Goal: Contribute content: Contribute content

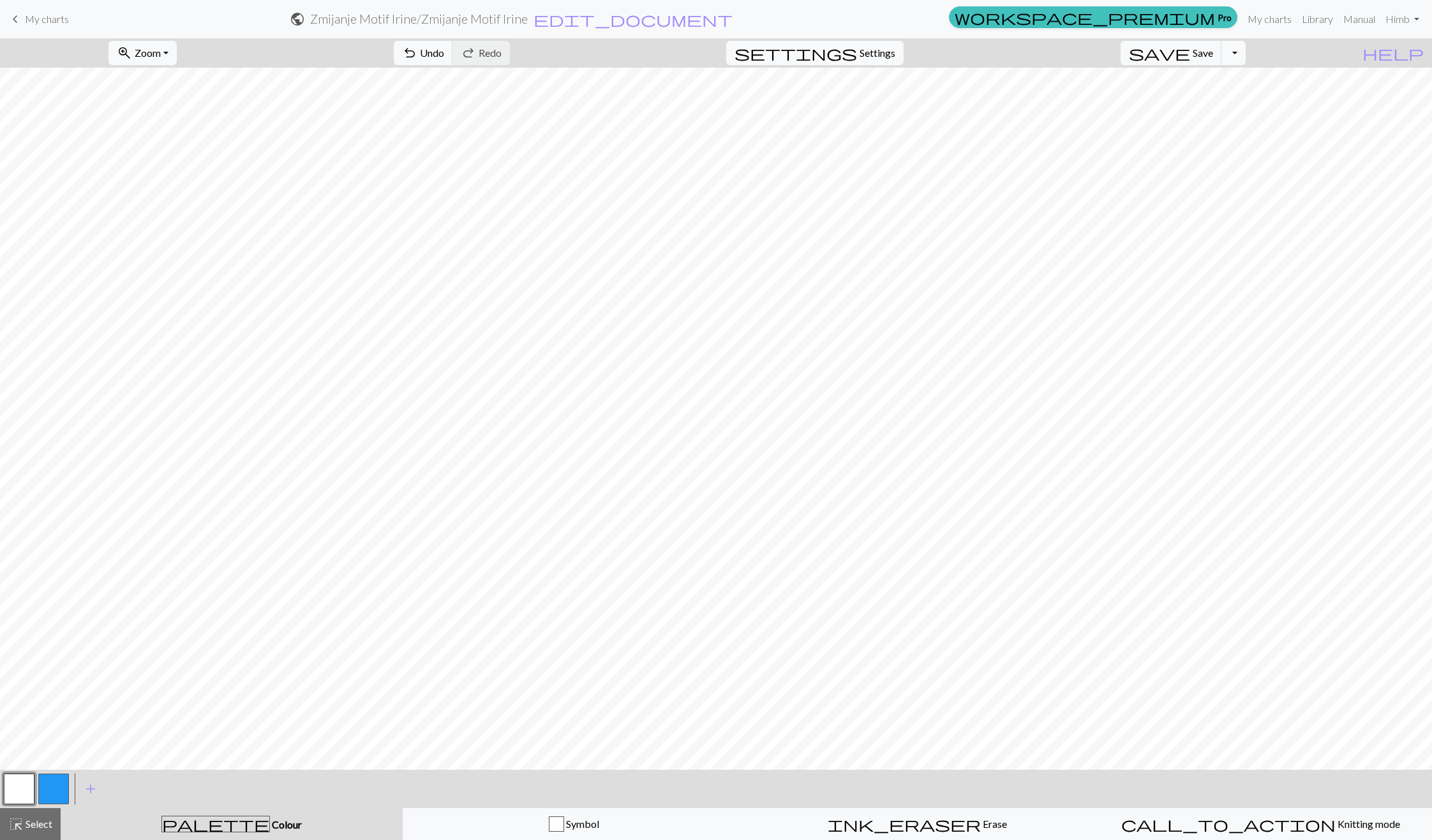
click at [55, 792] on button "button" at bounding box center [53, 788] width 30 height 30
click at [24, 786] on button "button" at bounding box center [18, 788] width 30 height 30
click at [64, 791] on button "button" at bounding box center [53, 788] width 30 height 30
click at [14, 793] on button "button" at bounding box center [18, 788] width 30 height 30
click at [57, 795] on button "button" at bounding box center [53, 788] width 30 height 30
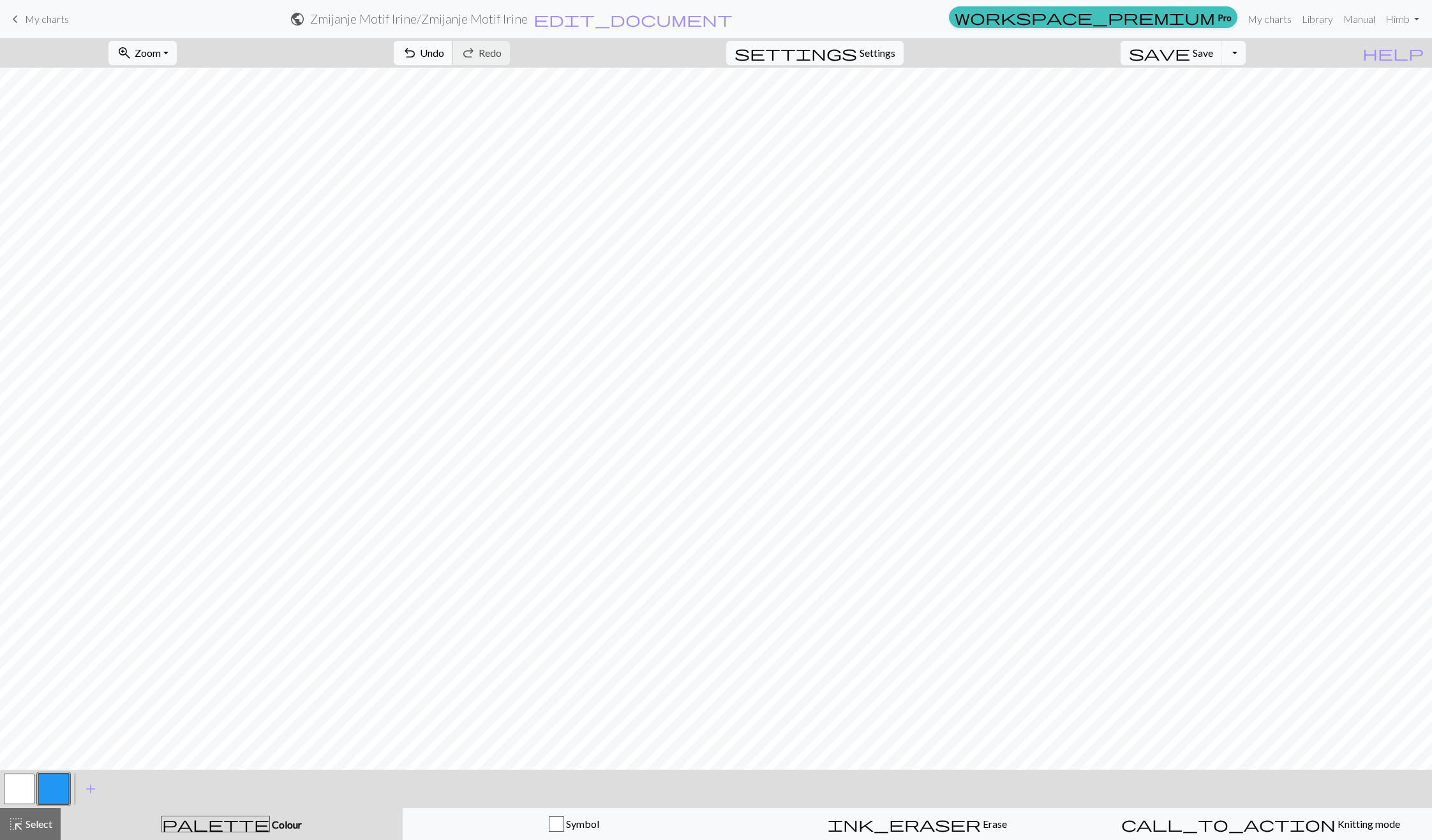
click at [453, 61] on button "undo Undo Undo" at bounding box center [423, 52] width 59 height 24
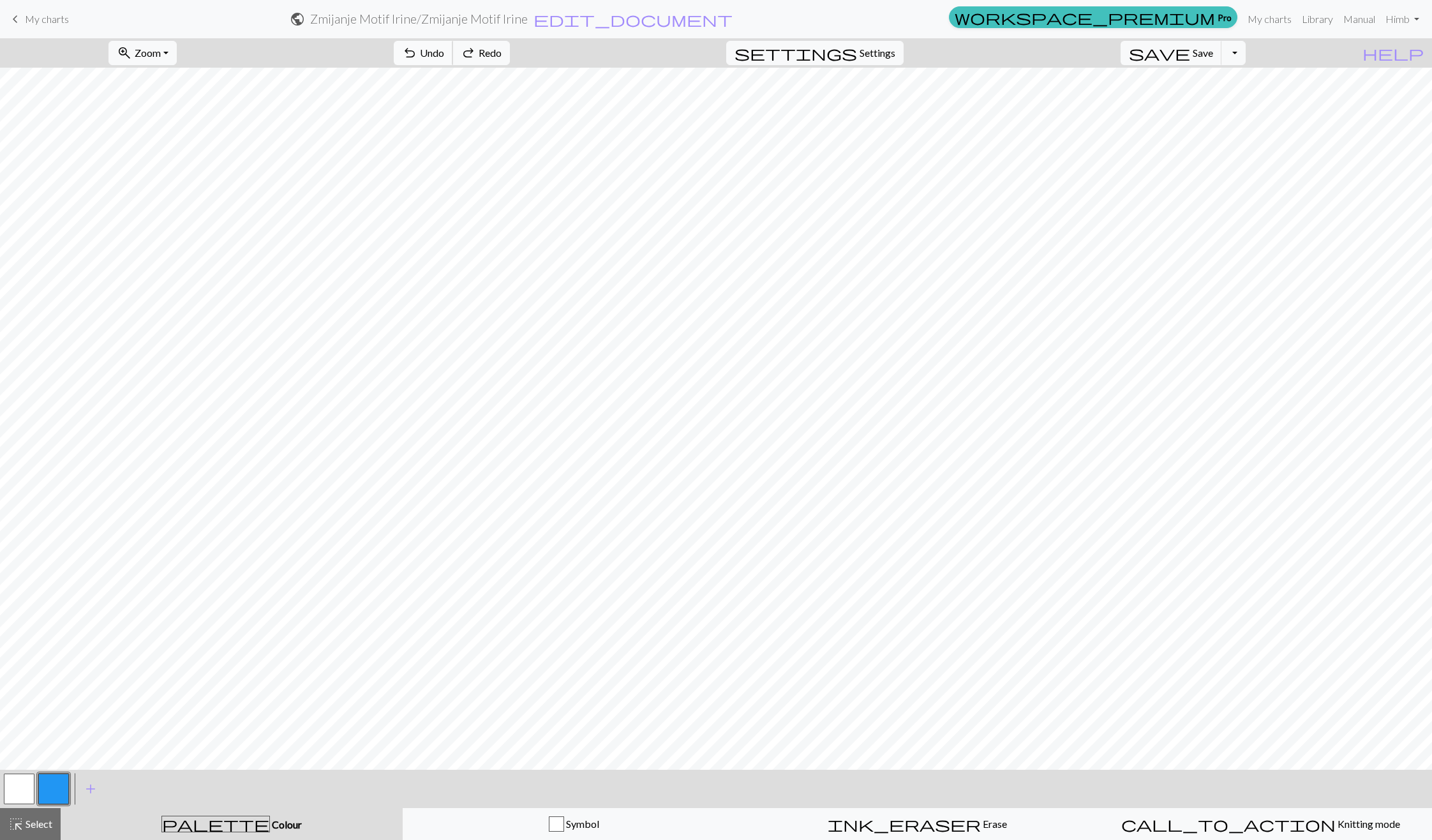
click at [453, 61] on button "undo Undo Undo" at bounding box center [423, 52] width 59 height 24
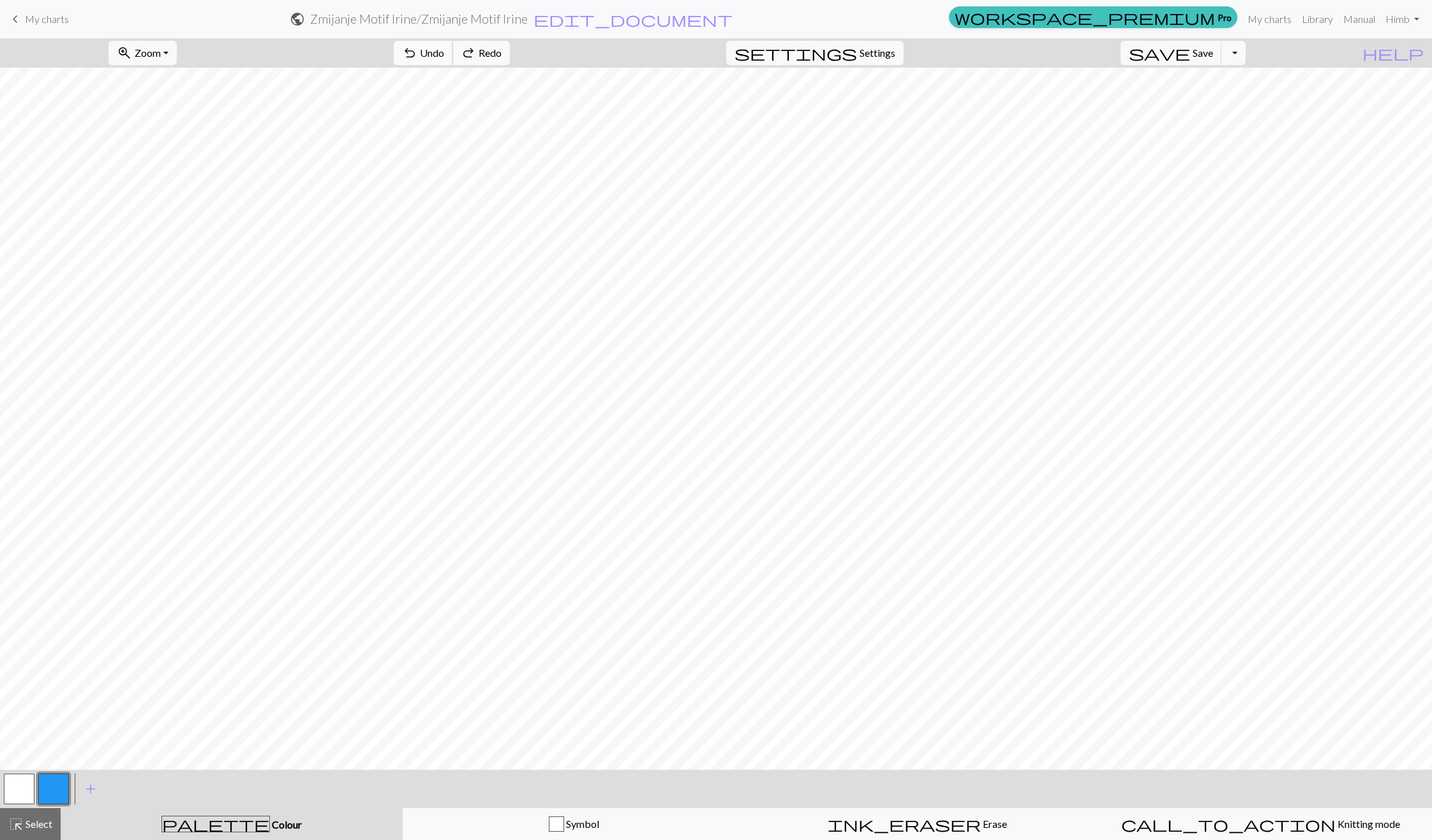
click at [453, 61] on button "undo Undo Undo" at bounding box center [423, 52] width 59 height 24
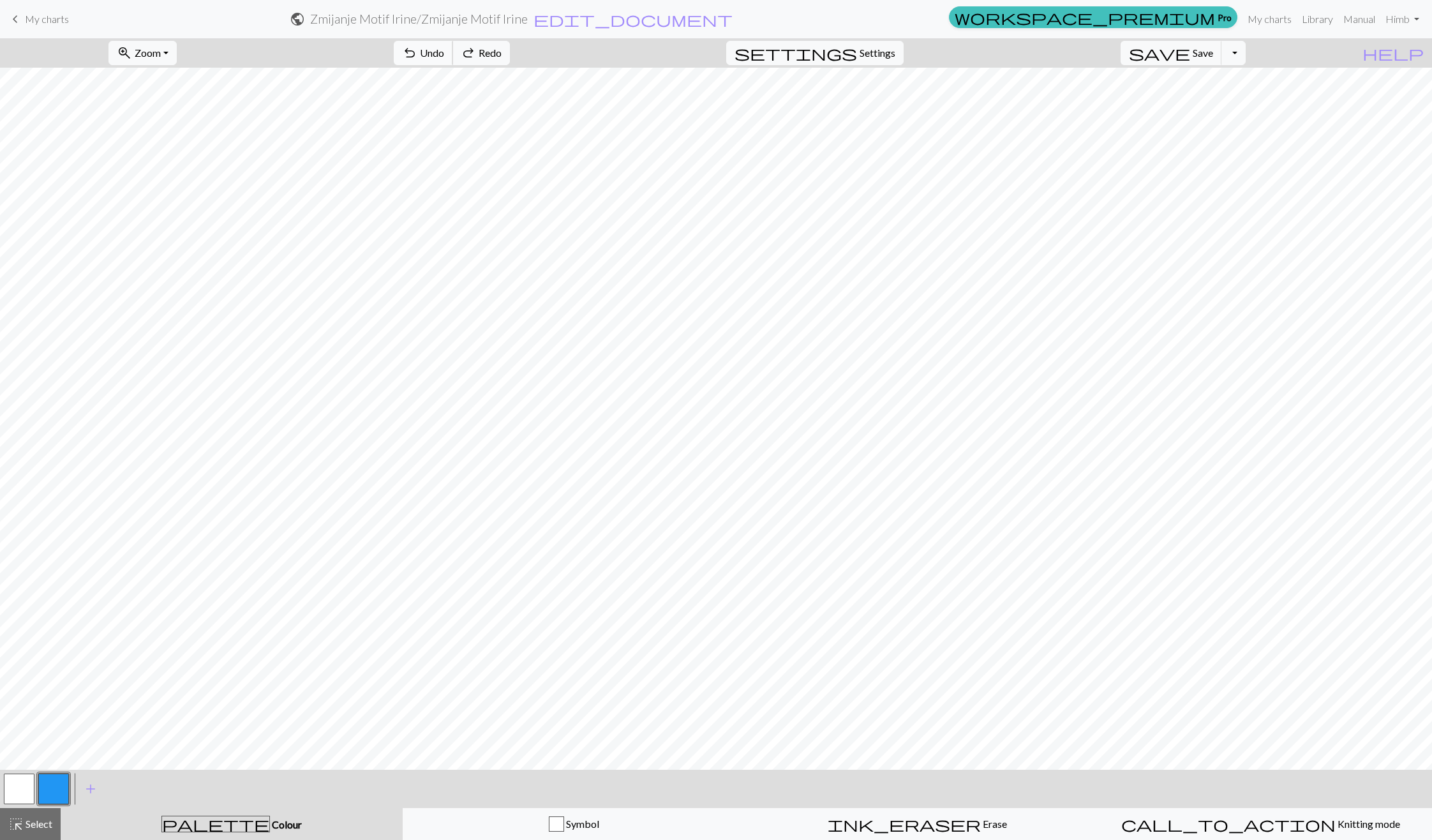
click at [453, 61] on button "undo Undo Undo" at bounding box center [423, 52] width 59 height 24
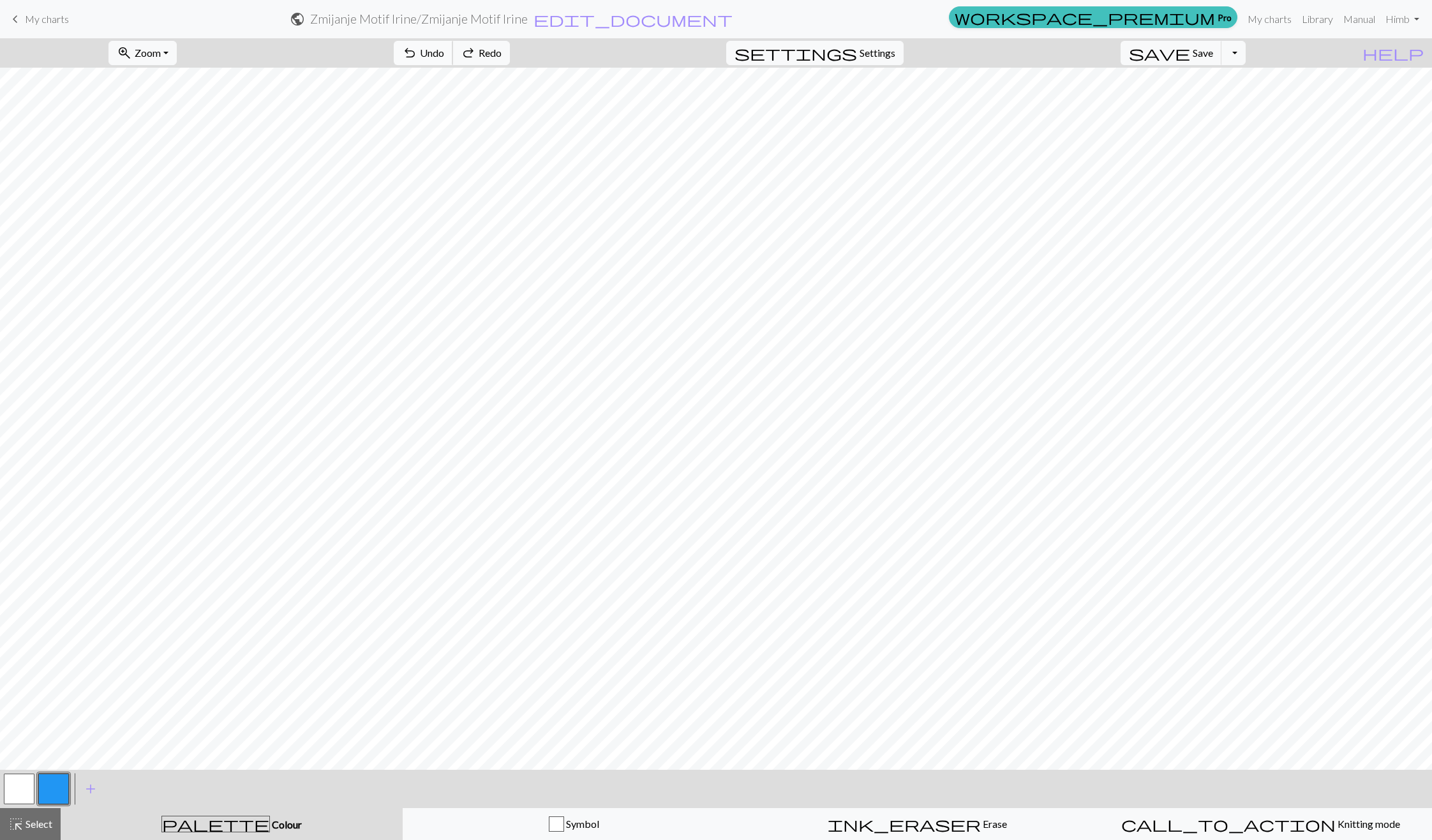
click at [453, 61] on button "undo Undo Undo" at bounding box center [423, 52] width 59 height 24
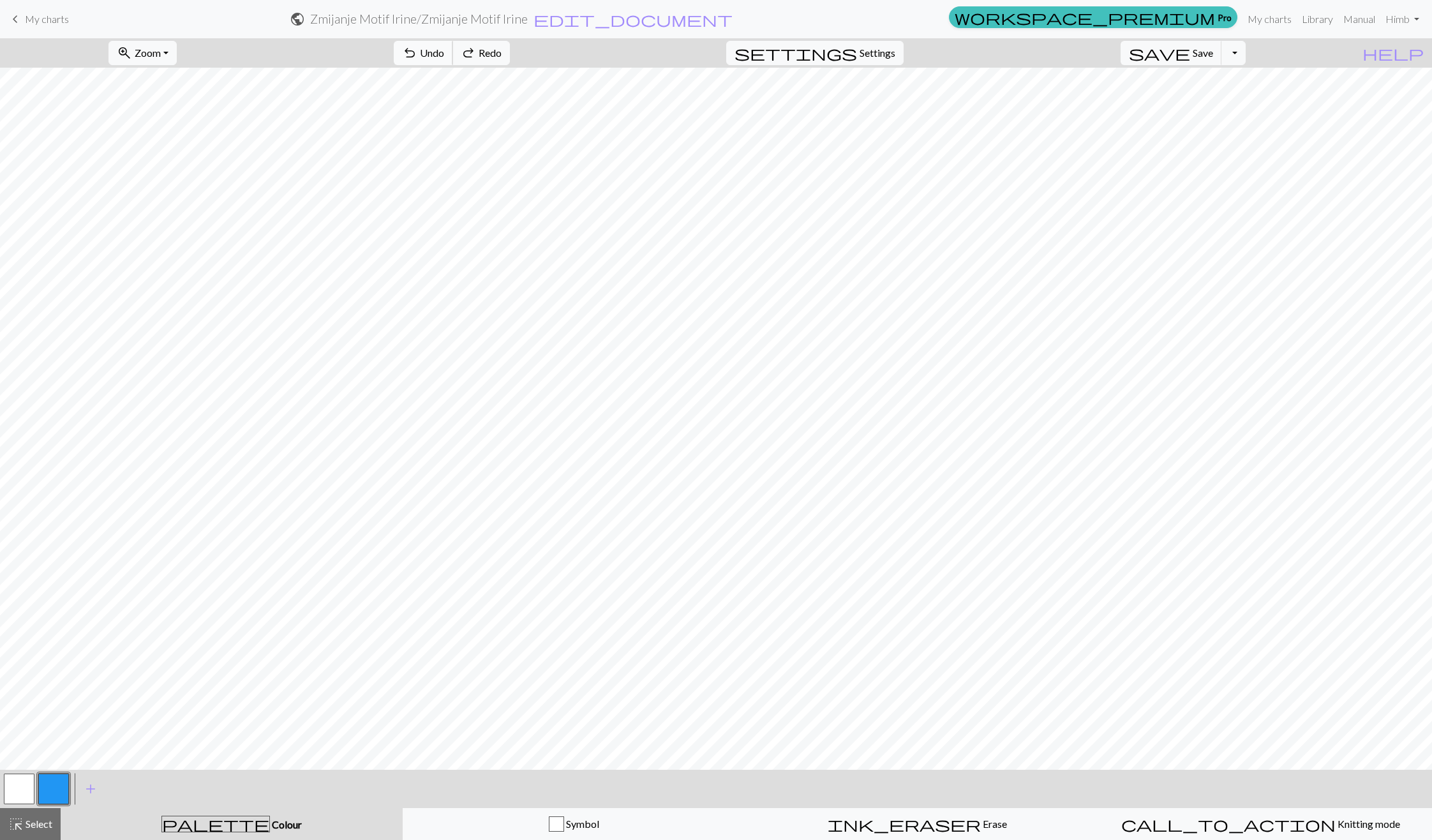
click at [453, 61] on button "undo Undo Undo" at bounding box center [423, 52] width 59 height 24
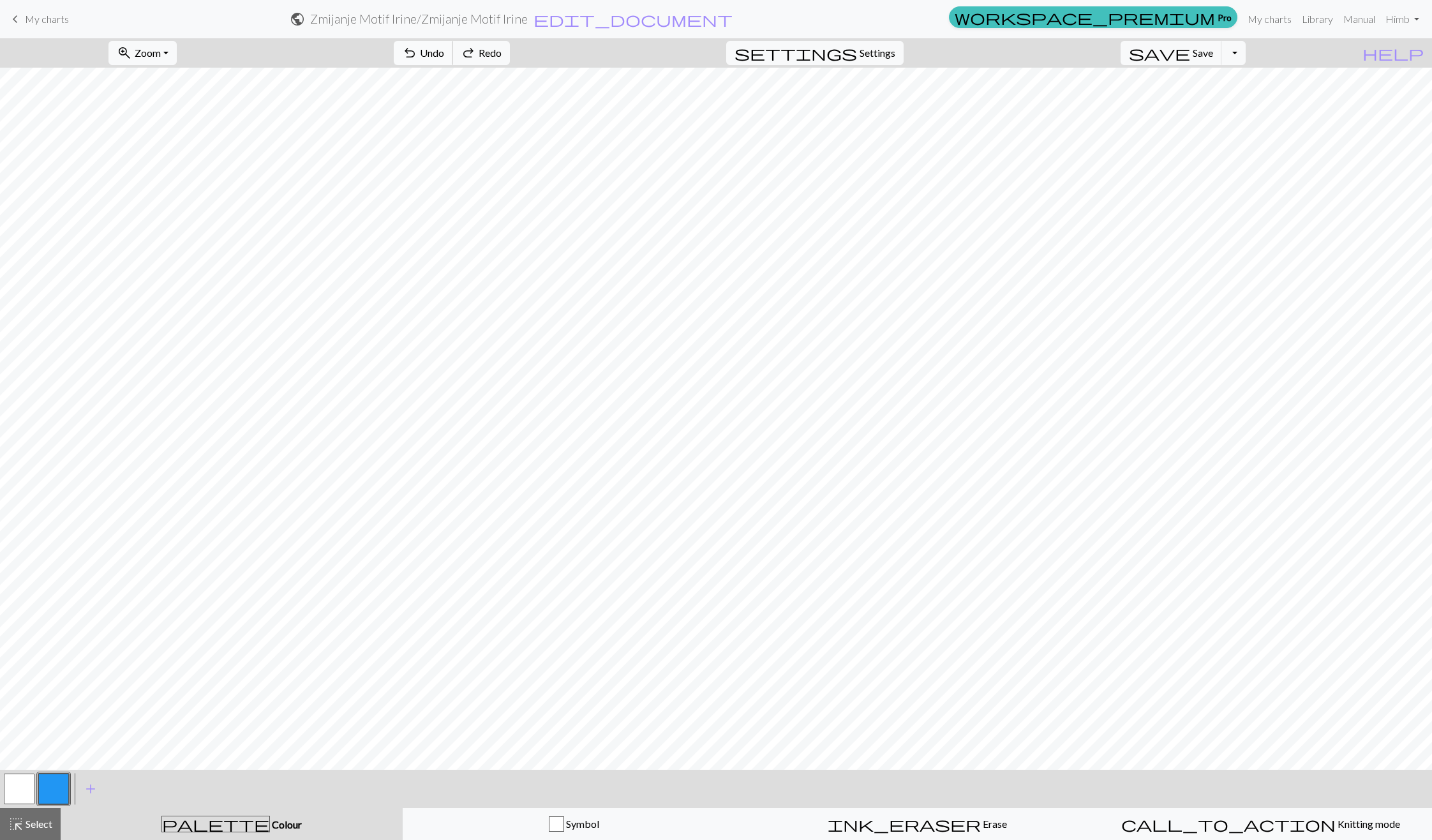
click at [453, 61] on button "undo Undo Undo" at bounding box center [423, 52] width 59 height 24
click at [453, 44] on button "undo Undo Undo" at bounding box center [423, 52] width 59 height 24
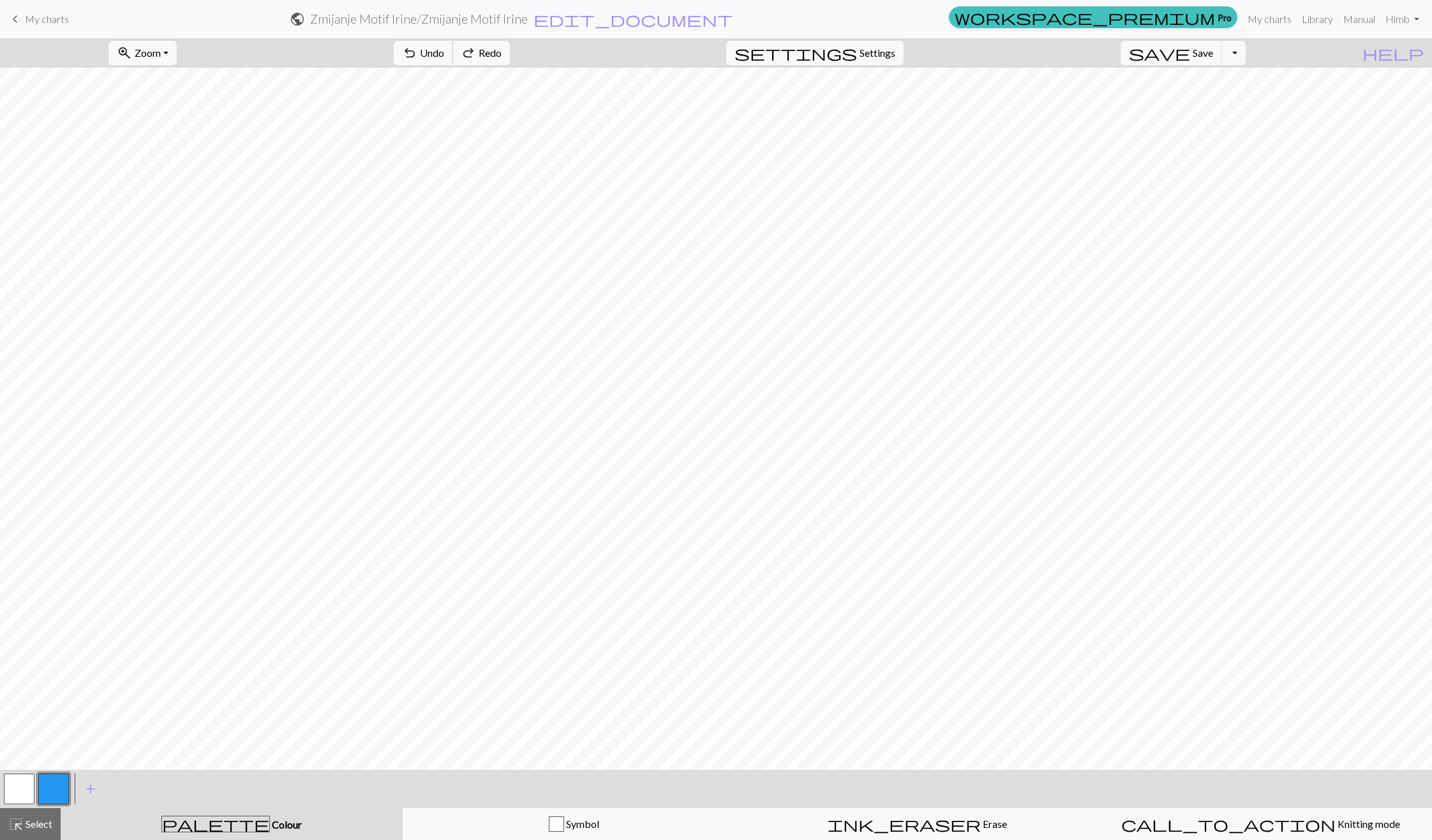
click at [453, 44] on button "undo Undo Undo" at bounding box center [423, 52] width 59 height 24
click at [36, 827] on span "Select" at bounding box center [38, 823] width 29 height 12
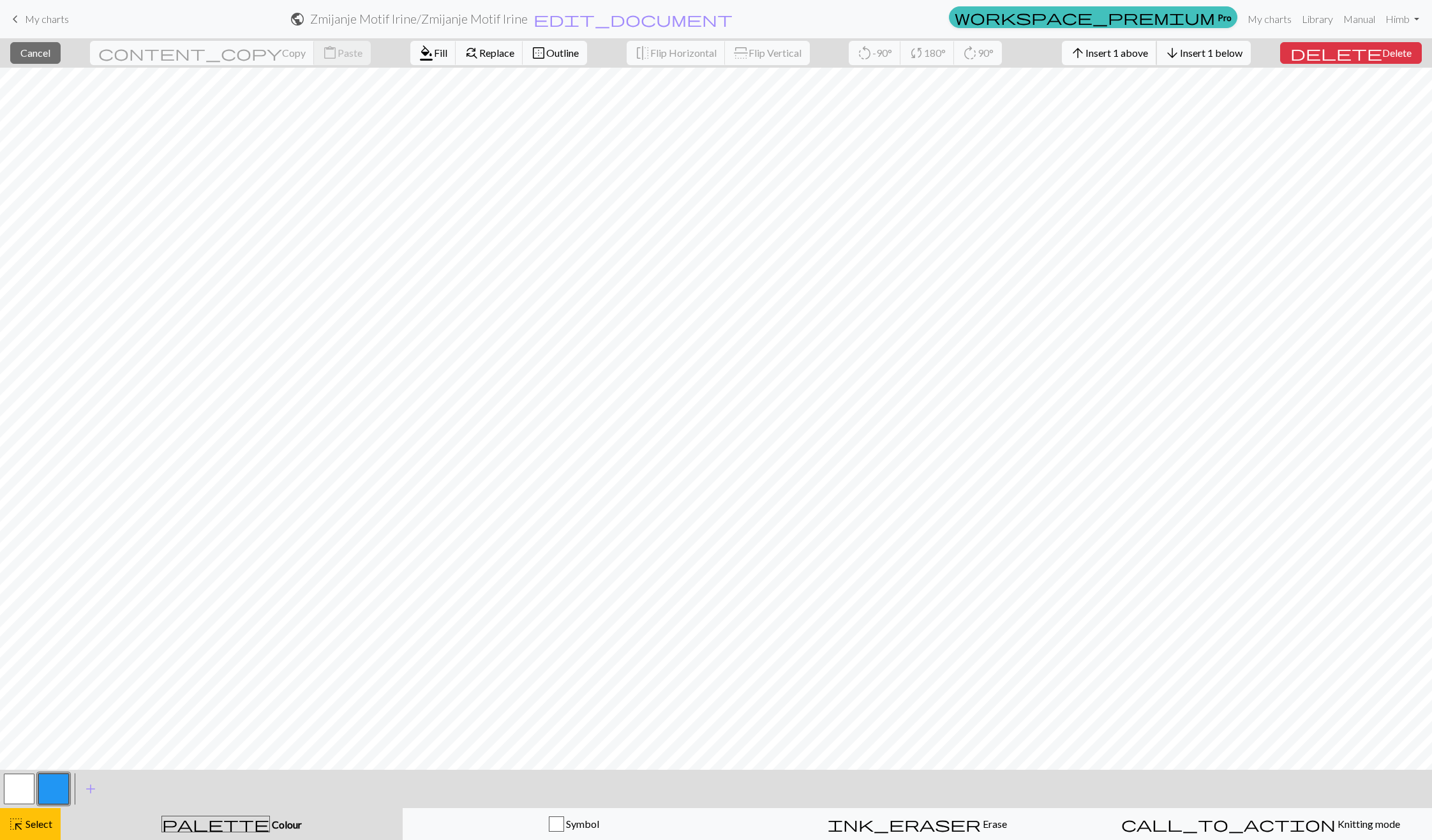
click at [1142, 52] on span "Insert 1 above" at bounding box center [1116, 52] width 63 height 12
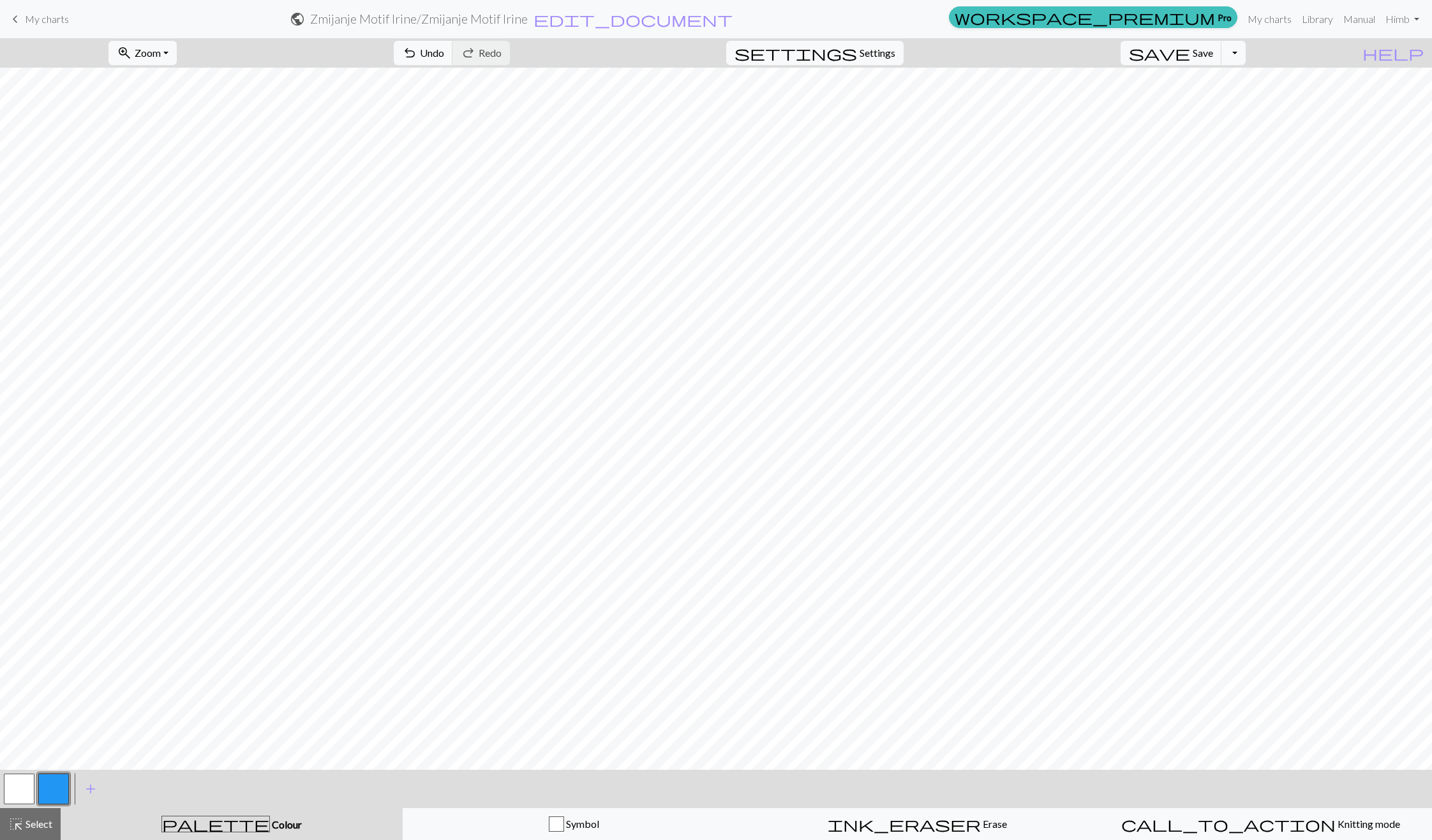
click at [20, 777] on button "button" at bounding box center [18, 788] width 30 height 30
click at [38, 796] on button "button" at bounding box center [53, 788] width 30 height 30
click at [24, 794] on button "button" at bounding box center [18, 788] width 30 height 30
click at [54, 775] on button "button" at bounding box center [53, 788] width 30 height 30
click at [31, 774] on button "button" at bounding box center [18, 788] width 30 height 30
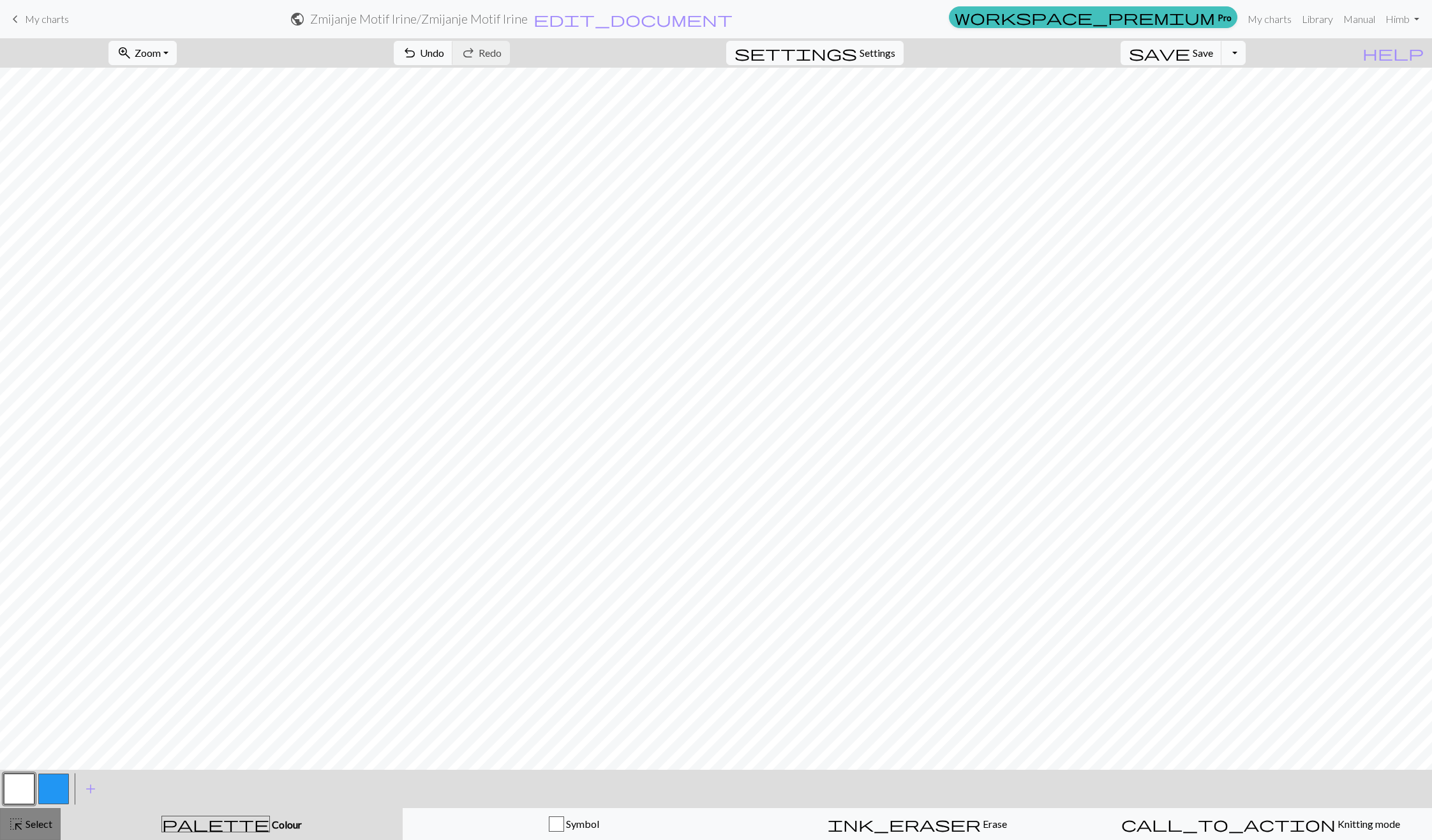
click at [34, 837] on button "highlight_alt Select Select" at bounding box center [30, 823] width 61 height 32
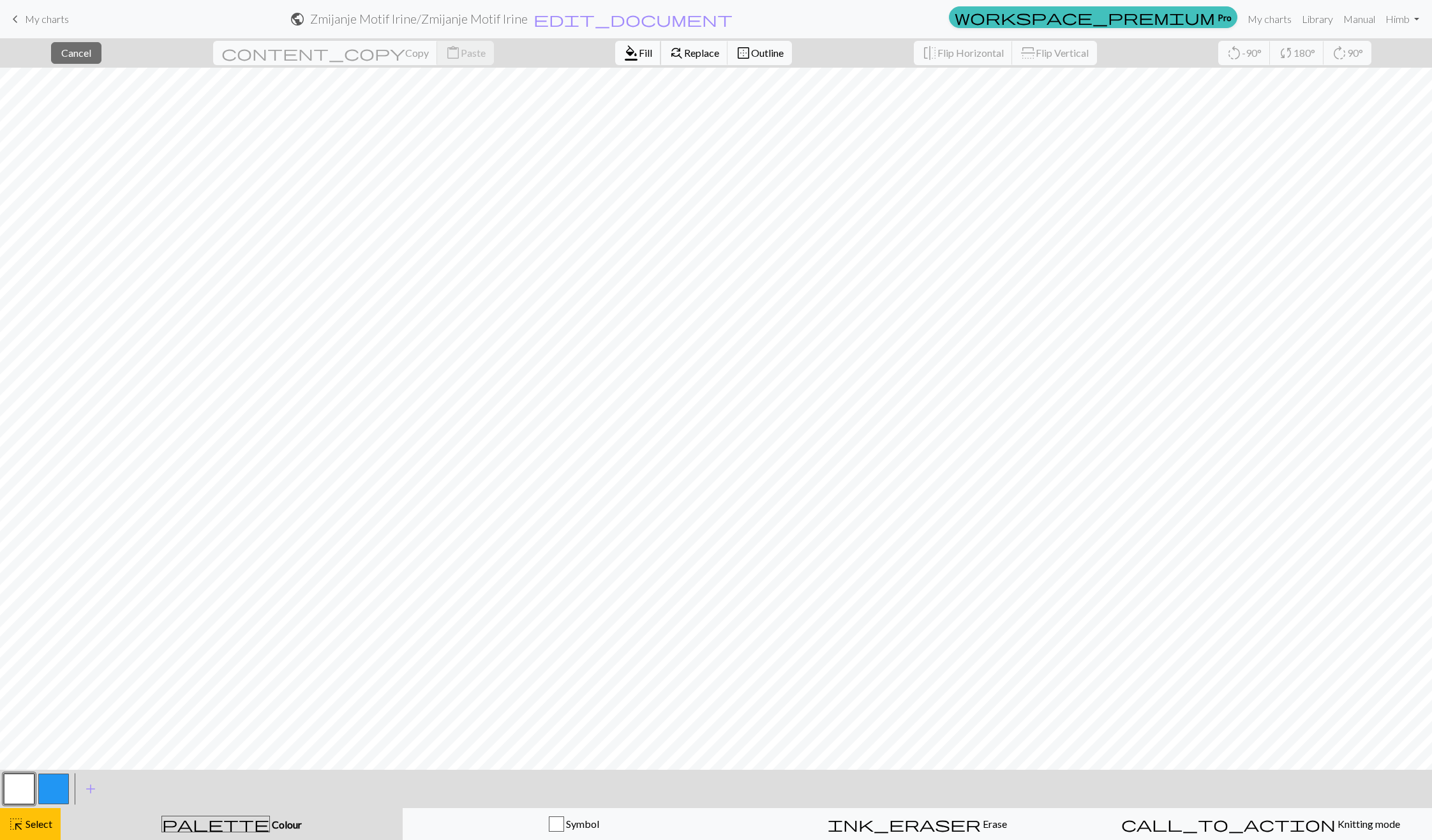
click at [616, 64] on button "format_color_fill Fill" at bounding box center [638, 52] width 46 height 24
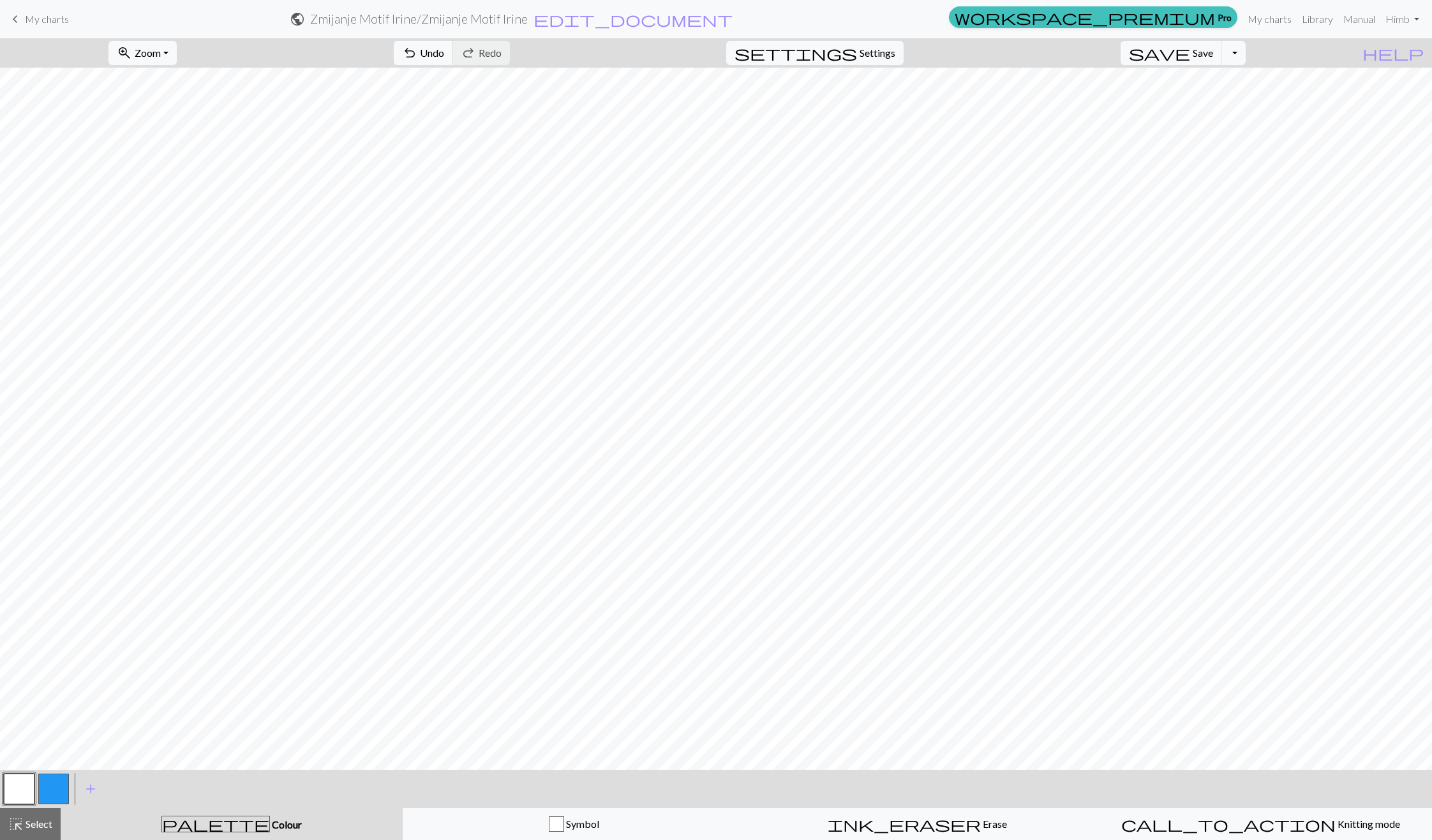
click at [56, 788] on button "button" at bounding box center [53, 788] width 30 height 30
click at [444, 52] on span "Undo" at bounding box center [432, 52] width 24 height 12
click at [16, 777] on button "button" at bounding box center [18, 788] width 30 height 30
click at [59, 786] on button "button" at bounding box center [53, 788] width 30 height 30
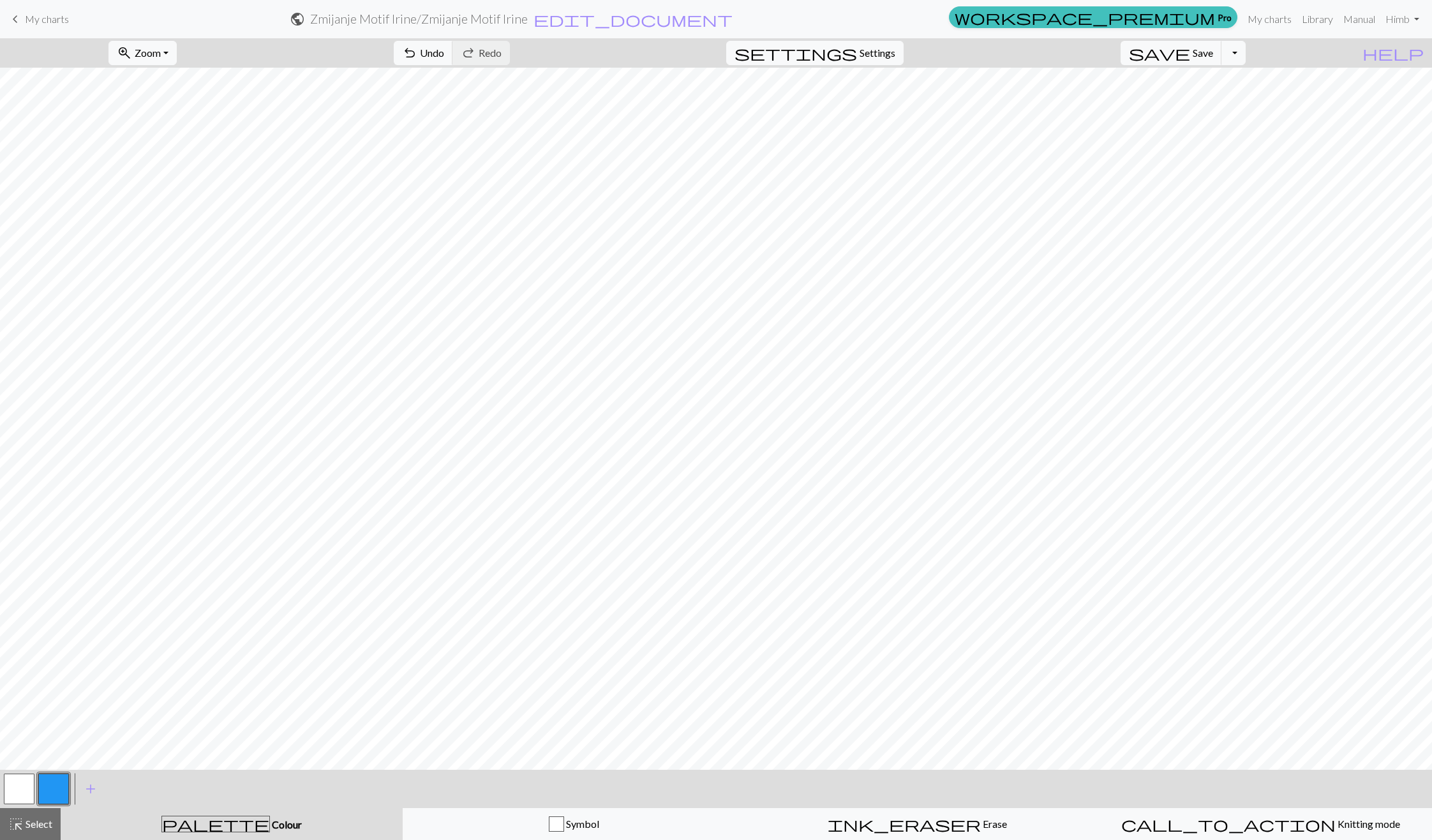
click at [7, 789] on button "button" at bounding box center [18, 788] width 30 height 30
click at [52, 785] on button "button" at bounding box center [53, 788] width 30 height 30
click at [17, 793] on button "button" at bounding box center [18, 788] width 30 height 30
click at [53, 782] on button "button" at bounding box center [53, 788] width 30 height 30
click at [28, 778] on button "button" at bounding box center [18, 788] width 30 height 30
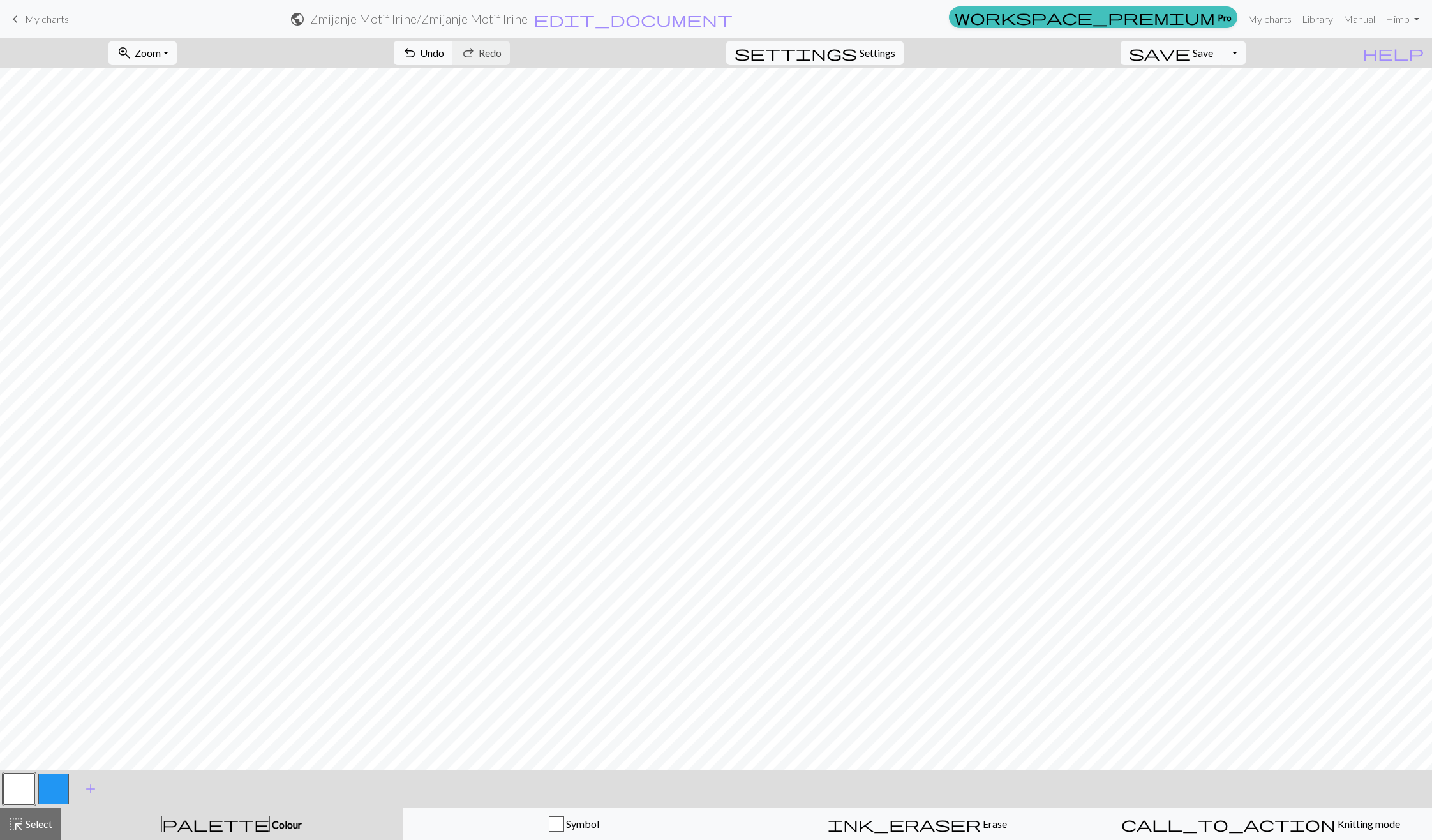
click at [51, 787] on button "button" at bounding box center [53, 788] width 30 height 30
click at [33, 813] on button "highlight_alt Select Select" at bounding box center [30, 823] width 61 height 32
click at [24, 790] on button "button" at bounding box center [18, 788] width 30 height 30
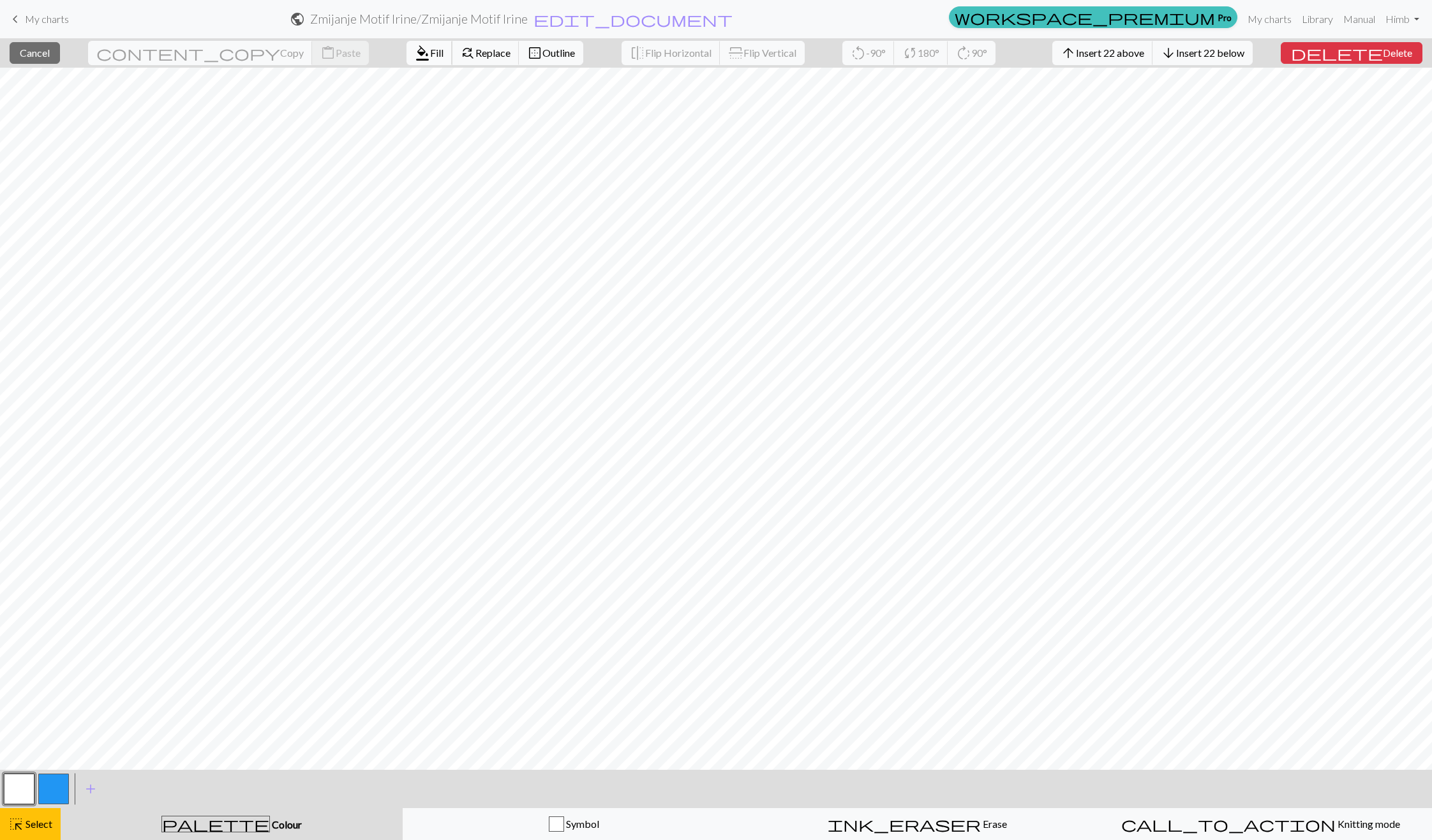
click at [406, 53] on button "format_color_fill Fill" at bounding box center [429, 52] width 46 height 24
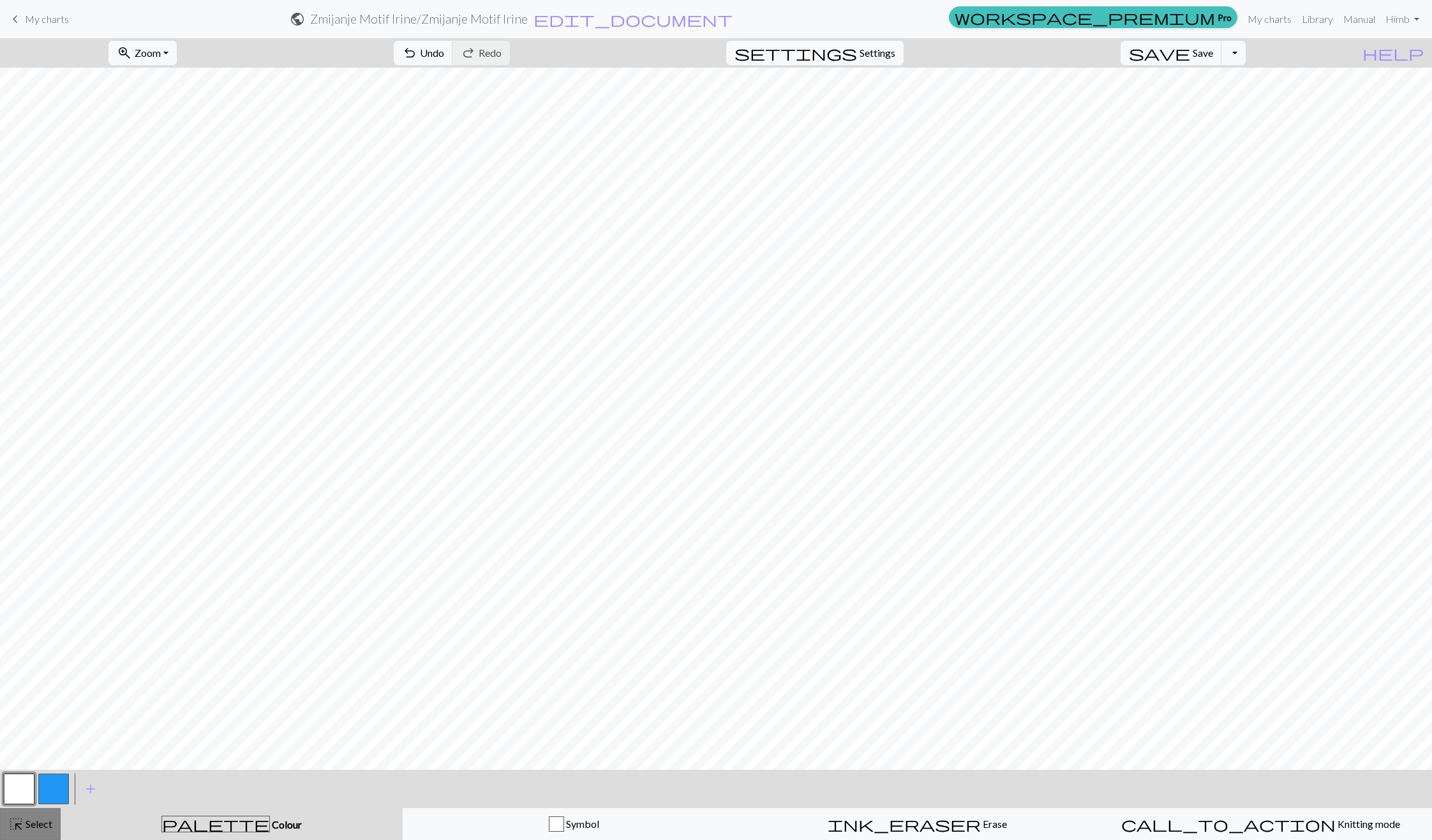
click at [38, 824] on span "Select" at bounding box center [38, 823] width 29 height 12
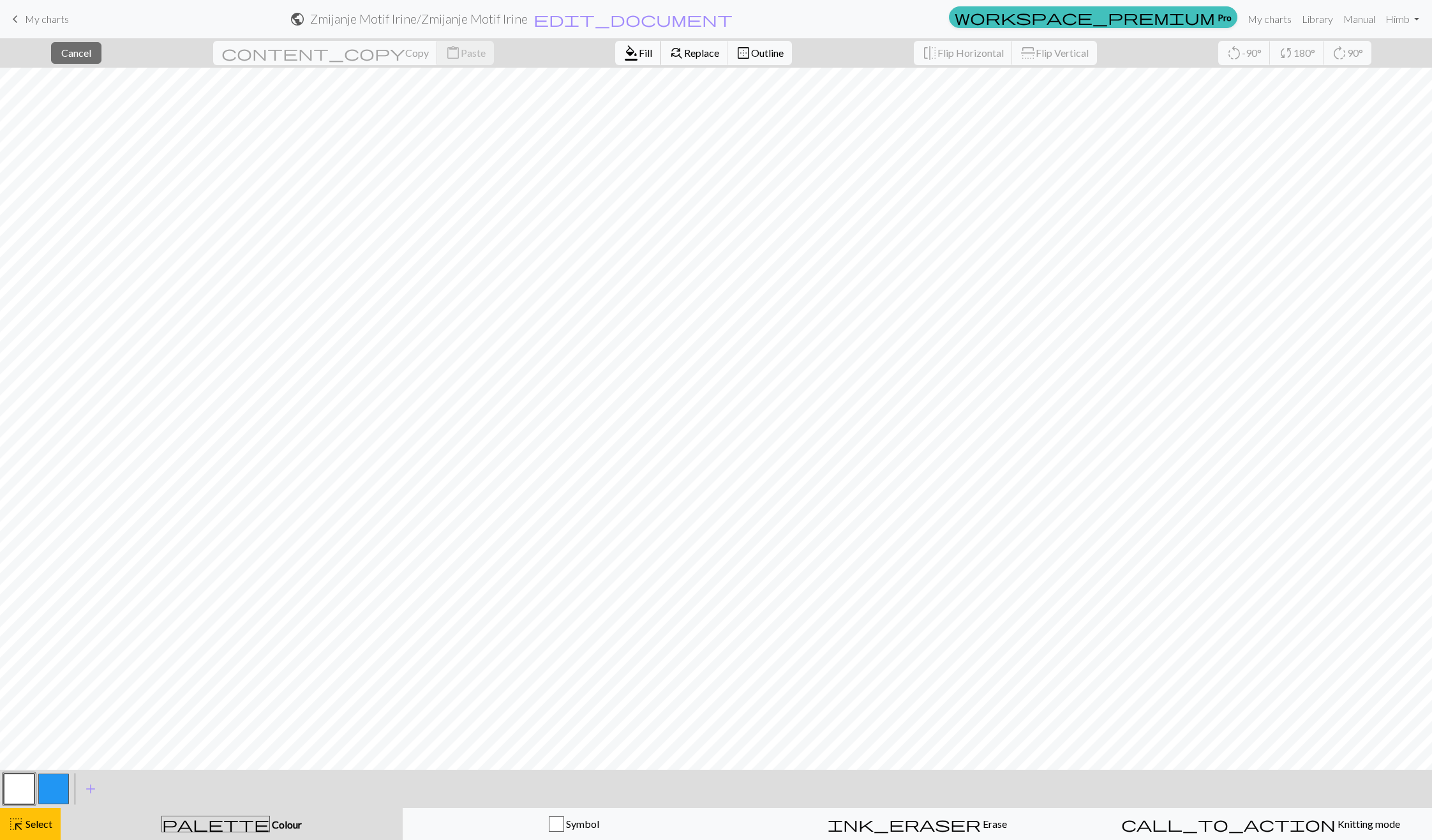
click at [639, 58] on span "Fill" at bounding box center [646, 52] width 13 height 12
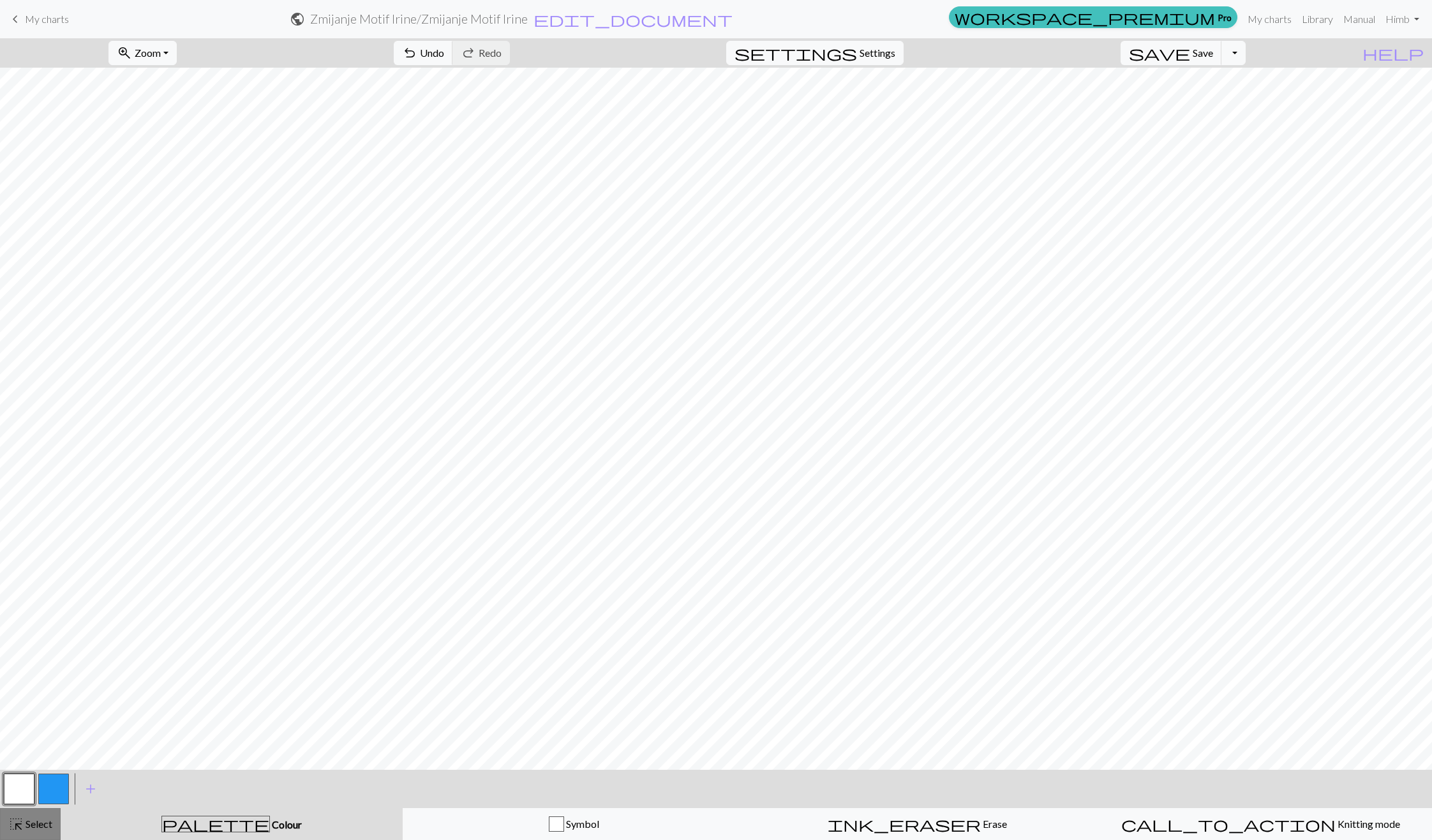
click at [35, 827] on span "Select" at bounding box center [38, 823] width 29 height 12
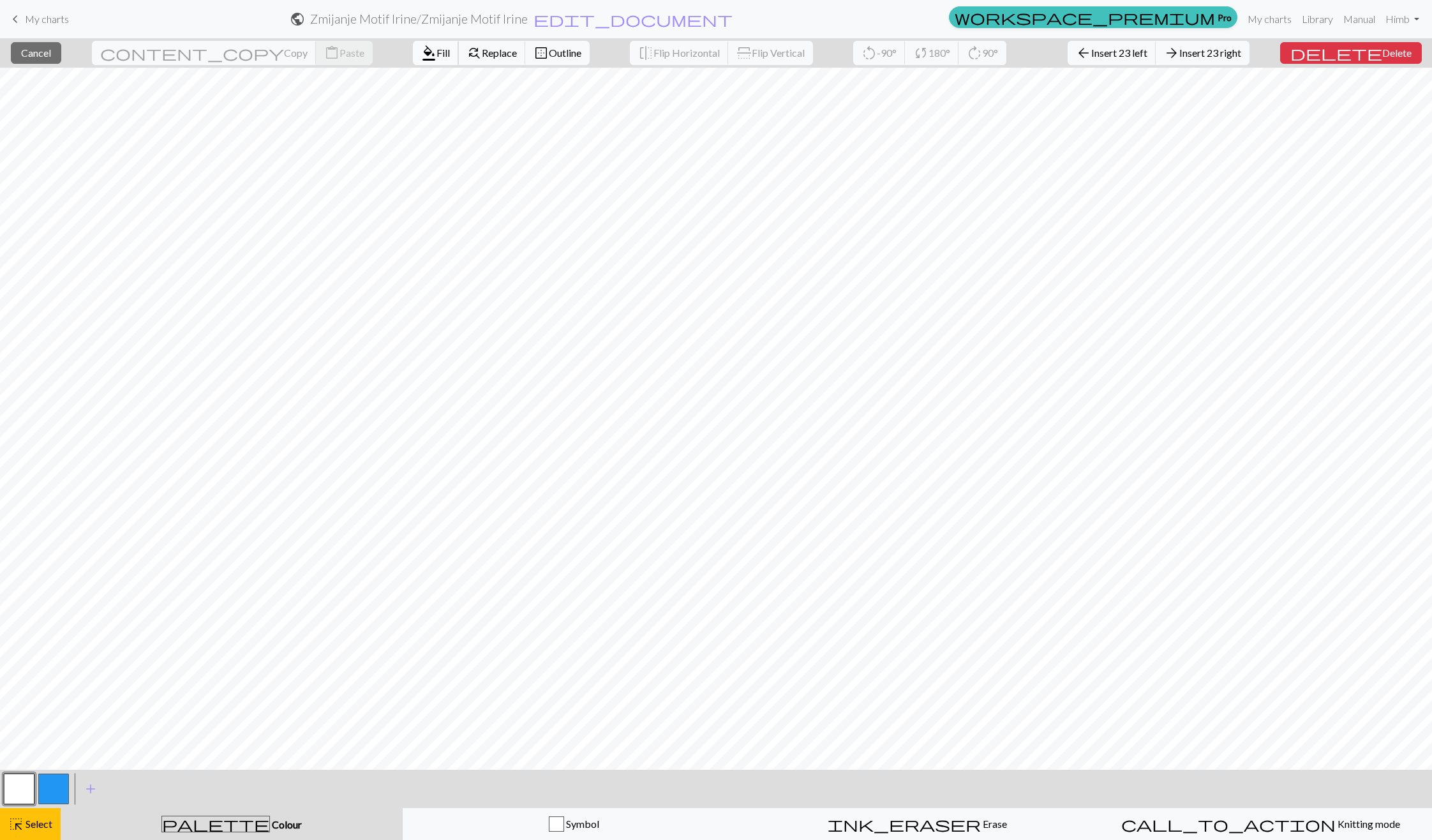
click at [437, 58] on span "Fill" at bounding box center [443, 52] width 13 height 12
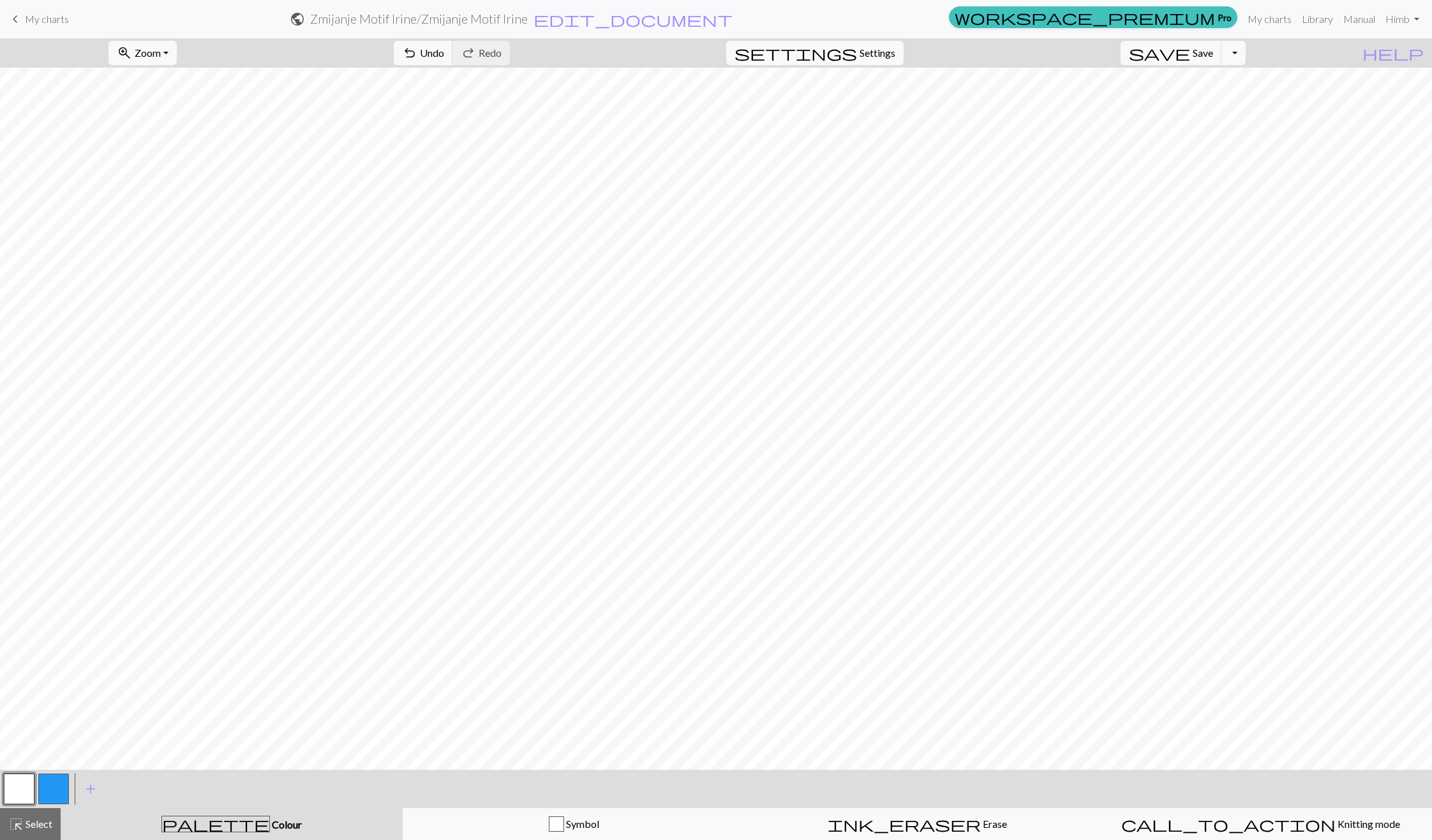
click at [63, 791] on button "button" at bounding box center [53, 788] width 30 height 30
click at [444, 55] on span "Undo" at bounding box center [432, 52] width 24 height 12
click at [26, 790] on button "button" at bounding box center [18, 788] width 30 height 30
click at [62, 793] on button "button" at bounding box center [53, 788] width 30 height 30
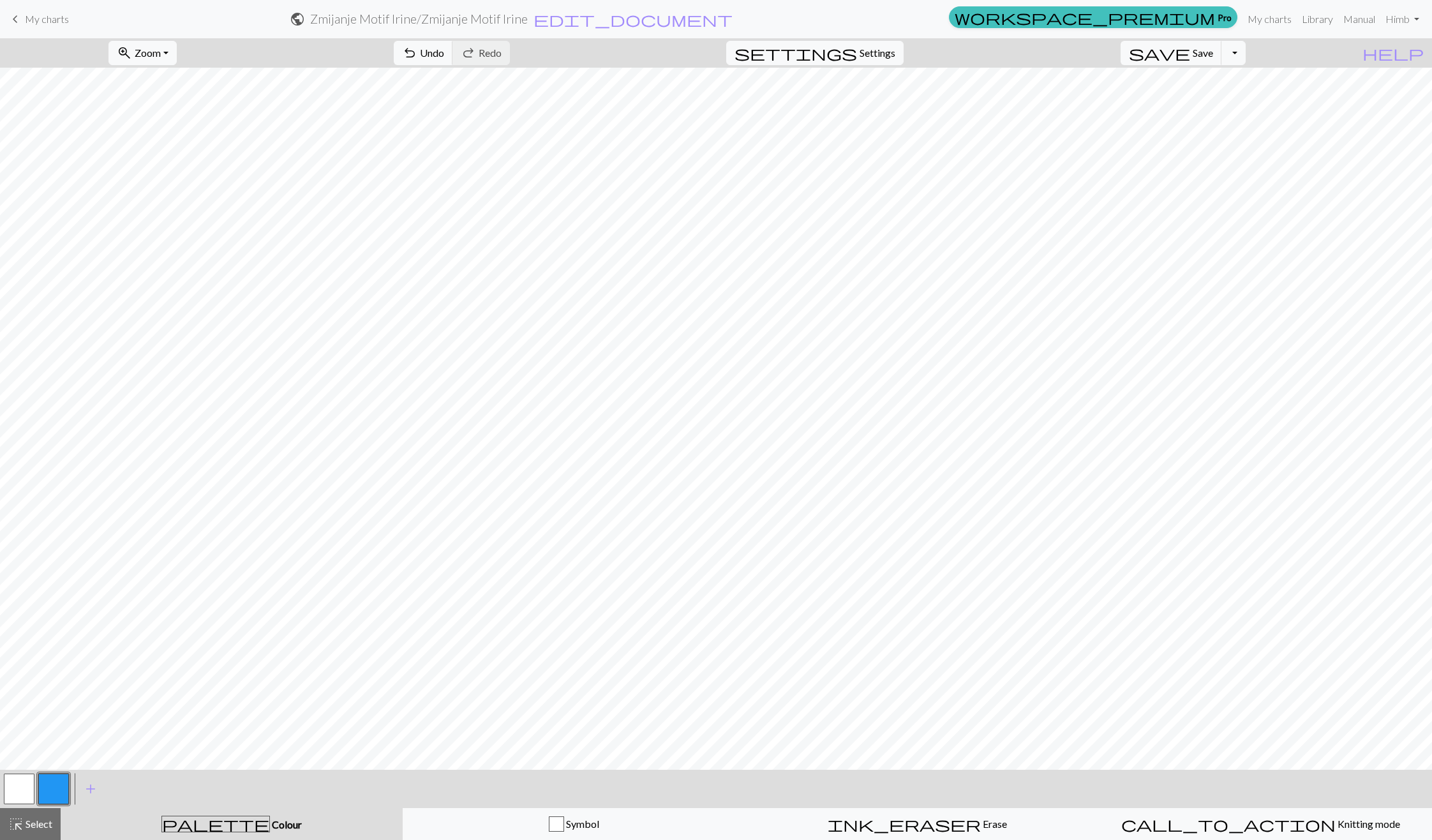
click at [15, 784] on button "button" at bounding box center [18, 788] width 30 height 30
click at [56, 784] on button "button" at bounding box center [53, 788] width 30 height 30
click at [18, 785] on button "button" at bounding box center [18, 788] width 30 height 30
click at [58, 775] on button "button" at bounding box center [53, 788] width 30 height 30
click at [23, 793] on button "button" at bounding box center [18, 788] width 30 height 30
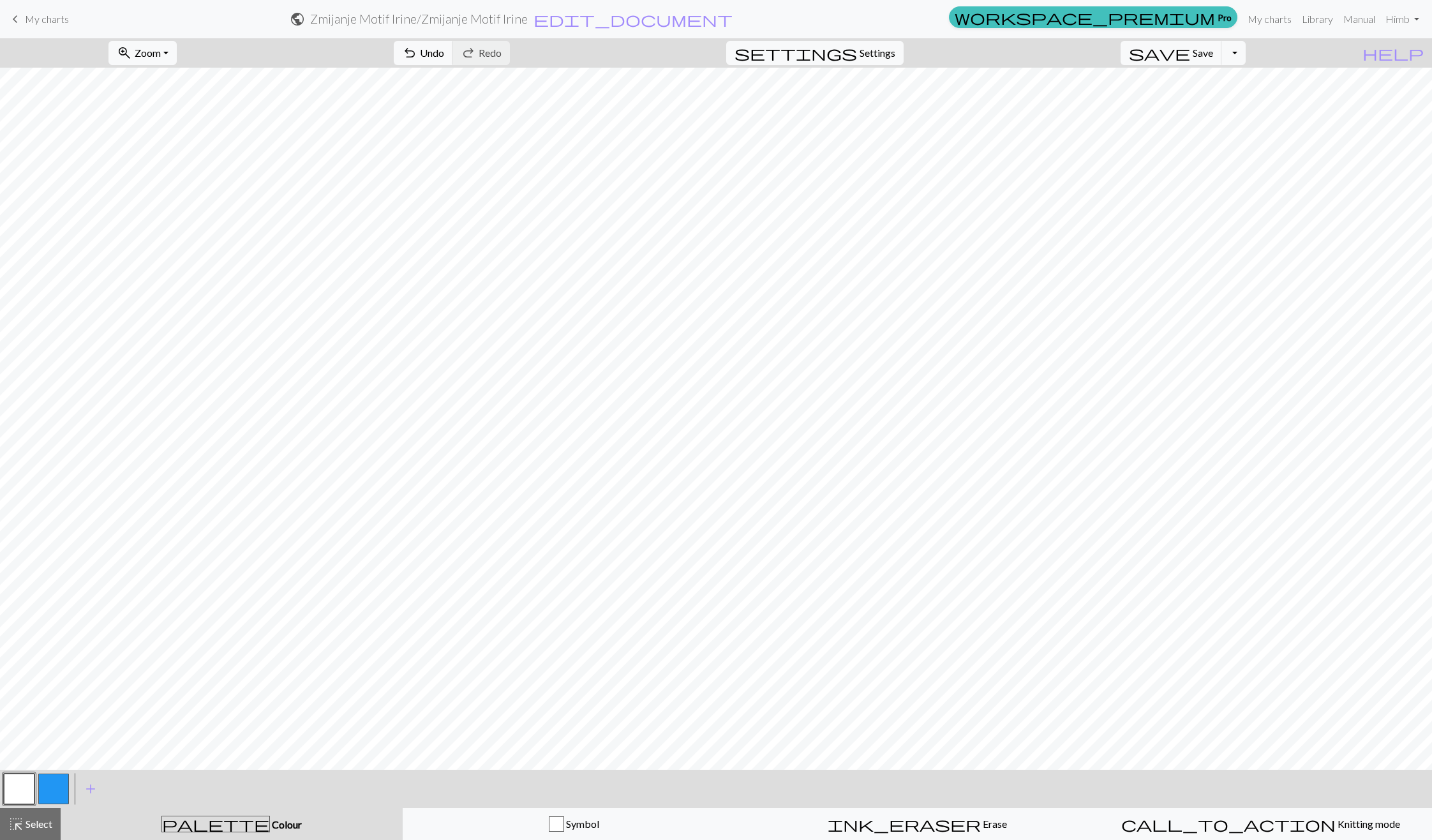
click at [54, 779] on button "button" at bounding box center [53, 788] width 30 height 30
click at [18, 789] on button "button" at bounding box center [18, 788] width 30 height 30
click at [56, 785] on button "button" at bounding box center [53, 788] width 30 height 30
click at [488, 39] on div "undo Undo Undo redo Redo Redo" at bounding box center [451, 53] width 135 height 30
click at [417, 53] on span "undo" at bounding box center [409, 53] width 16 height 18
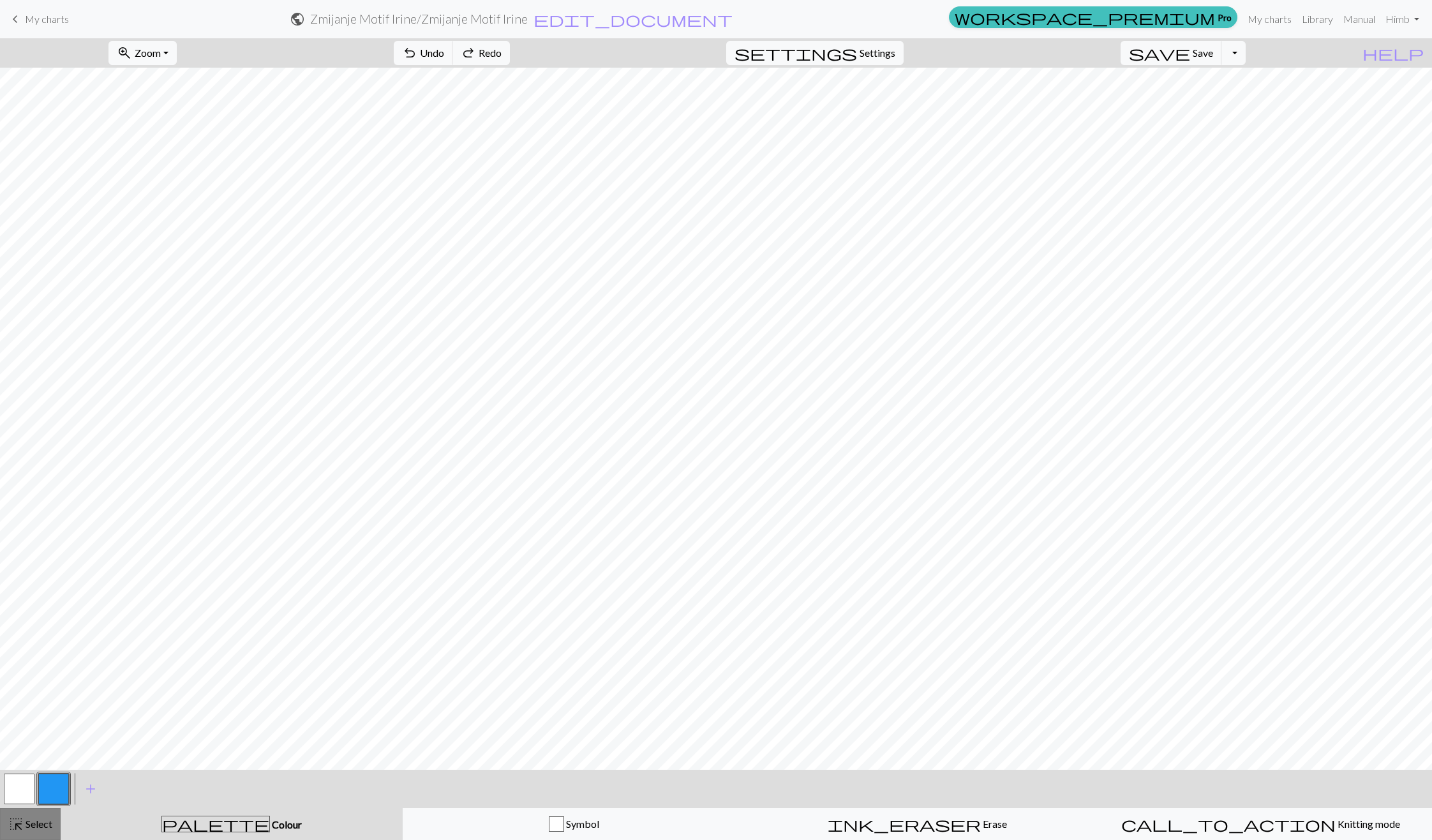
click at [34, 829] on span "Select" at bounding box center [38, 823] width 29 height 12
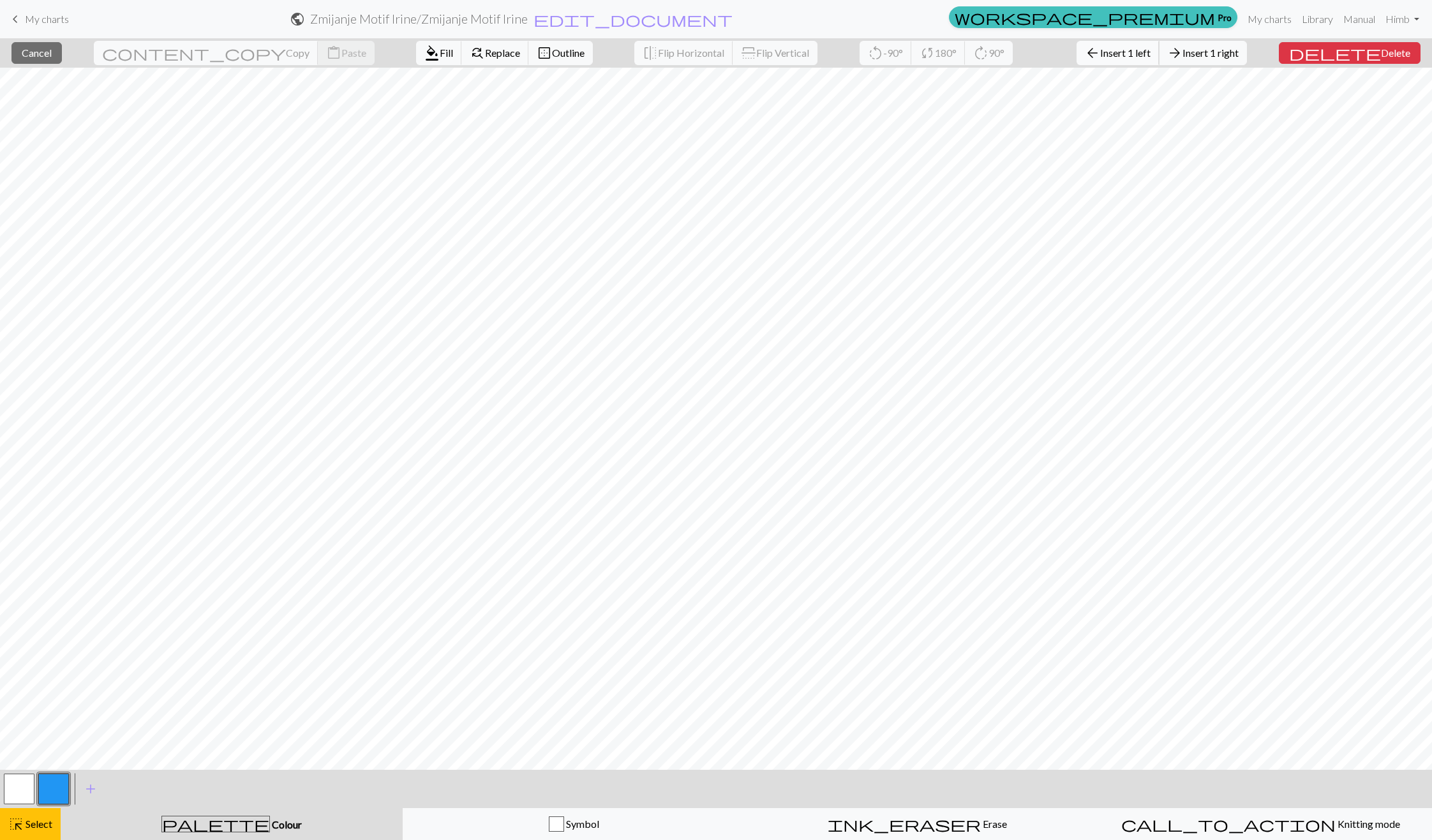
click at [1133, 54] on span "Insert 1 left" at bounding box center [1125, 52] width 50 height 12
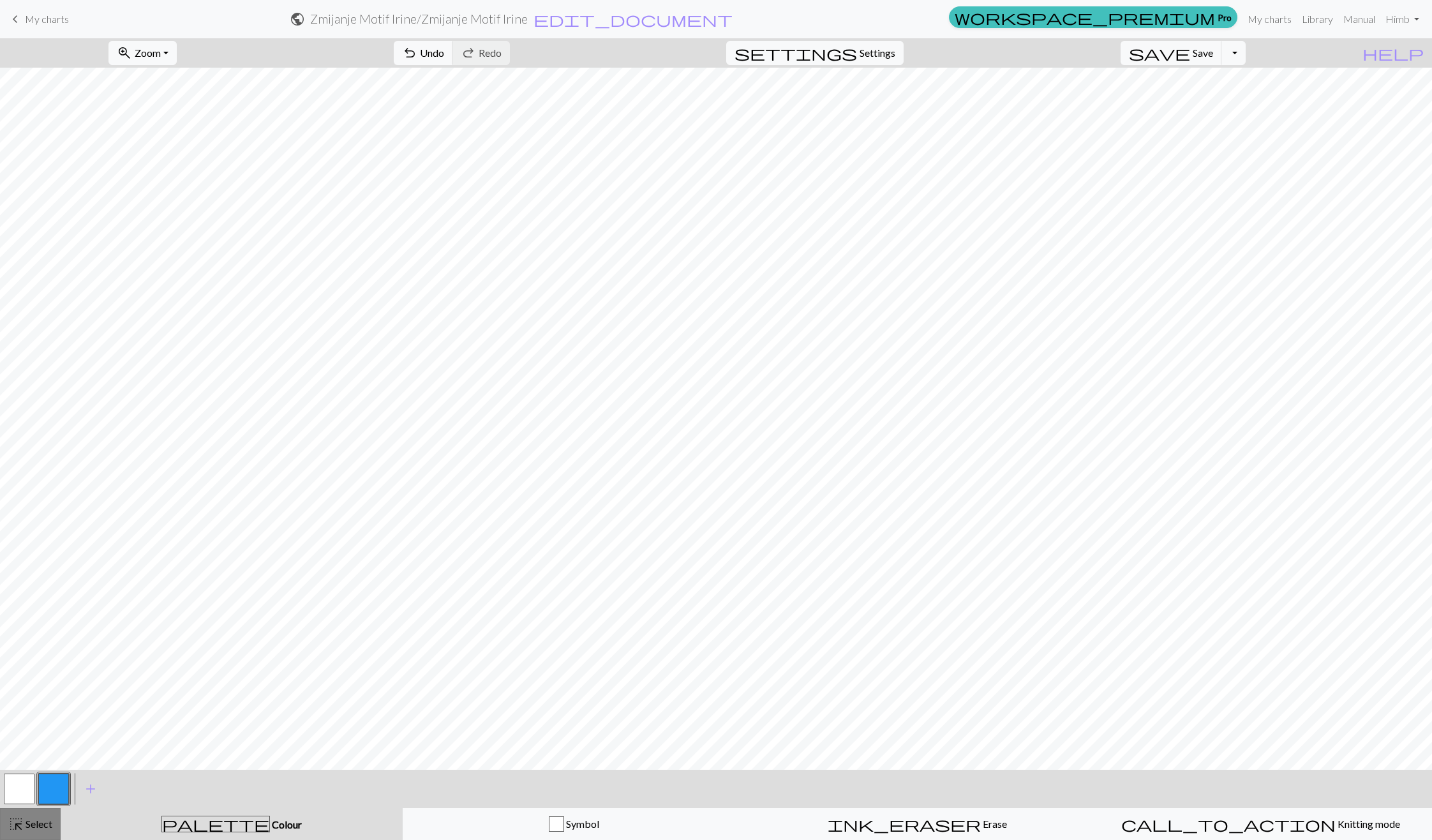
click at [24, 832] on button "highlight_alt Select Select" at bounding box center [30, 823] width 61 height 32
click at [36, 815] on button "highlight_alt Select Select" at bounding box center [30, 823] width 61 height 32
click at [27, 829] on span "Select" at bounding box center [38, 823] width 29 height 12
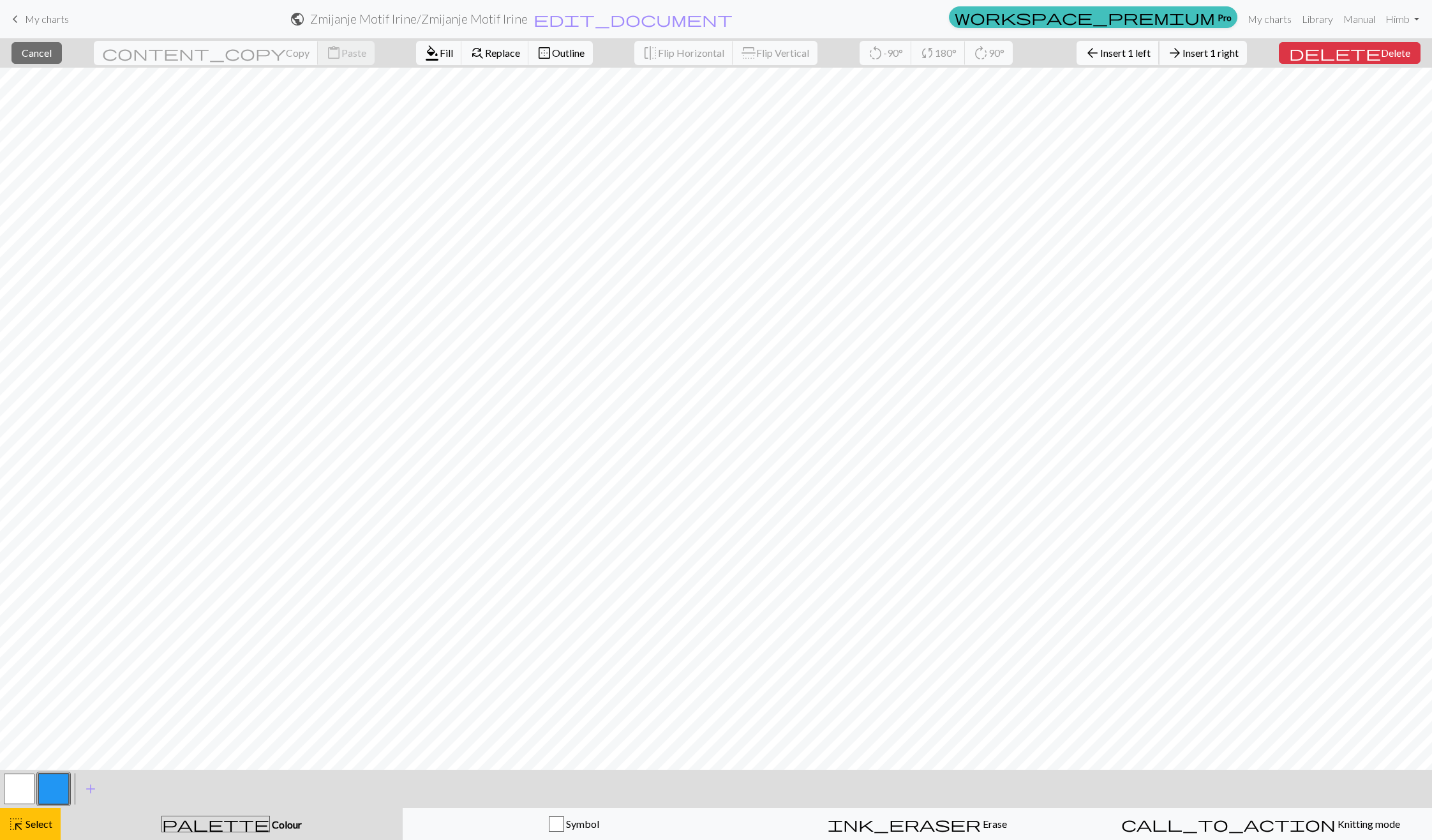
click at [1150, 48] on span "Insert 1 left" at bounding box center [1125, 52] width 50 height 12
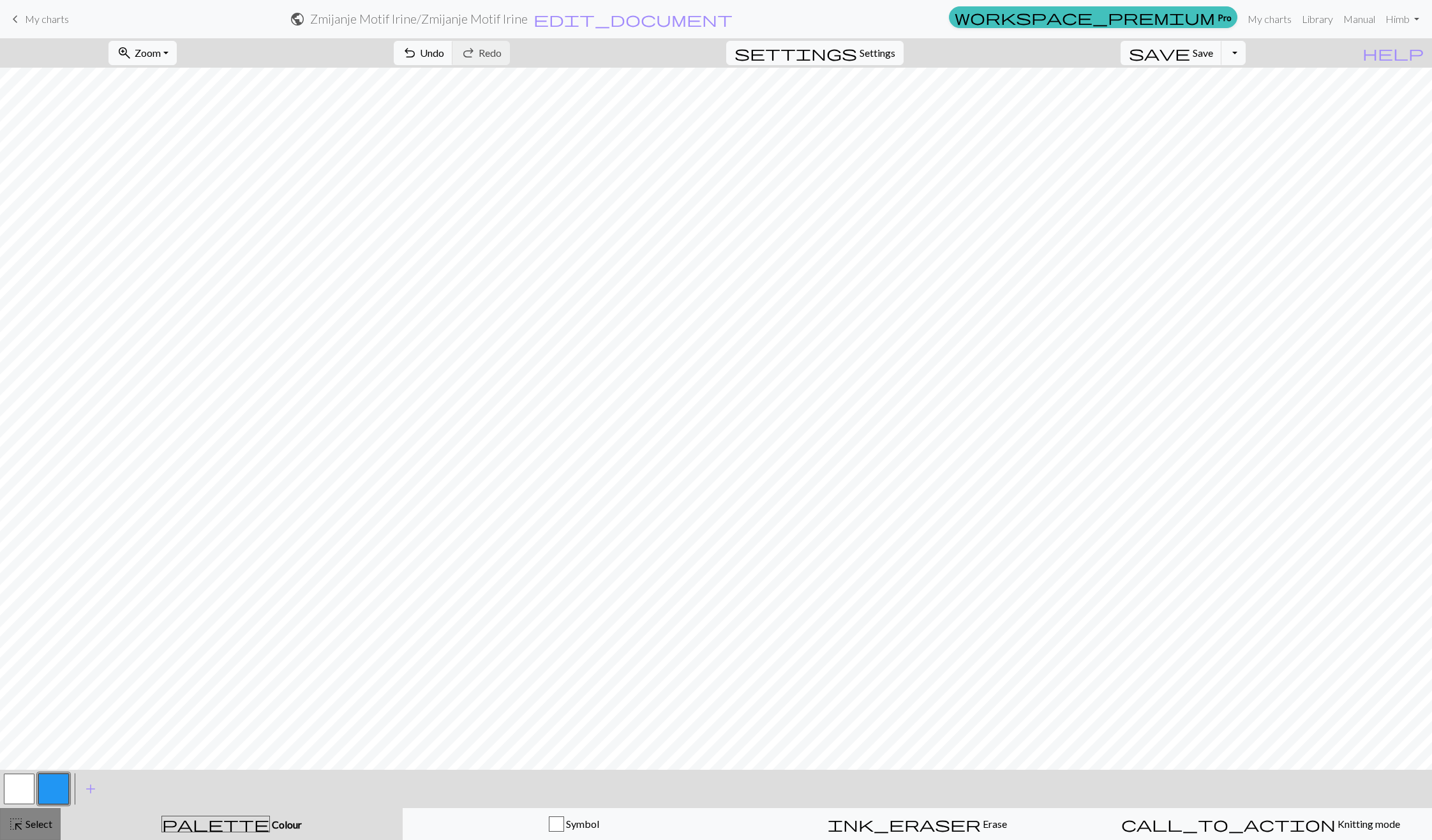
click at [46, 830] on div "highlight_alt Select Select" at bounding box center [30, 824] width 44 height 16
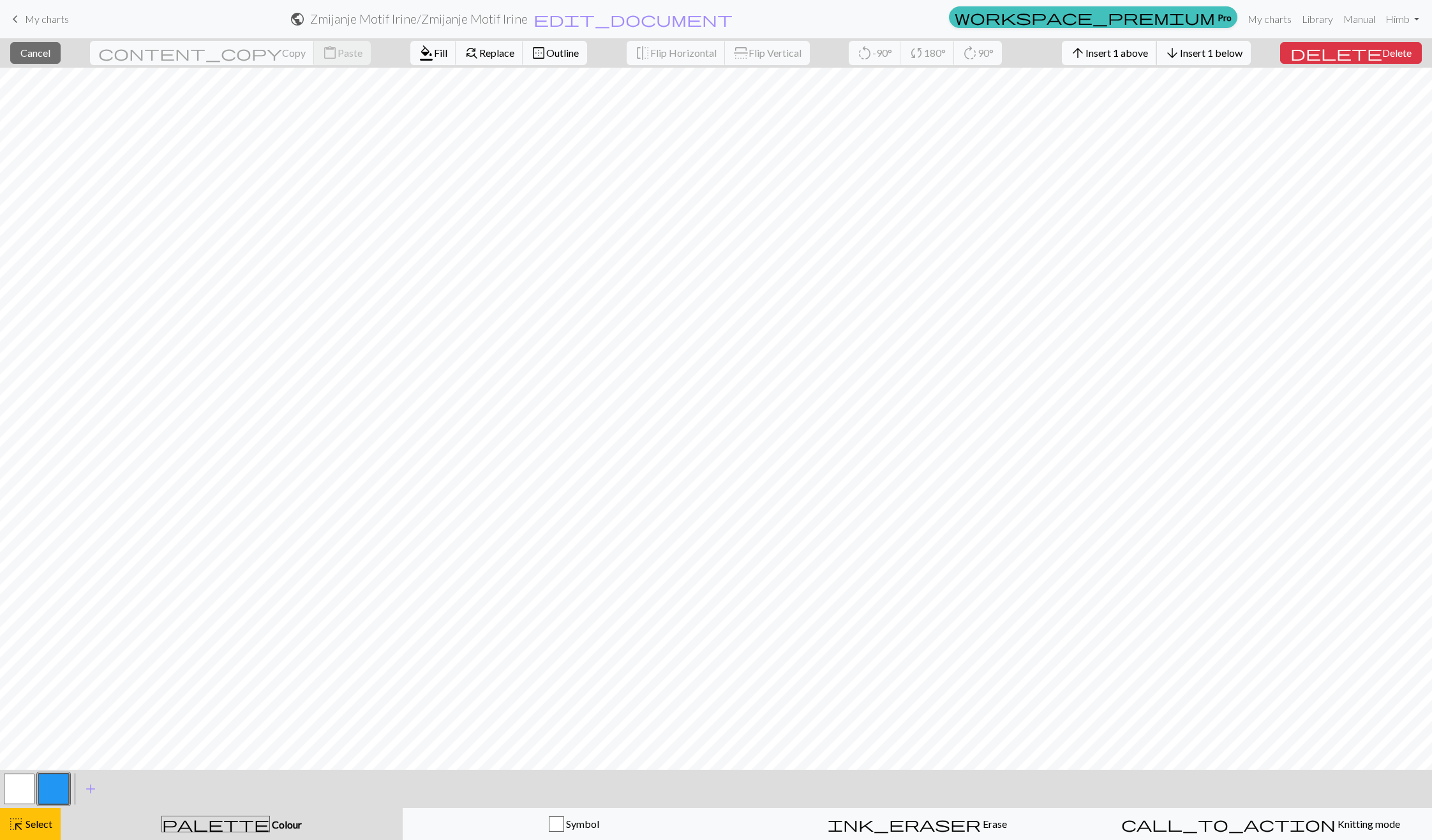
click at [1148, 49] on span "Insert 1 above" at bounding box center [1116, 52] width 63 height 12
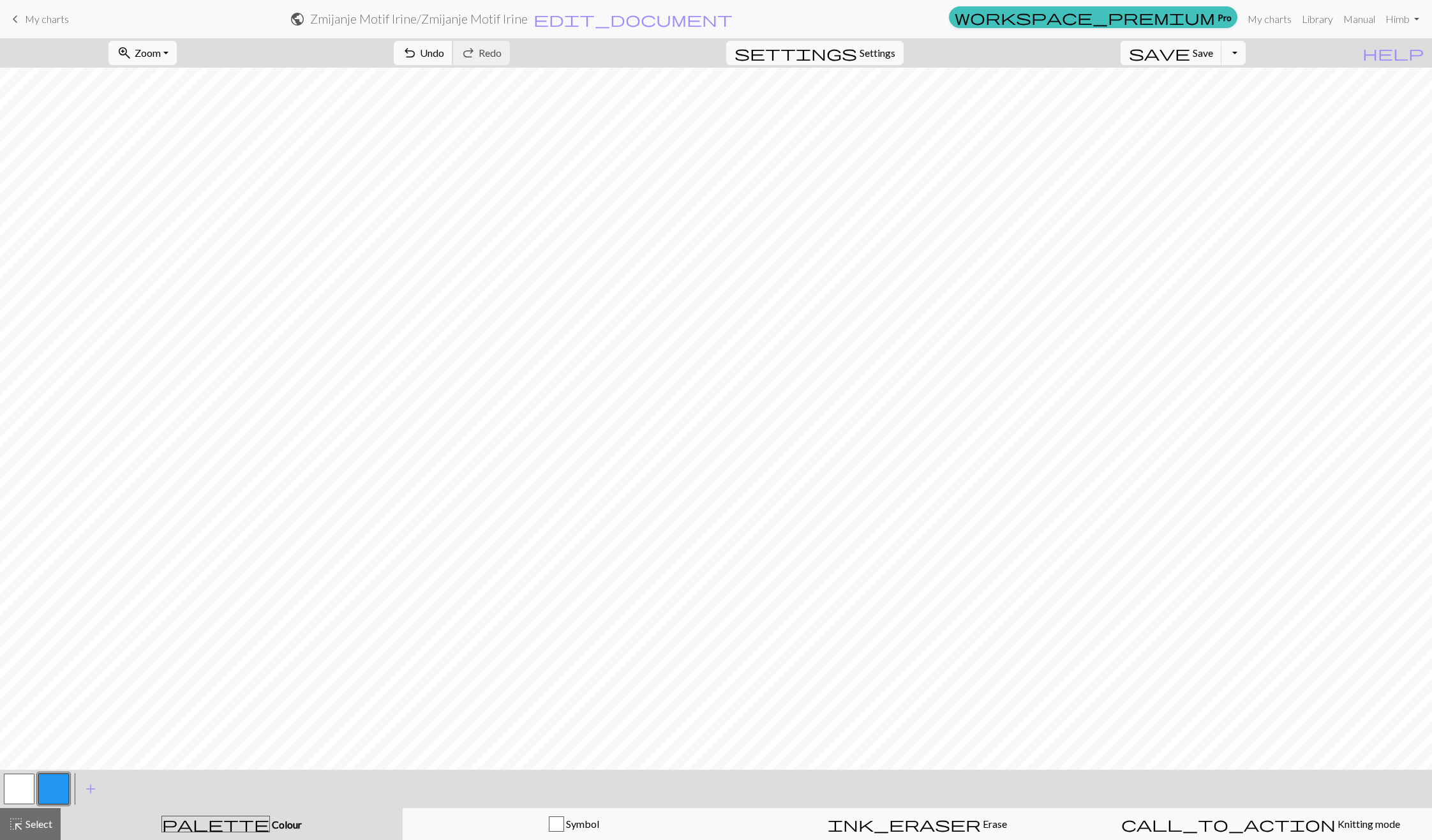
click at [417, 52] on span "undo" at bounding box center [409, 53] width 16 height 18
click at [444, 50] on span "Undo" at bounding box center [432, 52] width 24 height 12
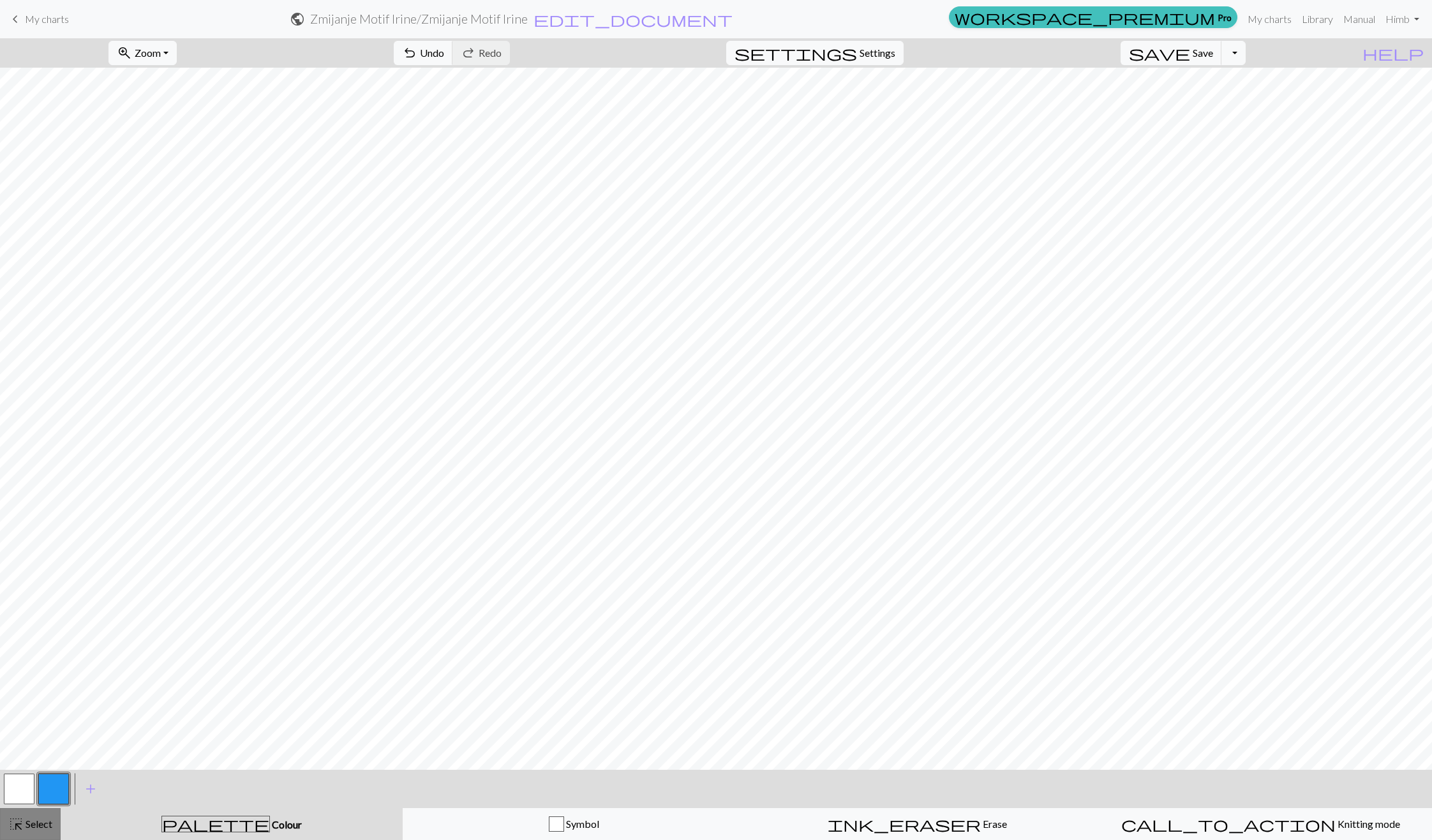
click at [25, 836] on button "highlight_alt Select Select" at bounding box center [30, 823] width 61 height 32
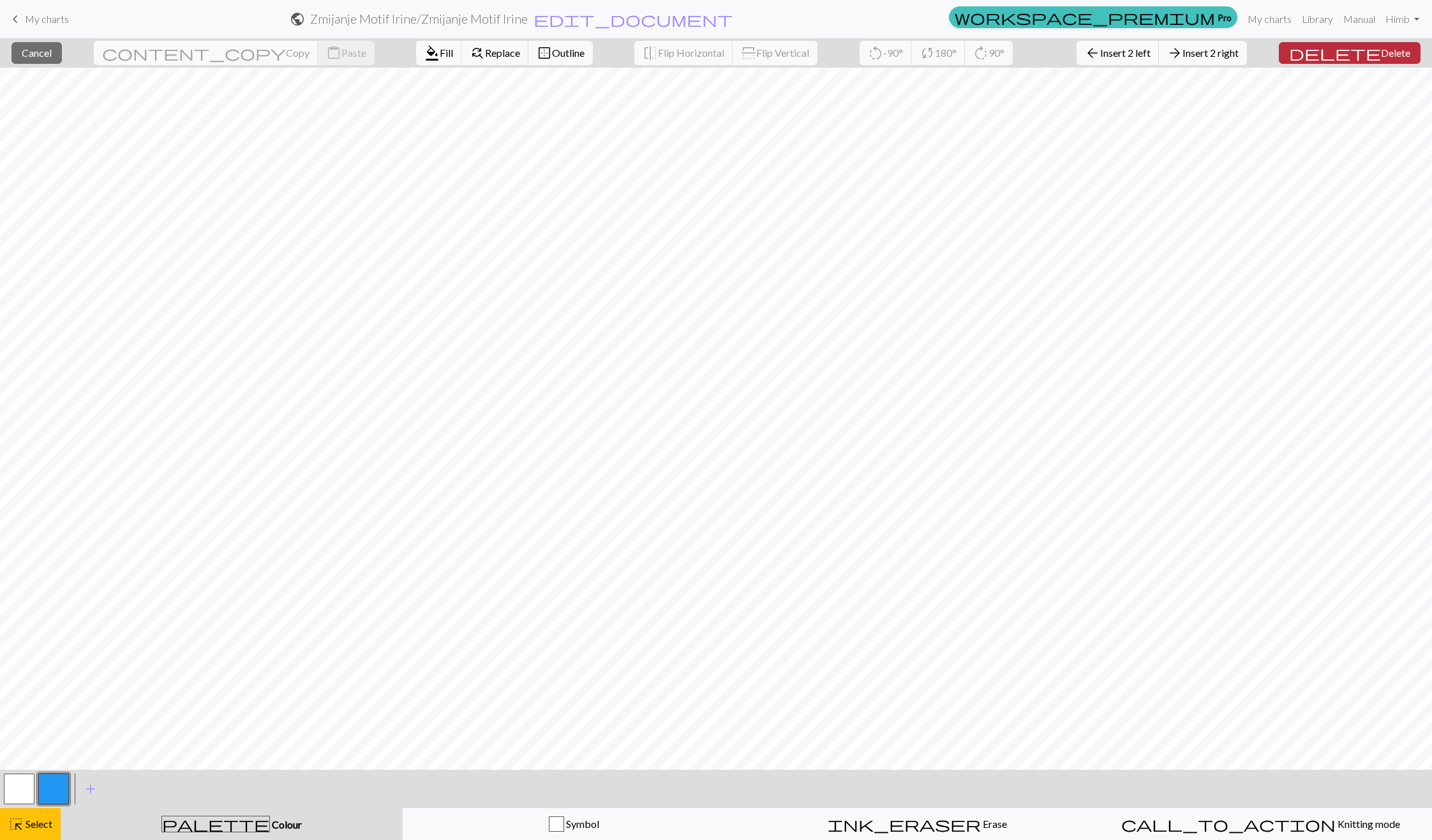
click at [1381, 58] on span "Delete" at bounding box center [1396, 52] width 30 height 12
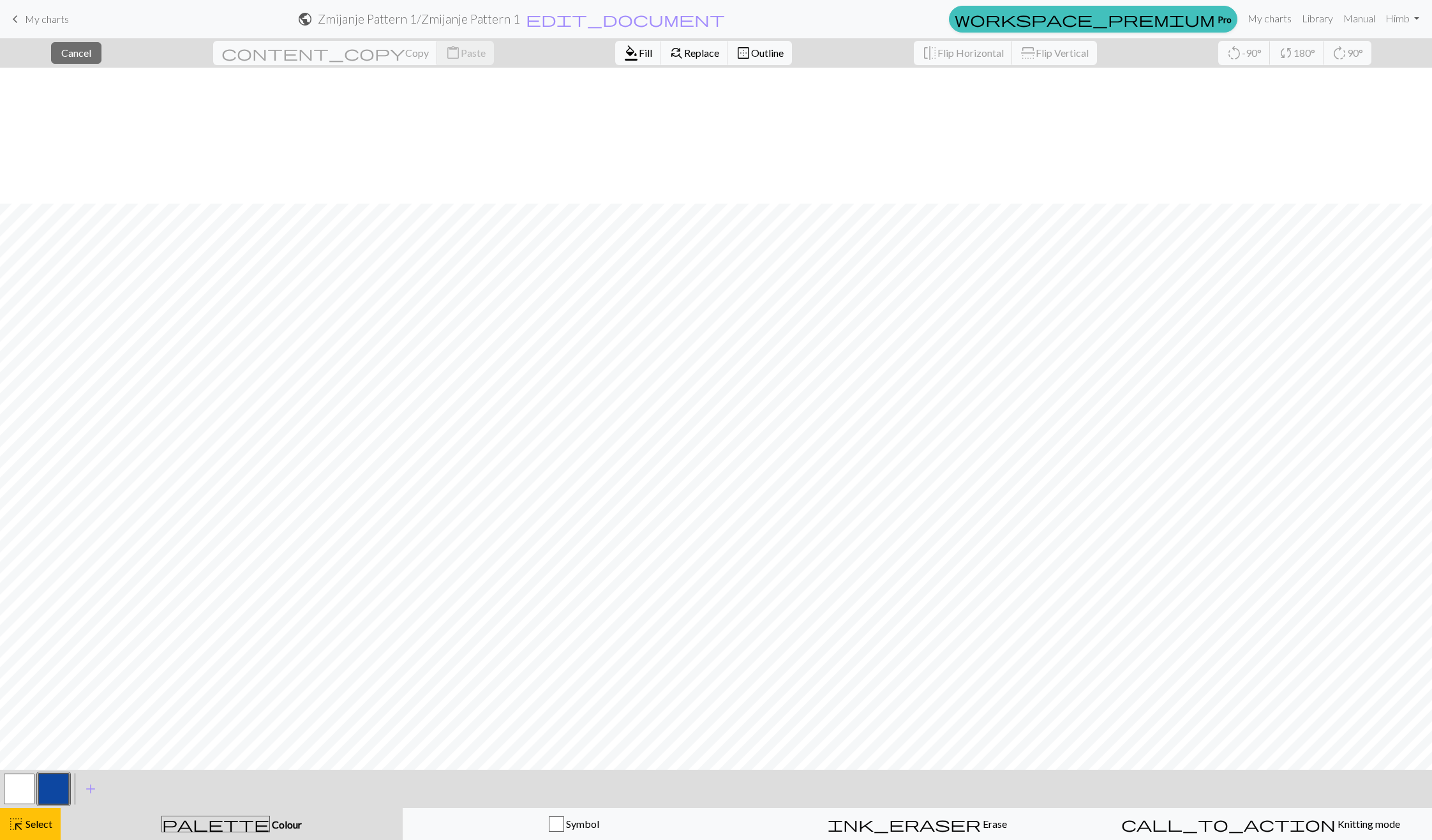
scroll to position [136, 0]
click at [31, 15] on span "My charts" at bounding box center [47, 18] width 44 height 12
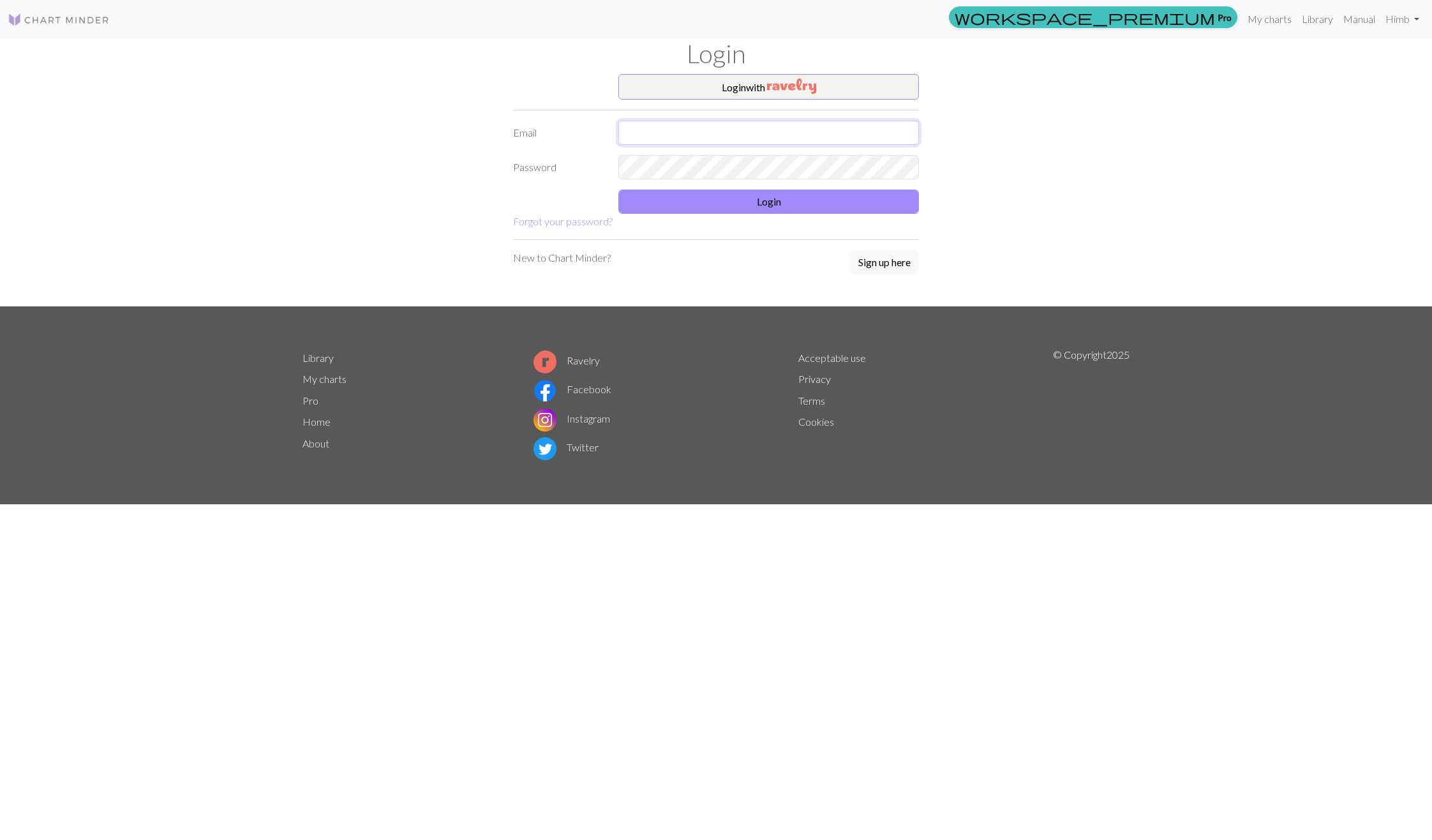
click at [638, 132] on input "text" at bounding box center [768, 132] width 301 height 24
type input "mbalvan003@gmail.com"
click at [1276, 23] on link "My charts" at bounding box center [1269, 19] width 54 height 26
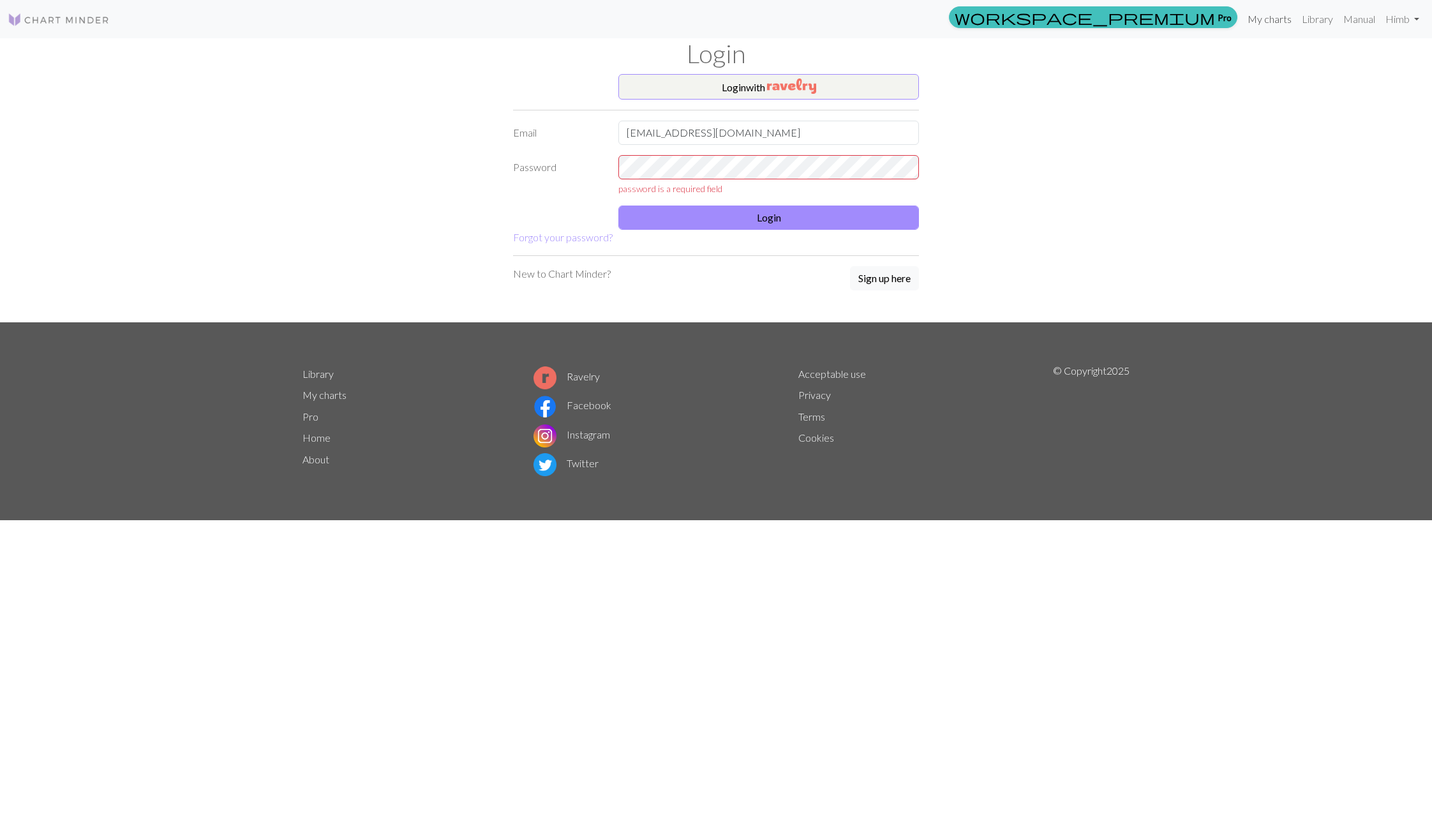
click at [1281, 26] on link "My charts" at bounding box center [1269, 19] width 54 height 26
click at [775, 143] on input "mbalvan003@gmail.com" at bounding box center [768, 132] width 301 height 24
click at [761, 128] on input "mbalvan003@gmail.com" at bounding box center [768, 132] width 301 height 24
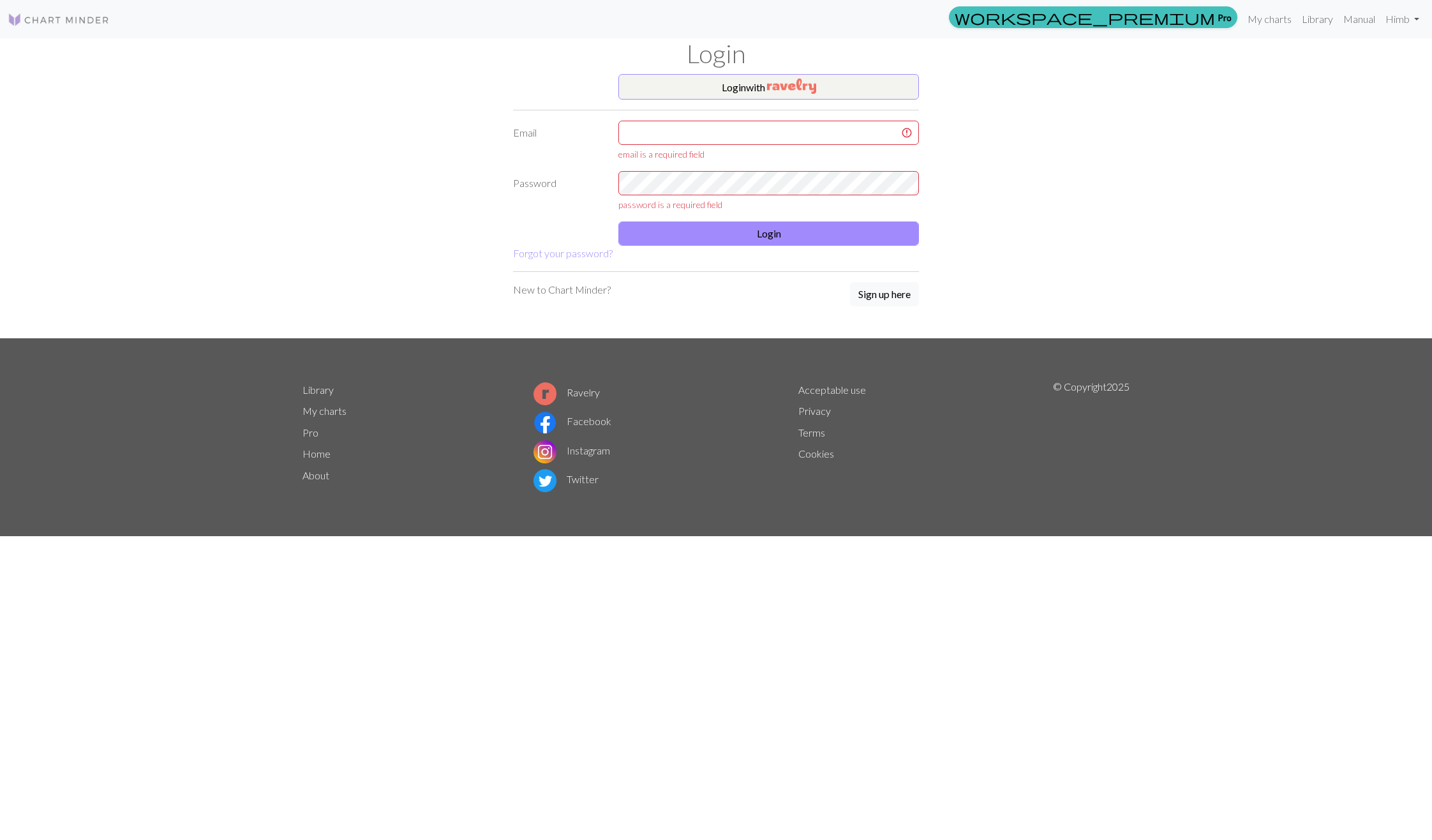
click at [1108, 223] on div "Login with Email email is a required field Password password is a required fiel…" at bounding box center [716, 206] width 842 height 264
click at [1276, 24] on link "My charts" at bounding box center [1269, 19] width 54 height 26
click at [687, 126] on input "text" at bounding box center [768, 132] width 301 height 24
type input "mbalvan003@gmail.com"
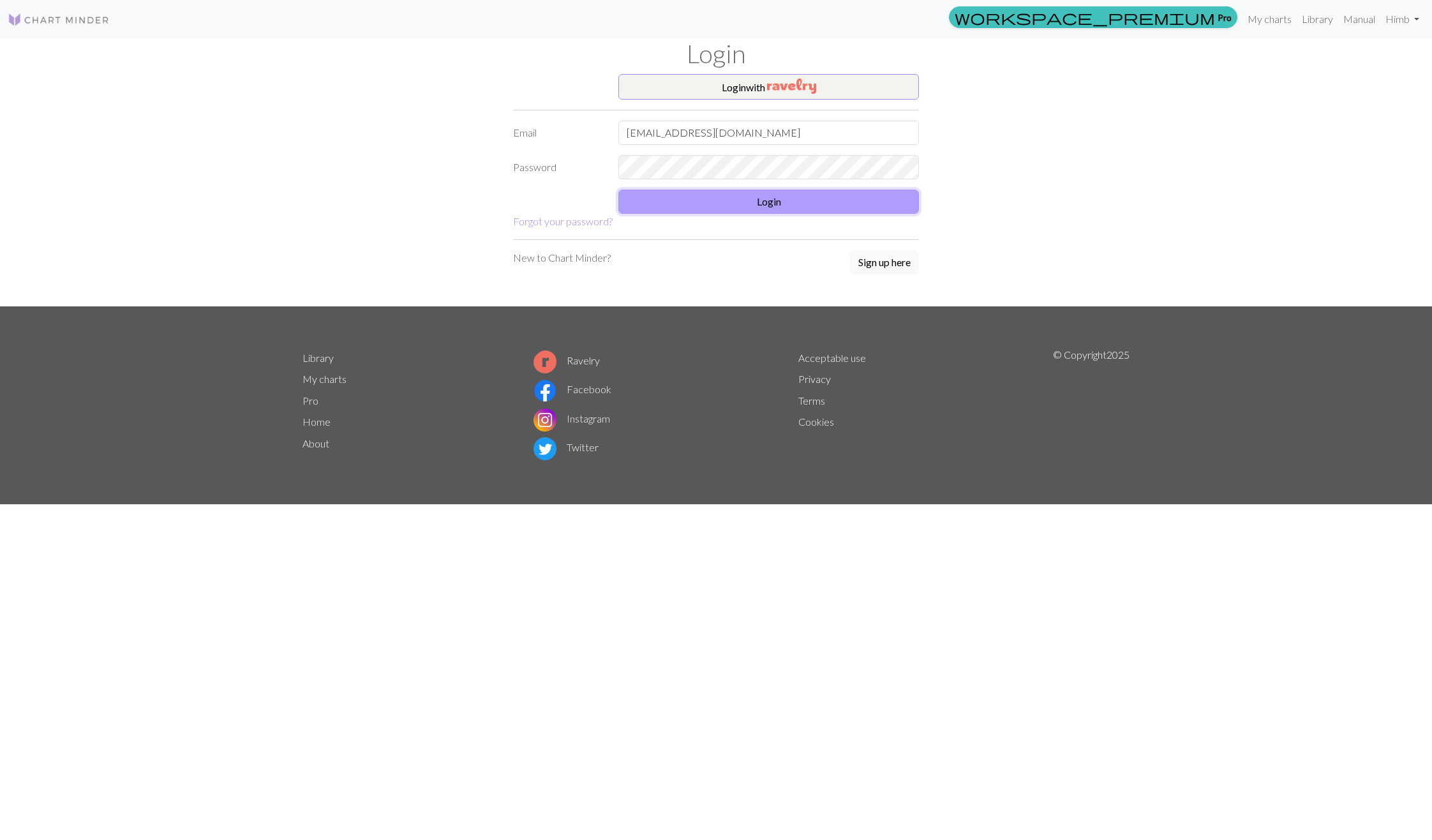
click at [728, 210] on button "Login" at bounding box center [768, 202] width 301 height 24
click at [1269, 15] on link "My charts" at bounding box center [1269, 18] width 54 height 26
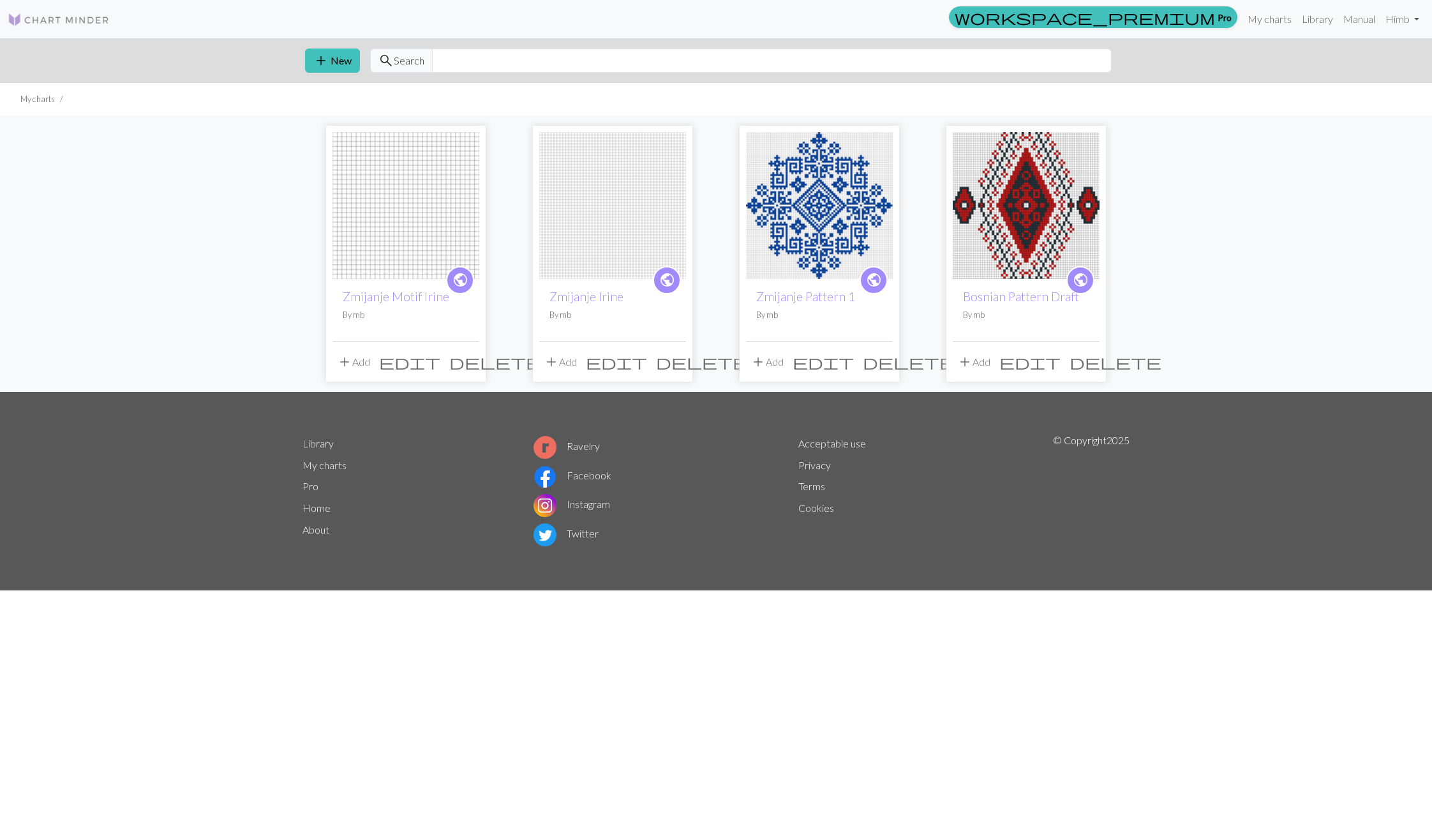
click at [629, 256] on img at bounding box center [613, 205] width 147 height 147
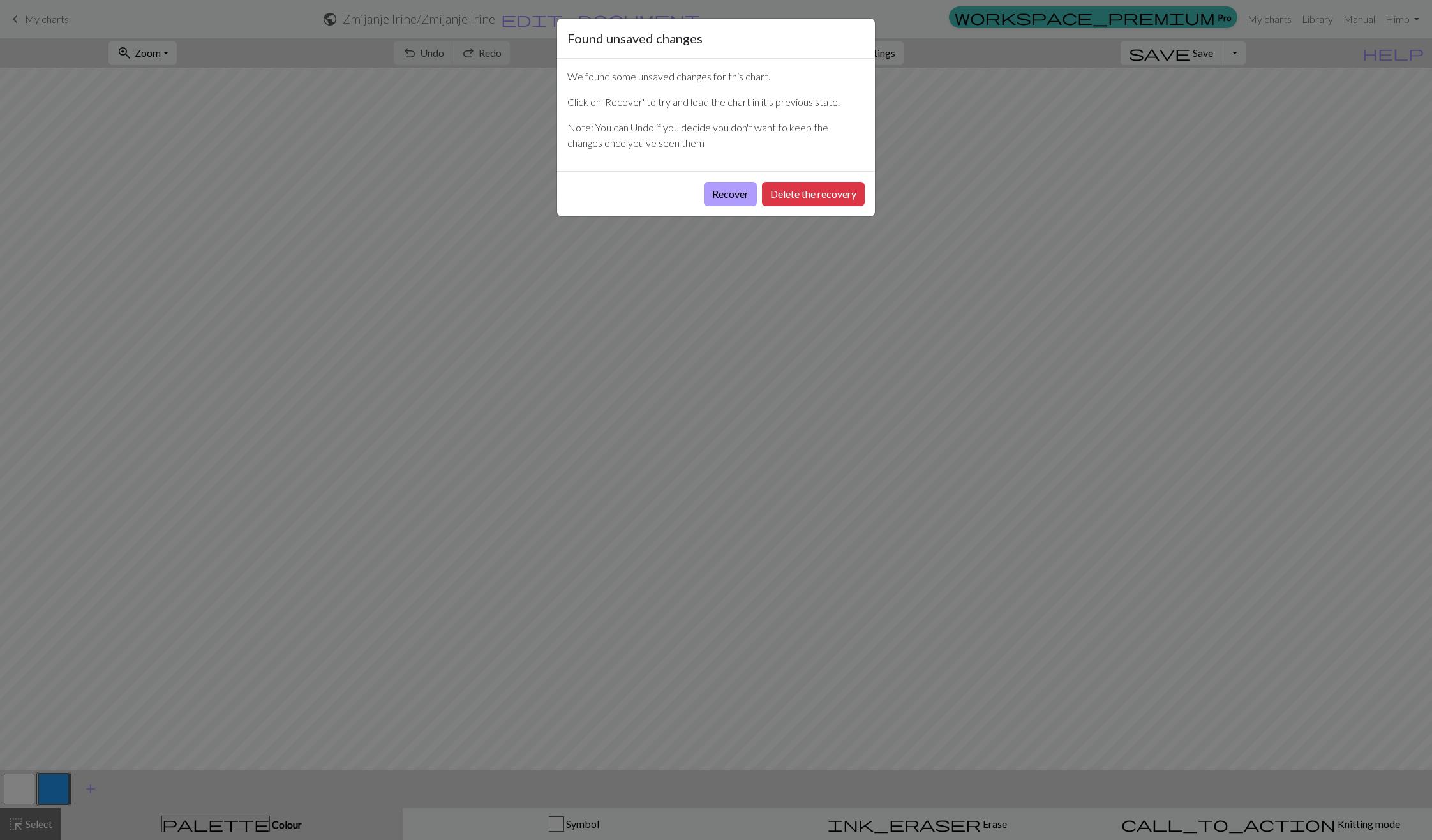
click at [729, 198] on button "Recover" at bounding box center [731, 194] width 53 height 24
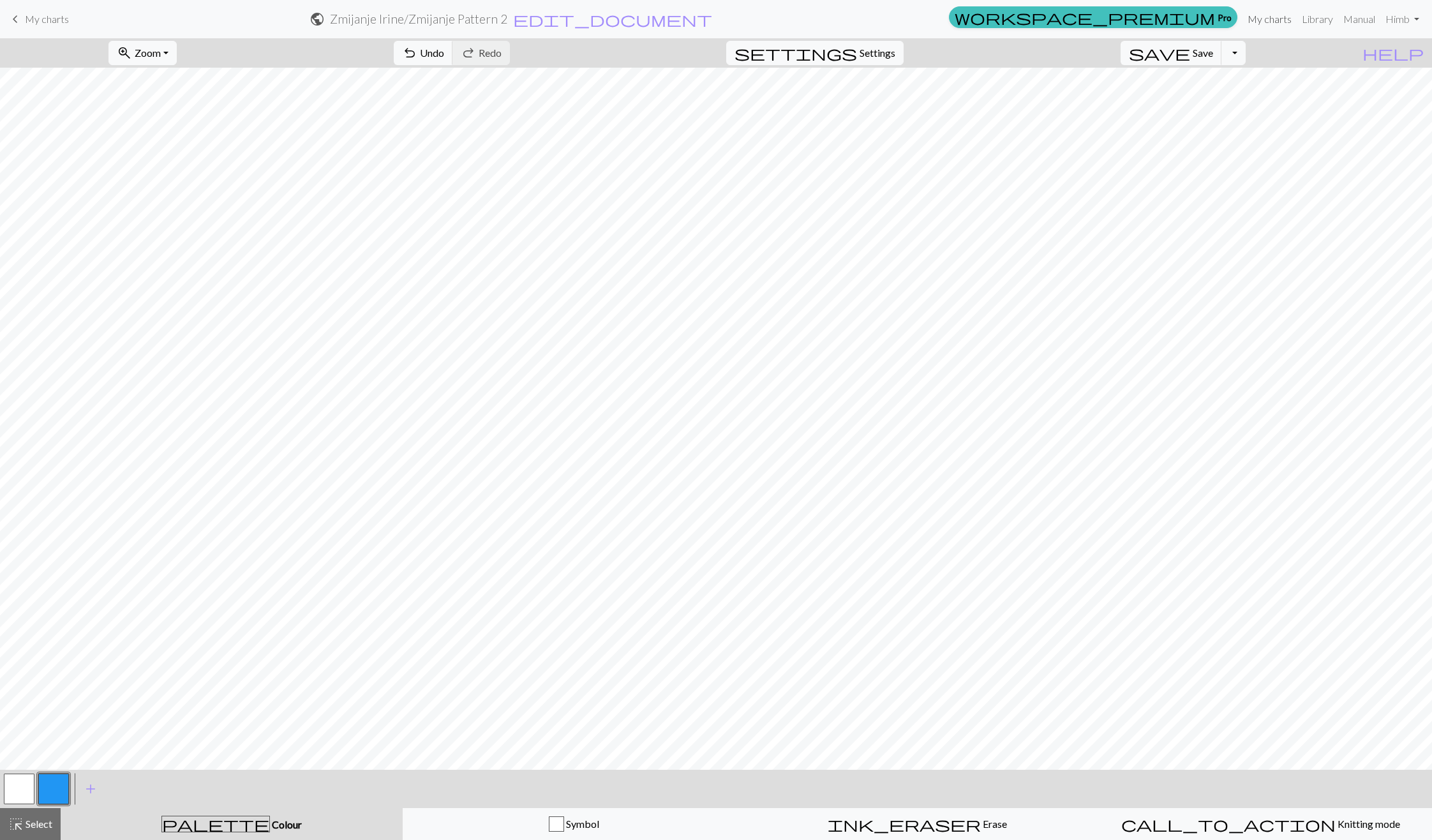
click at [1277, 10] on link "My charts" at bounding box center [1269, 19] width 54 height 26
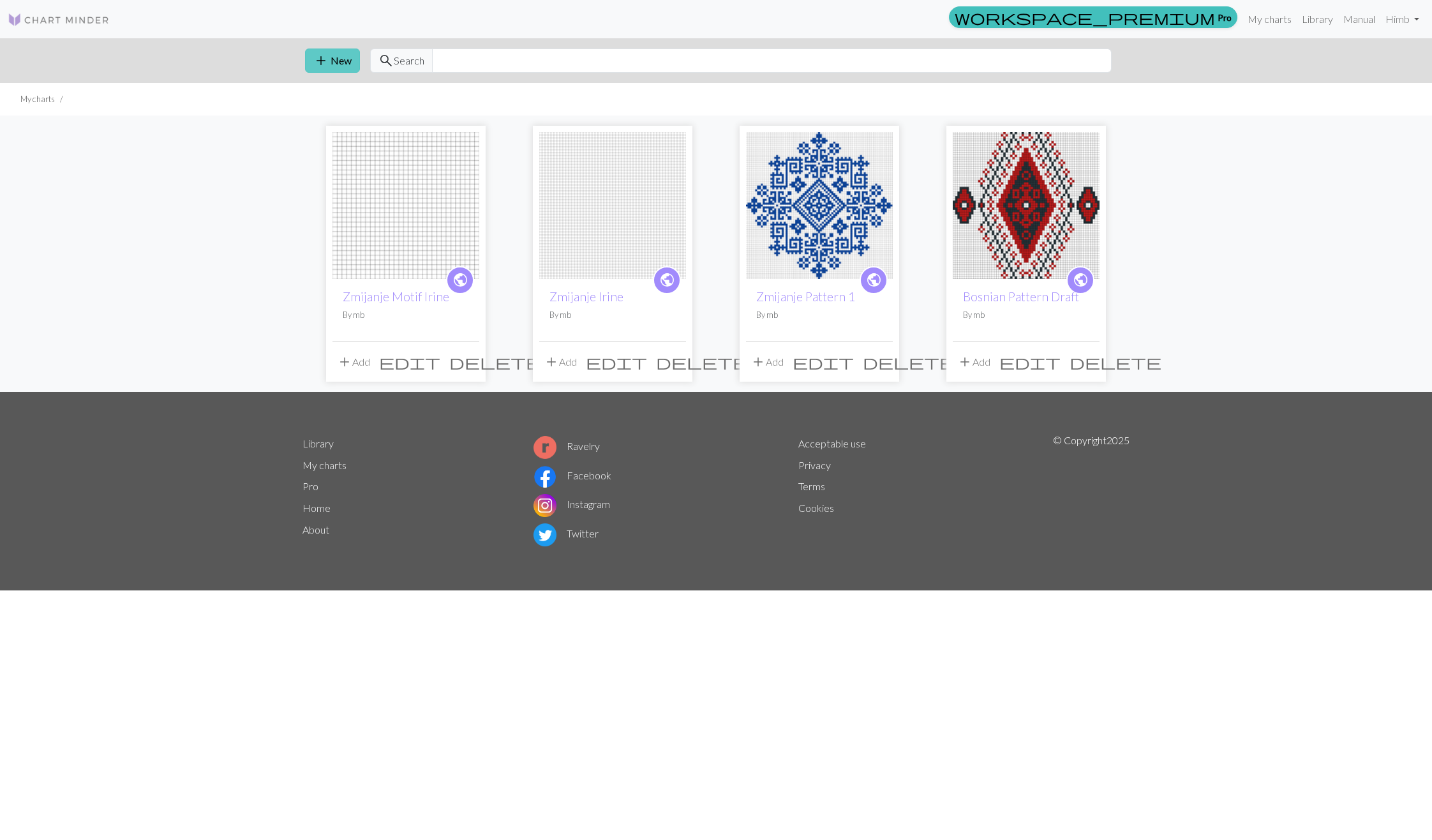
click at [338, 69] on button "add New" at bounding box center [333, 61] width 55 height 24
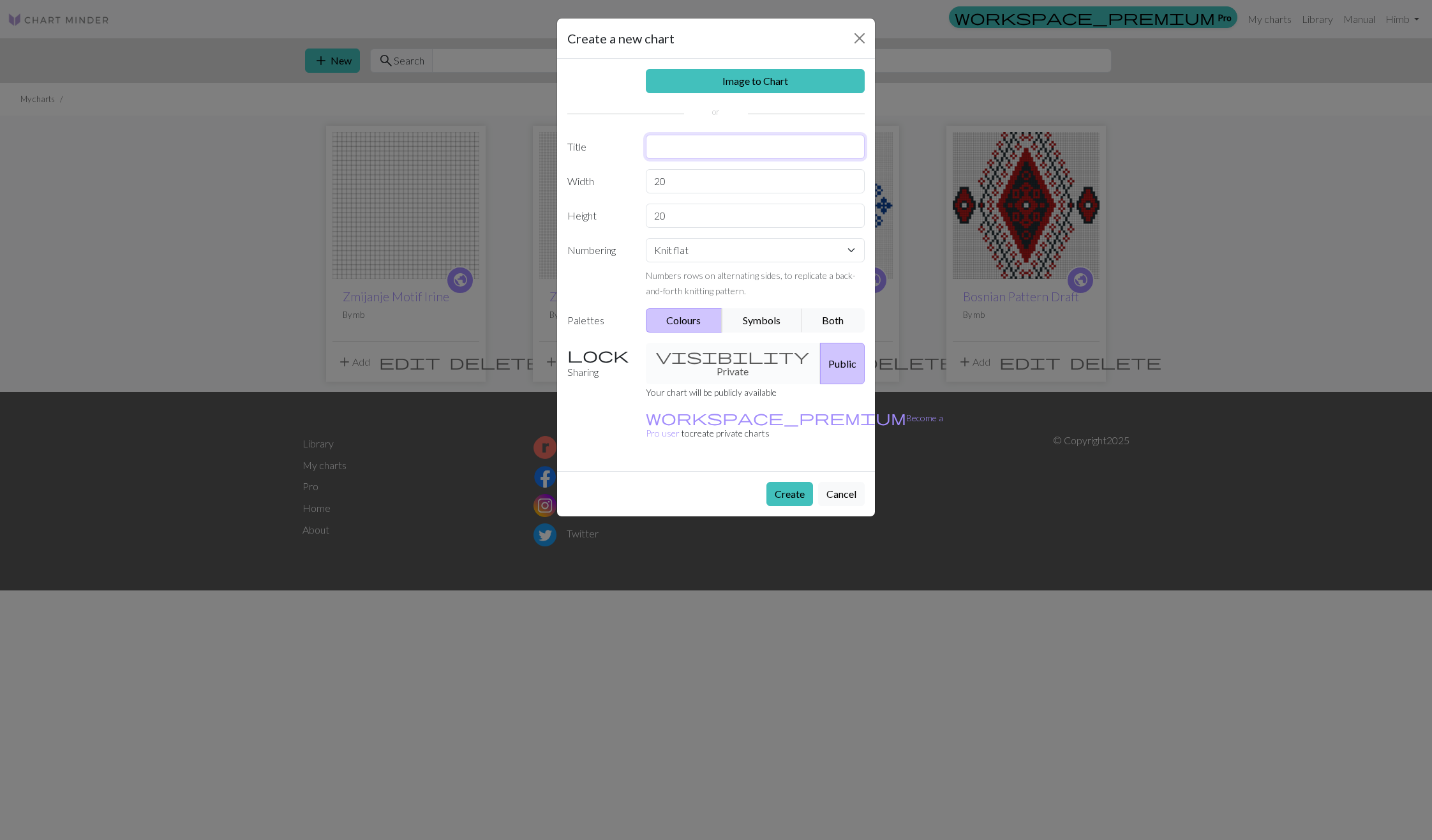
click at [802, 140] on input "text" at bounding box center [755, 146] width 219 height 24
type input "Zmijanje Jakova"
click at [800, 482] on button "Create" at bounding box center [789, 494] width 47 height 24
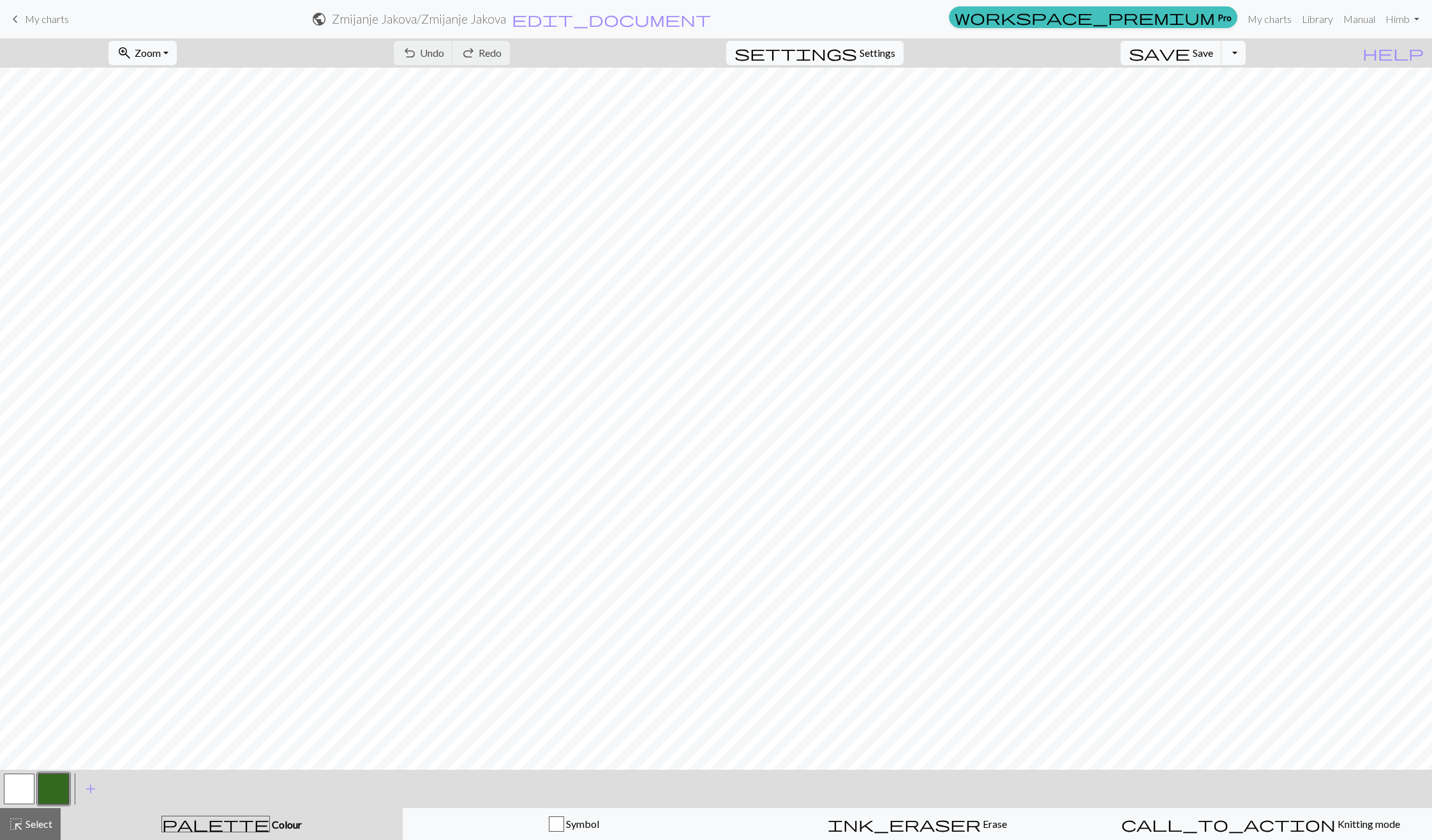
click at [55, 791] on button "button" at bounding box center [53, 788] width 30 height 30
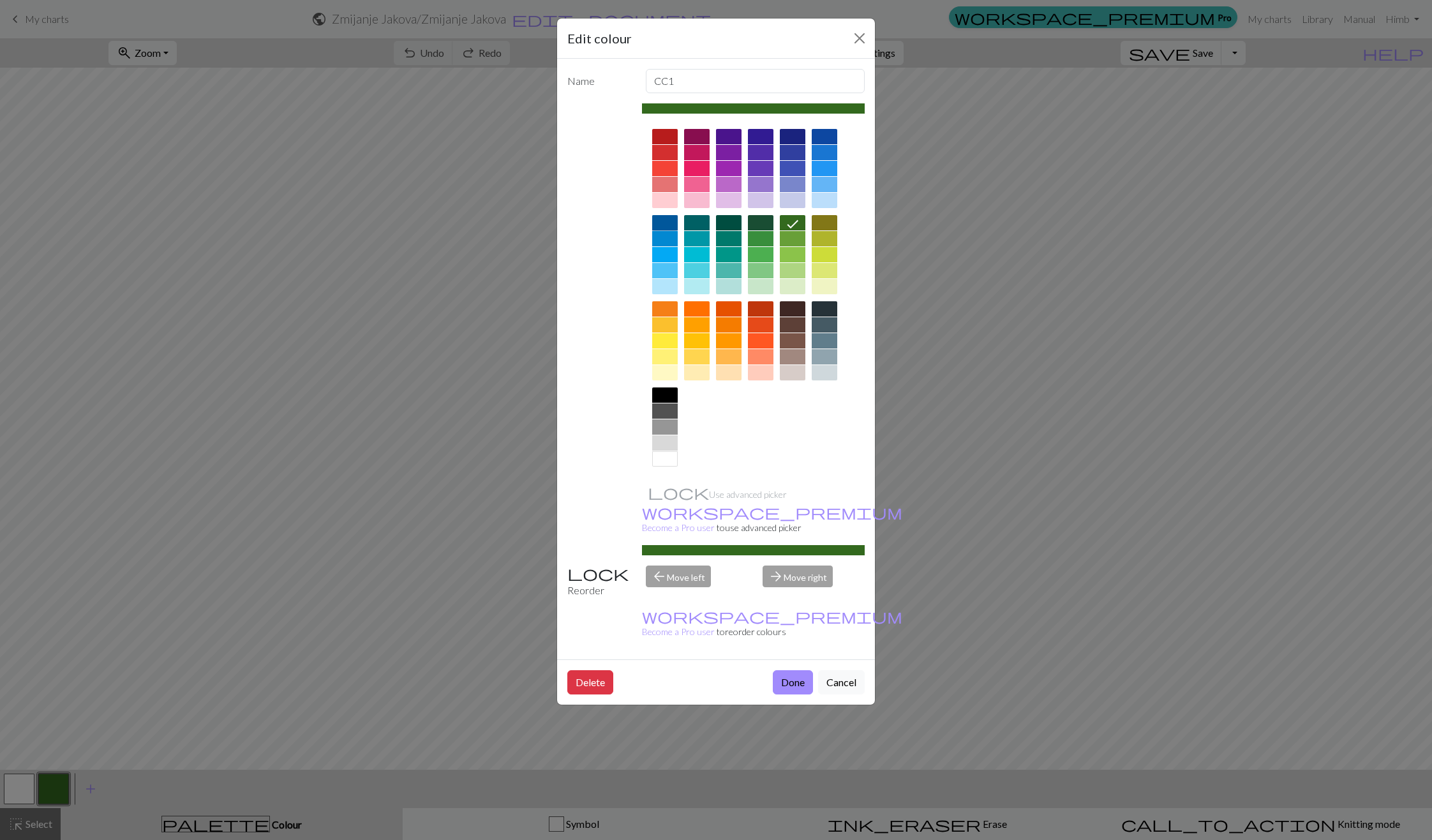
click at [657, 222] on div at bounding box center [665, 222] width 26 height 16
click at [803, 670] on button "Done" at bounding box center [793, 682] width 40 height 24
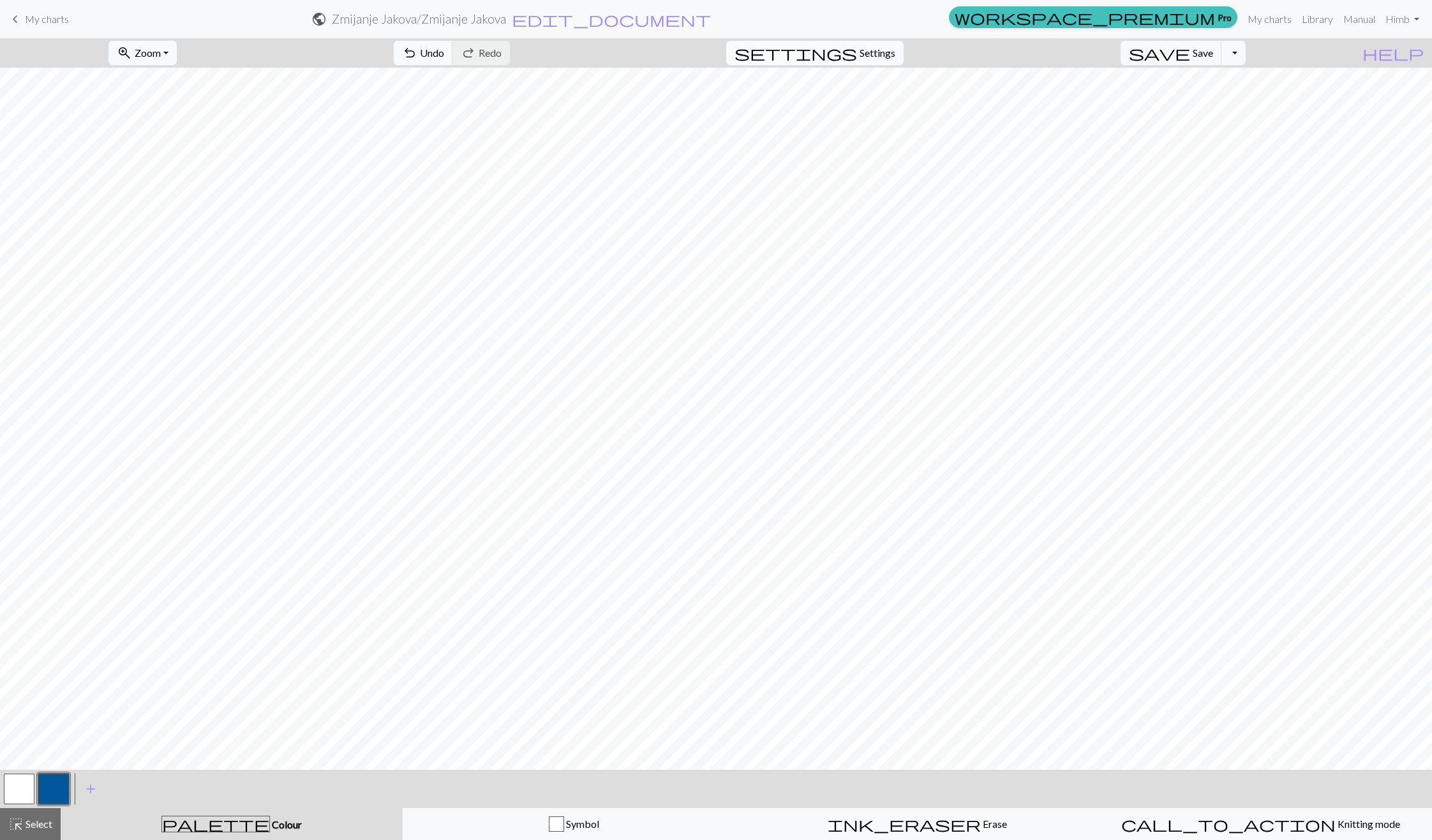
click at [857, 55] on span "settings" at bounding box center [796, 53] width 123 height 18
select select "aran"
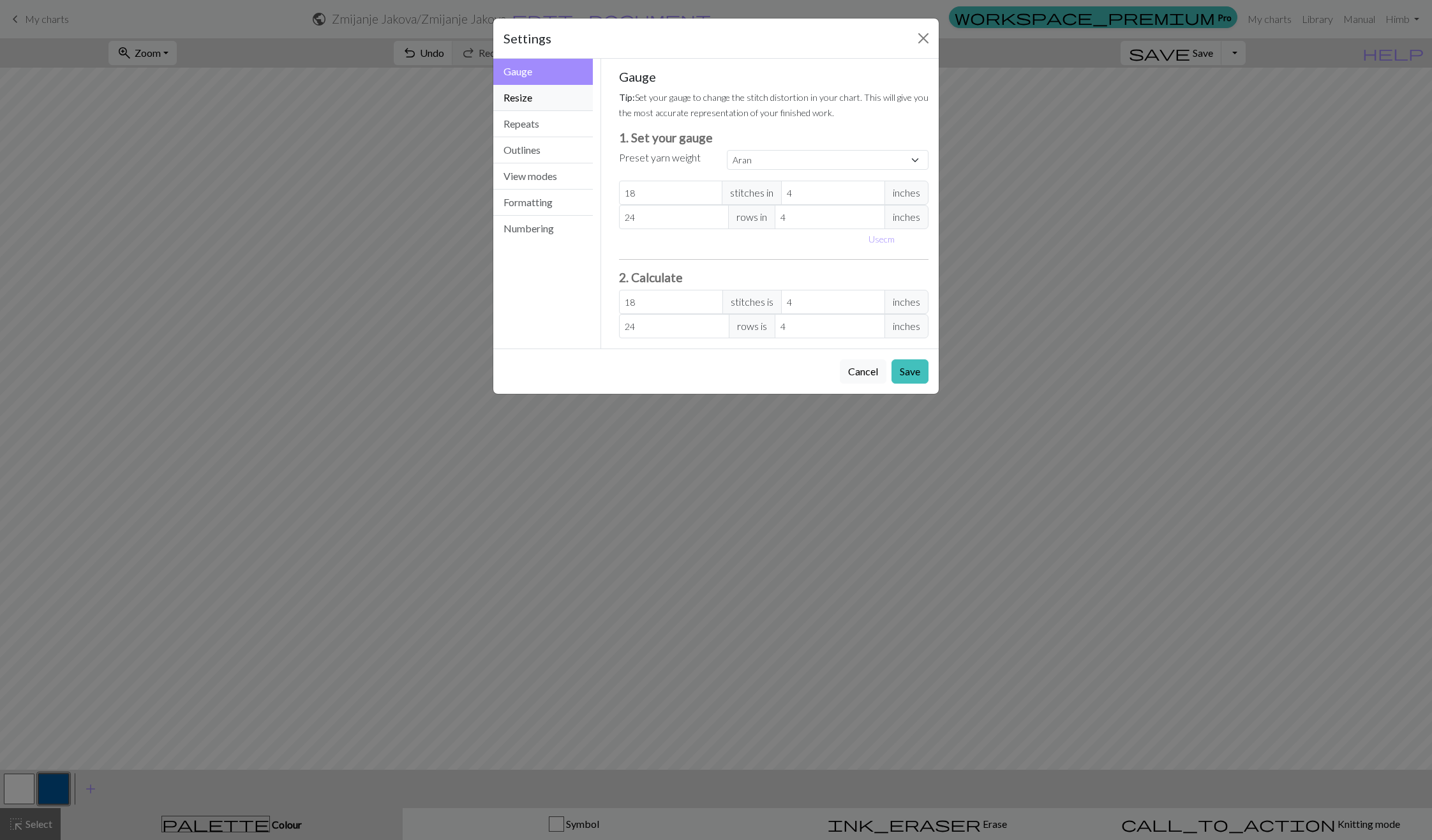
click at [514, 98] on button "Resize" at bounding box center [543, 98] width 100 height 26
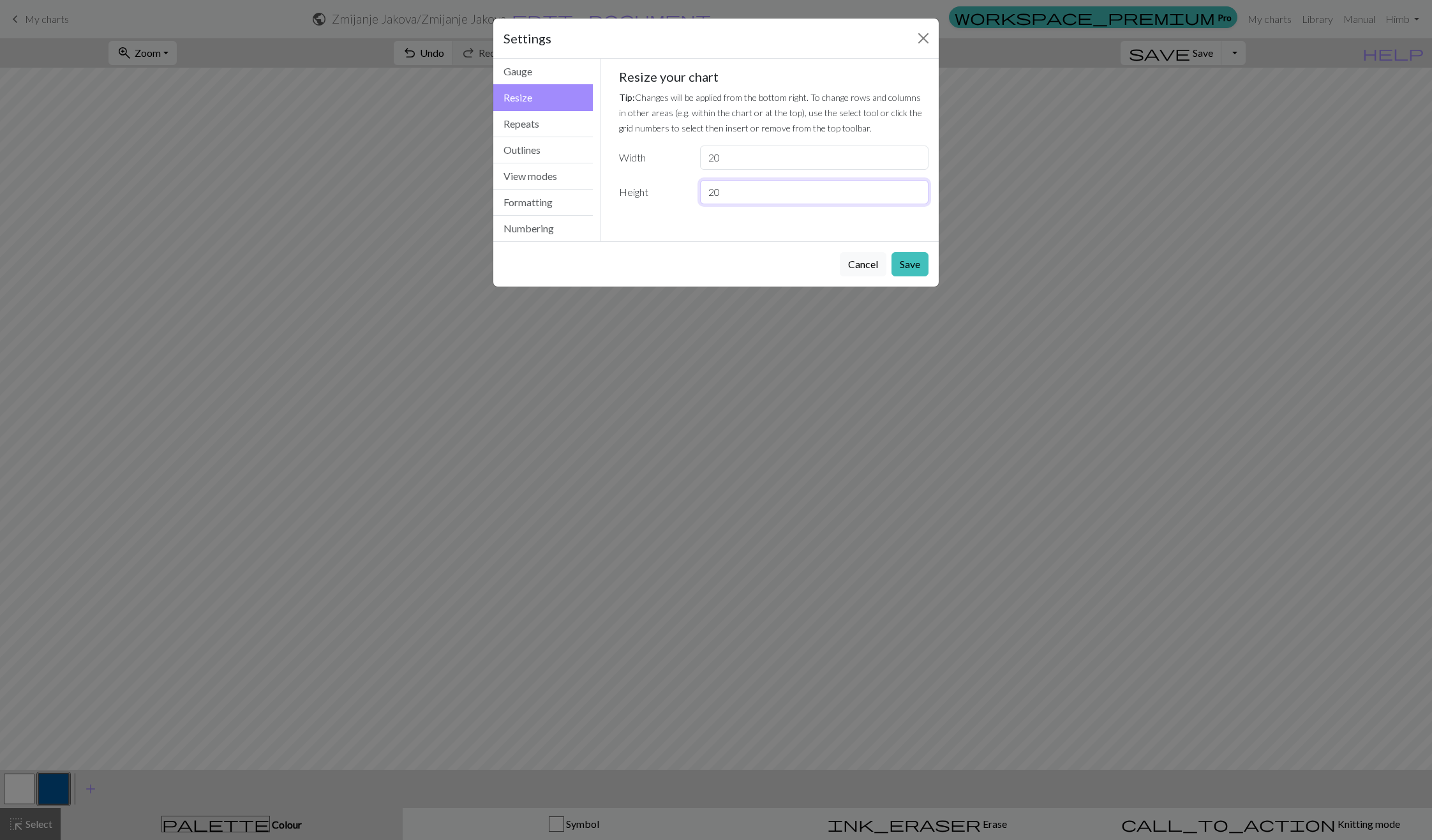
click at [808, 186] on input "20" at bounding box center [814, 192] width 228 height 24
type input "2"
type input "35"
click at [916, 264] on button "Save" at bounding box center [910, 264] width 37 height 24
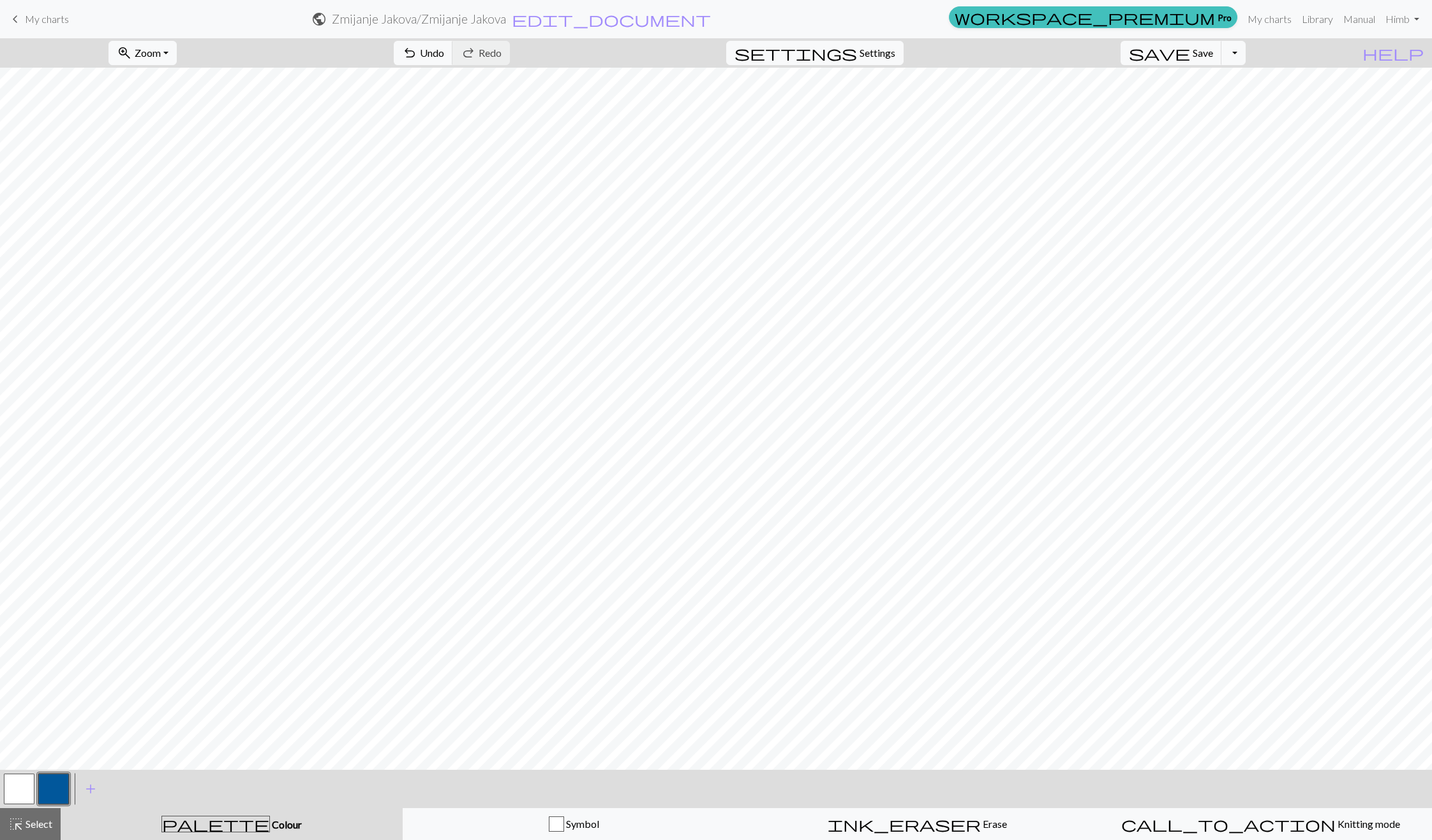
click at [16, 786] on button "button" at bounding box center [18, 788] width 30 height 30
click at [417, 47] on span "undo" at bounding box center [409, 53] width 16 height 18
click at [64, 783] on button "button" at bounding box center [53, 788] width 30 height 30
click at [453, 62] on button "undo Undo Undo" at bounding box center [423, 52] width 59 height 24
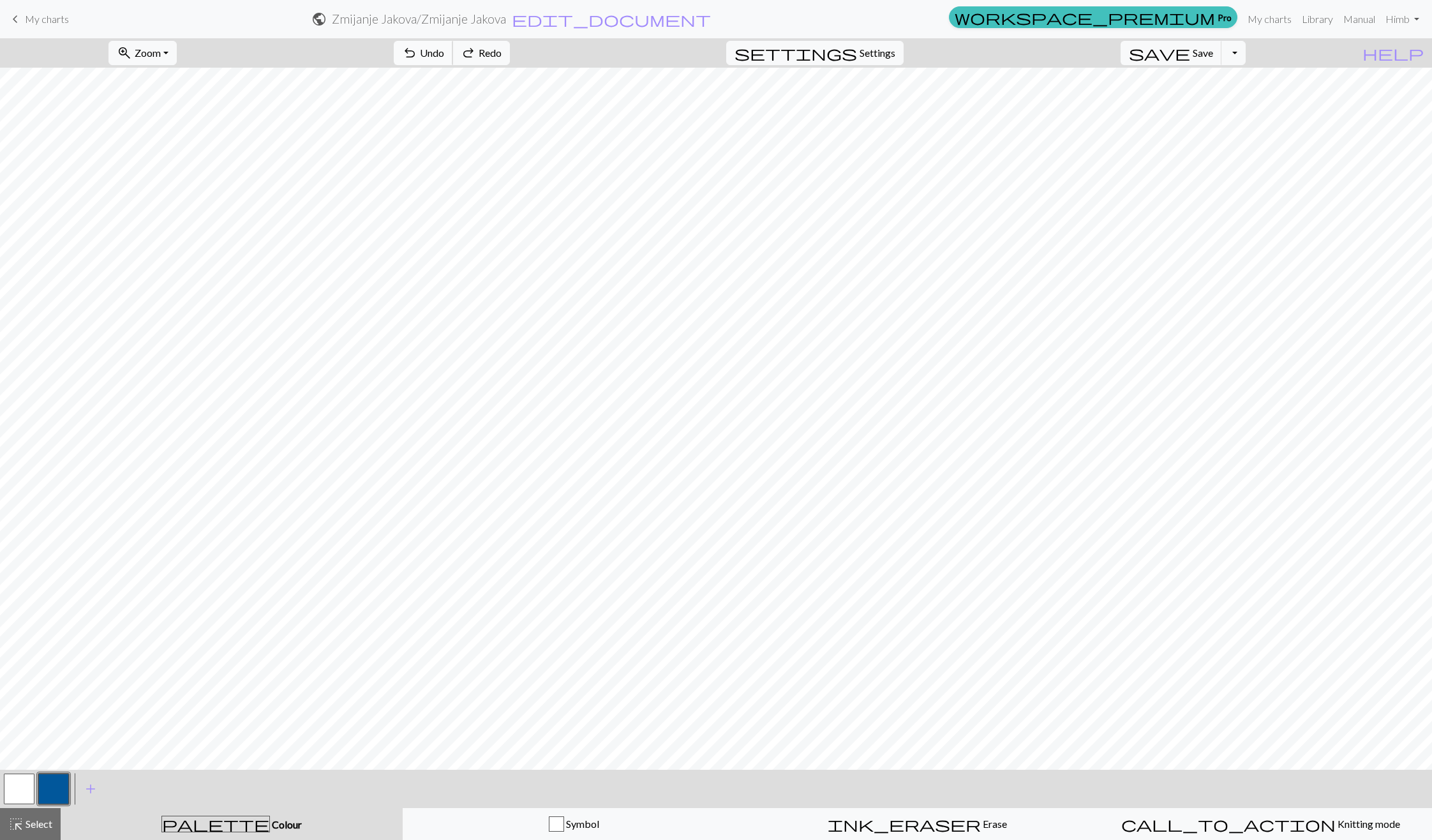
click at [453, 62] on button "undo Undo Undo" at bounding box center [423, 52] width 59 height 24
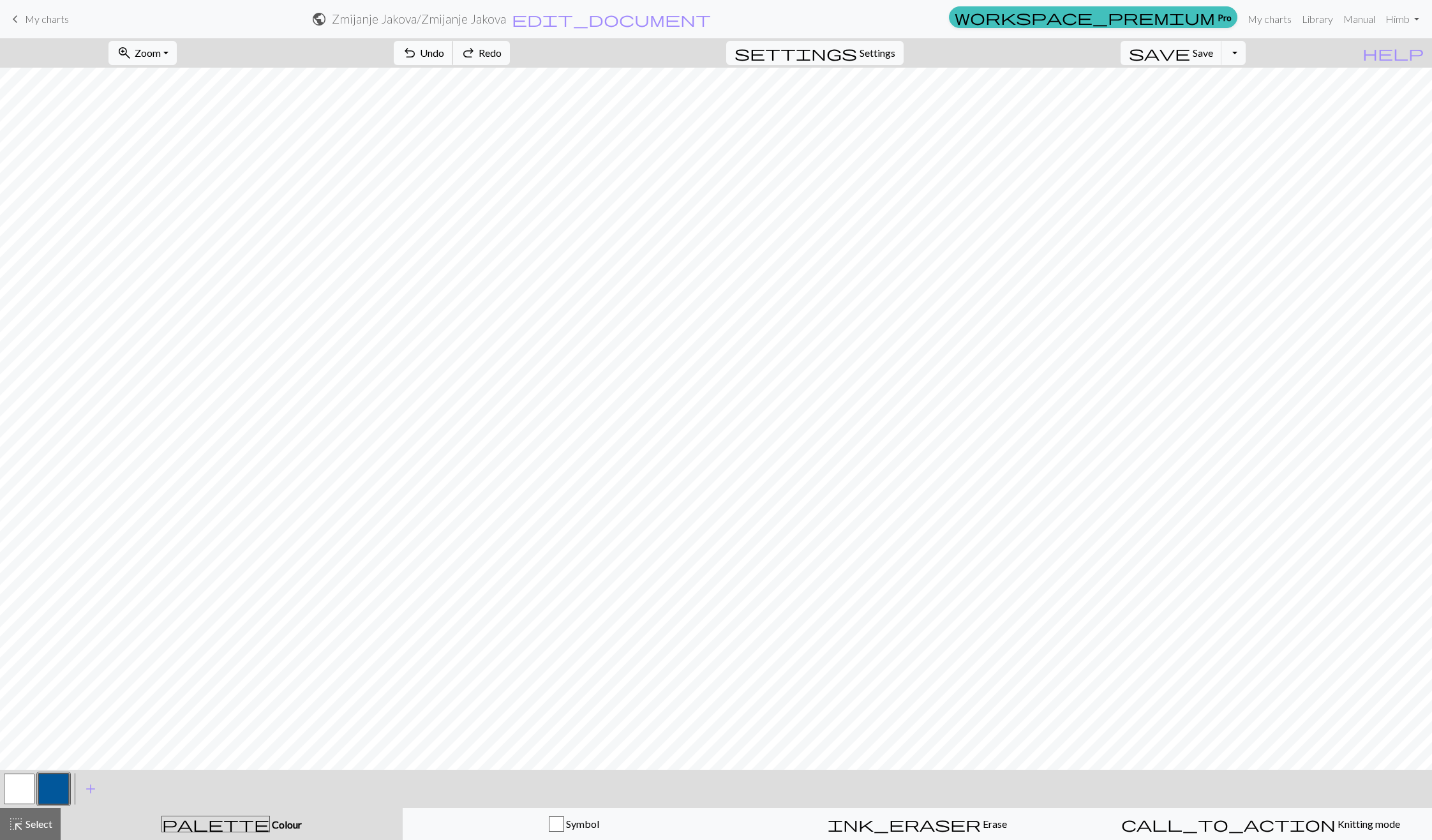
click at [453, 62] on button "undo Undo Undo" at bounding box center [423, 52] width 59 height 24
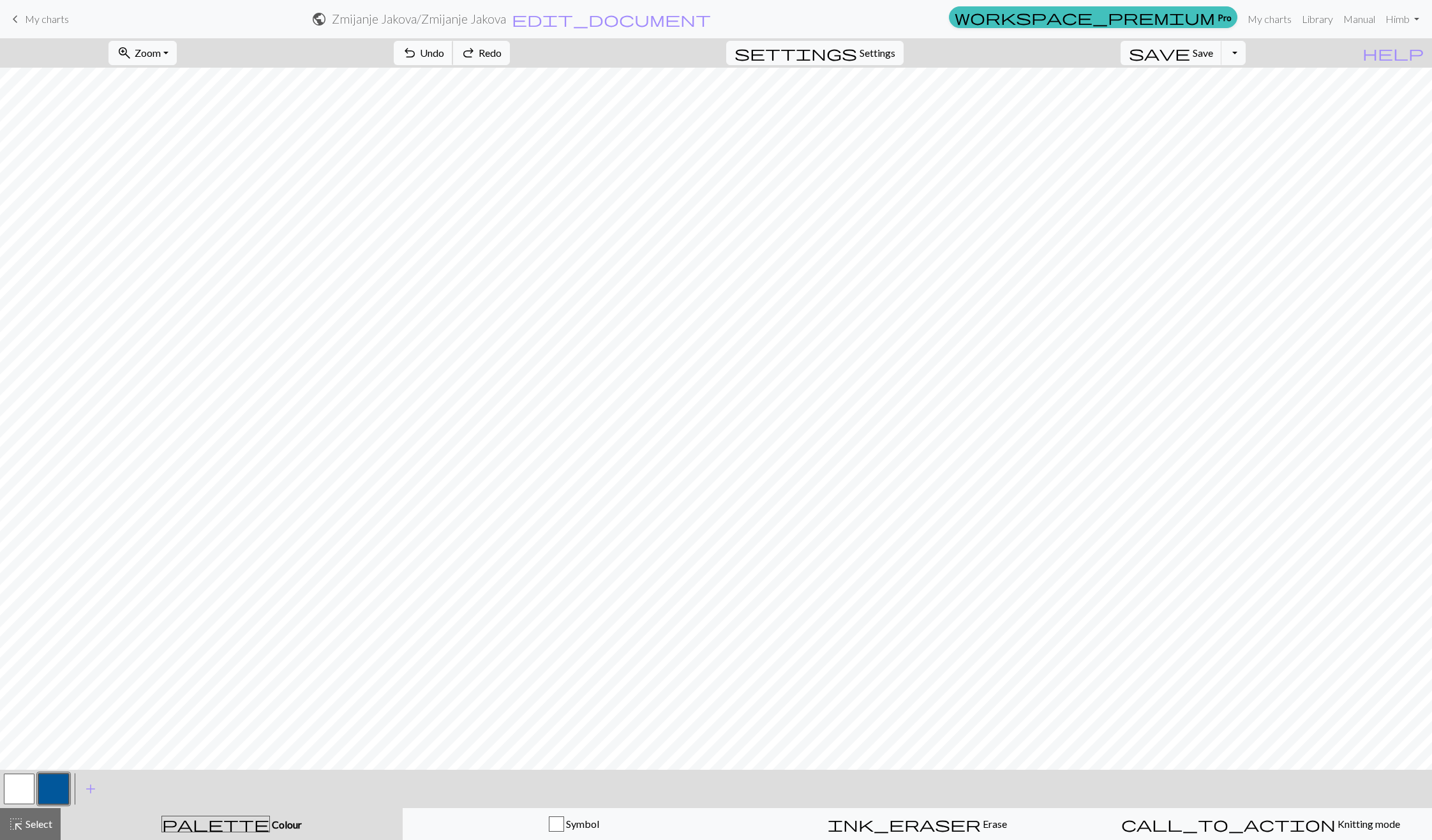
click at [453, 62] on button "undo Undo Undo" at bounding box center [423, 52] width 59 height 24
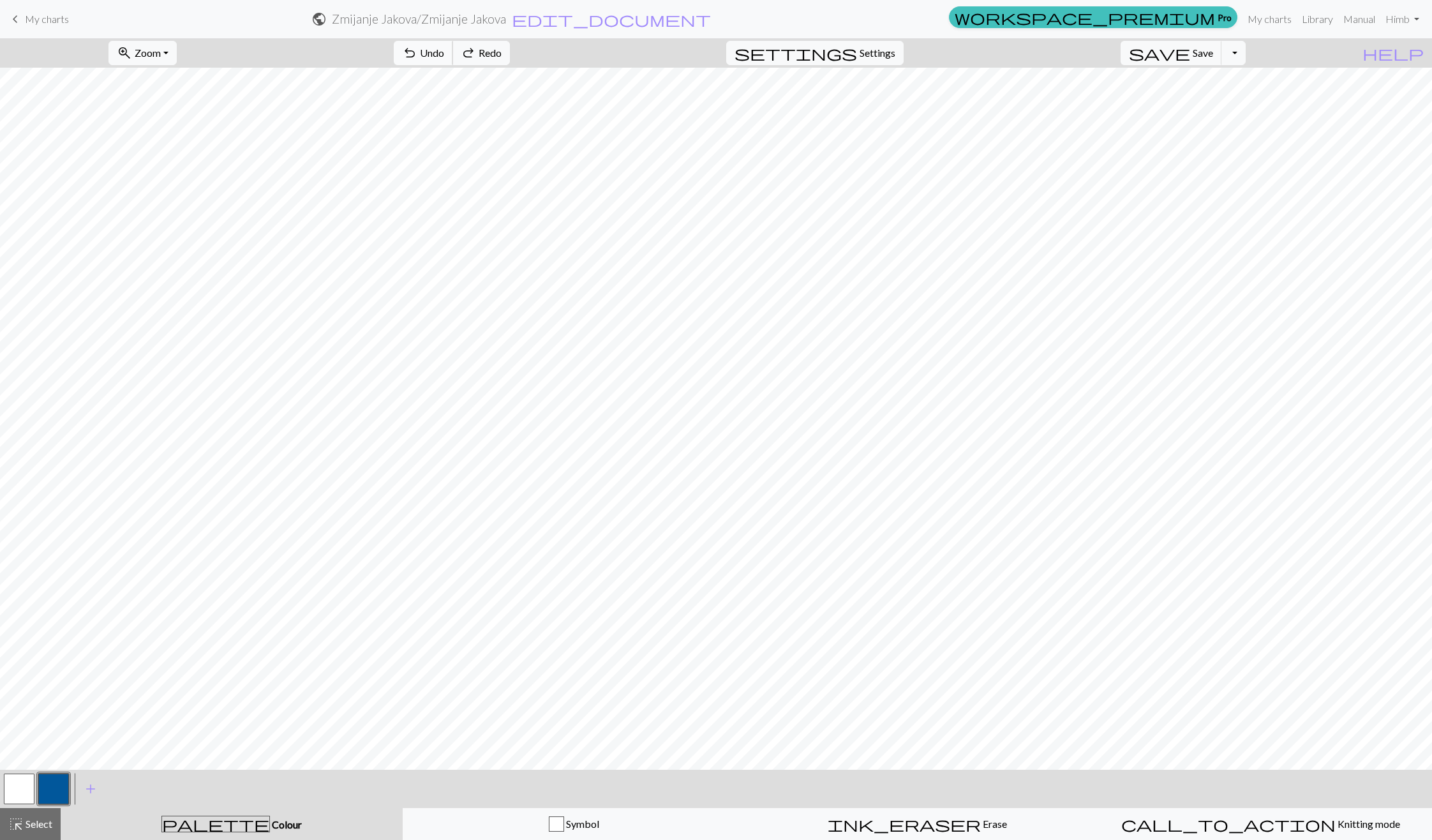
click at [453, 62] on button "undo Undo Undo" at bounding box center [423, 52] width 59 height 24
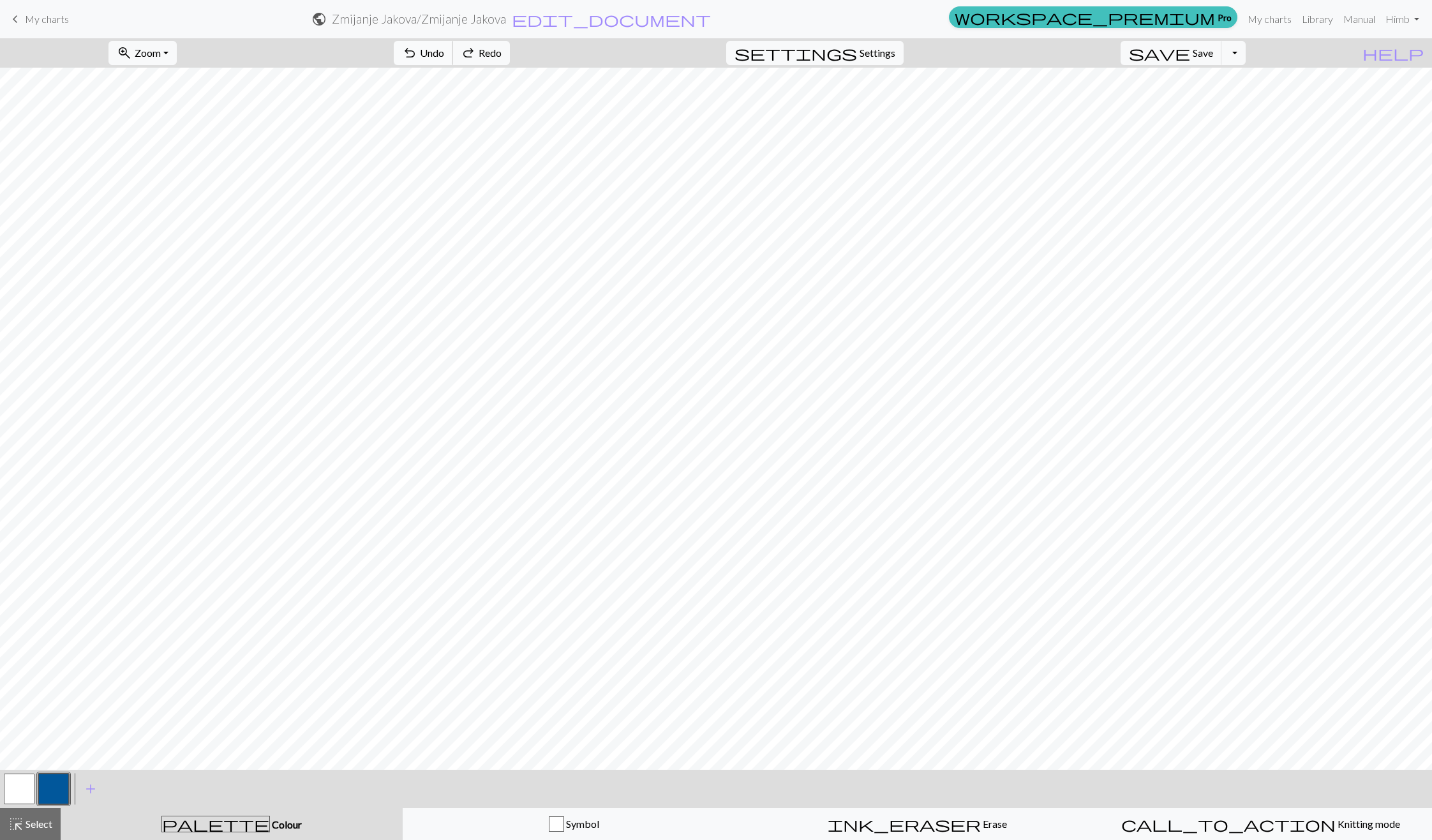
click at [453, 62] on button "undo Undo Undo" at bounding box center [423, 52] width 59 height 24
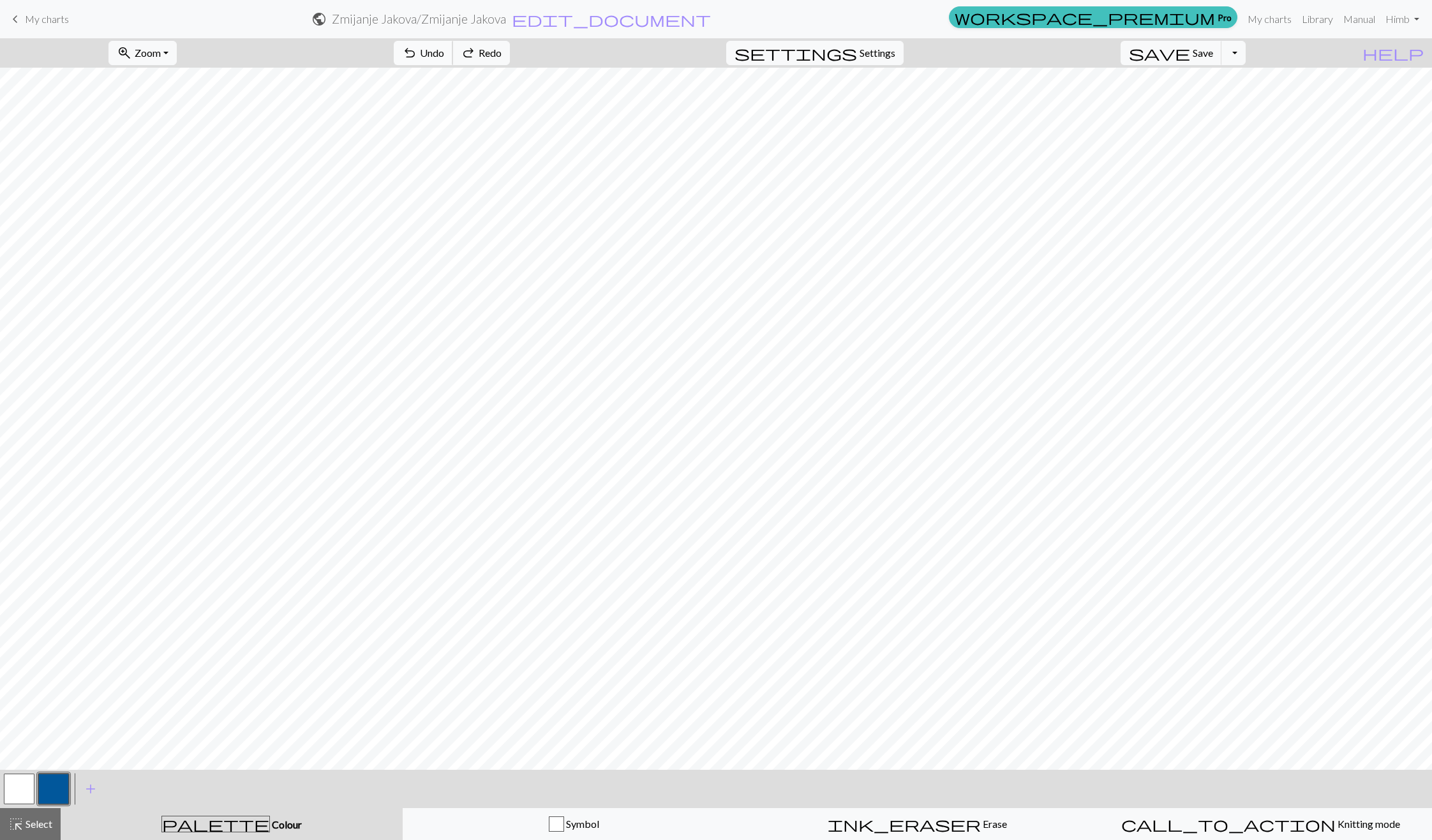
click at [453, 62] on button "undo Undo Undo" at bounding box center [423, 52] width 59 height 24
click at [20, 789] on button "button" at bounding box center [18, 788] width 30 height 30
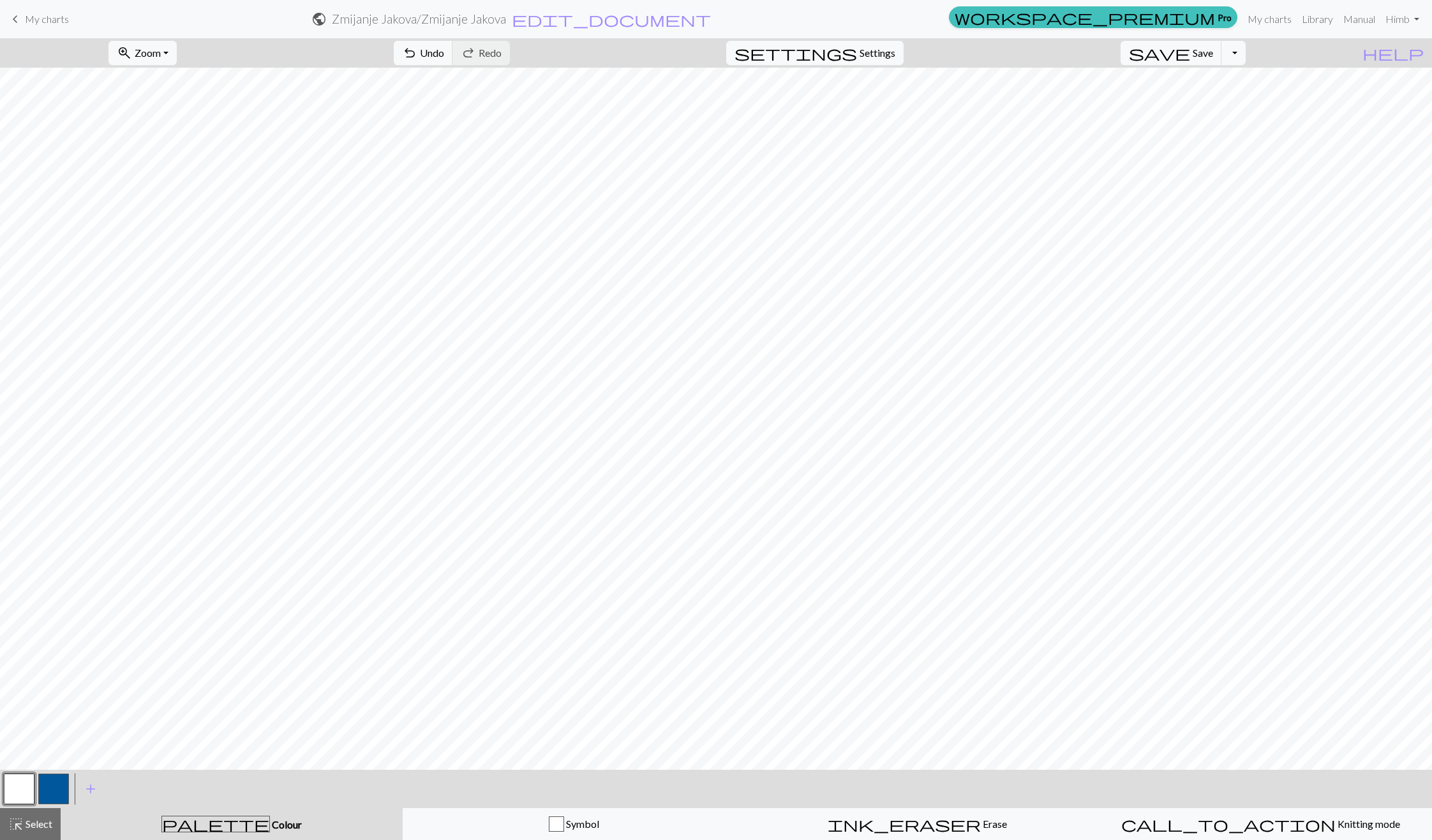
click at [62, 781] on button "button" at bounding box center [53, 788] width 30 height 30
click at [417, 51] on span "undo" at bounding box center [409, 53] width 16 height 18
click at [444, 56] on span "Undo" at bounding box center [432, 52] width 24 height 12
click at [444, 48] on span "Undo" at bounding box center [432, 52] width 24 height 12
click at [4, 788] on button "button" at bounding box center [18, 788] width 30 height 30
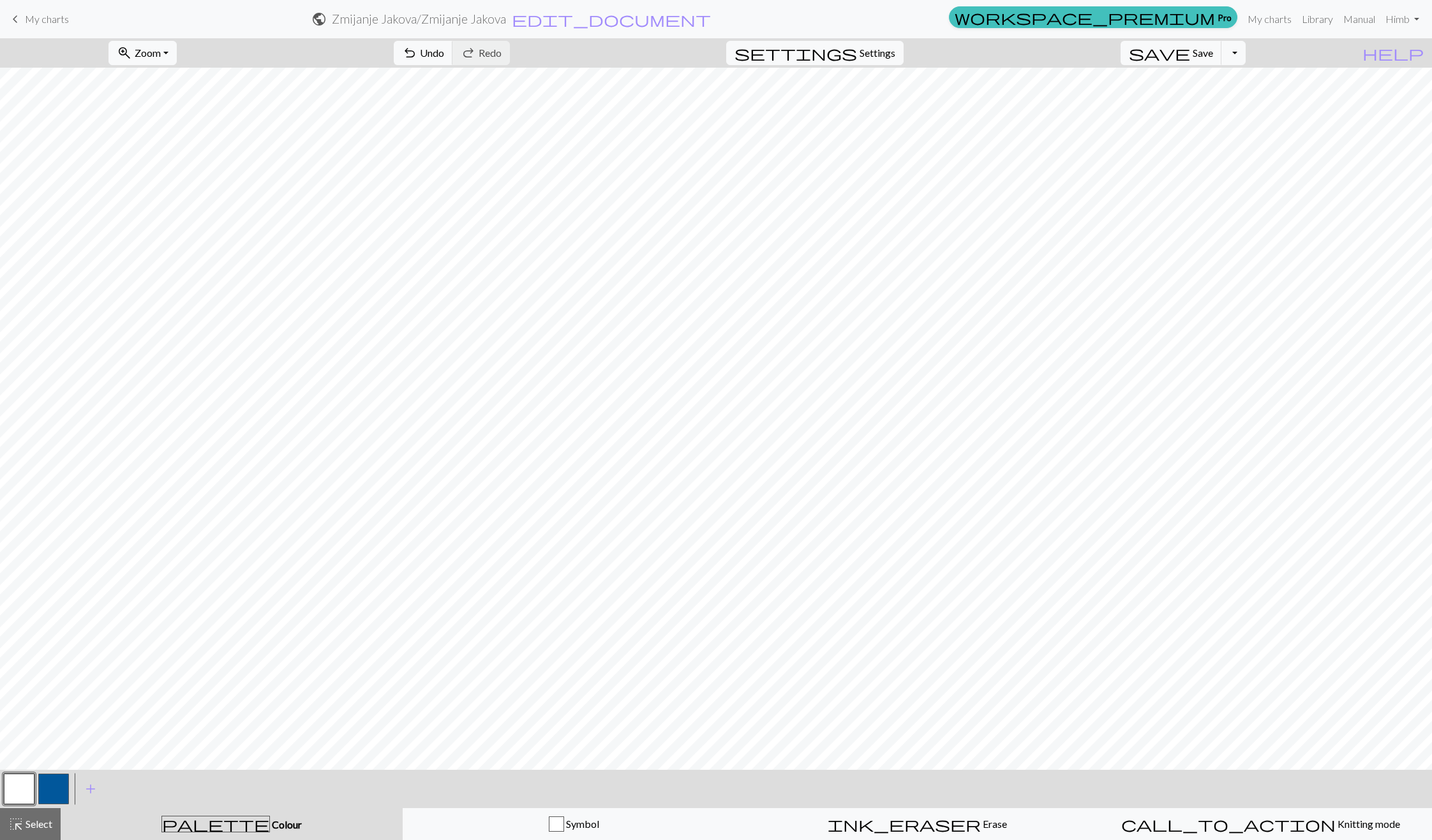
click at [54, 782] on button "button" at bounding box center [53, 788] width 30 height 30
click at [31, 798] on button "button" at bounding box center [18, 788] width 30 height 30
click at [54, 775] on button "button" at bounding box center [53, 788] width 30 height 30
click at [3, 802] on div at bounding box center [19, 788] width 35 height 35
click at [12, 795] on button "button" at bounding box center [18, 788] width 30 height 30
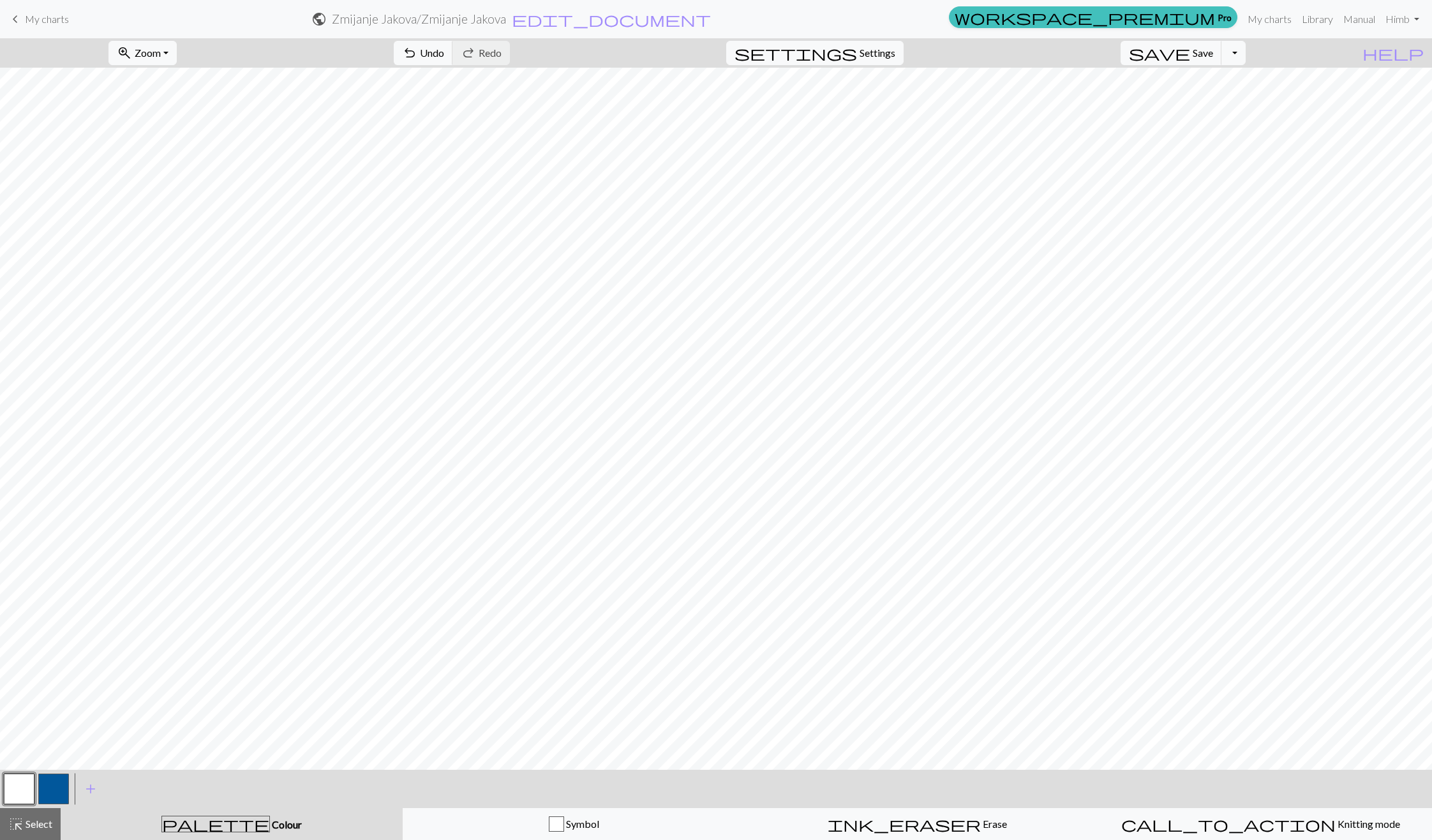
click at [52, 782] on button "button" at bounding box center [53, 788] width 30 height 30
click at [7, 791] on button "button" at bounding box center [18, 788] width 30 height 30
click at [56, 780] on button "button" at bounding box center [53, 788] width 30 height 30
click at [417, 51] on span "undo" at bounding box center [409, 53] width 16 height 18
click at [25, 836] on button "highlight_alt Select Select" at bounding box center [30, 823] width 61 height 32
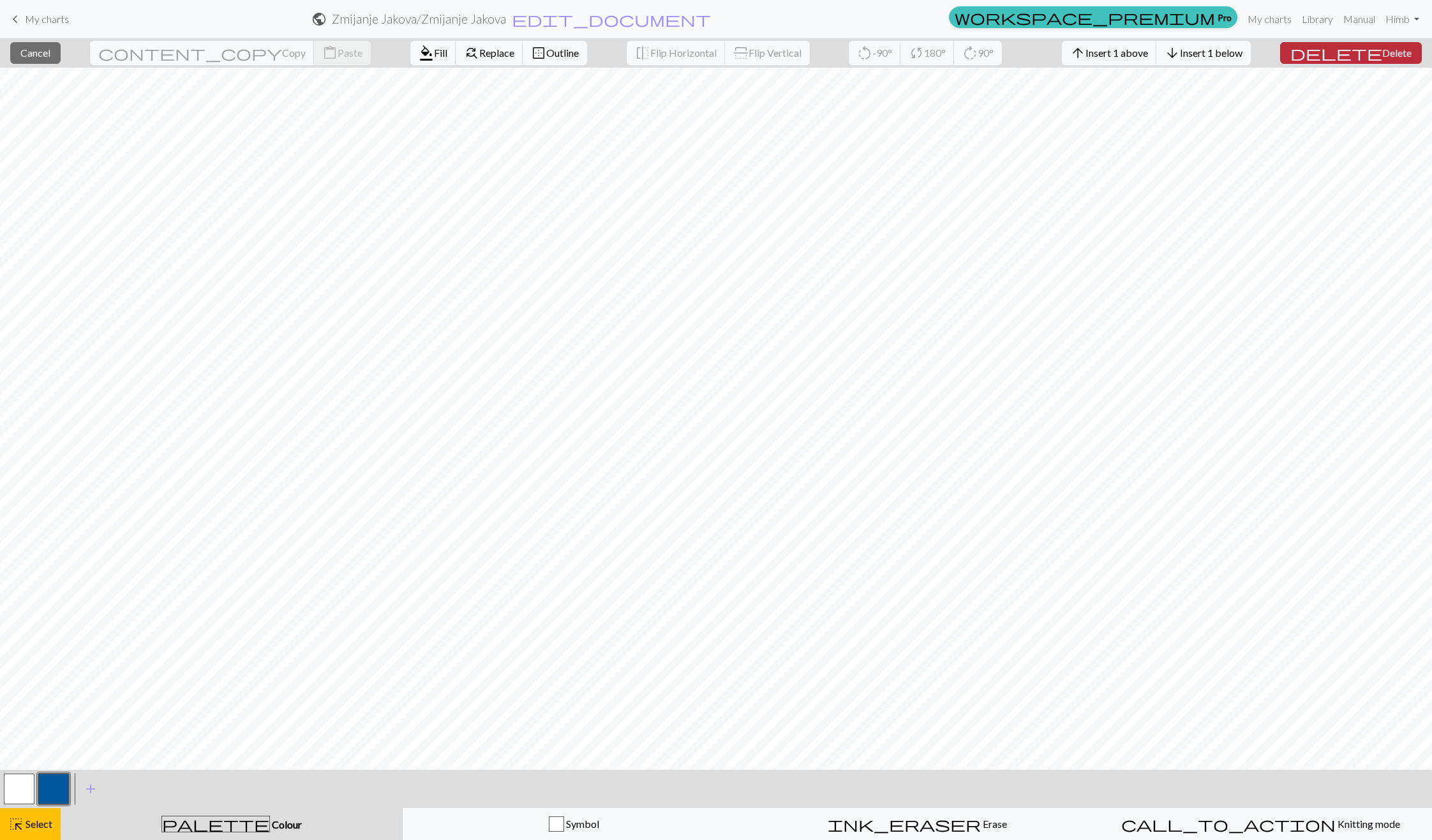
click at [1384, 52] on span "Delete" at bounding box center [1397, 52] width 30 height 12
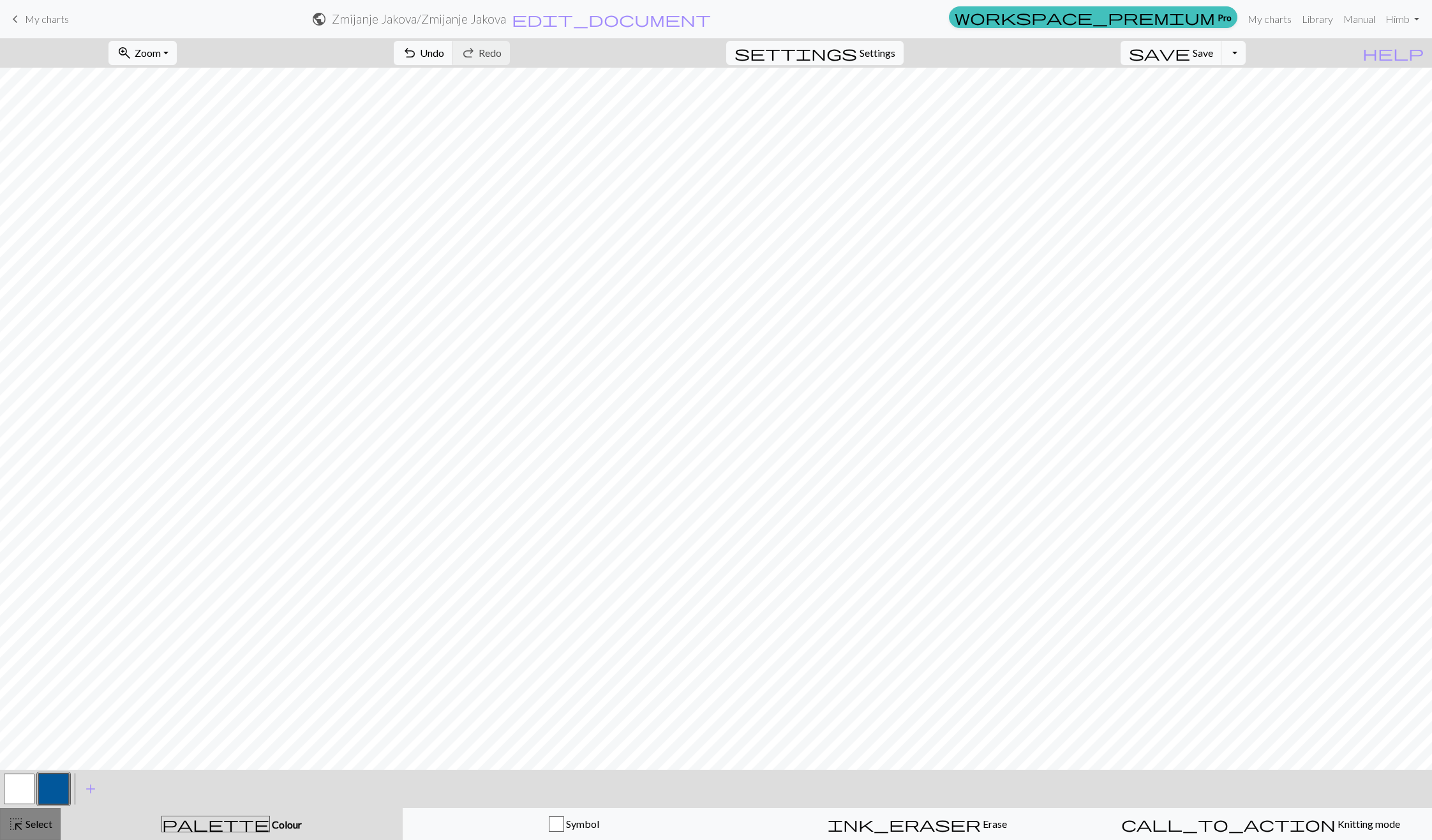
click at [26, 819] on span "Select" at bounding box center [38, 823] width 29 height 12
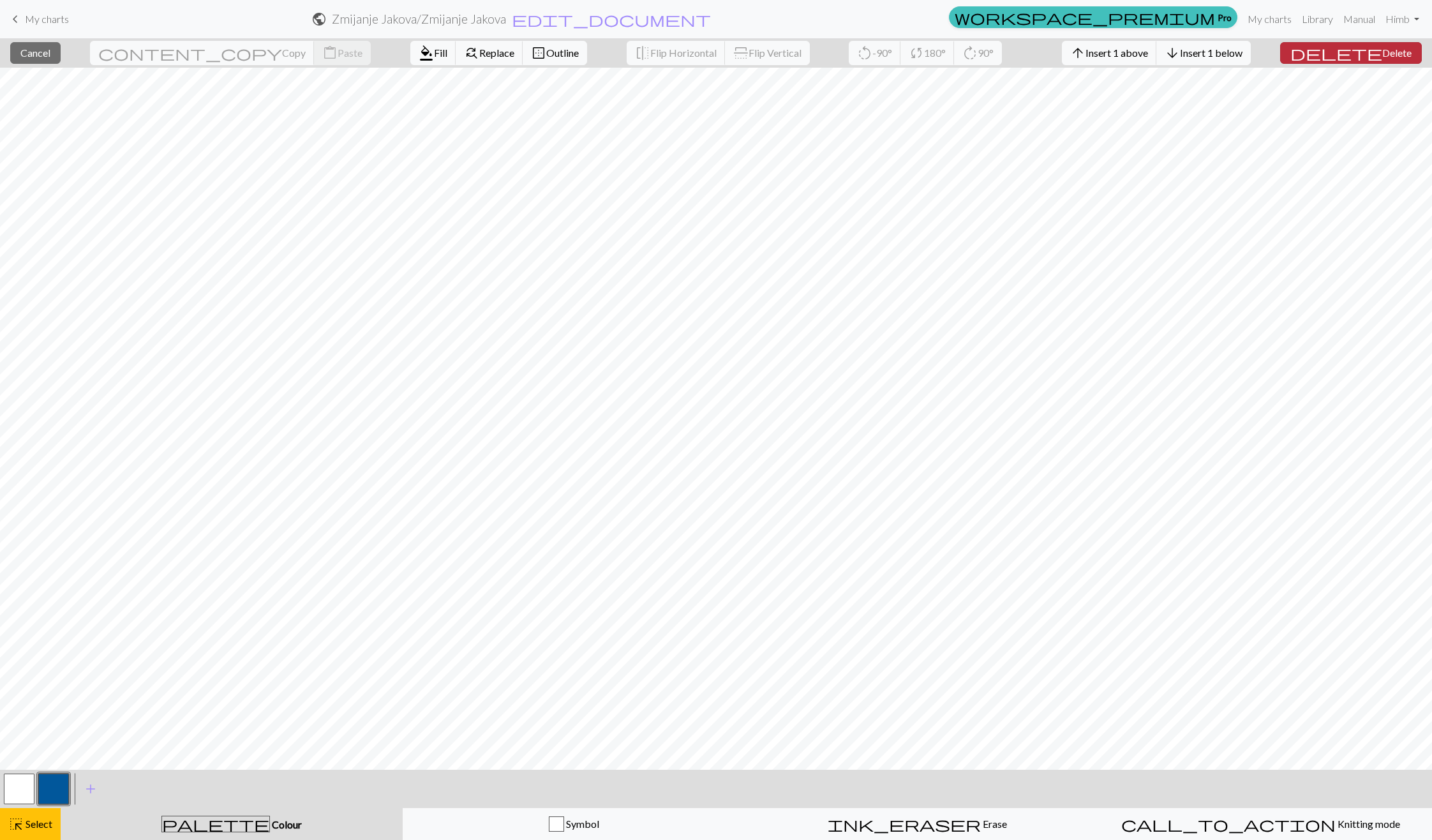
click at [1382, 58] on span "Delete" at bounding box center [1397, 52] width 30 height 12
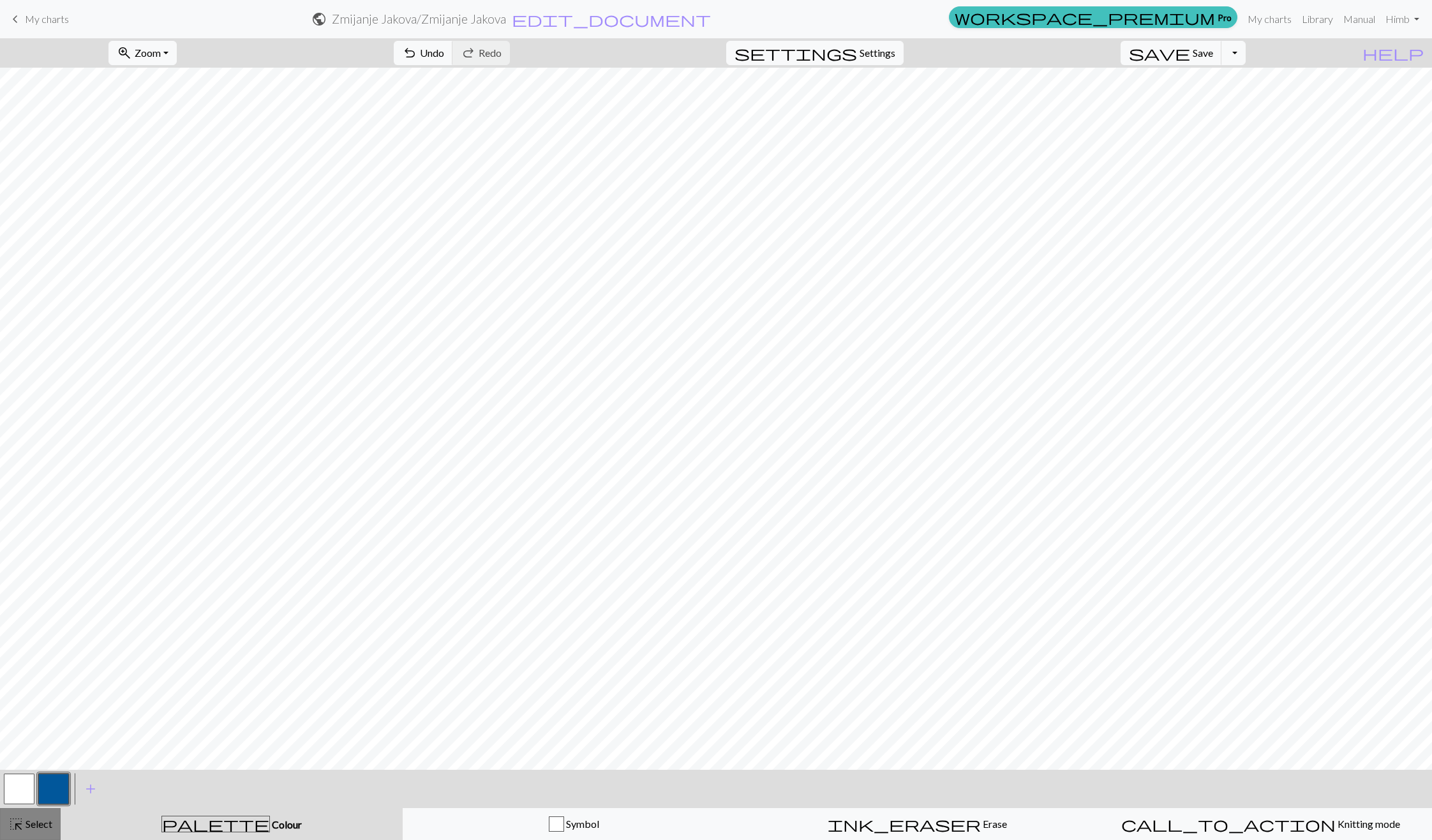
click at [19, 830] on span "highlight_alt" at bounding box center [16, 824] width 16 height 18
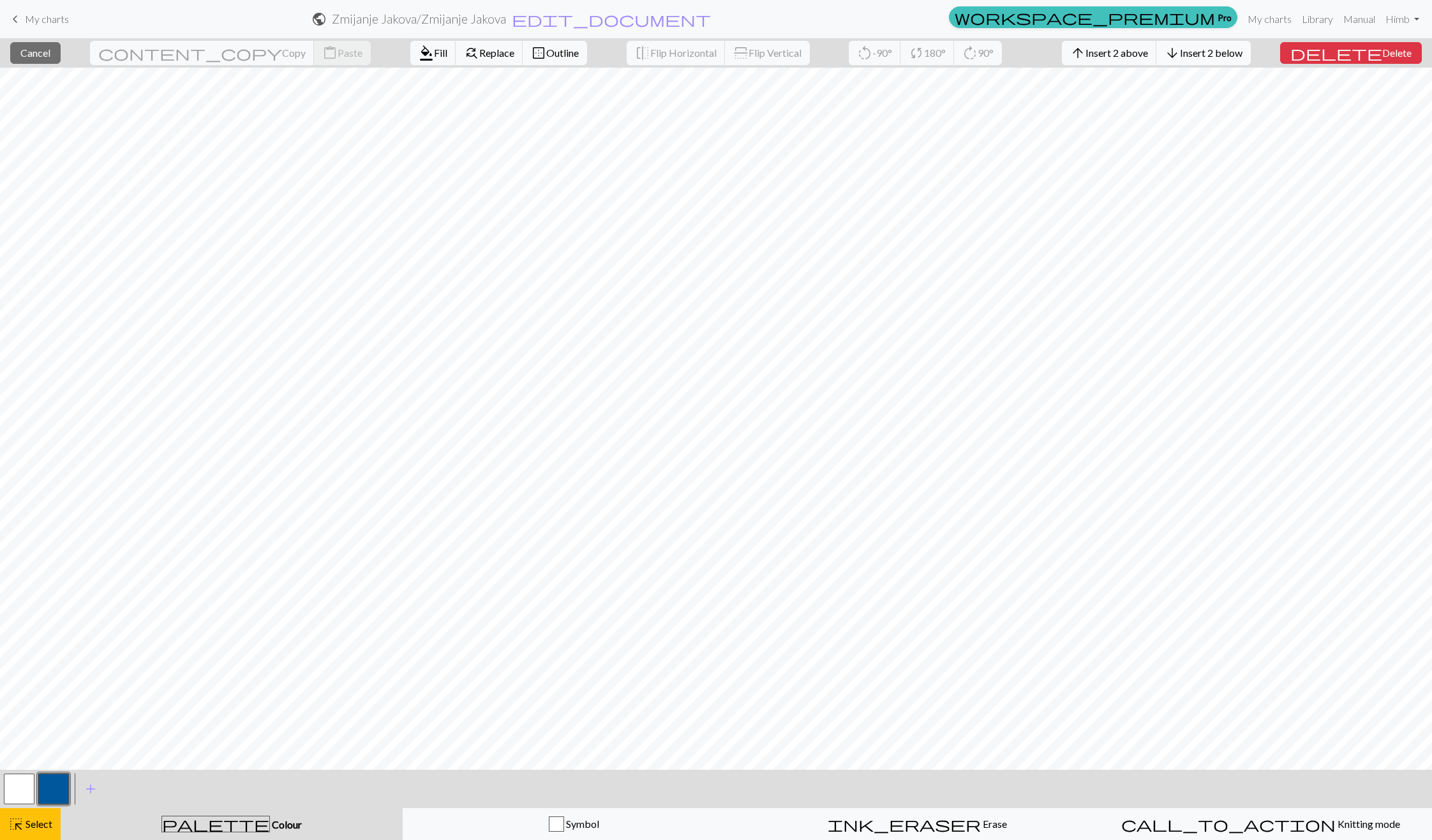
click at [1236, 61] on button "arrow_downward Insert 2 below" at bounding box center [1204, 52] width 95 height 24
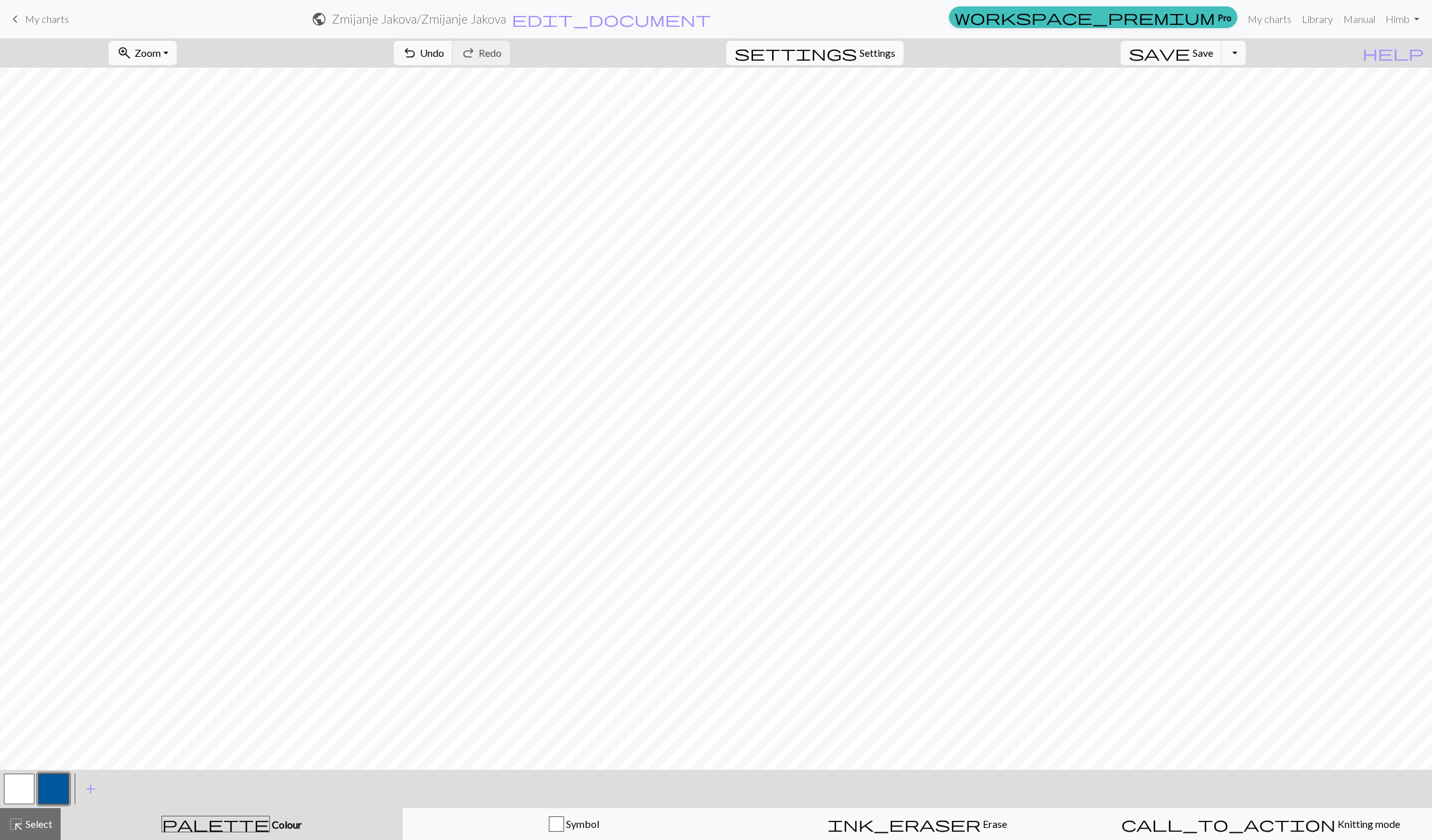
click at [14, 786] on button "button" at bounding box center [18, 788] width 30 height 30
click at [44, 791] on button "button" at bounding box center [53, 788] width 30 height 30
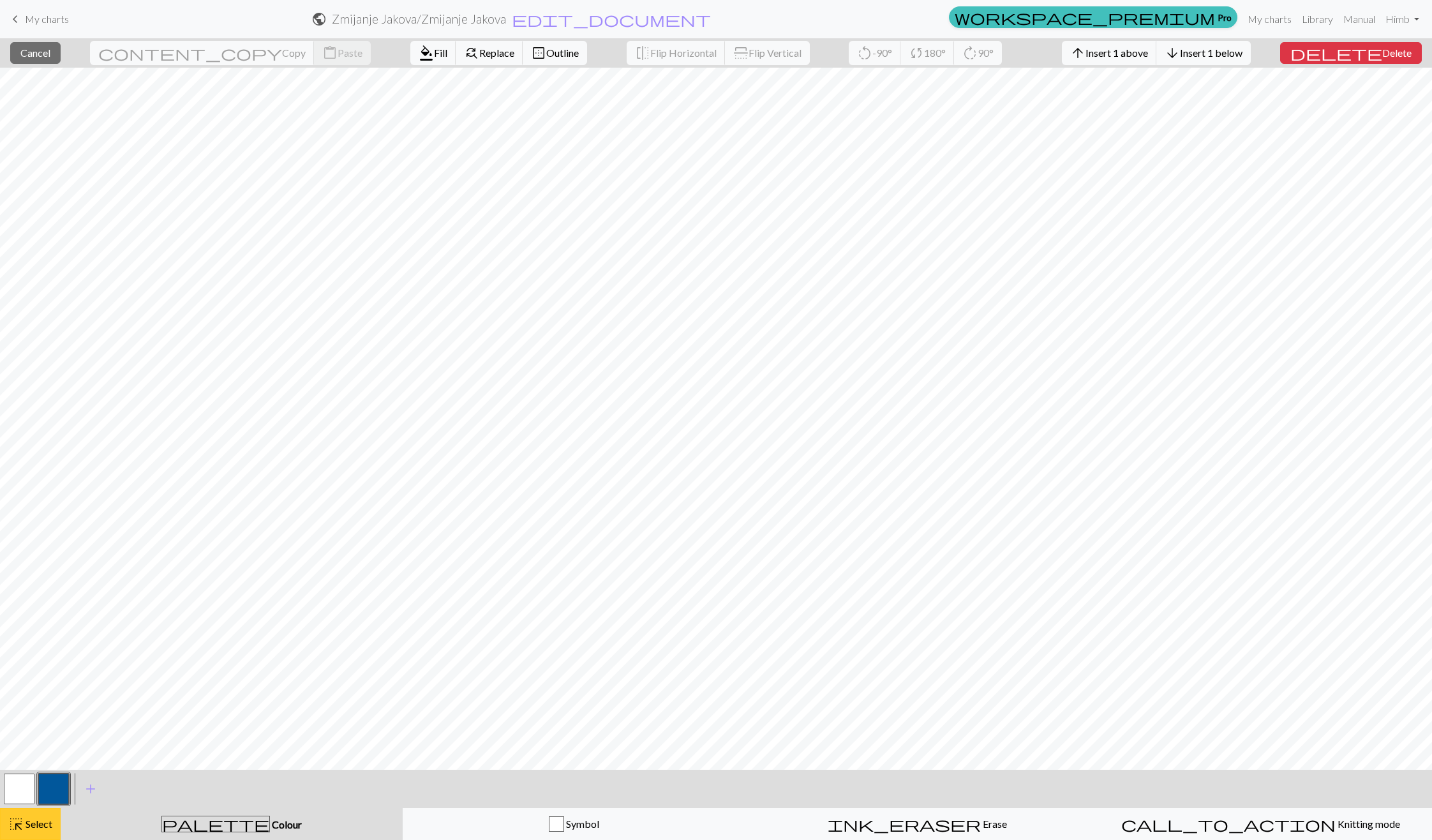
click at [31, 824] on span "Select" at bounding box center [38, 823] width 29 height 12
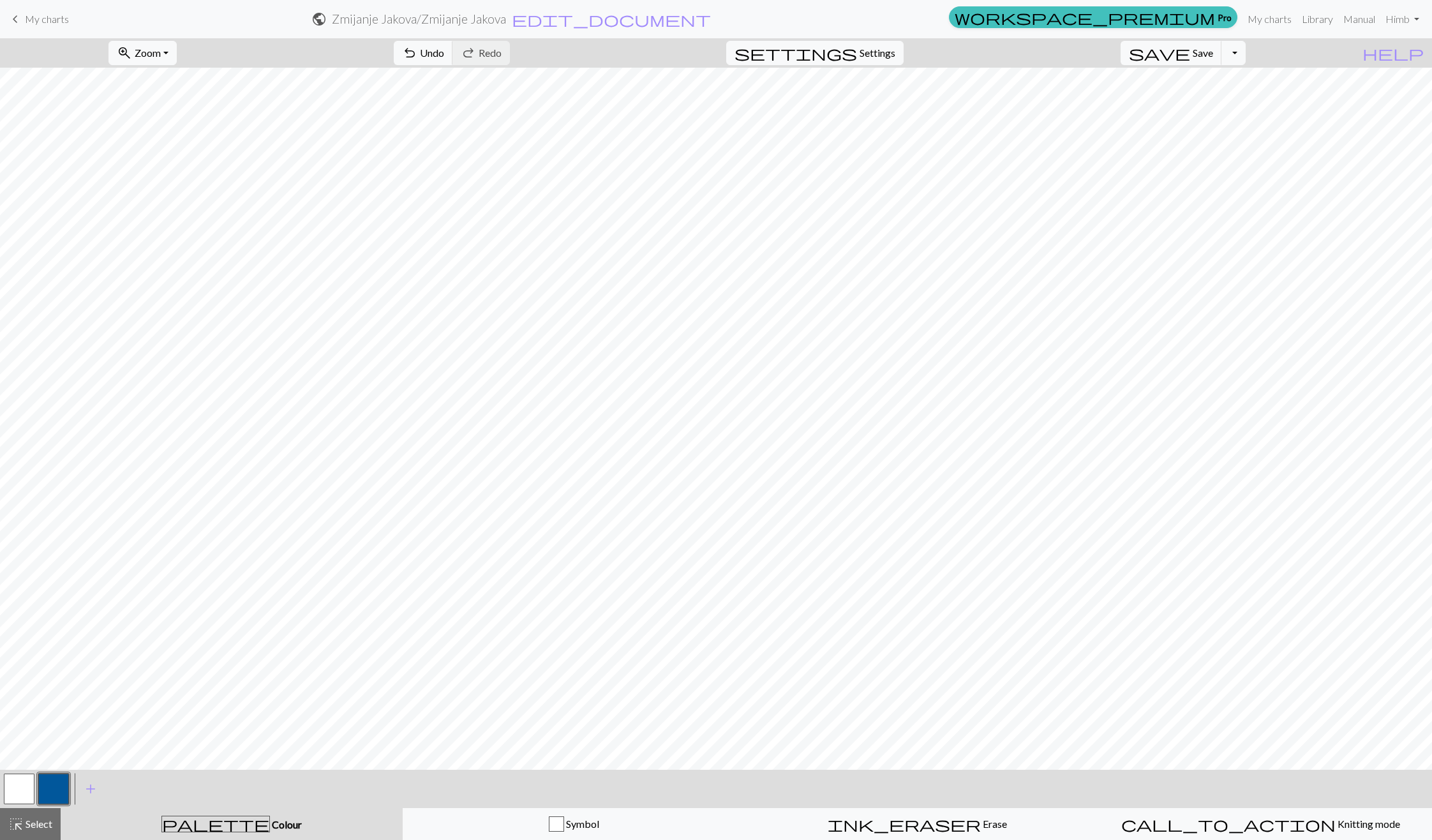
click at [31, 777] on button "button" at bounding box center [18, 788] width 30 height 30
click at [444, 55] on span "Undo" at bounding box center [432, 52] width 24 height 12
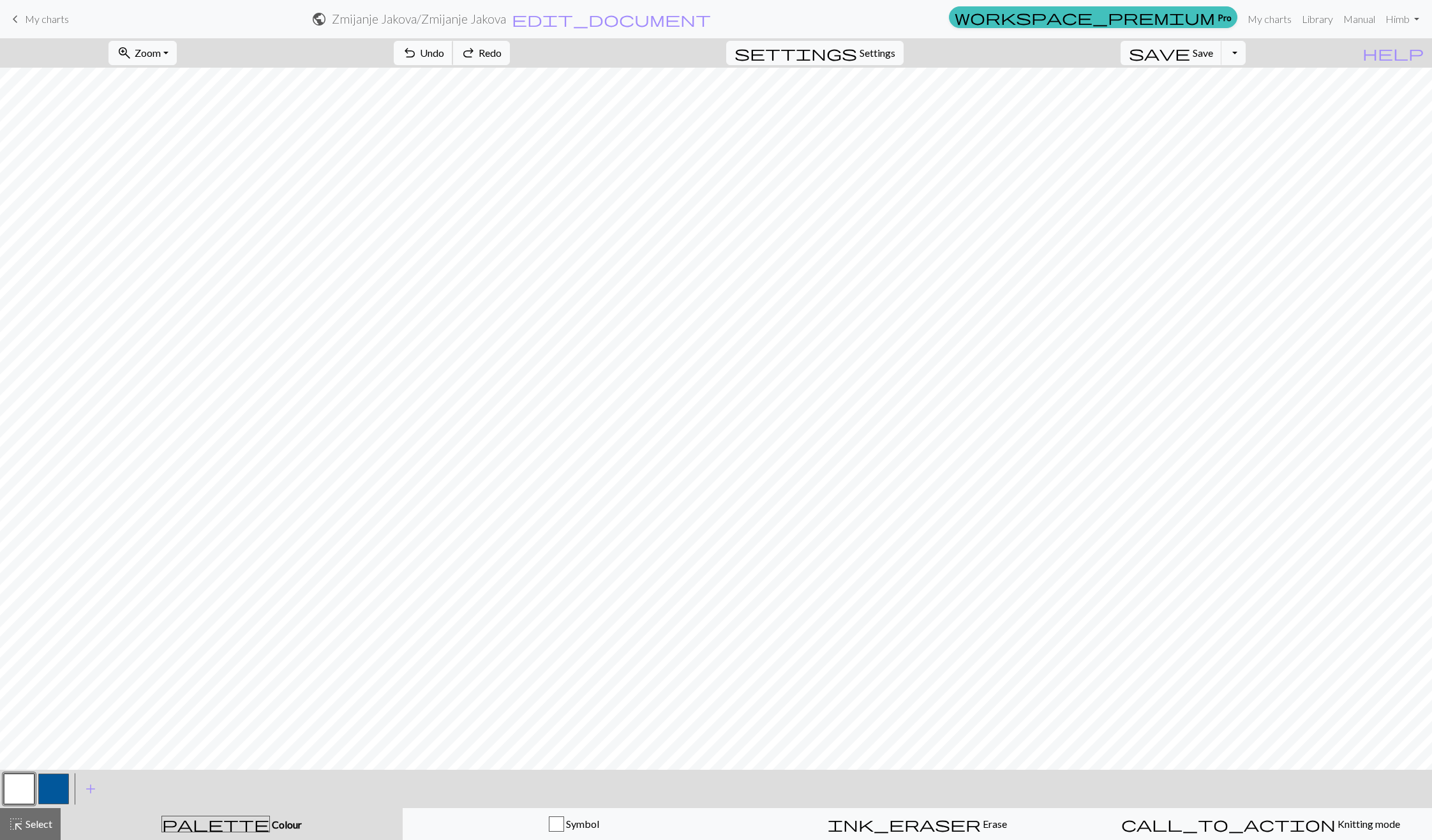
click at [444, 55] on span "Undo" at bounding box center [432, 52] width 24 height 12
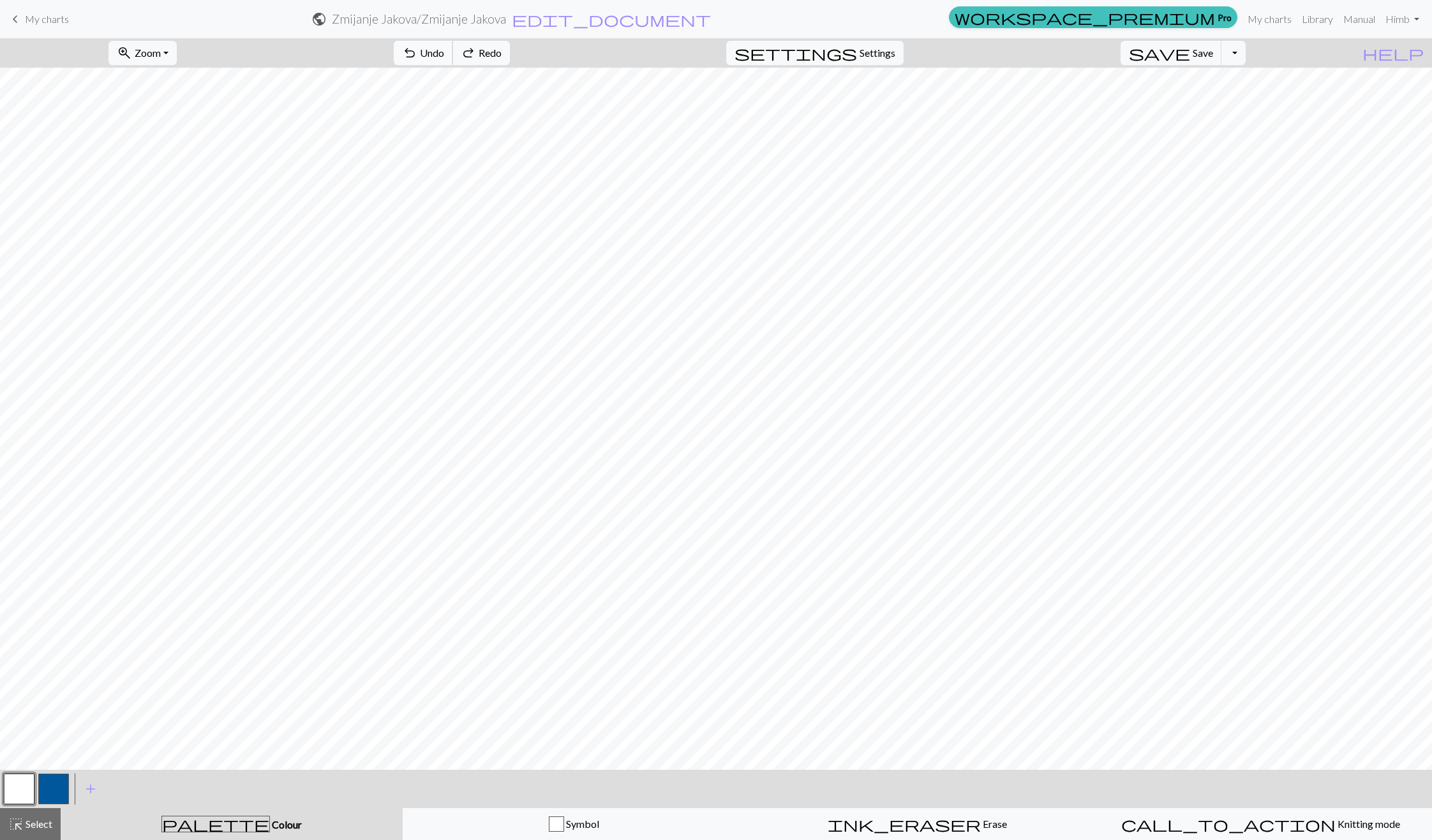
click at [444, 55] on span "Undo" at bounding box center [432, 52] width 24 height 12
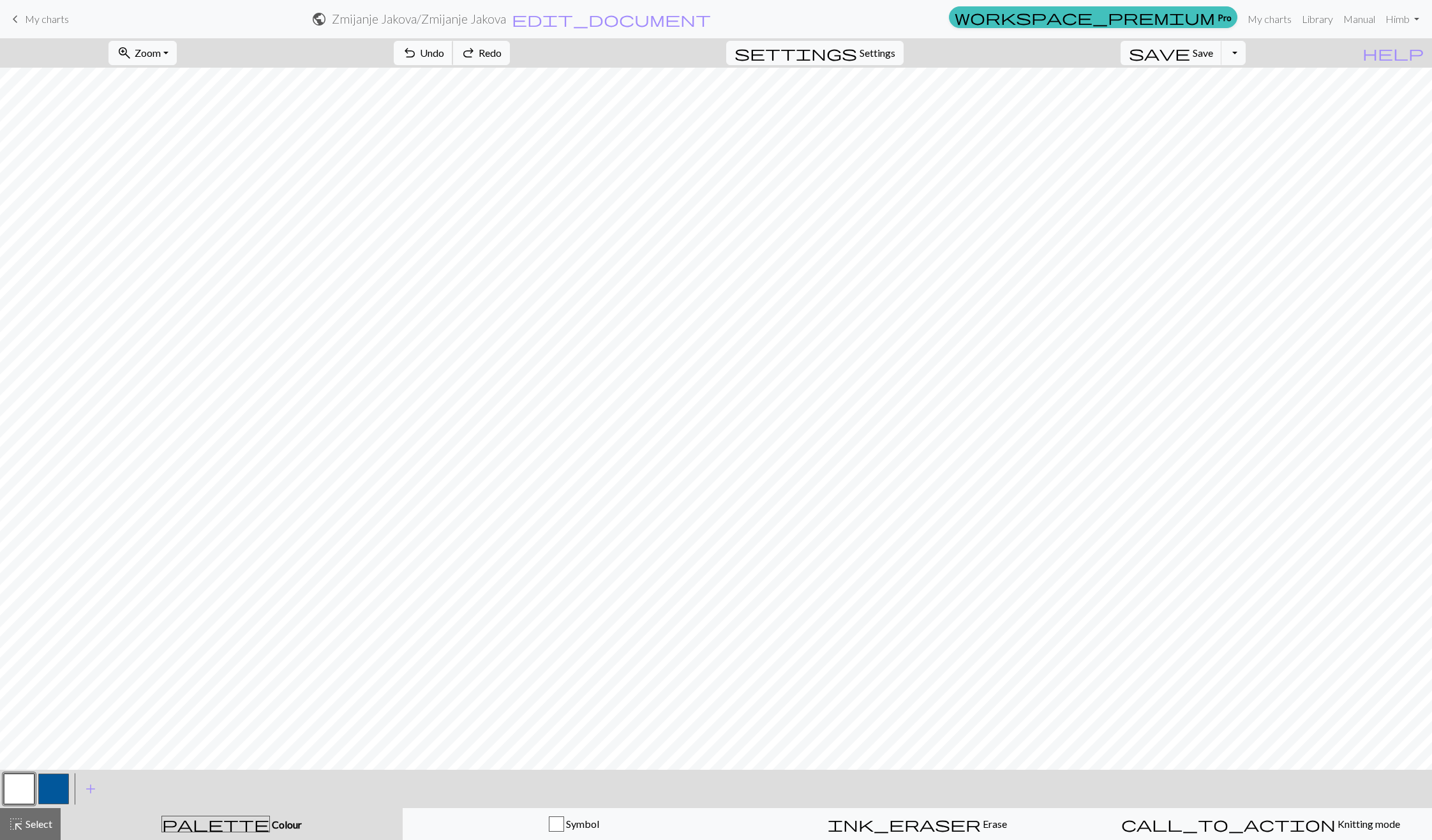
click at [444, 55] on span "Undo" at bounding box center [432, 52] width 24 height 12
click at [38, 820] on span "Select" at bounding box center [38, 823] width 29 height 12
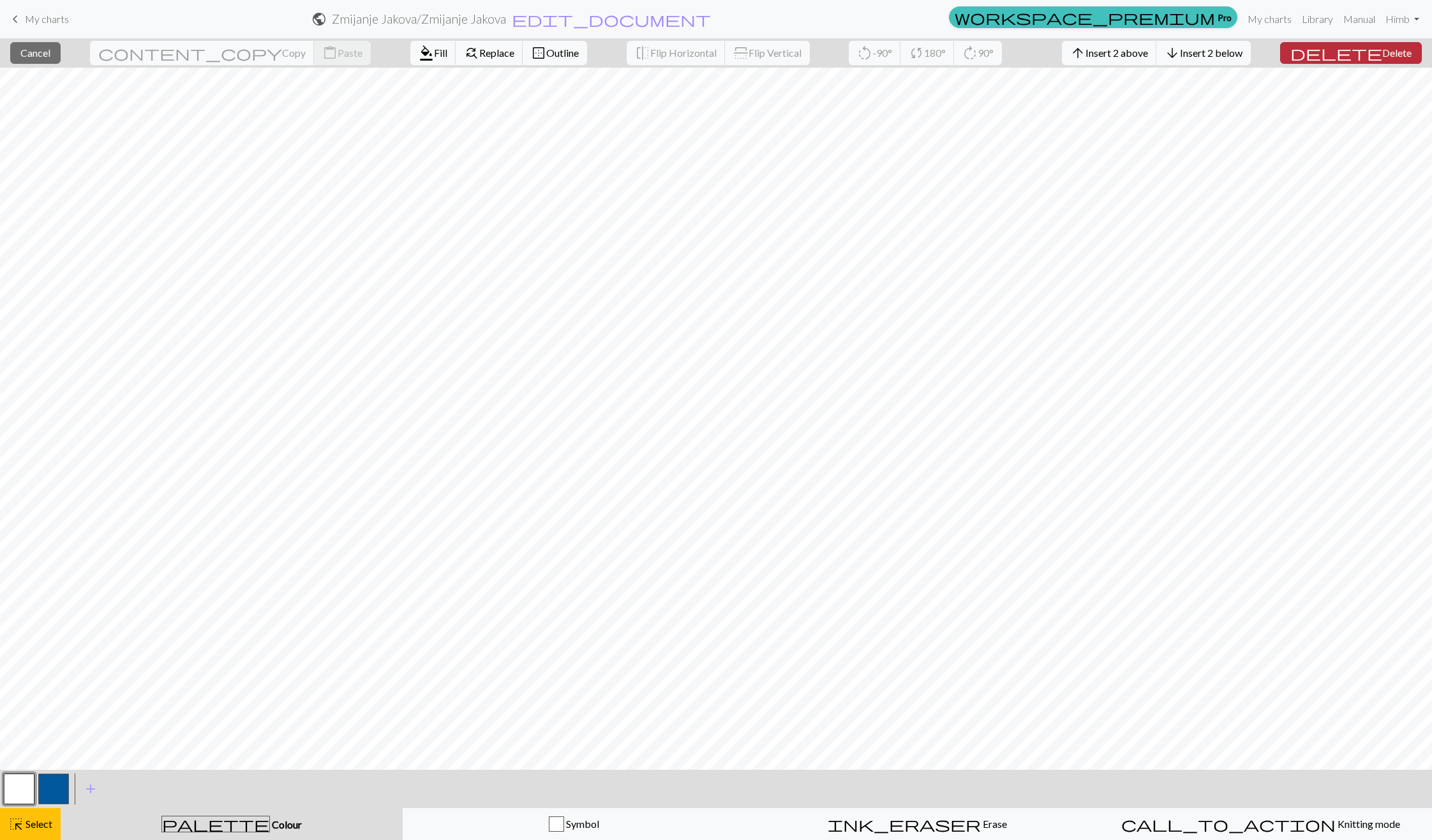
click at [1390, 53] on span "Delete" at bounding box center [1397, 52] width 30 height 12
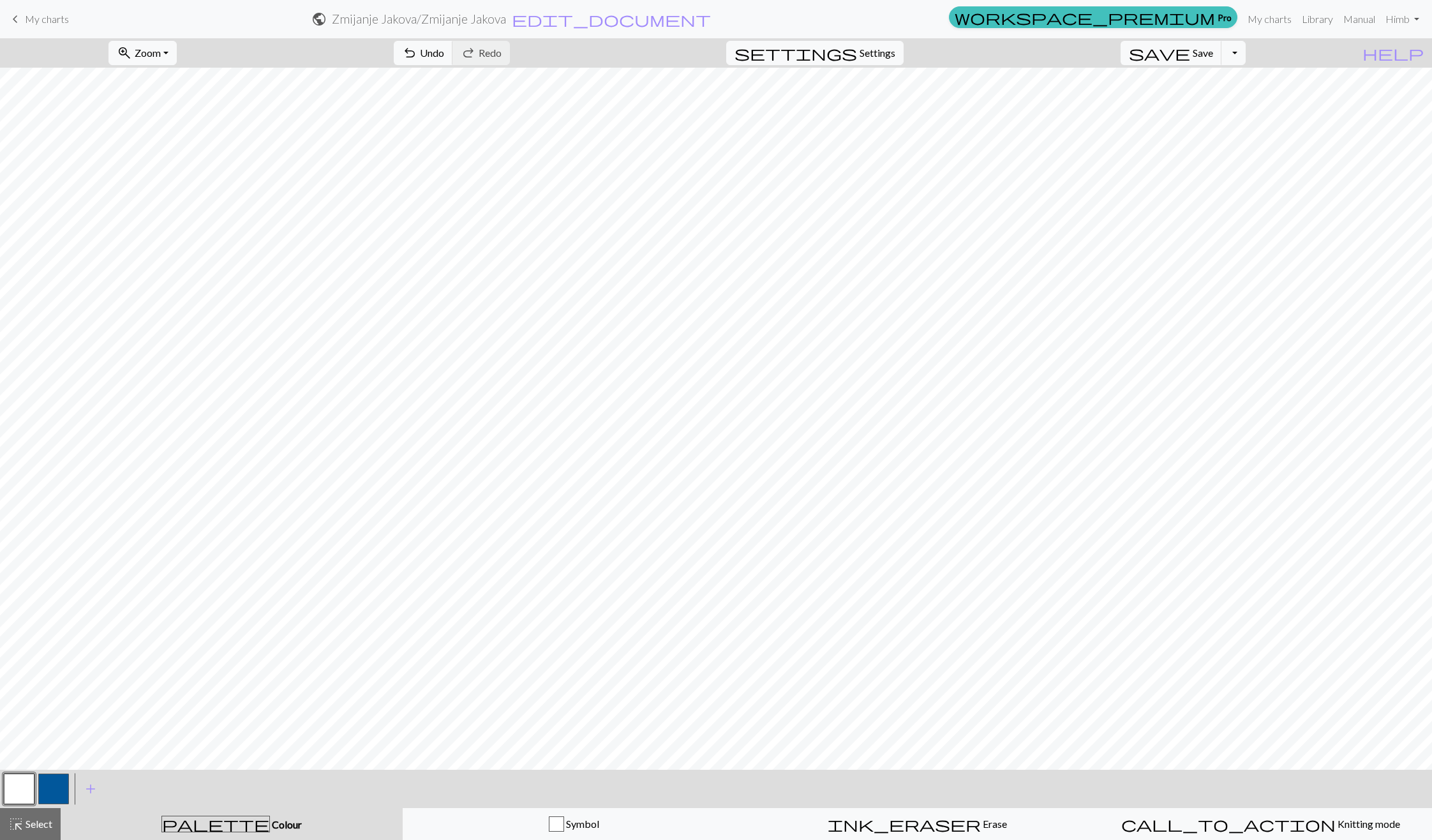
click at [61, 787] on button "button" at bounding box center [53, 788] width 30 height 30
click at [26, 791] on button "button" at bounding box center [18, 788] width 30 height 30
click at [46, 794] on button "button" at bounding box center [53, 788] width 30 height 30
click at [29, 791] on button "button" at bounding box center [18, 788] width 30 height 30
drag, startPoint x: 87, startPoint y: 779, endPoint x: 55, endPoint y: 789, distance: 33.5
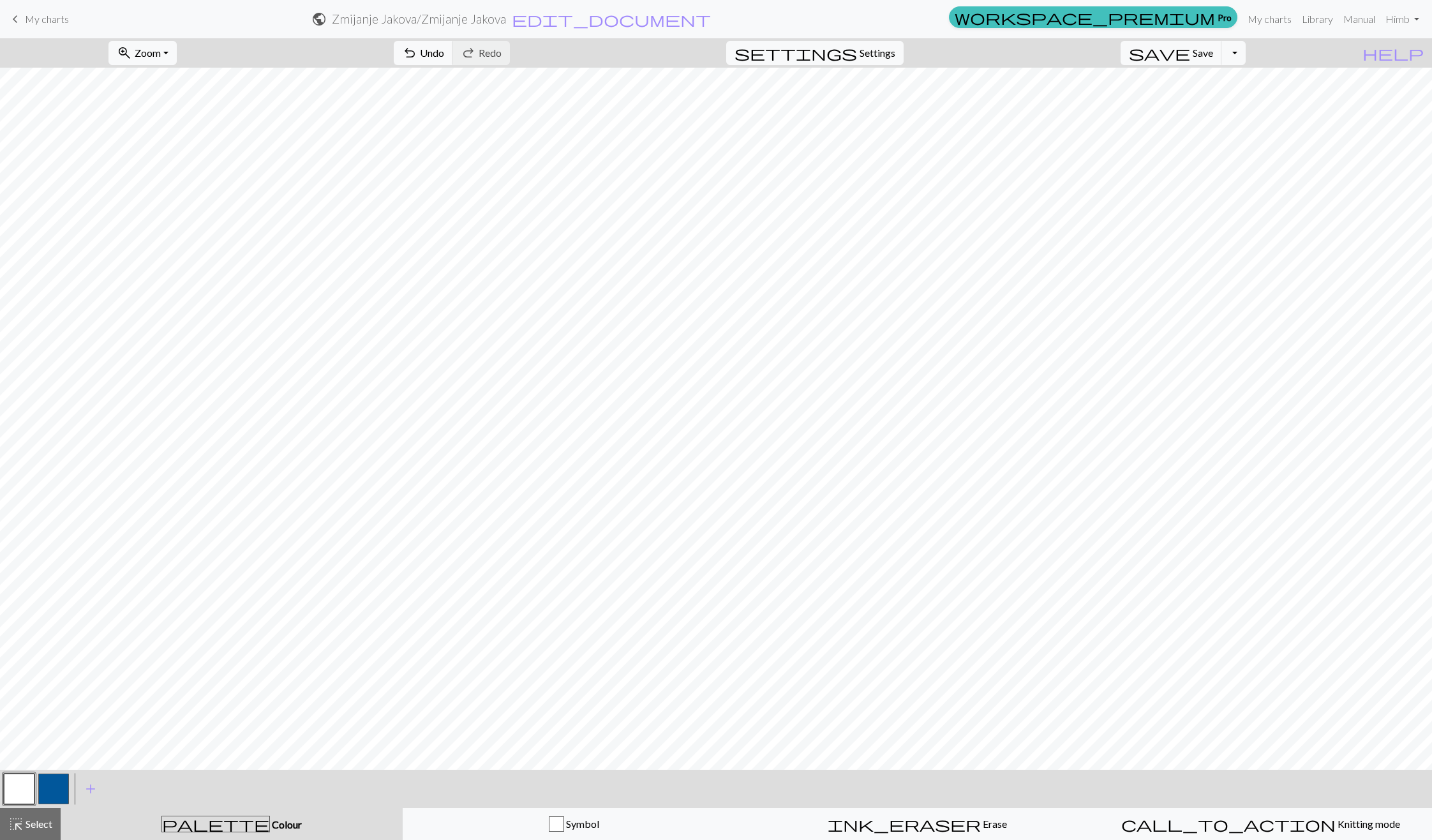
click at [55, 789] on div "< > add Add a colour" at bounding box center [716, 789] width 1432 height 38
click at [55, 789] on button "button" at bounding box center [53, 788] width 30 height 30
click at [453, 43] on button "undo Undo Undo" at bounding box center [423, 52] width 59 height 24
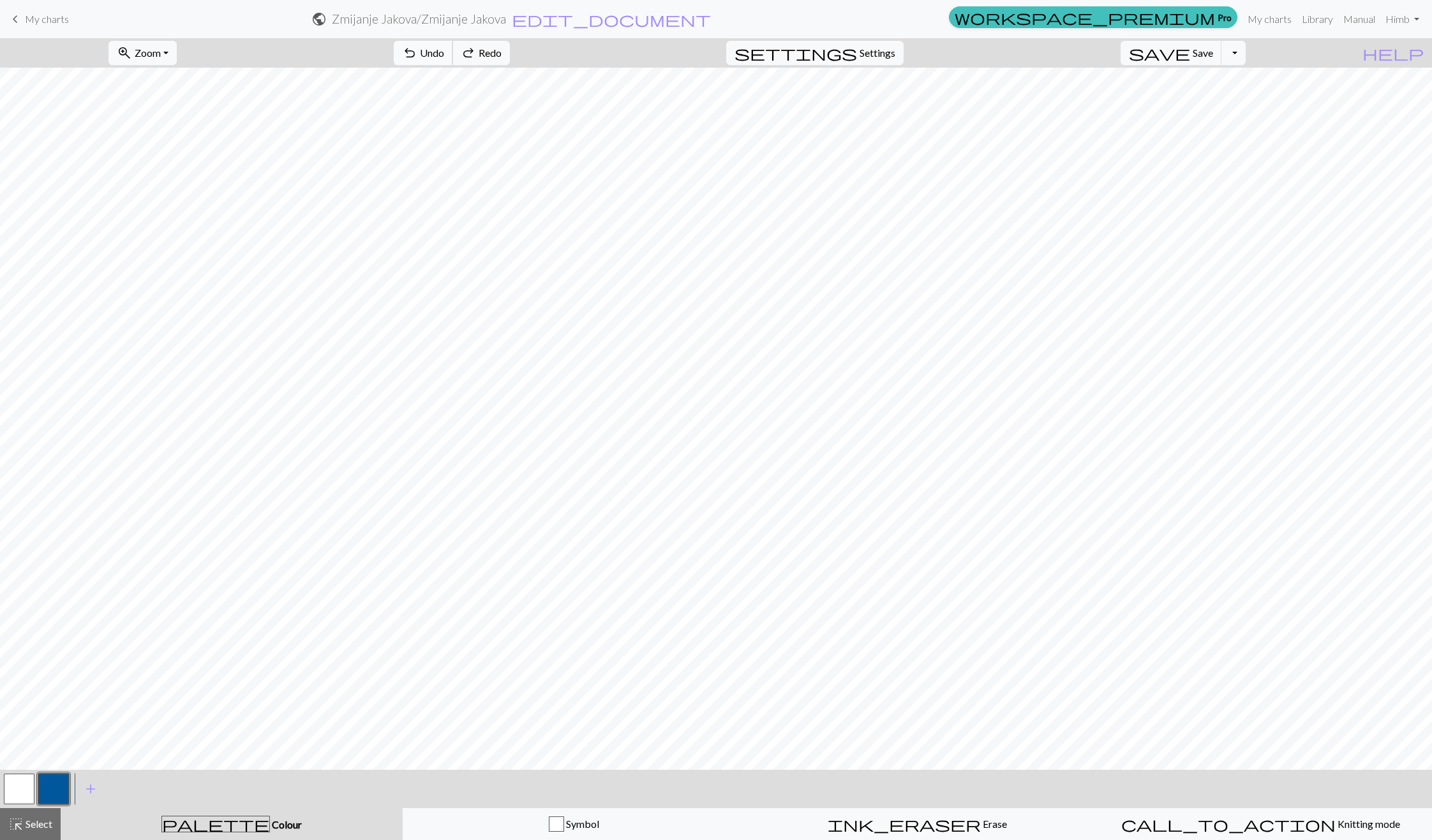
click at [453, 43] on button "undo Undo Undo" at bounding box center [423, 52] width 59 height 24
click at [47, 817] on div "highlight_alt Select Select" at bounding box center [30, 824] width 44 height 16
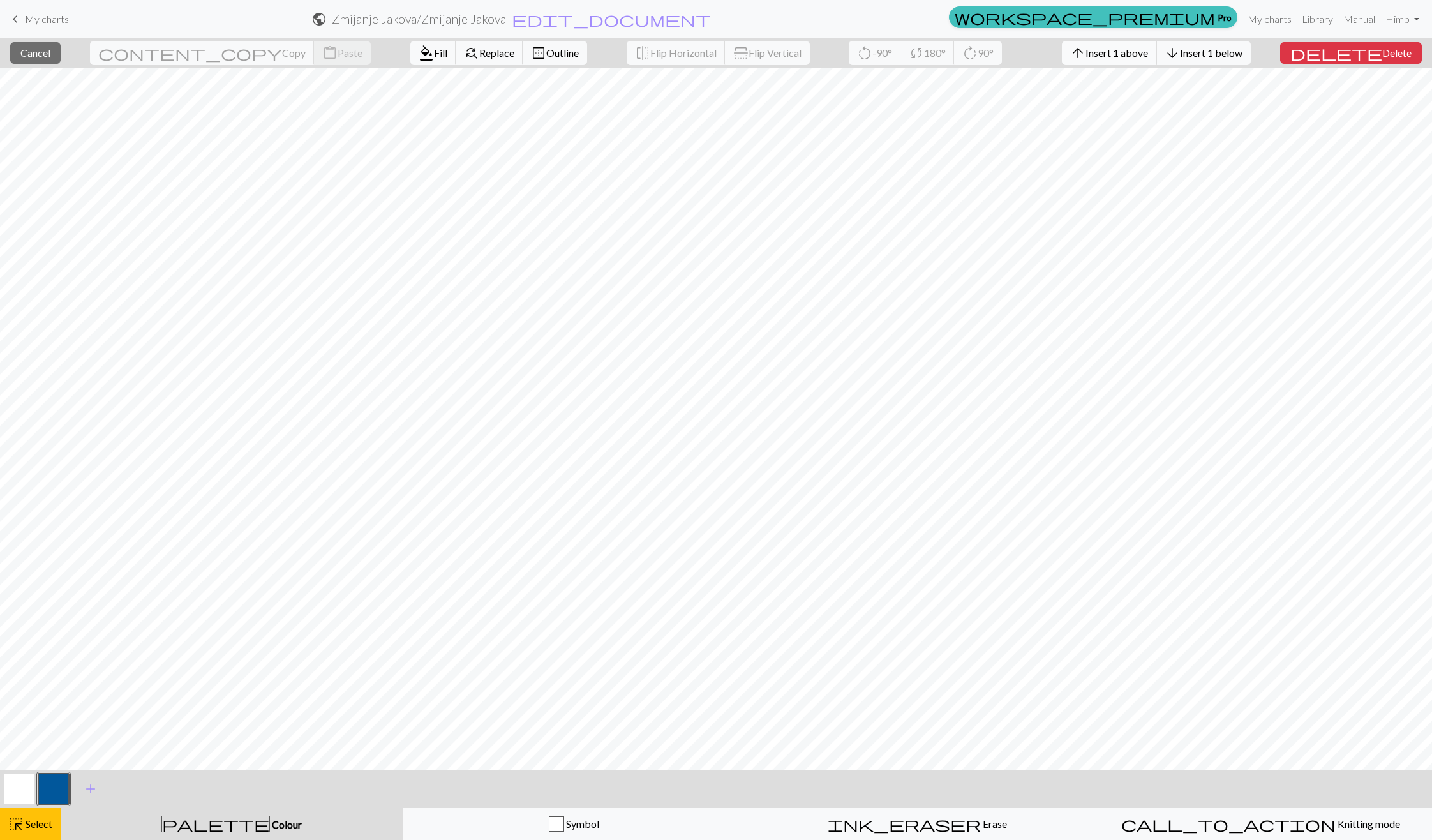
click at [1157, 58] on button "arrow_upward Insert 1 above" at bounding box center [1109, 52] width 95 height 24
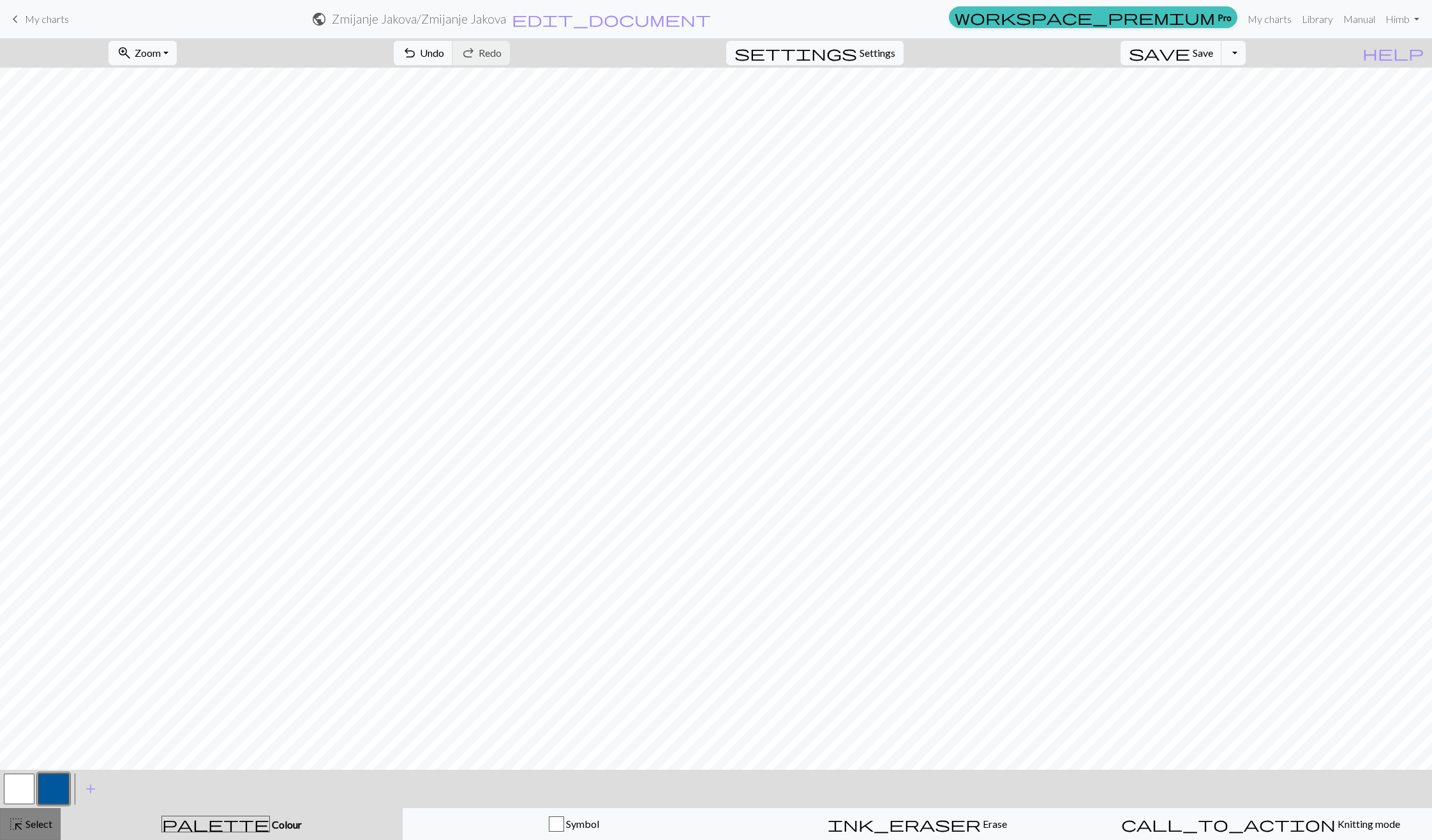
click at [36, 823] on span "Select" at bounding box center [38, 823] width 29 height 12
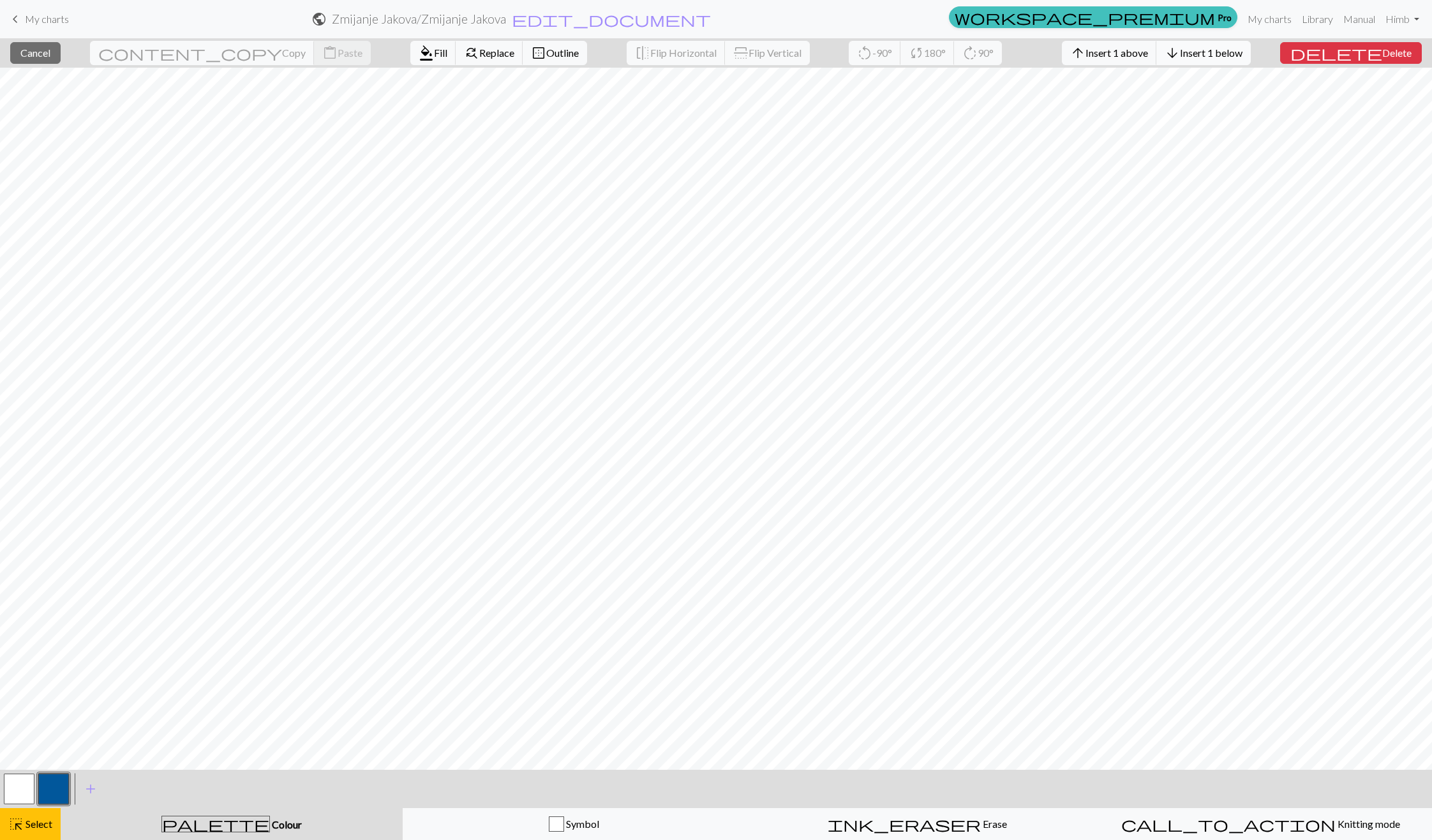
click at [1235, 51] on span "Insert 1 below" at bounding box center [1211, 52] width 63 height 12
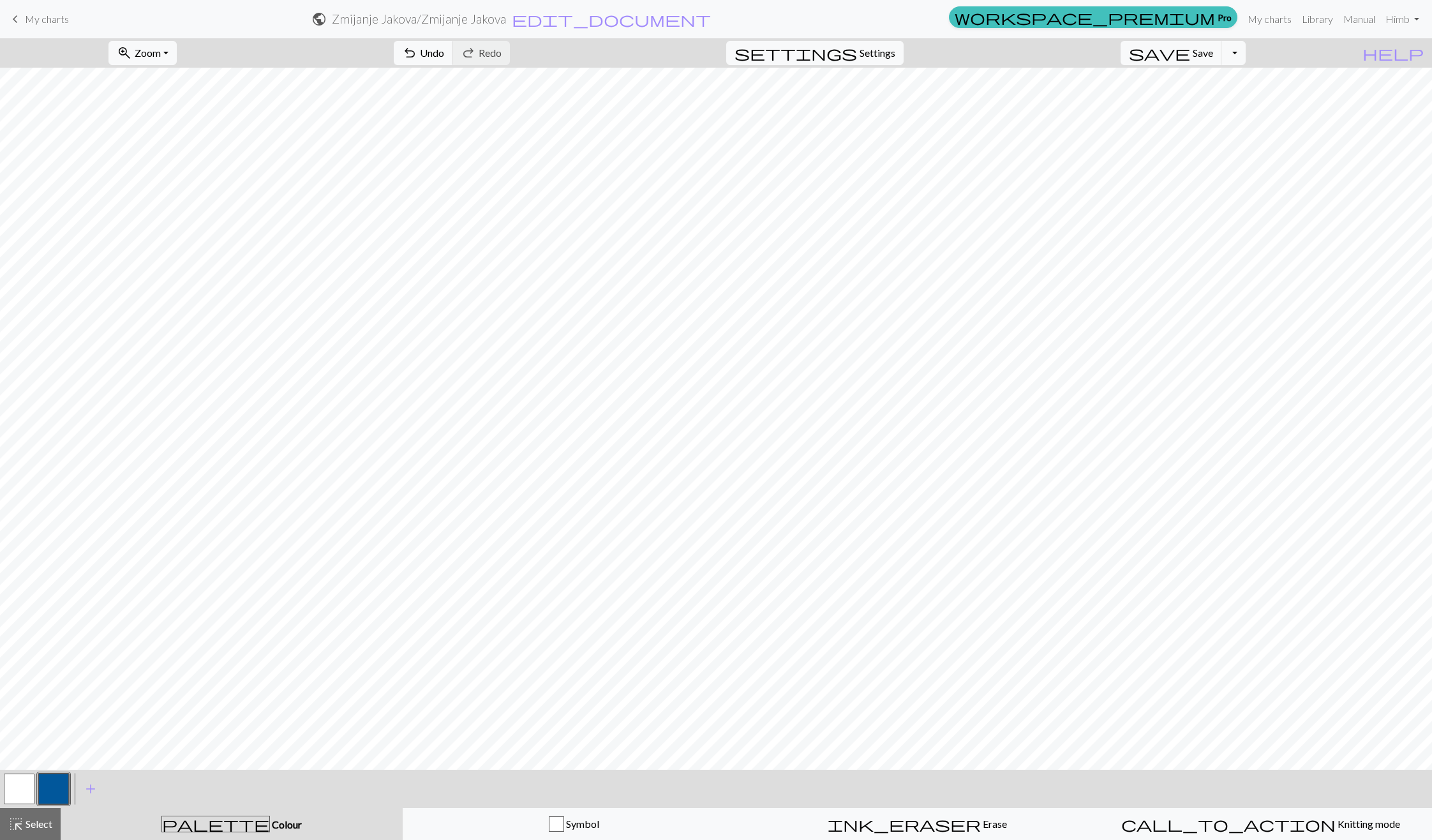
click at [58, 789] on button "button" at bounding box center [53, 788] width 30 height 30
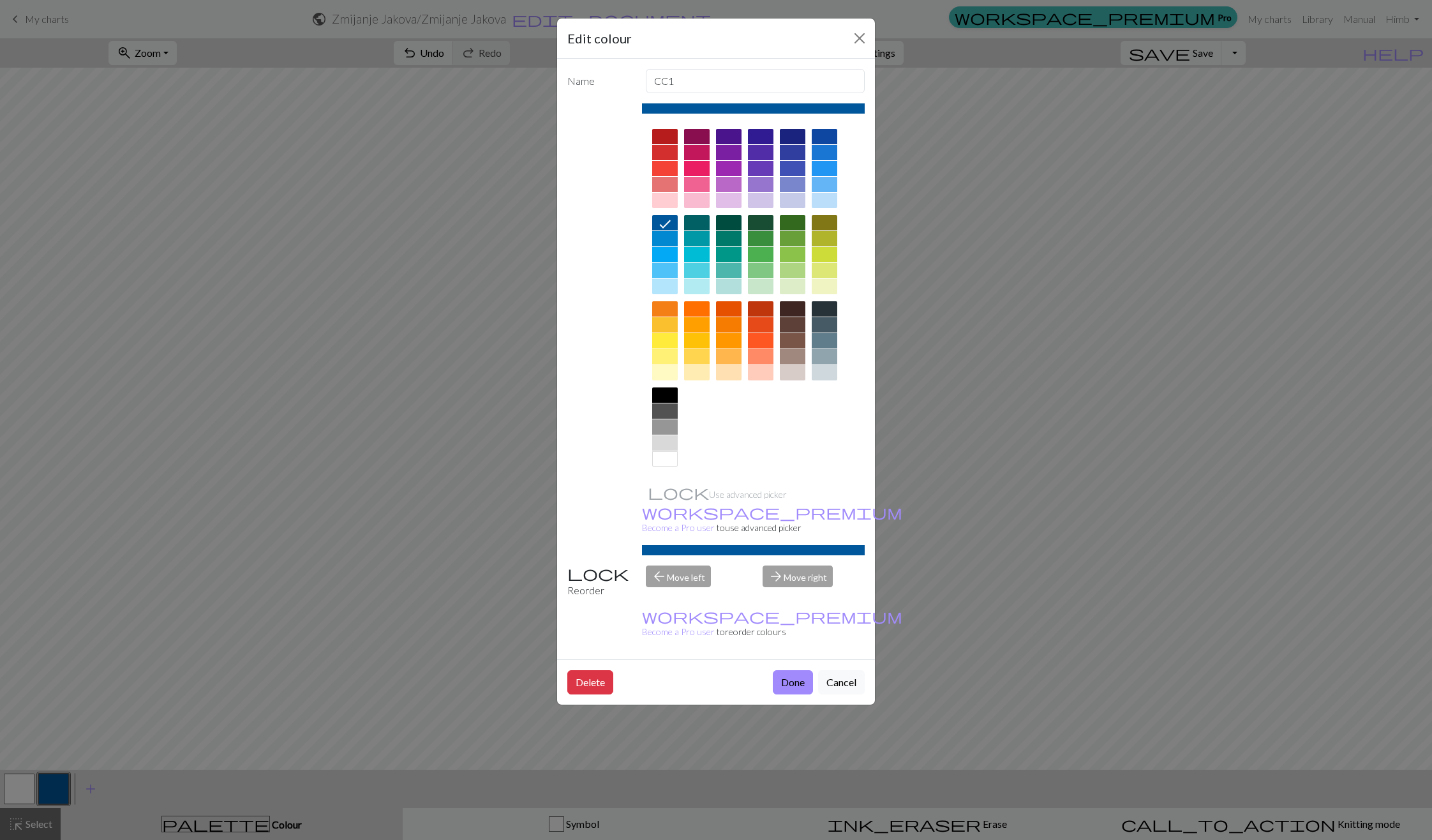
click at [208, 548] on div "Edit colour Name CC1 Use advanced picker workspace_premium Become a Pro user to…" at bounding box center [716, 420] width 1432 height 840
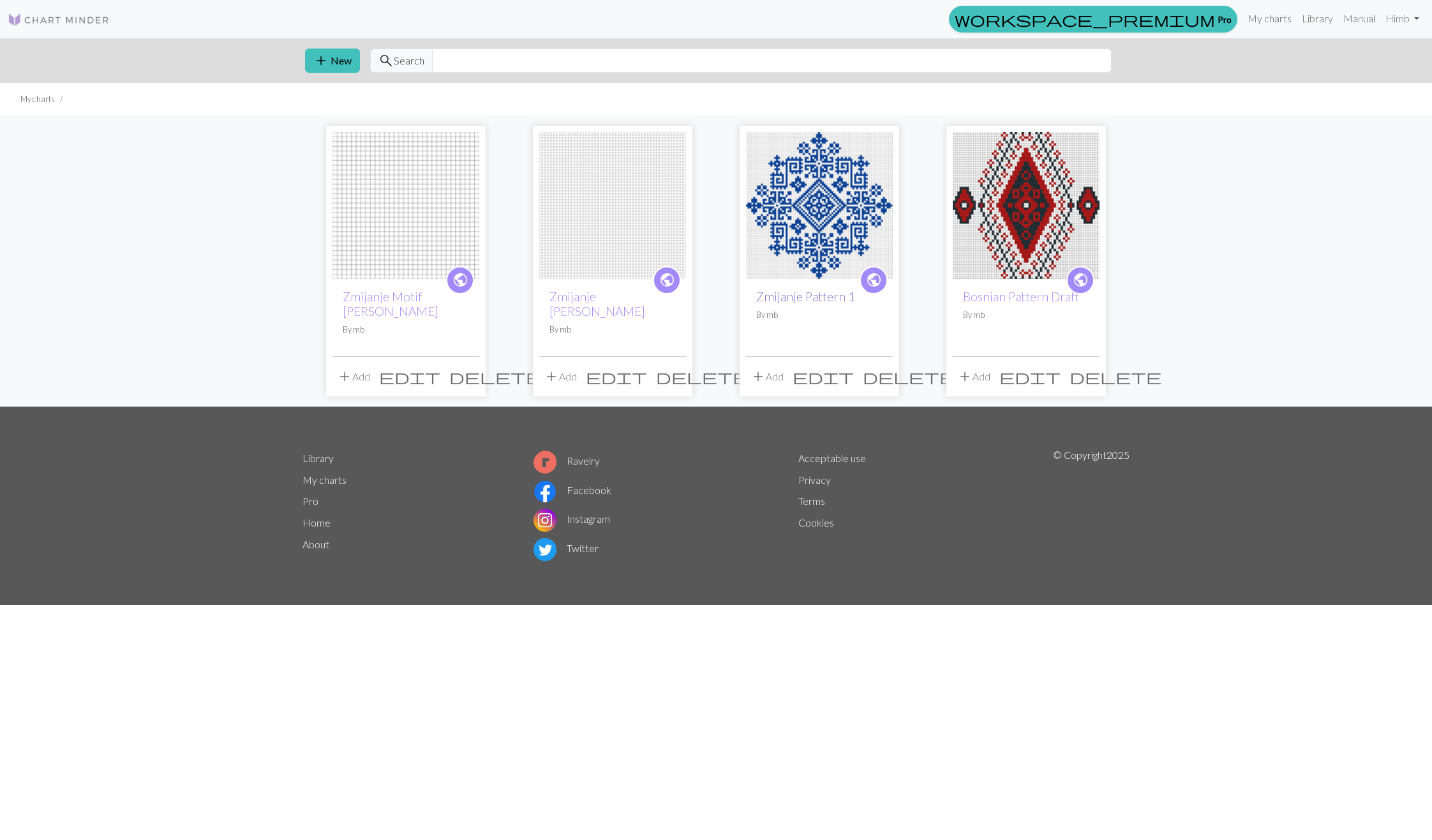
click at [821, 300] on link "Zmijanje Pattern 1" at bounding box center [805, 296] width 99 height 15
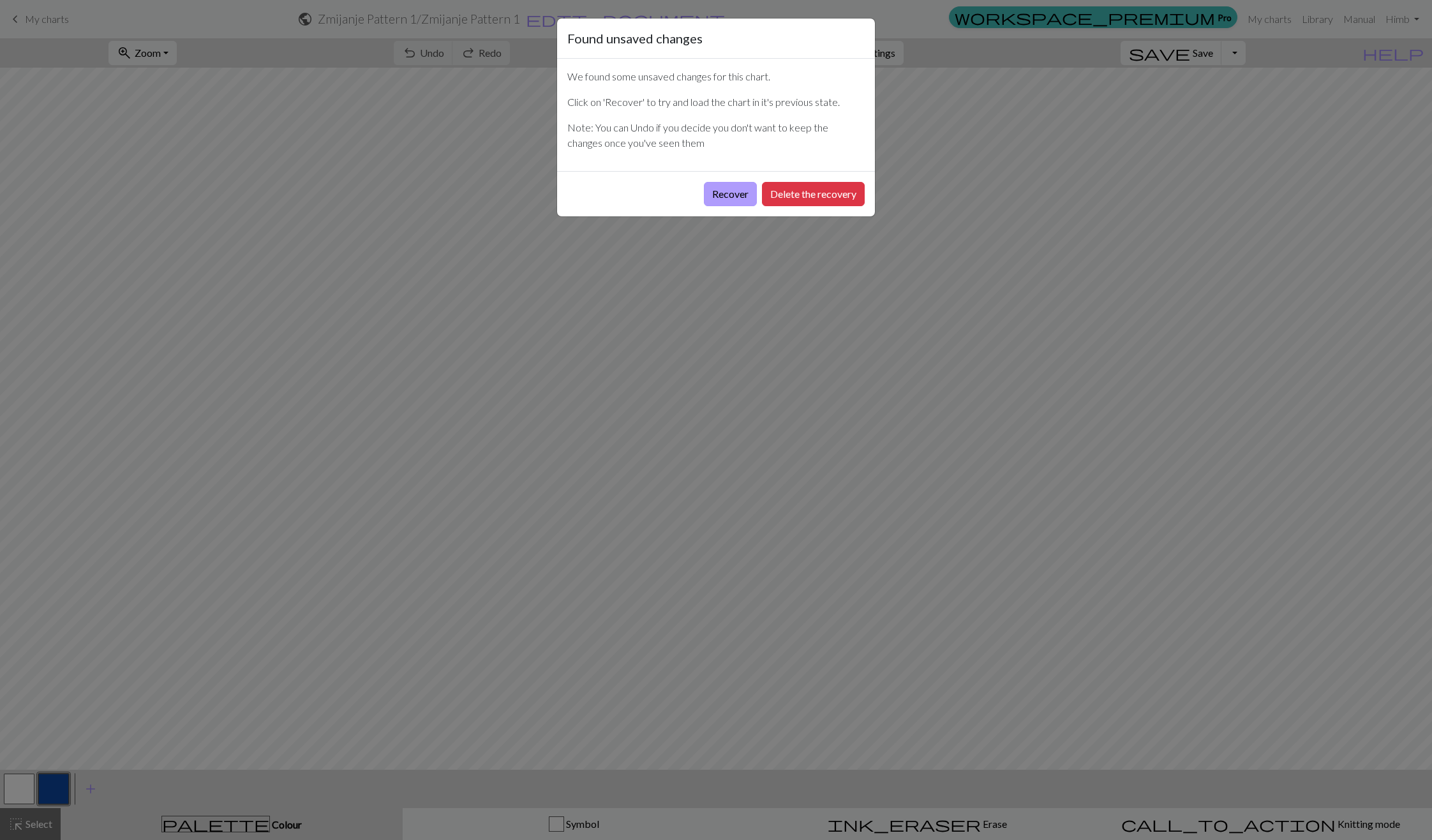
click at [732, 185] on button "Recover" at bounding box center [731, 194] width 53 height 24
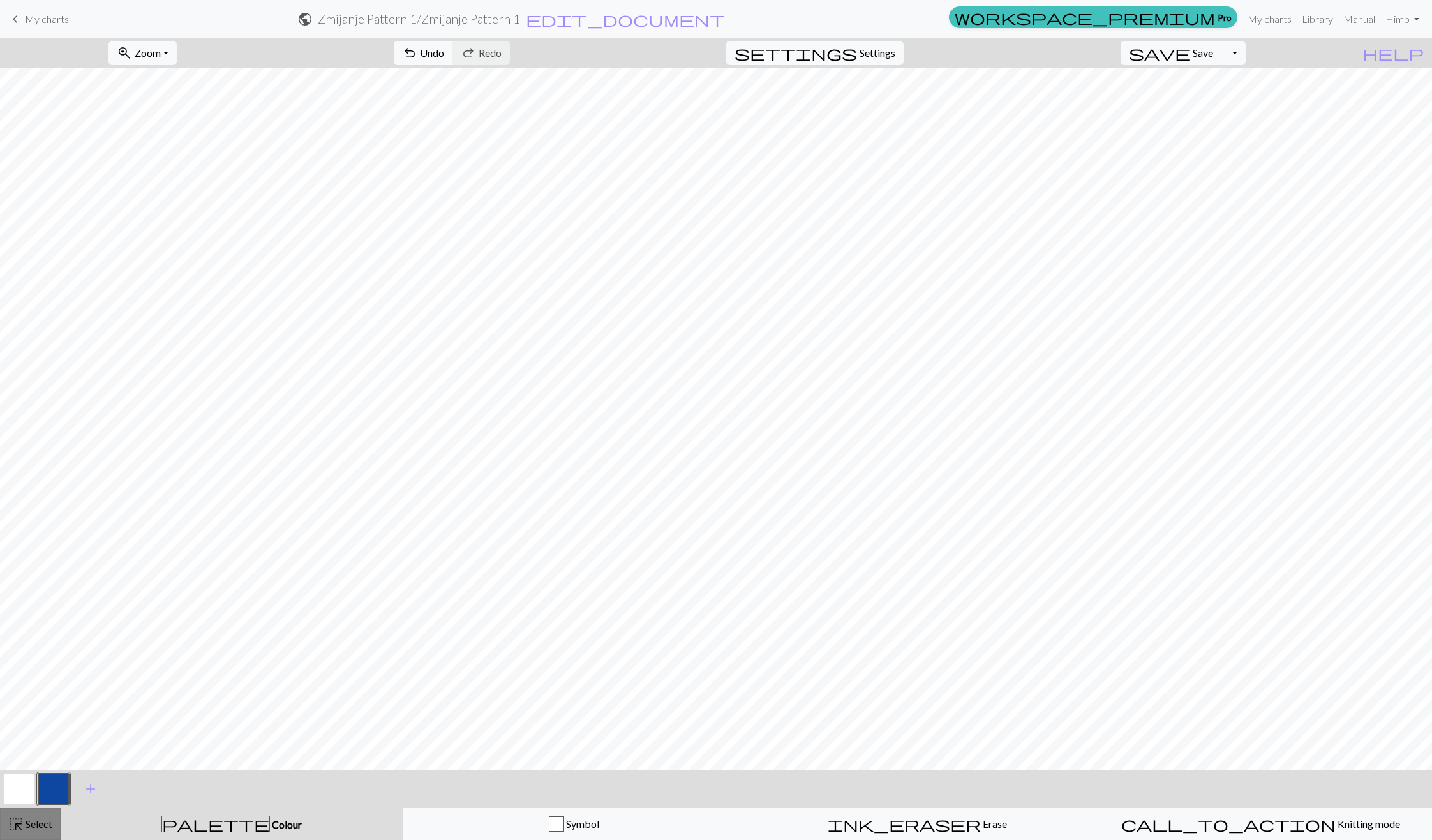
click at [39, 823] on span "Select" at bounding box center [38, 823] width 29 height 12
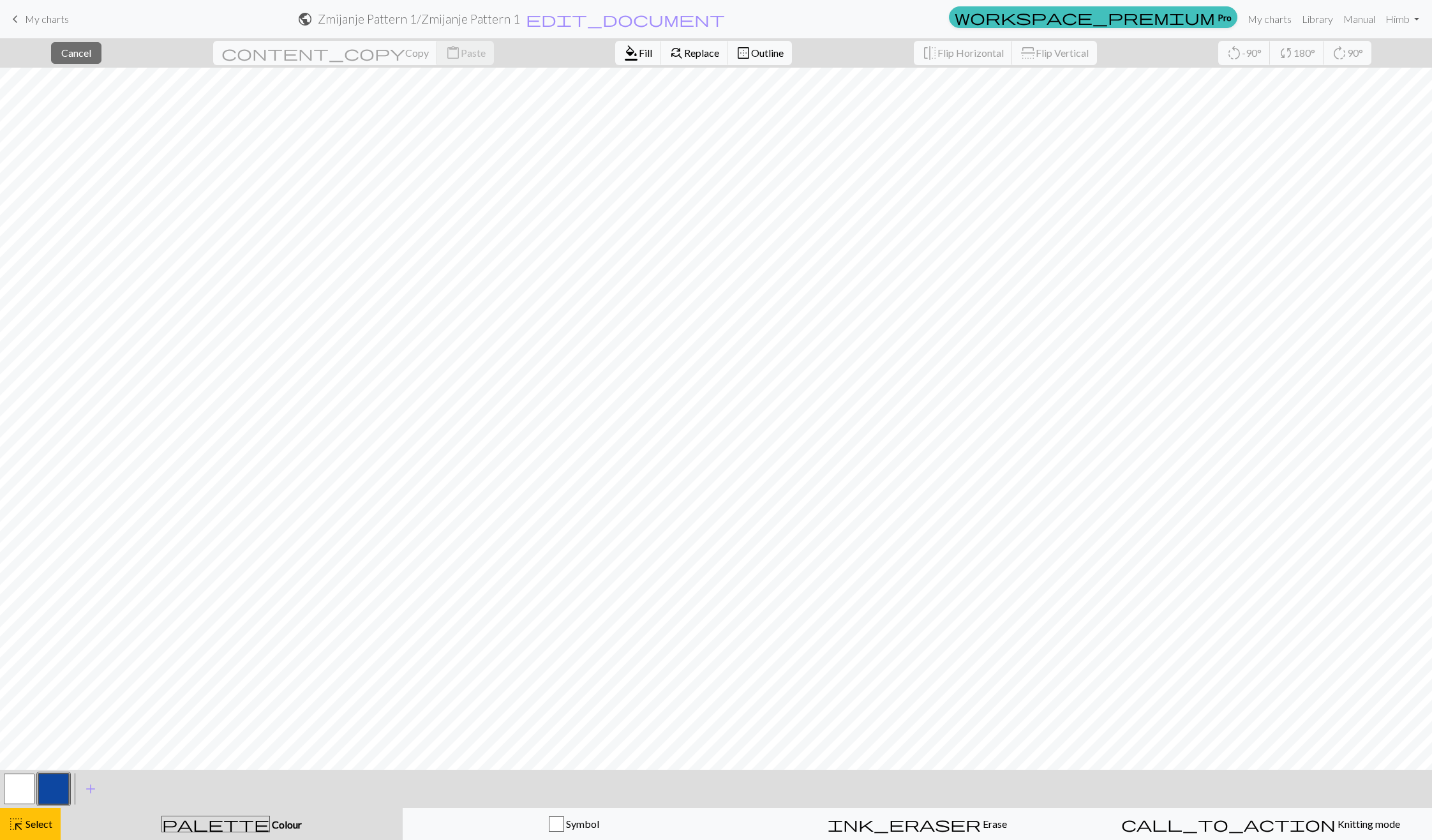
click at [14, 789] on button "button" at bounding box center [18, 788] width 30 height 30
click at [616, 45] on button "format_color_fill Fill" at bounding box center [638, 52] width 46 height 24
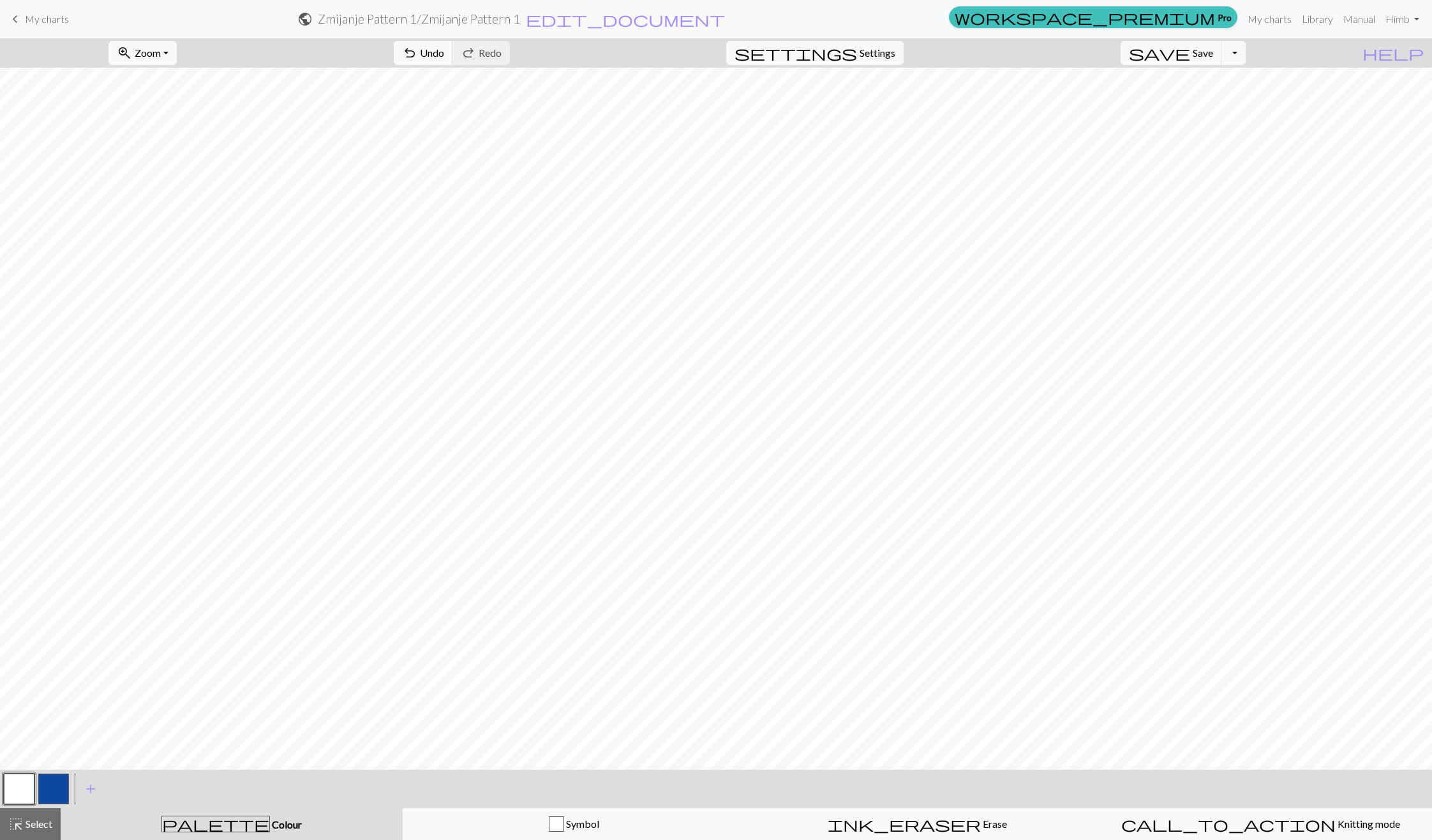
click at [58, 793] on button "button" at bounding box center [53, 788] width 30 height 30
click at [35, 29] on link "keyboard_arrow_left My charts" at bounding box center [38, 18] width 61 height 21
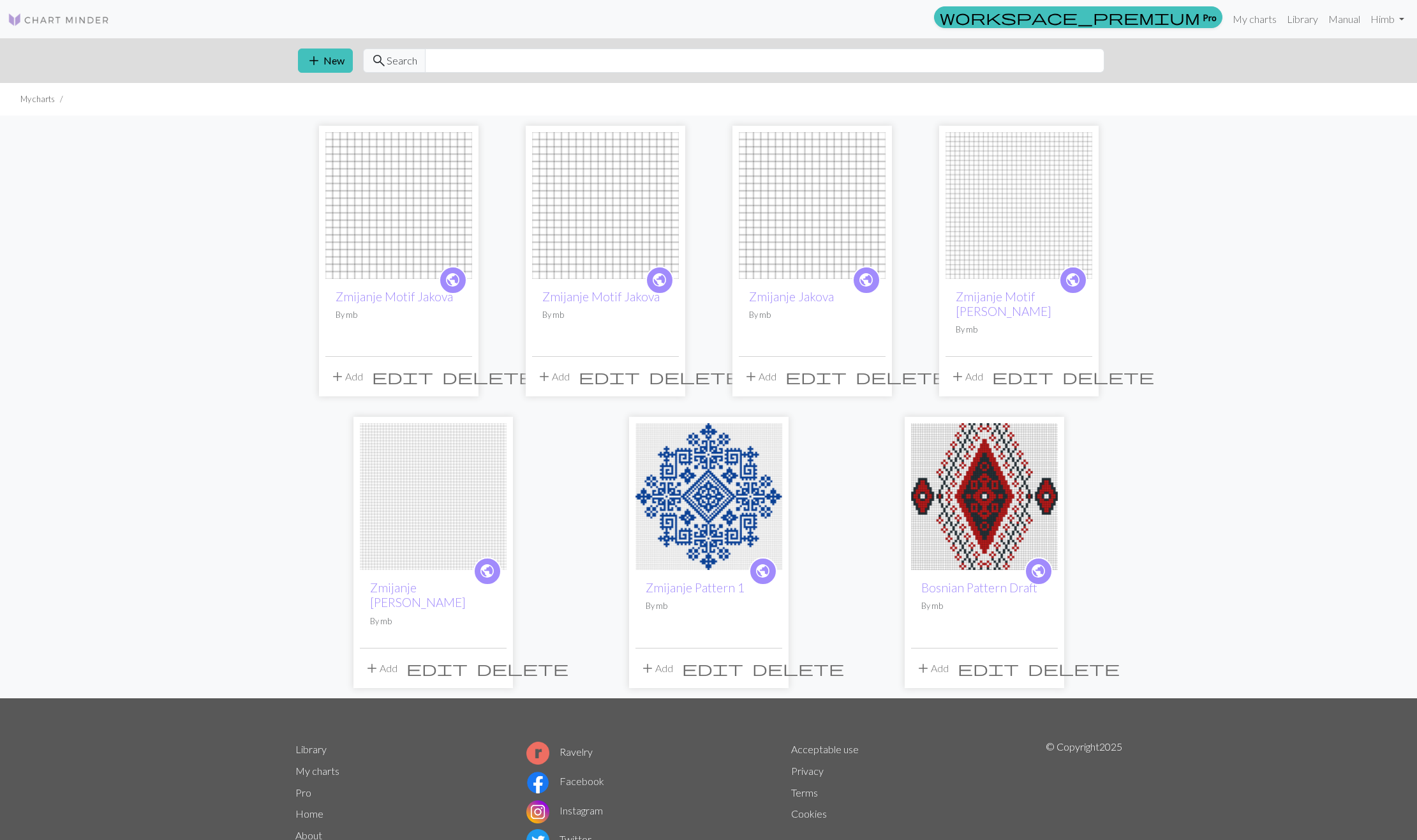
click at [990, 570] on div "public Bosnian Pattern Draft By mb" at bounding box center [984, 608] width 147 height 78
click at [969, 511] on img at bounding box center [984, 496] width 147 height 147
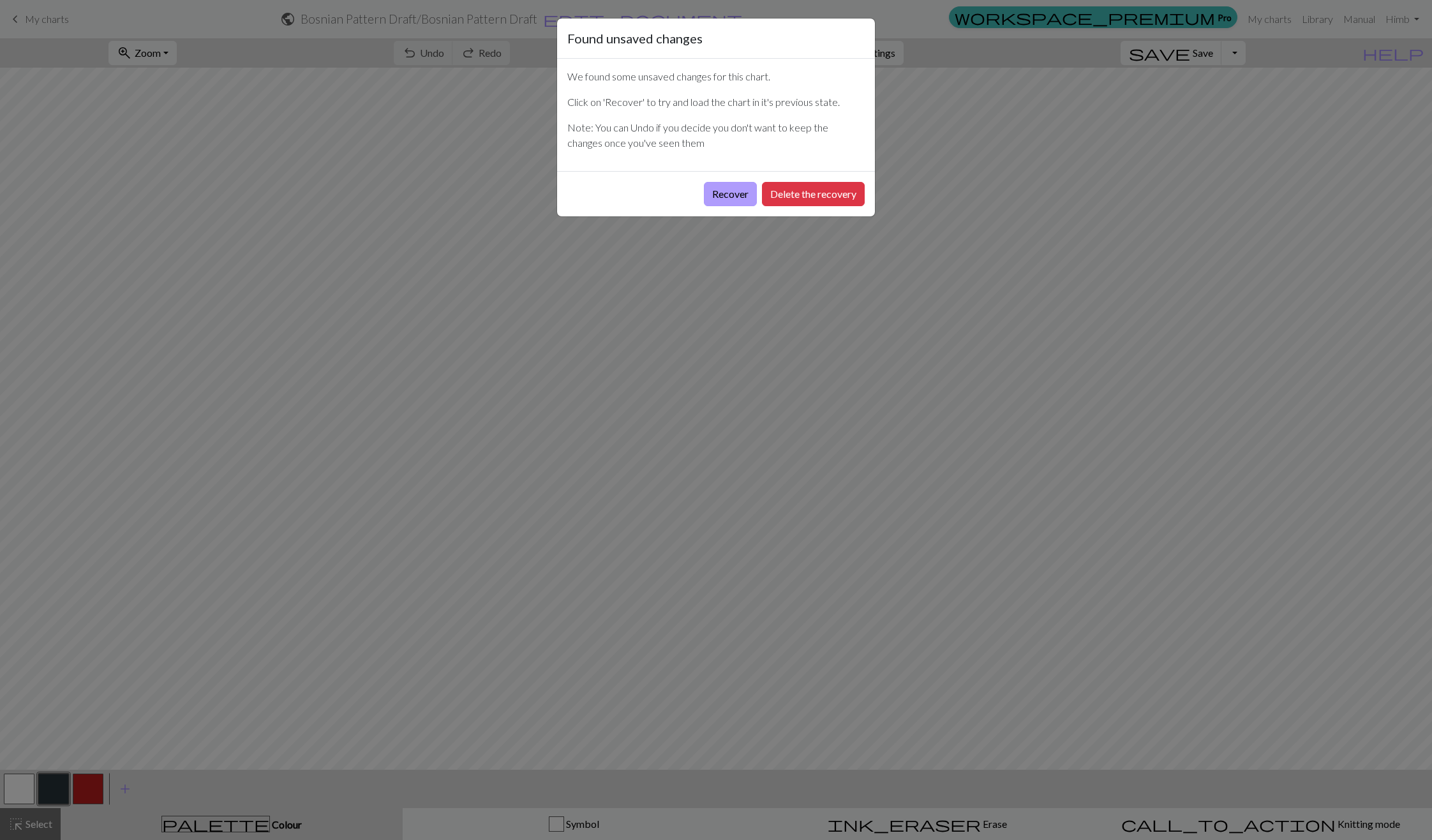
click at [717, 194] on button "Recover" at bounding box center [731, 194] width 53 height 24
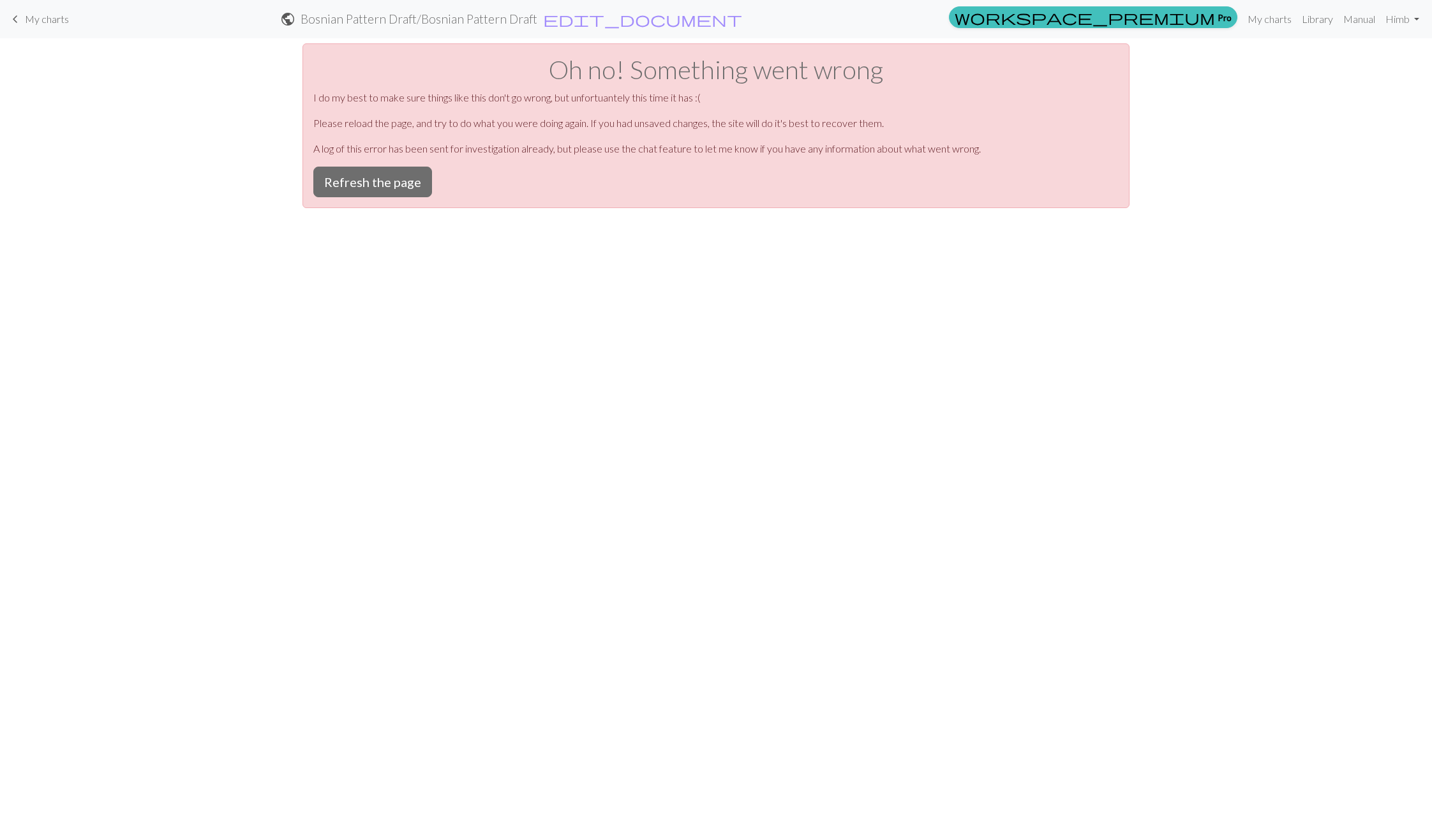
click at [313, 165] on div "Oh no! Something went wrong I do my best to make sure things like this don't go…" at bounding box center [715, 126] width 827 height 165
click at [350, 180] on button "Refresh the page" at bounding box center [372, 181] width 119 height 30
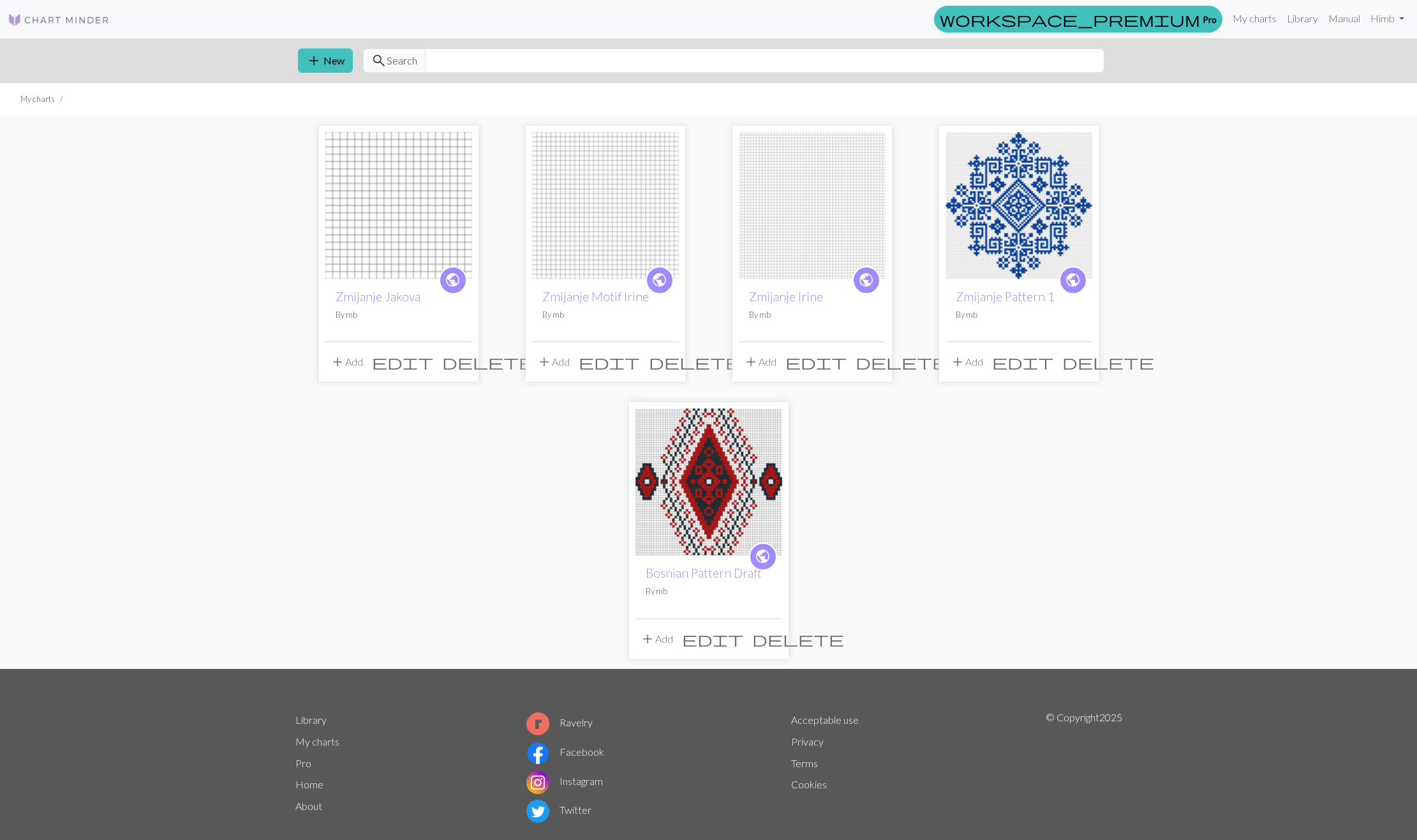
click at [777, 286] on div "public Zmijanje Irine By mb" at bounding box center [812, 310] width 147 height 63
click at [794, 228] on img at bounding box center [812, 205] width 147 height 147
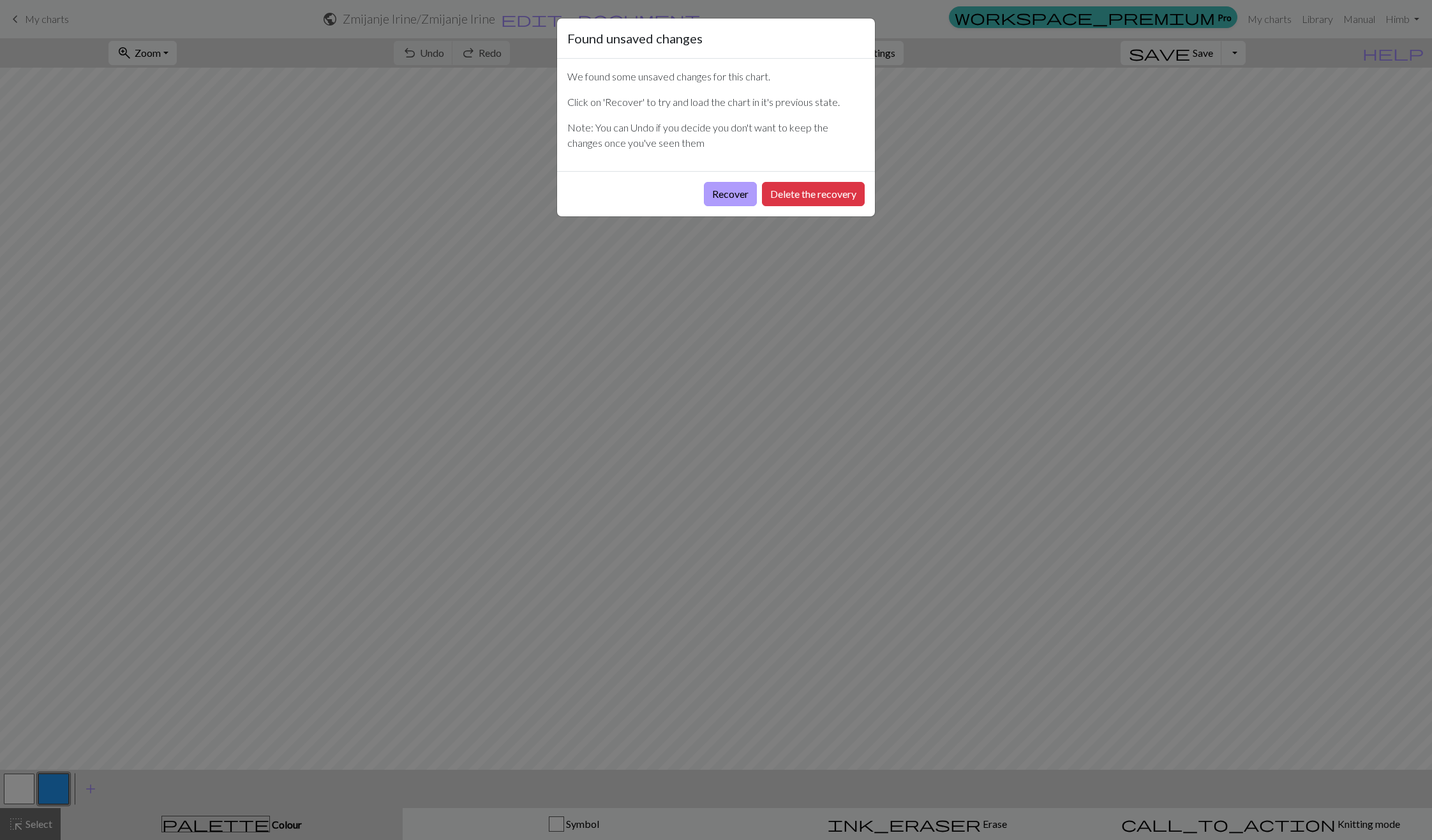
click at [728, 191] on button "Recover" at bounding box center [731, 194] width 53 height 24
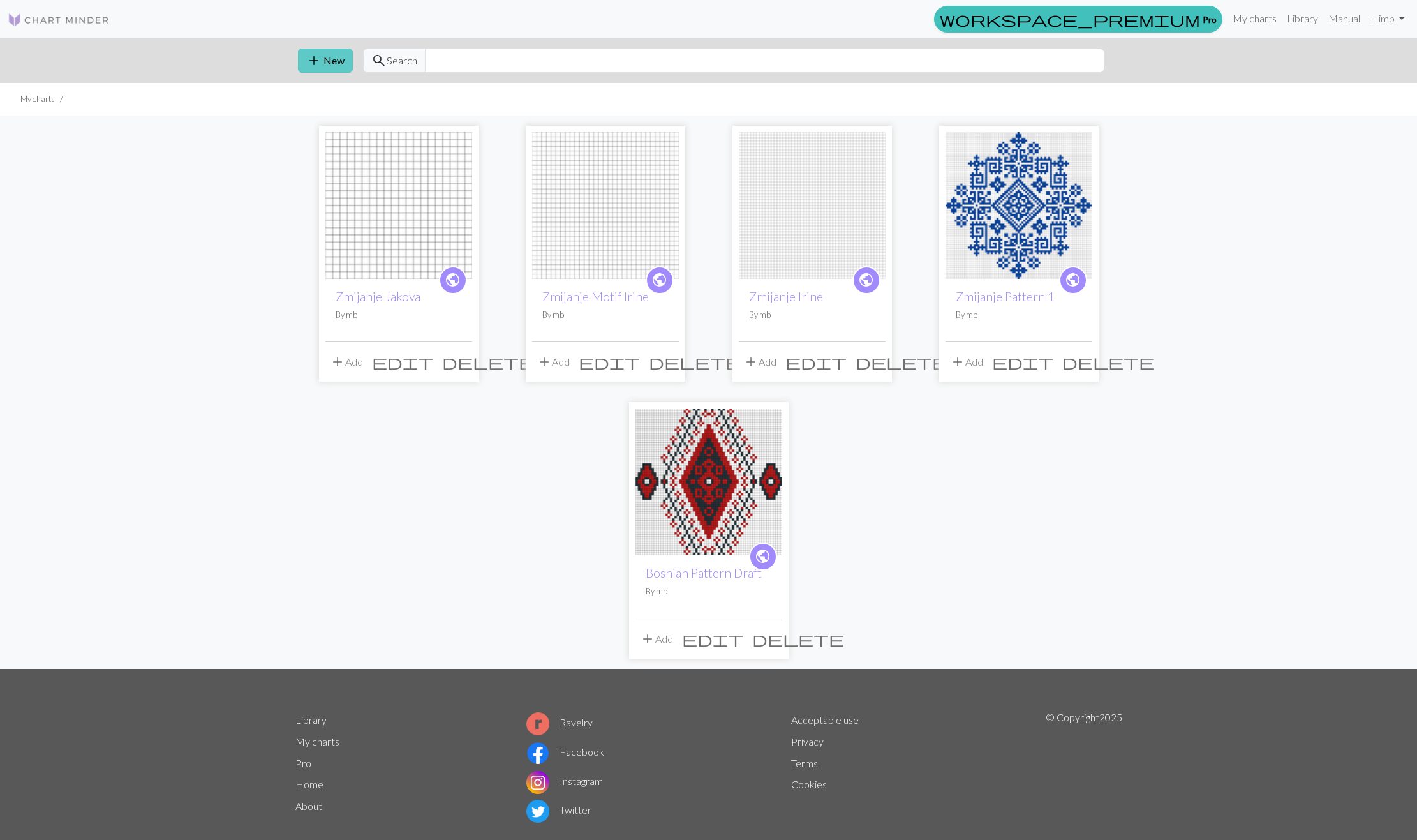
click at [306, 51] on button "add New" at bounding box center [325, 61] width 55 height 24
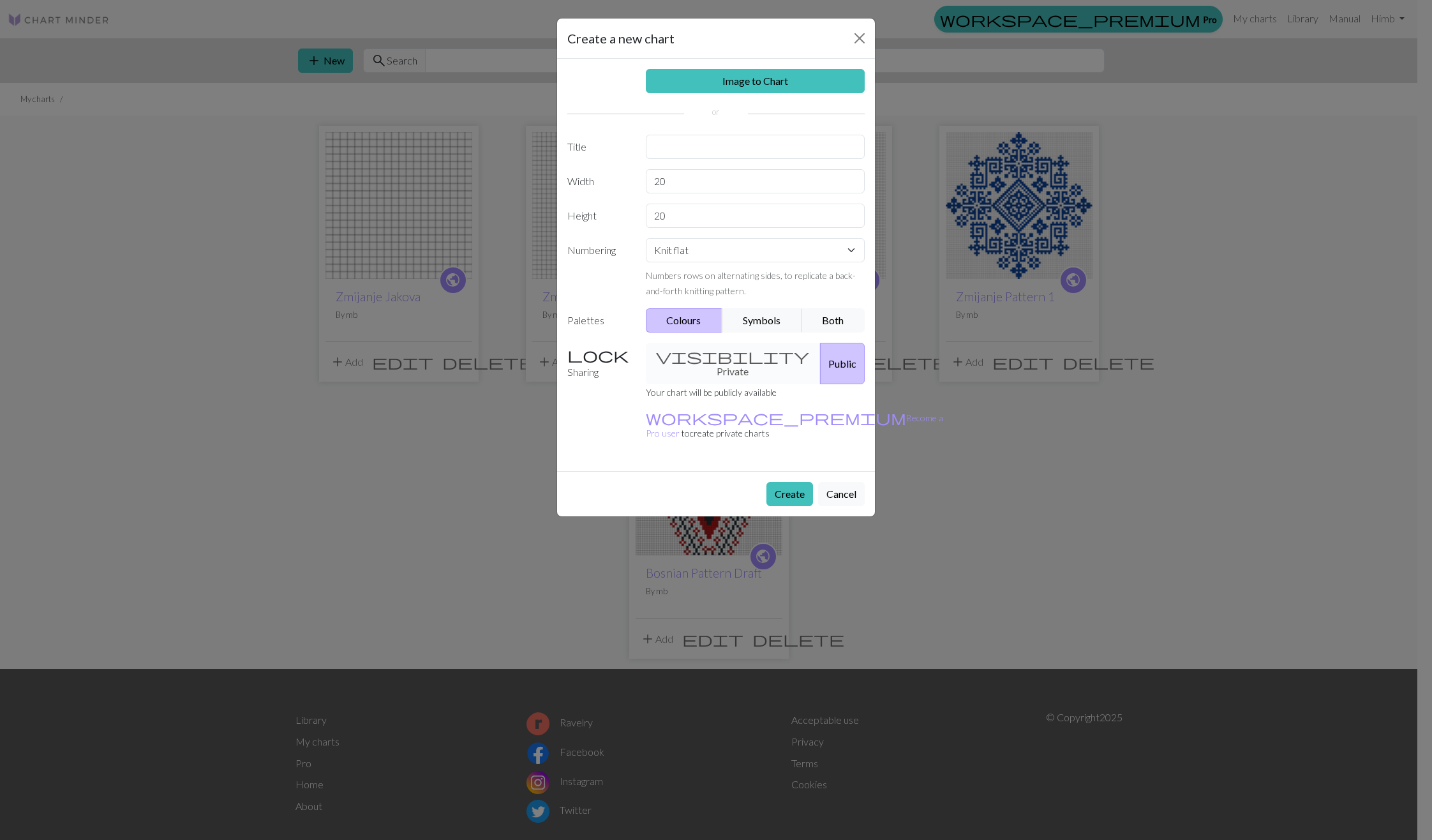
click at [664, 134] on div "Image to Chart Title Width 20 Height 20 Numbering Knit flat Knit in the round L…" at bounding box center [716, 264] width 318 height 412
click at [681, 156] on input "text" at bounding box center [755, 146] width 219 height 24
type input "Zmijanje Motif Jakova"
click at [805, 482] on button "Create" at bounding box center [789, 494] width 47 height 24
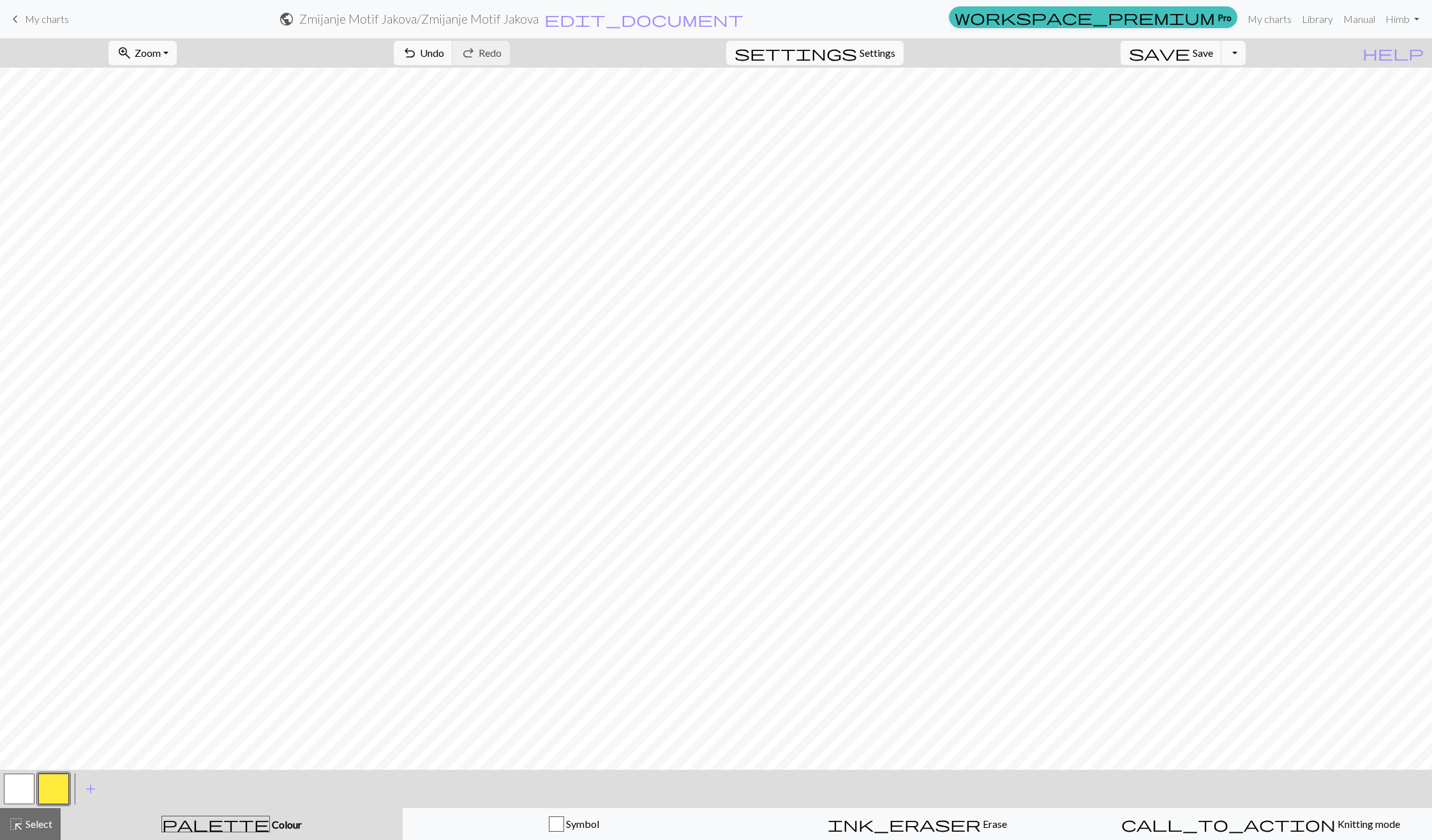
click at [64, 779] on button "button" at bounding box center [53, 788] width 30 height 30
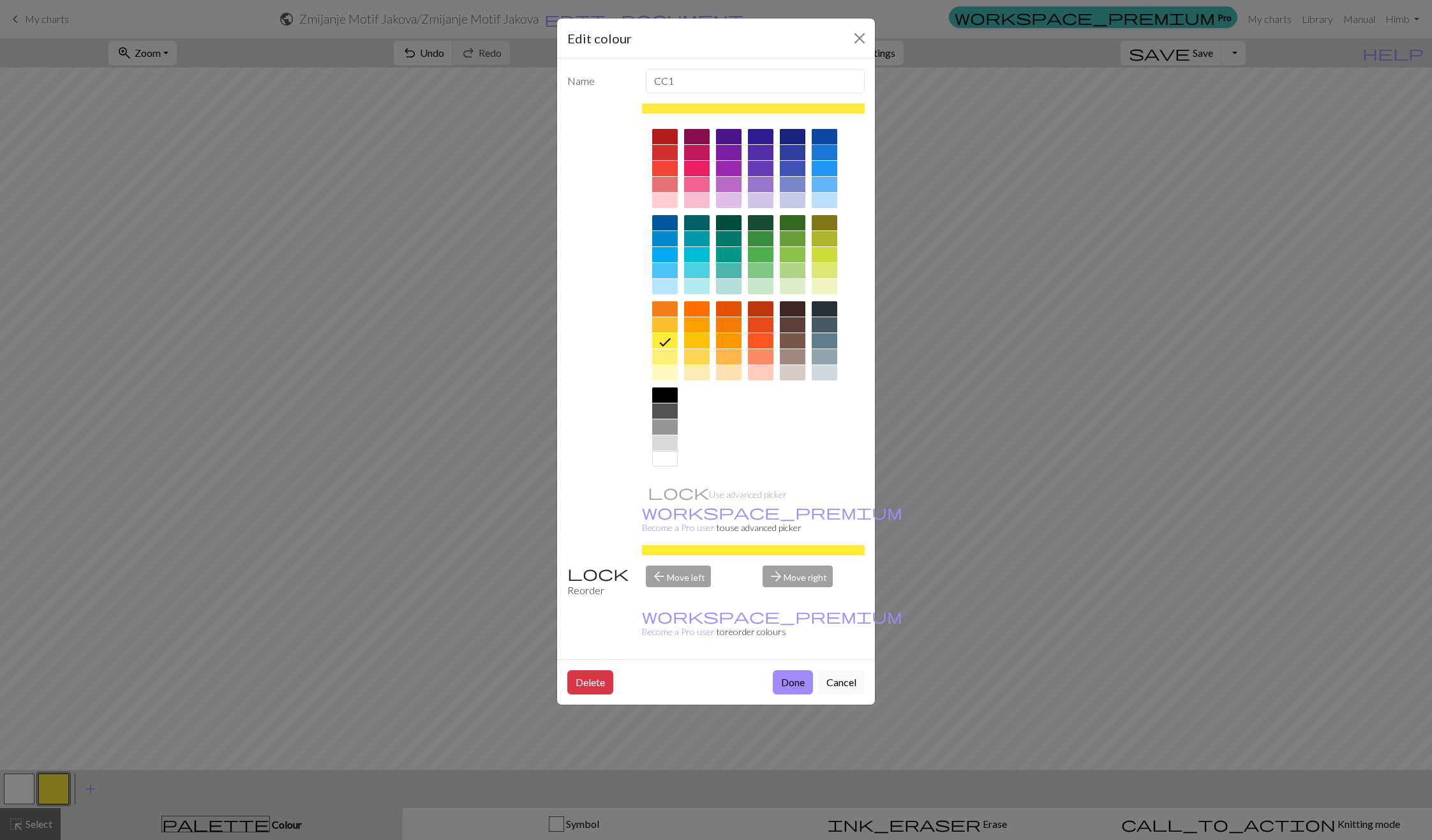
click at [831, 136] on div at bounding box center [825, 136] width 26 height 16
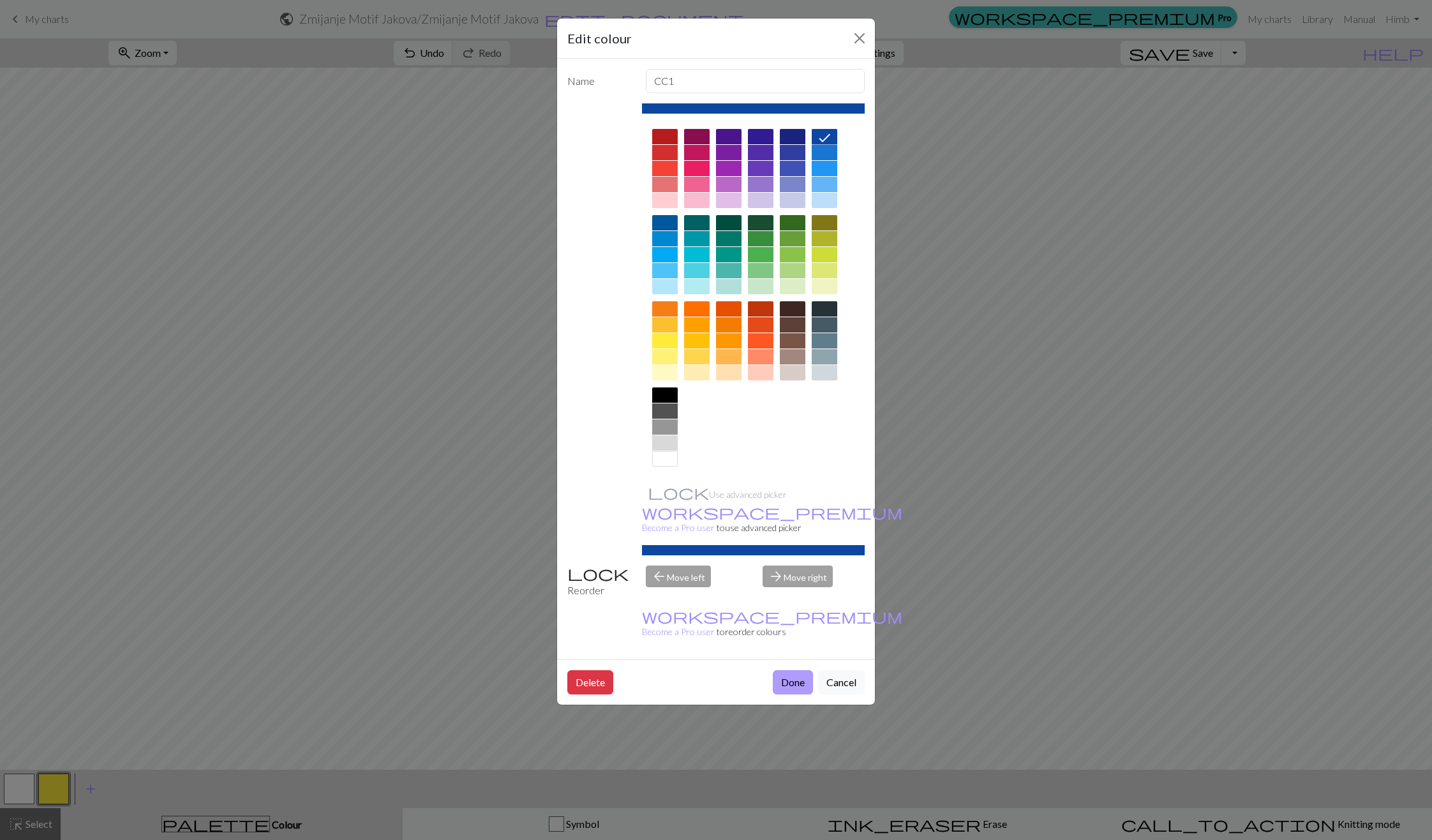
click at [778, 670] on button "Done" at bounding box center [793, 682] width 40 height 24
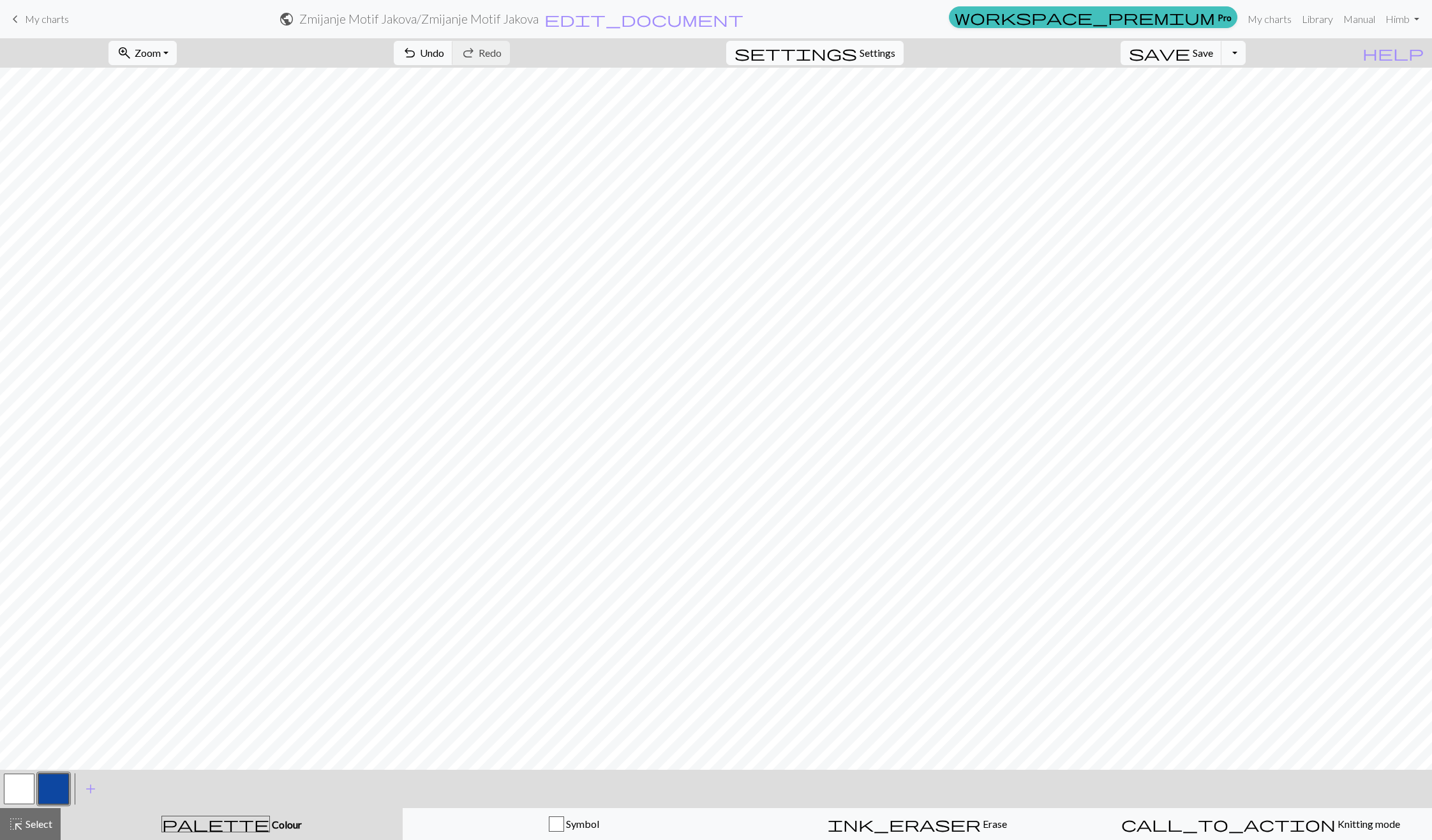
click at [857, 52] on span "settings" at bounding box center [796, 53] width 123 height 18
select select "aran"
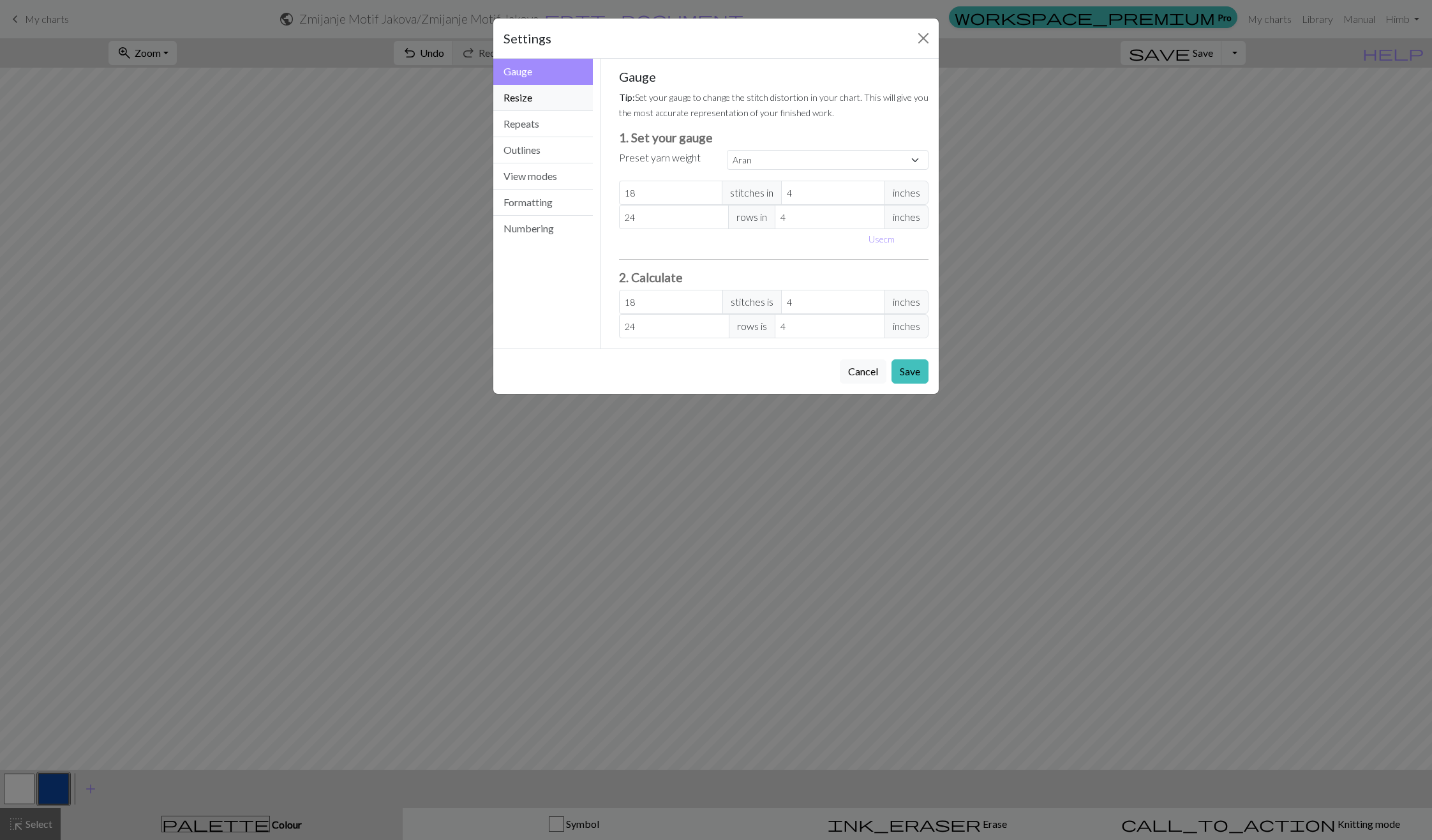
click at [542, 103] on button "Resize" at bounding box center [543, 98] width 100 height 26
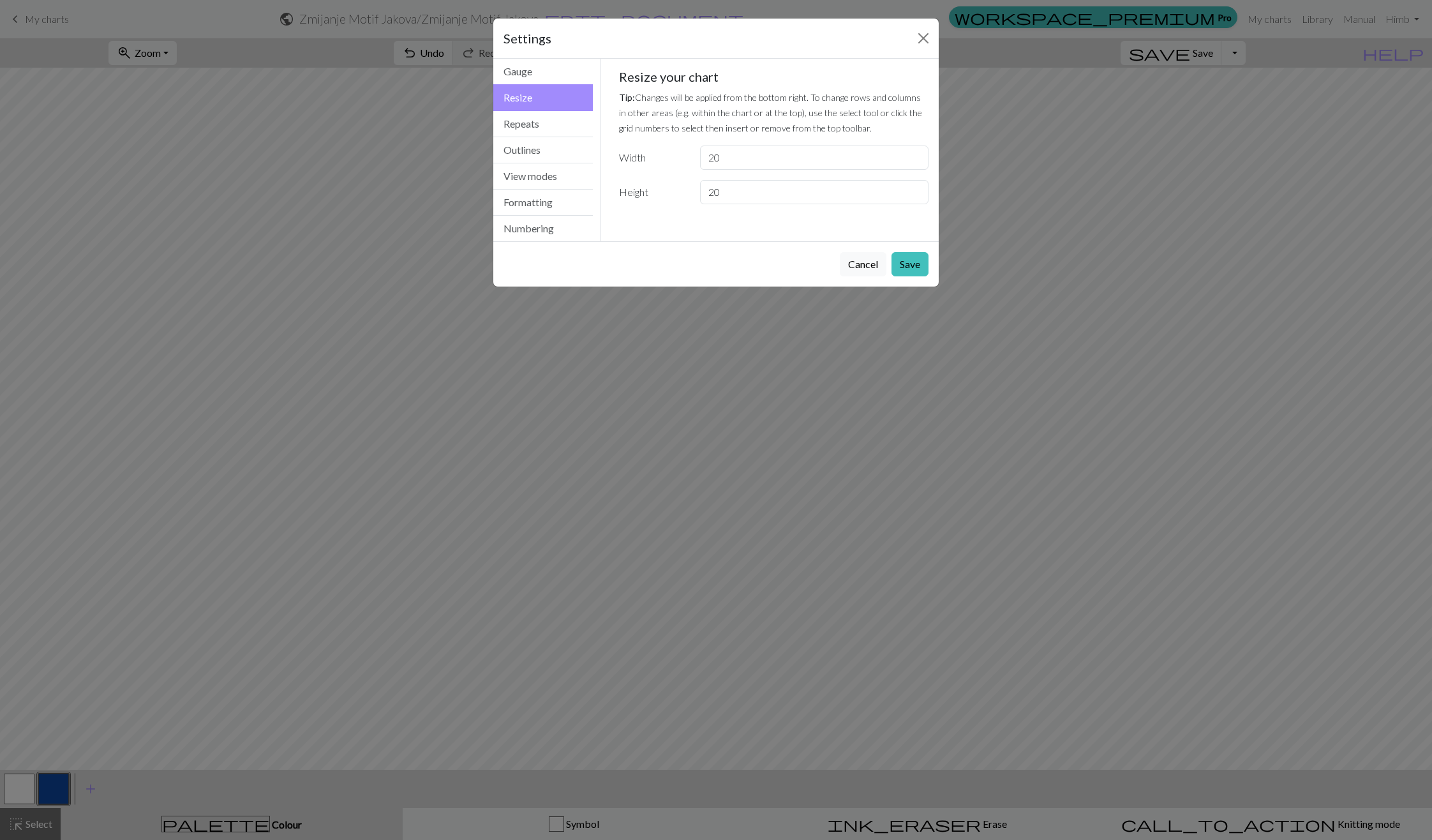
click at [746, 170] on div "Resize your chart Tip: Changes will be applied from the bottom right. To change…" at bounding box center [774, 136] width 310 height 135
click at [741, 160] on input "20" at bounding box center [814, 157] width 228 height 24
type input "2"
type input "33"
click at [752, 195] on input "20" at bounding box center [814, 192] width 228 height 24
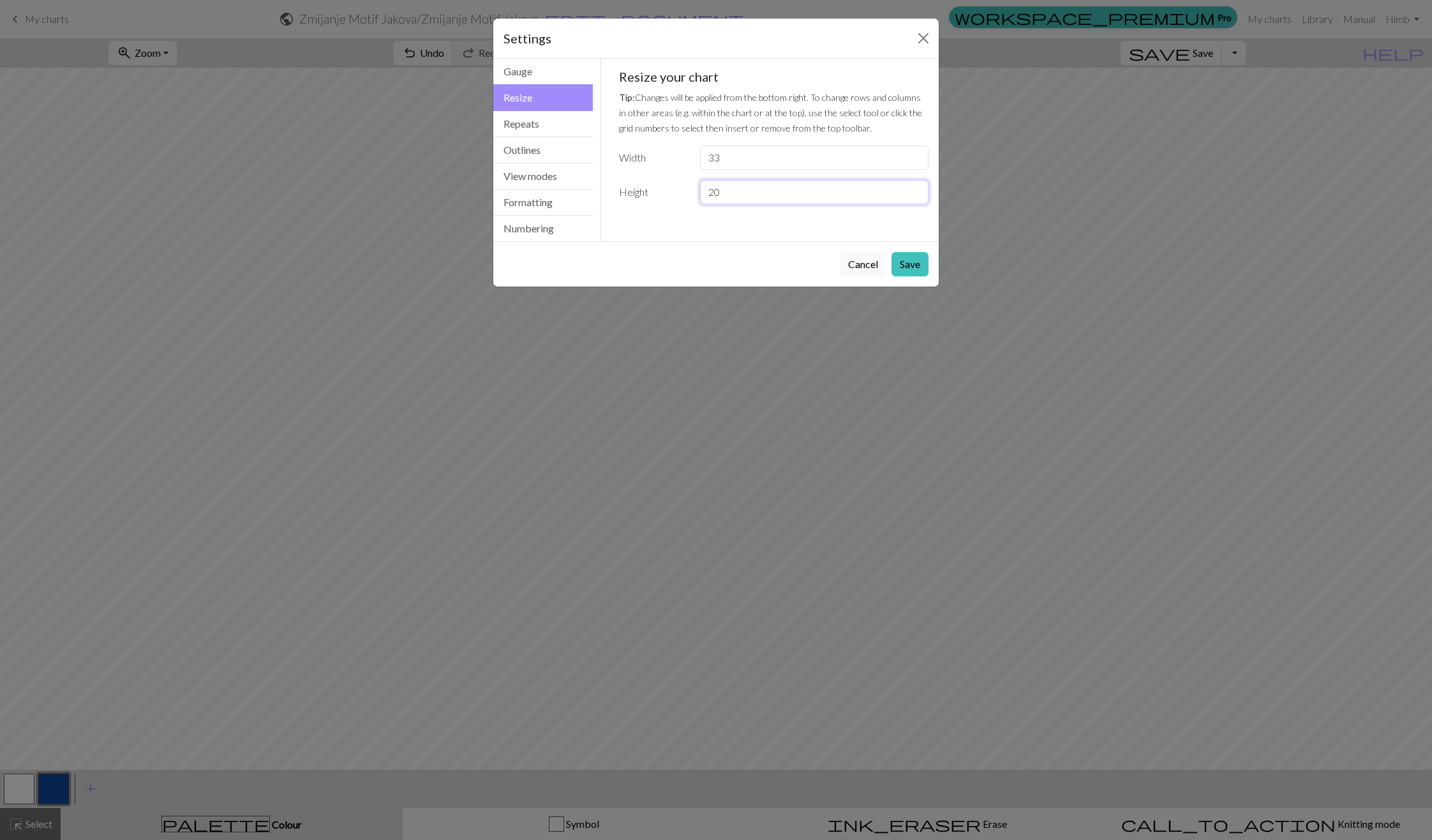
type input "2"
type input "3"
type input "32"
click at [739, 170] on div "Resize your chart Tip: Changes will be applied from the bottom right. To change…" at bounding box center [774, 136] width 310 height 135
click at [735, 163] on input "33" at bounding box center [814, 157] width 228 height 24
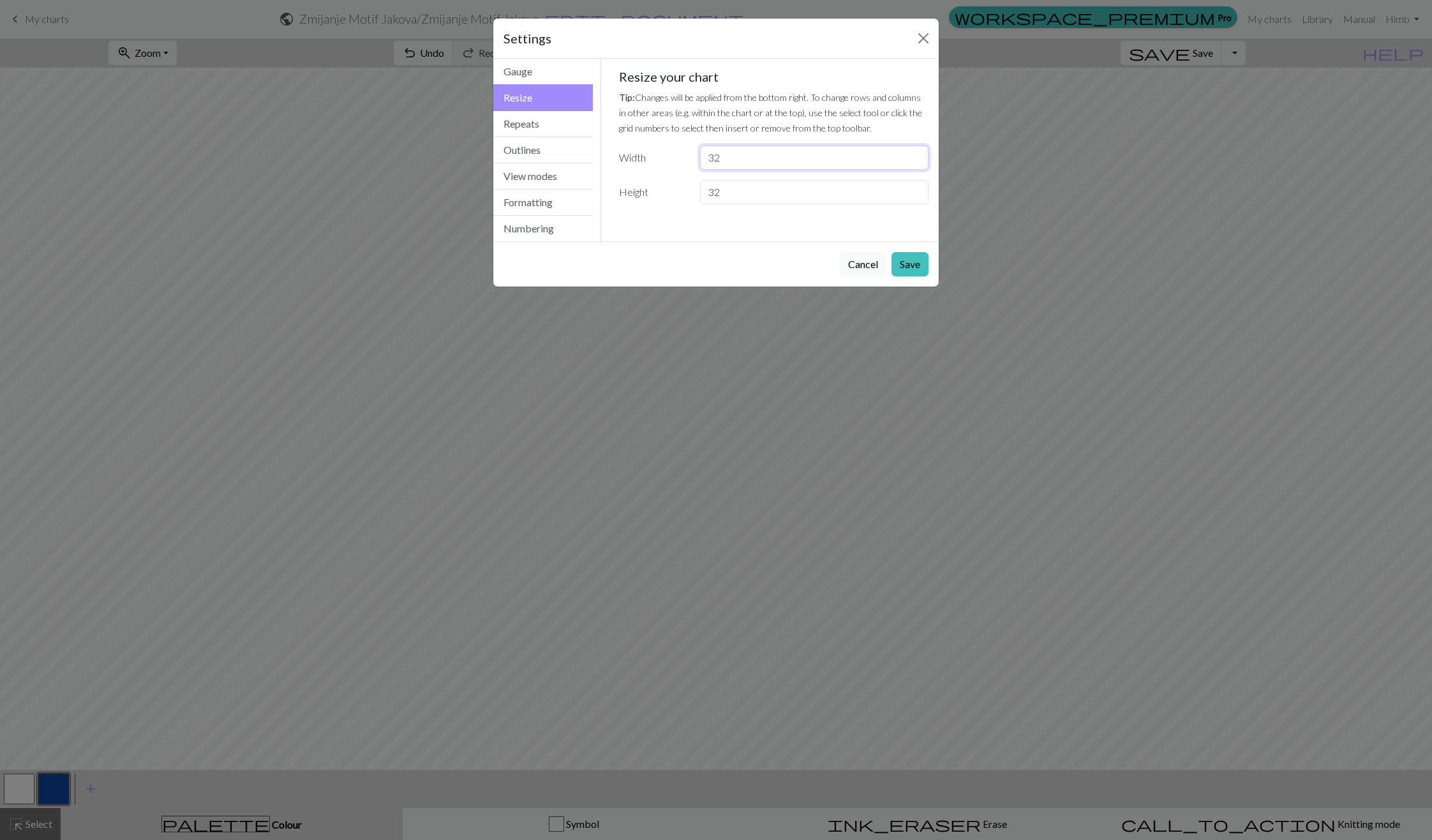
type input "32"
click at [701, 240] on div "Gauge Tip: Set your gauge to change the stitch distortion in your chart. This w…" at bounding box center [774, 149] width 346 height 182
click at [729, 191] on input "32" at bounding box center [814, 192] width 228 height 24
type input "33"
click at [911, 262] on button "Save" at bounding box center [910, 264] width 37 height 24
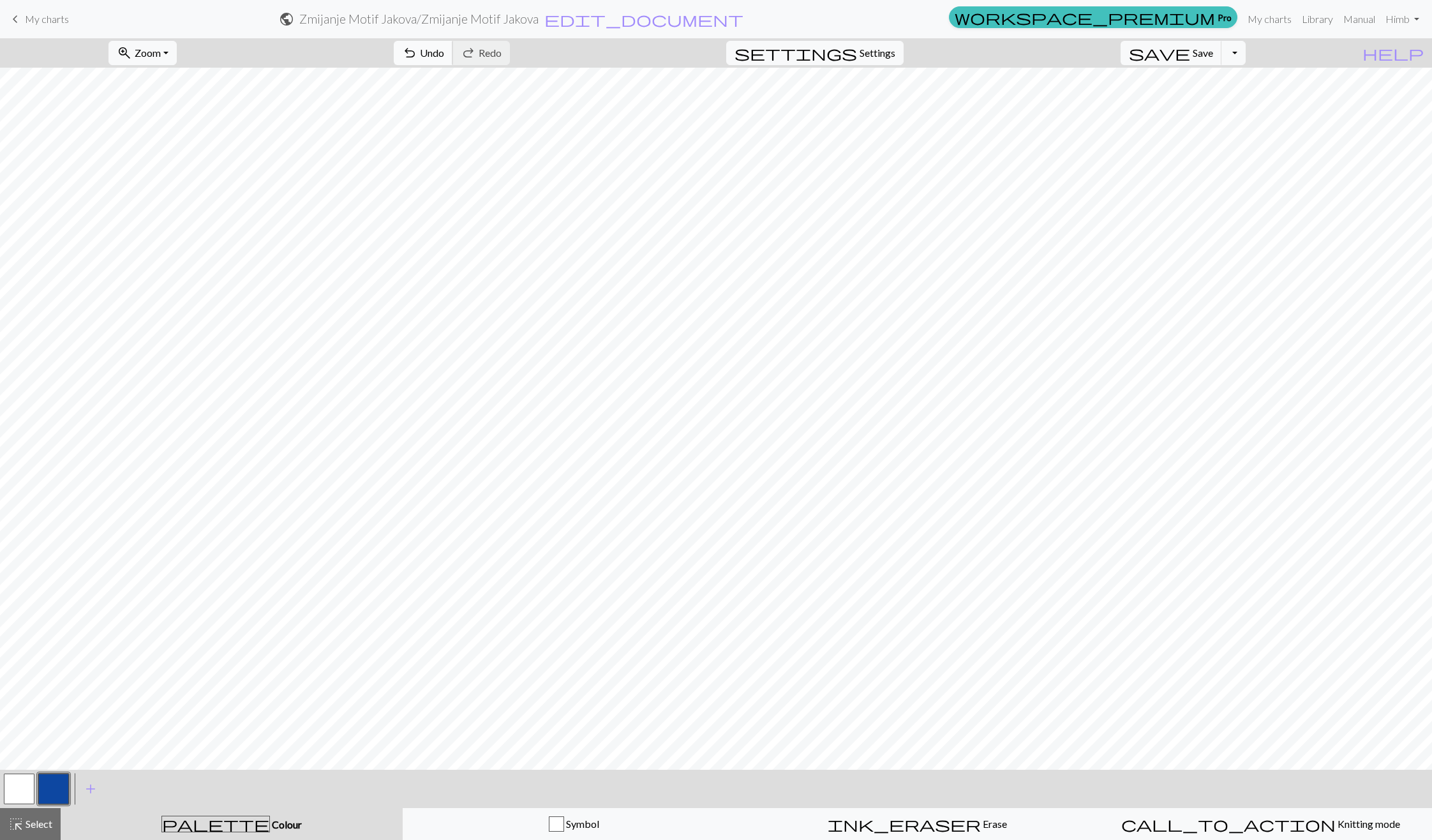
click at [453, 42] on button "undo Undo Undo" at bounding box center [423, 52] width 59 height 24
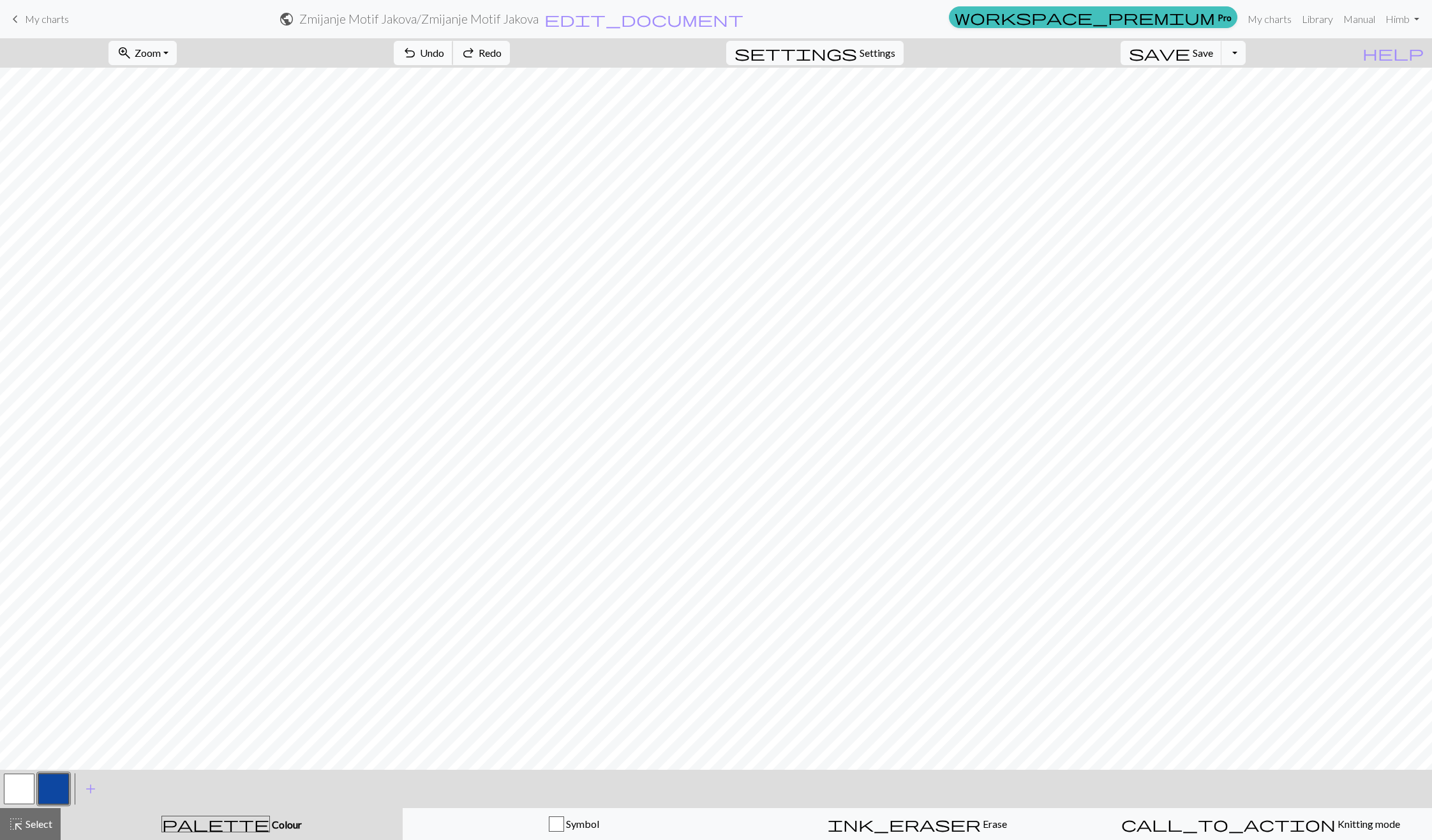
click at [453, 42] on button "undo Undo Undo" at bounding box center [423, 52] width 59 height 24
click at [444, 54] on span "Undo" at bounding box center [432, 52] width 24 height 12
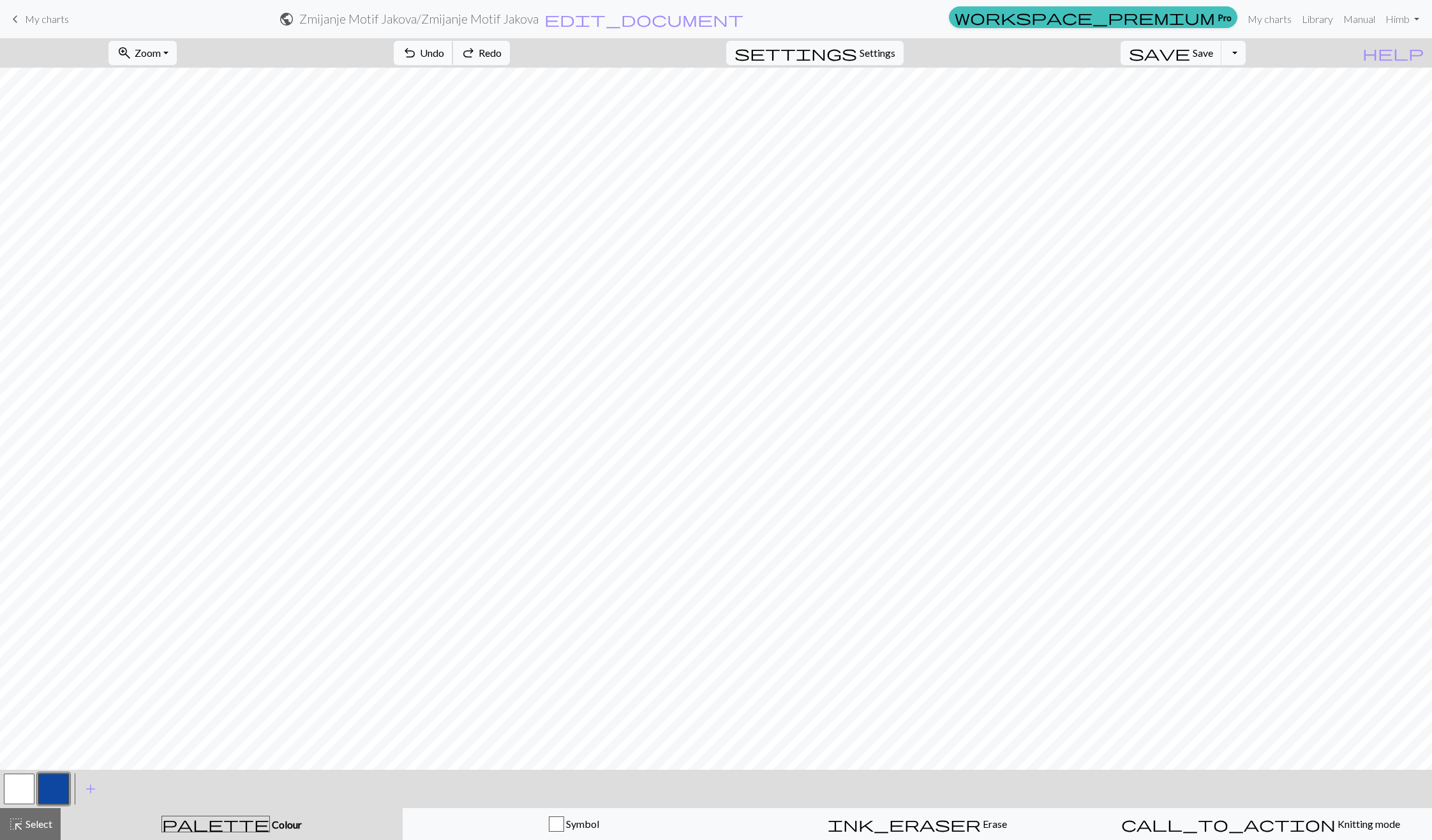
click at [444, 54] on span "Undo" at bounding box center [432, 52] width 24 height 12
click at [30, 783] on button "button" at bounding box center [18, 788] width 30 height 30
click at [44, 790] on button "button" at bounding box center [53, 788] width 30 height 30
click at [453, 43] on button "undo Undo Undo" at bounding box center [423, 52] width 59 height 24
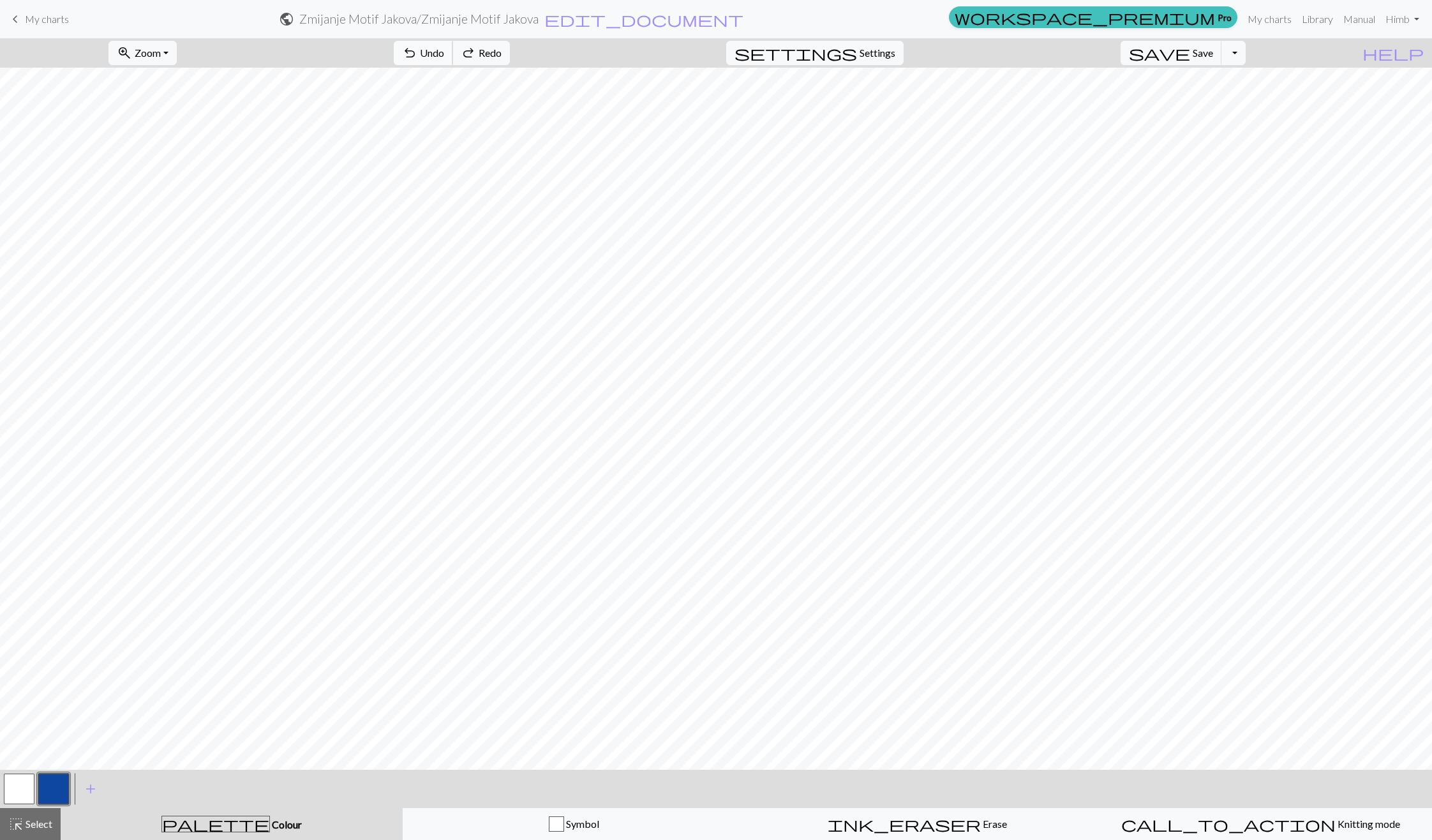
click at [453, 43] on button "undo Undo Undo" at bounding box center [423, 52] width 59 height 24
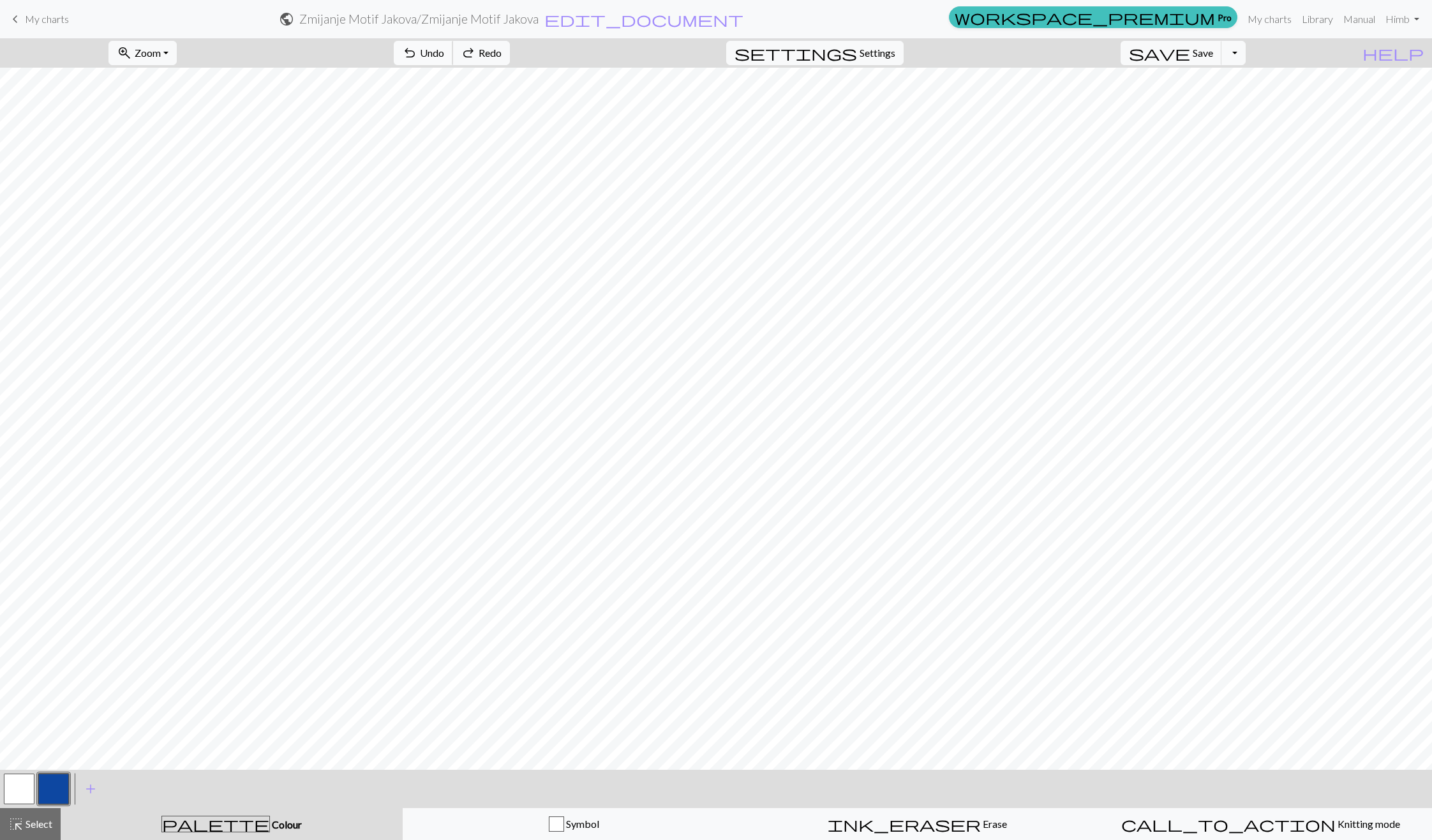
click at [453, 43] on button "undo Undo Undo" at bounding box center [423, 52] width 59 height 24
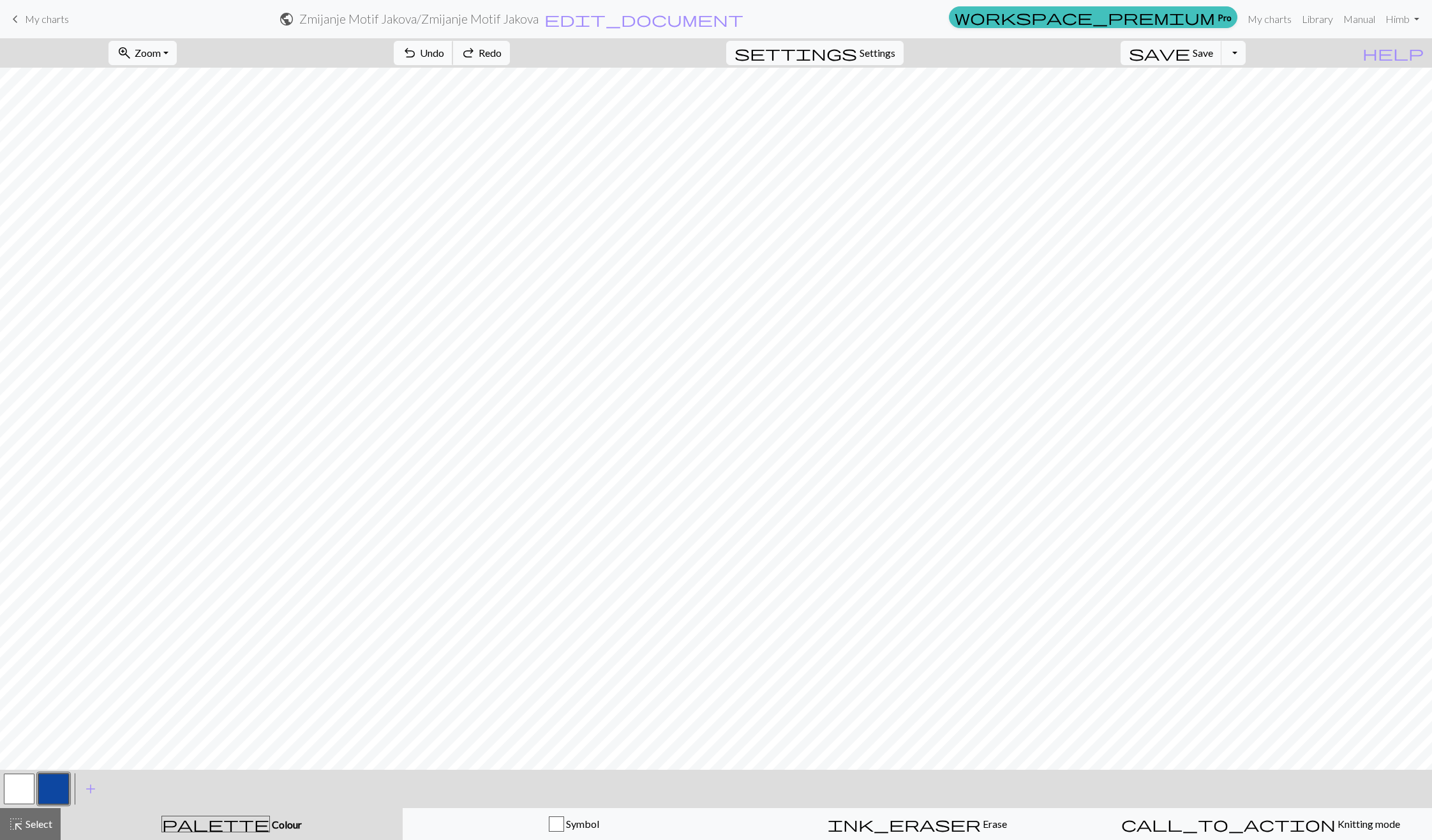
click at [453, 43] on button "undo Undo Undo" at bounding box center [423, 52] width 59 height 24
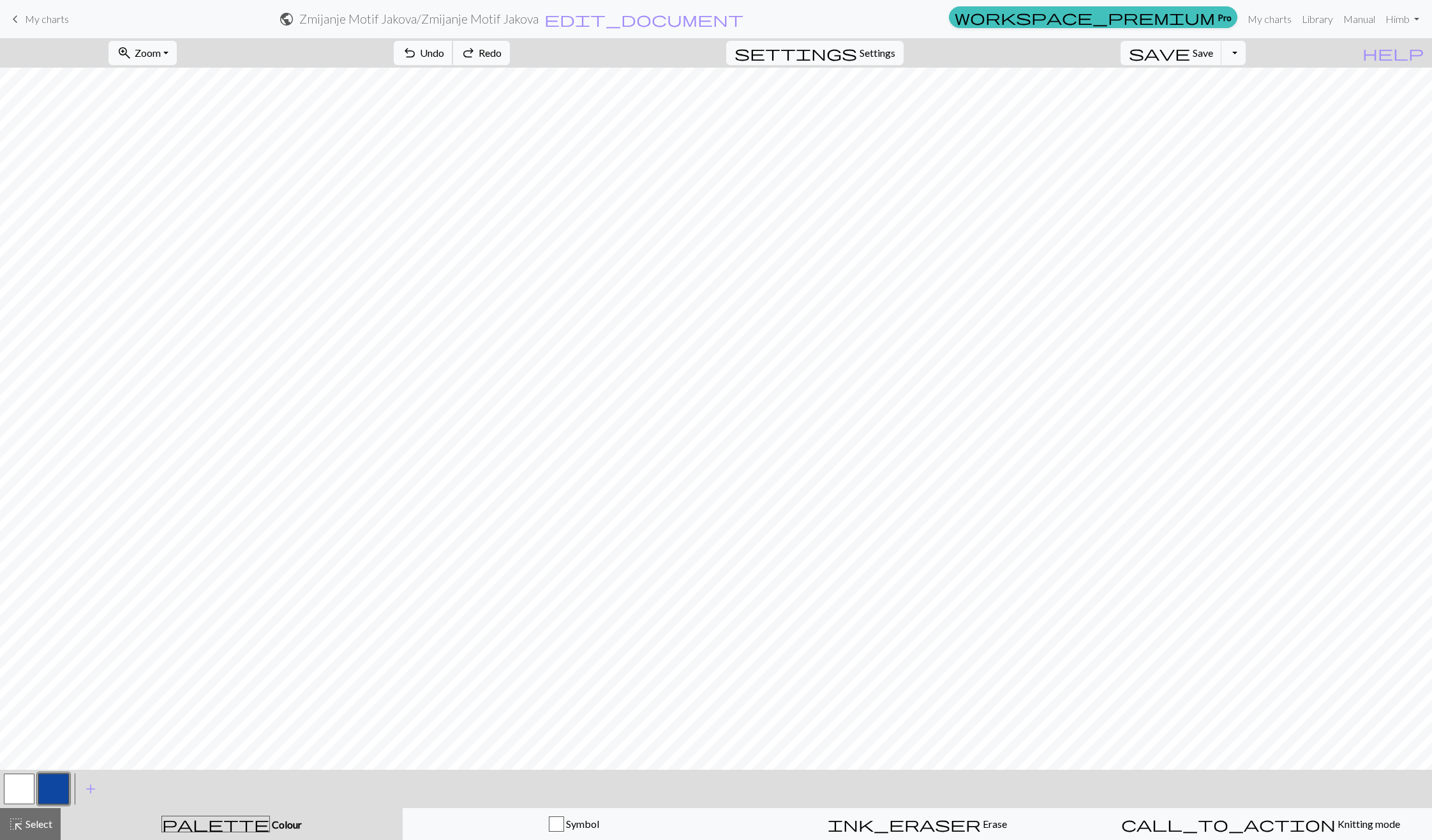
click at [453, 43] on button "undo Undo Undo" at bounding box center [423, 52] width 59 height 24
click at [444, 49] on span "Undo" at bounding box center [432, 52] width 24 height 12
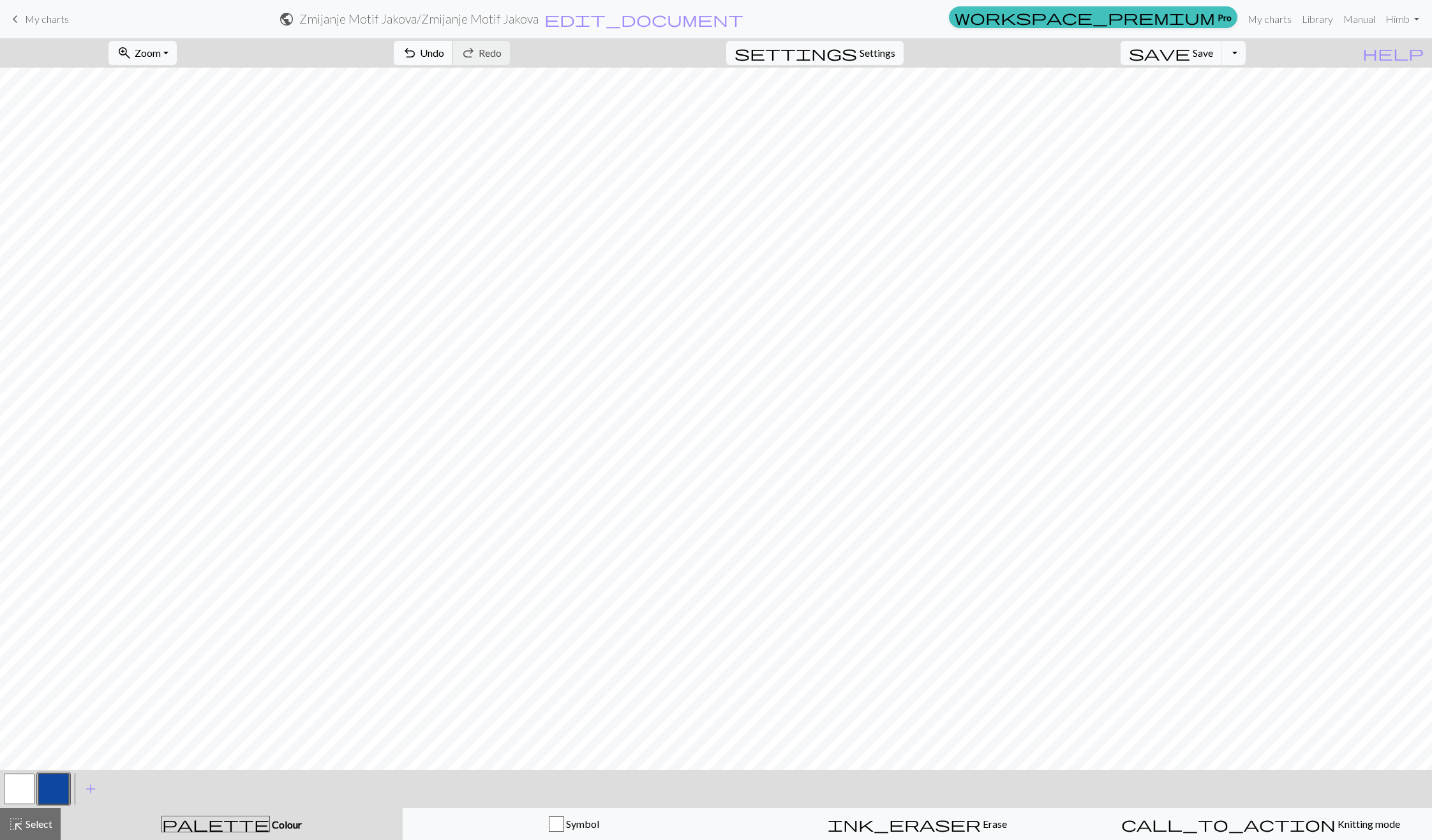
click at [444, 49] on span "Undo" at bounding box center [432, 52] width 24 height 12
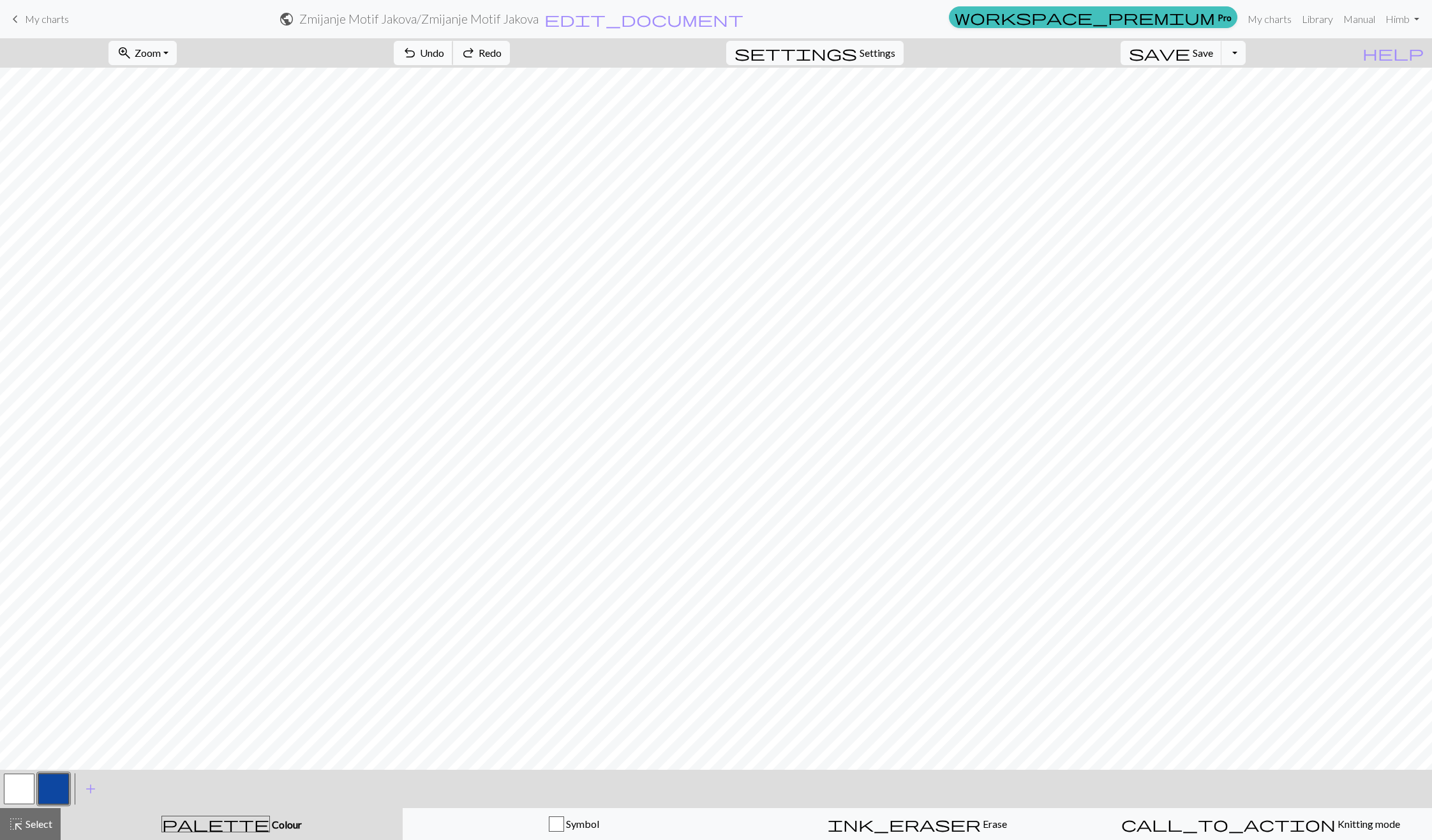
click at [444, 49] on span "Undo" at bounding box center [432, 52] width 24 height 12
click at [453, 43] on button "undo Undo Undo" at bounding box center [423, 52] width 59 height 24
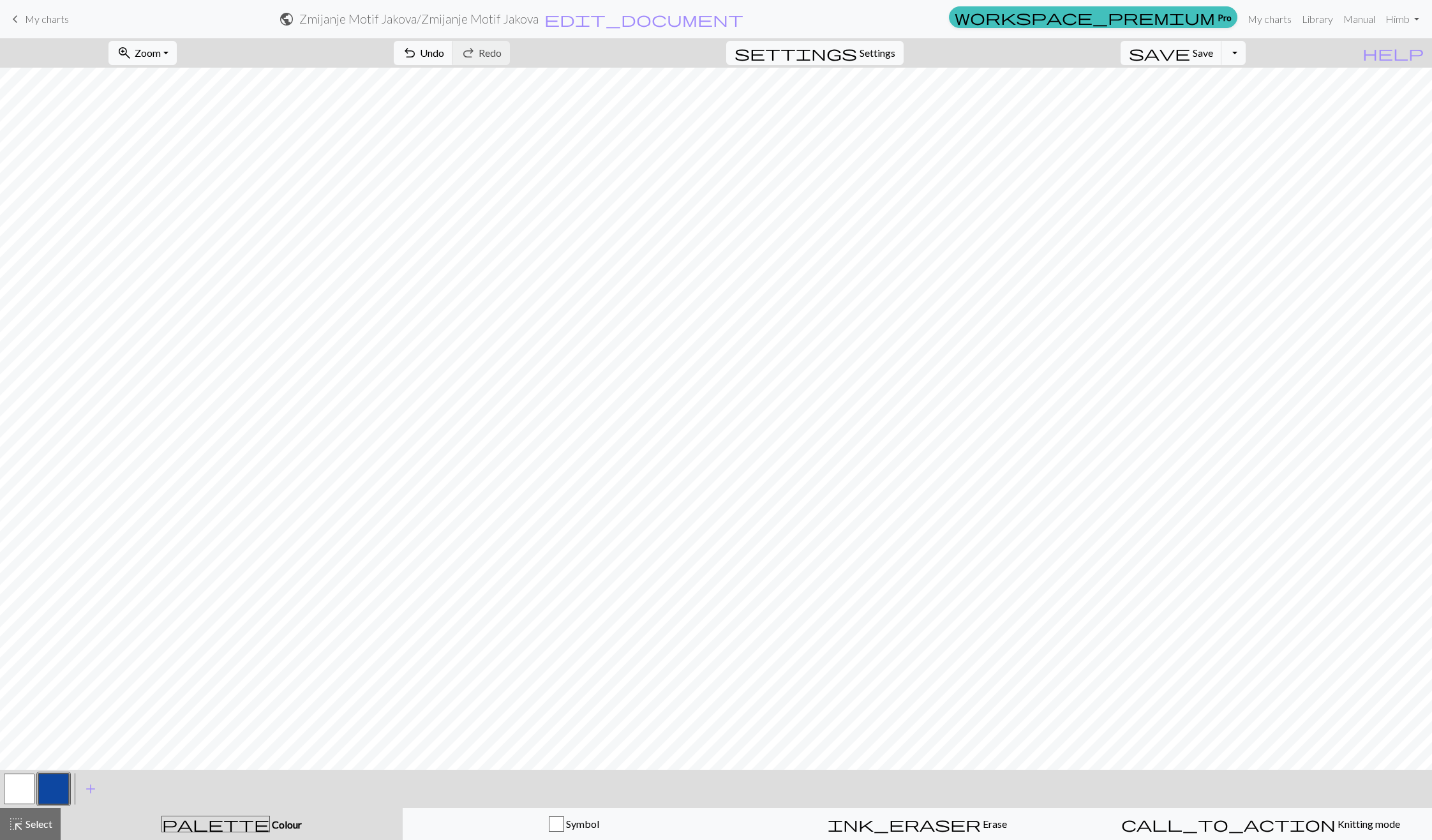
click at [18, 791] on button "button" at bounding box center [18, 788] width 30 height 30
click at [55, 785] on button "button" at bounding box center [53, 788] width 30 height 30
click at [417, 49] on span "undo" at bounding box center [409, 53] width 16 height 18
click at [453, 52] on button "undo Undo Undo" at bounding box center [423, 52] width 59 height 24
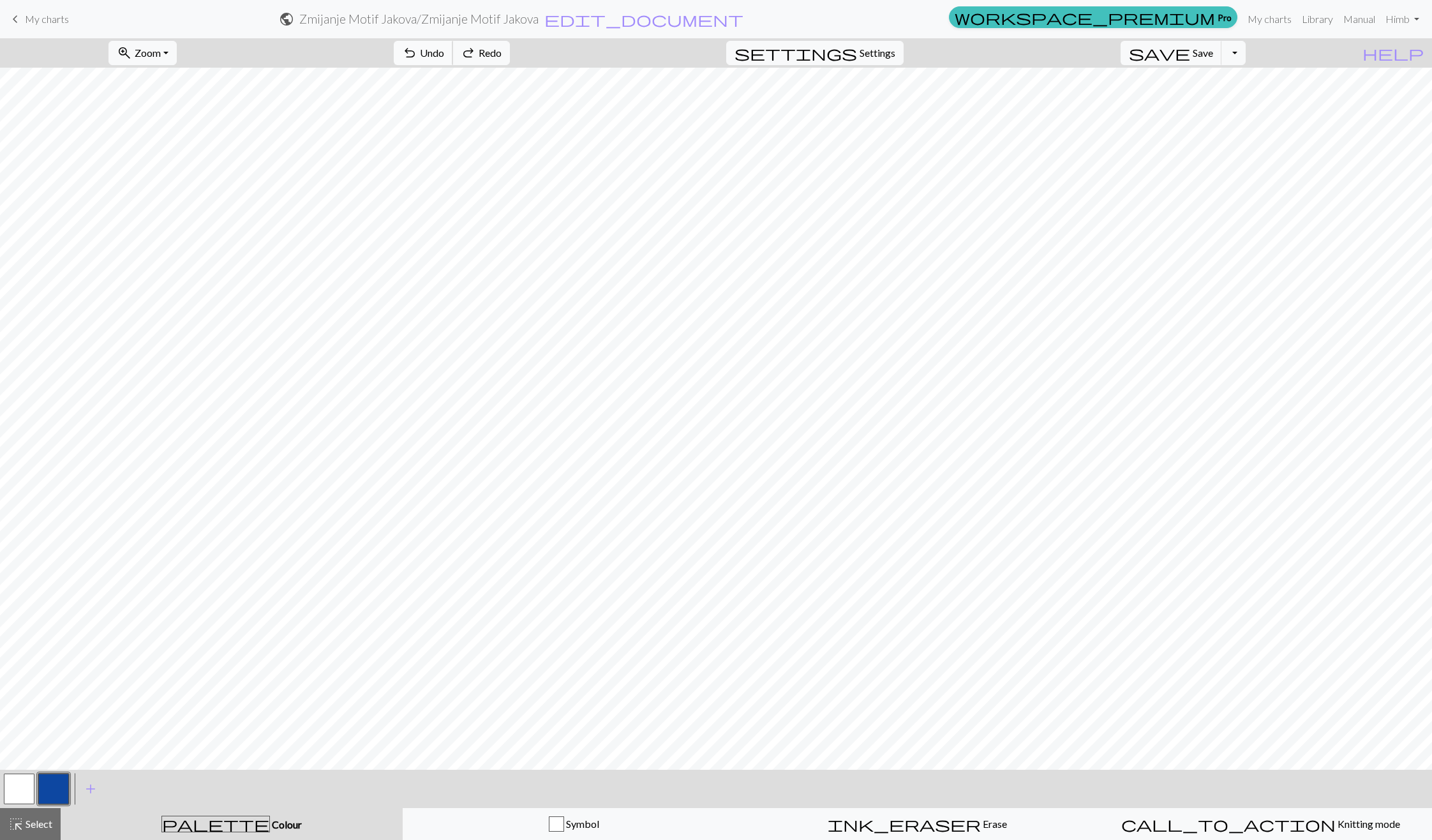
click at [453, 52] on button "undo Undo Undo" at bounding box center [423, 52] width 59 height 24
click at [453, 45] on button "undo Undo Undo" at bounding box center [423, 52] width 59 height 24
click at [444, 47] on span "Undo" at bounding box center [432, 52] width 24 height 12
click at [453, 44] on button "undo Undo Undo" at bounding box center [423, 52] width 59 height 24
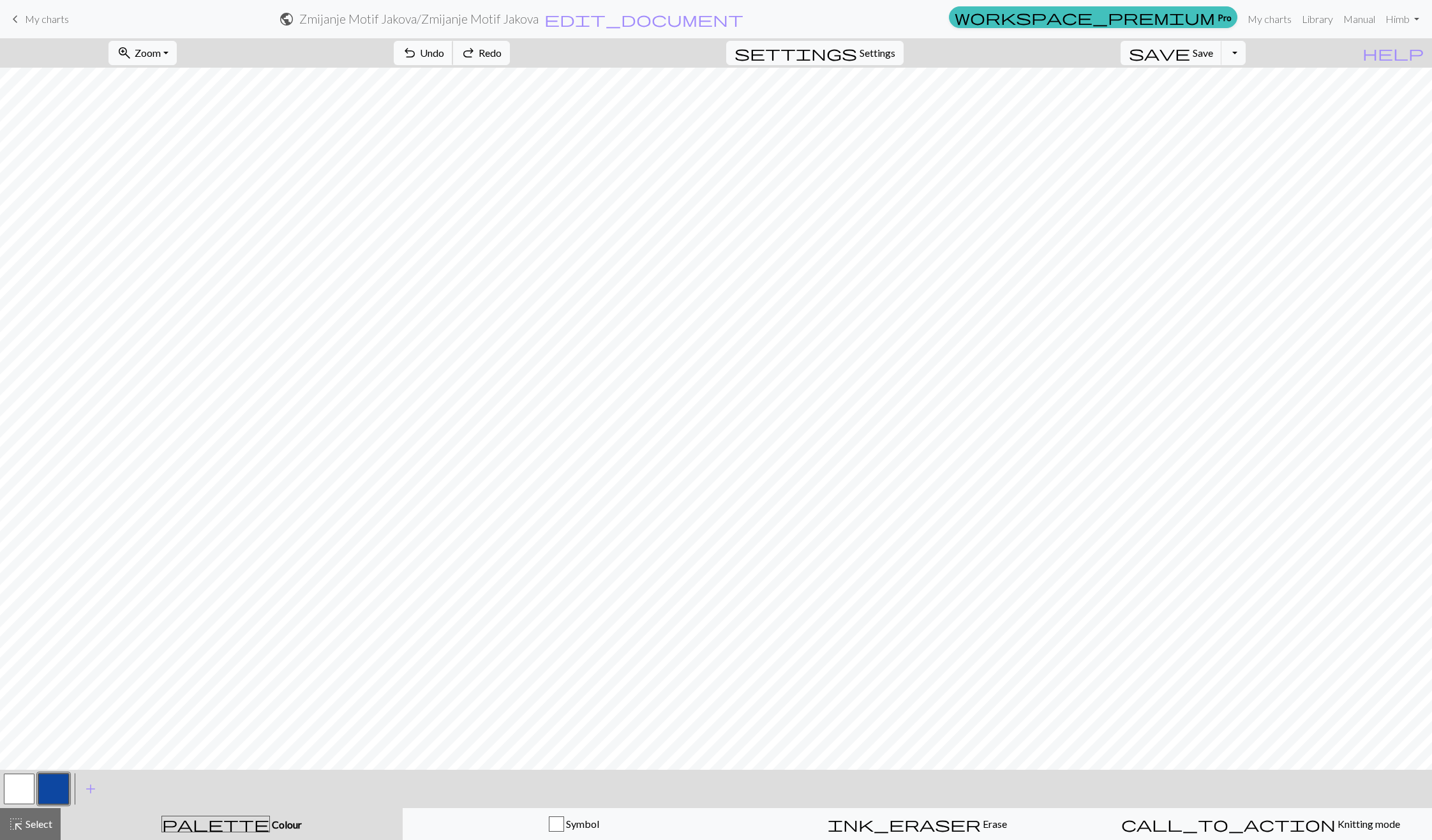
click at [453, 44] on button "undo Undo Undo" at bounding box center [423, 52] width 59 height 24
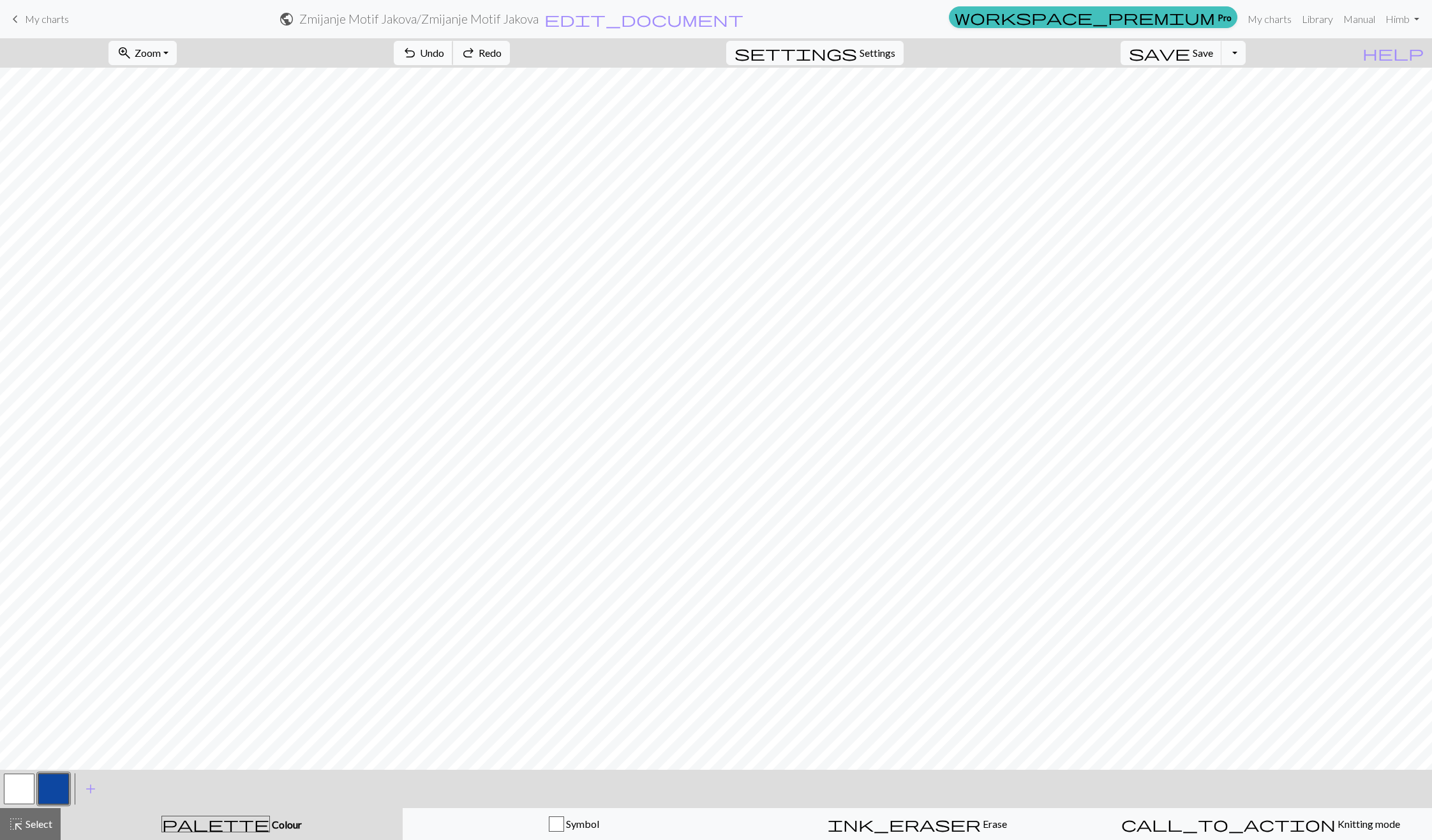
click at [453, 44] on button "undo Undo Undo" at bounding box center [423, 52] width 59 height 24
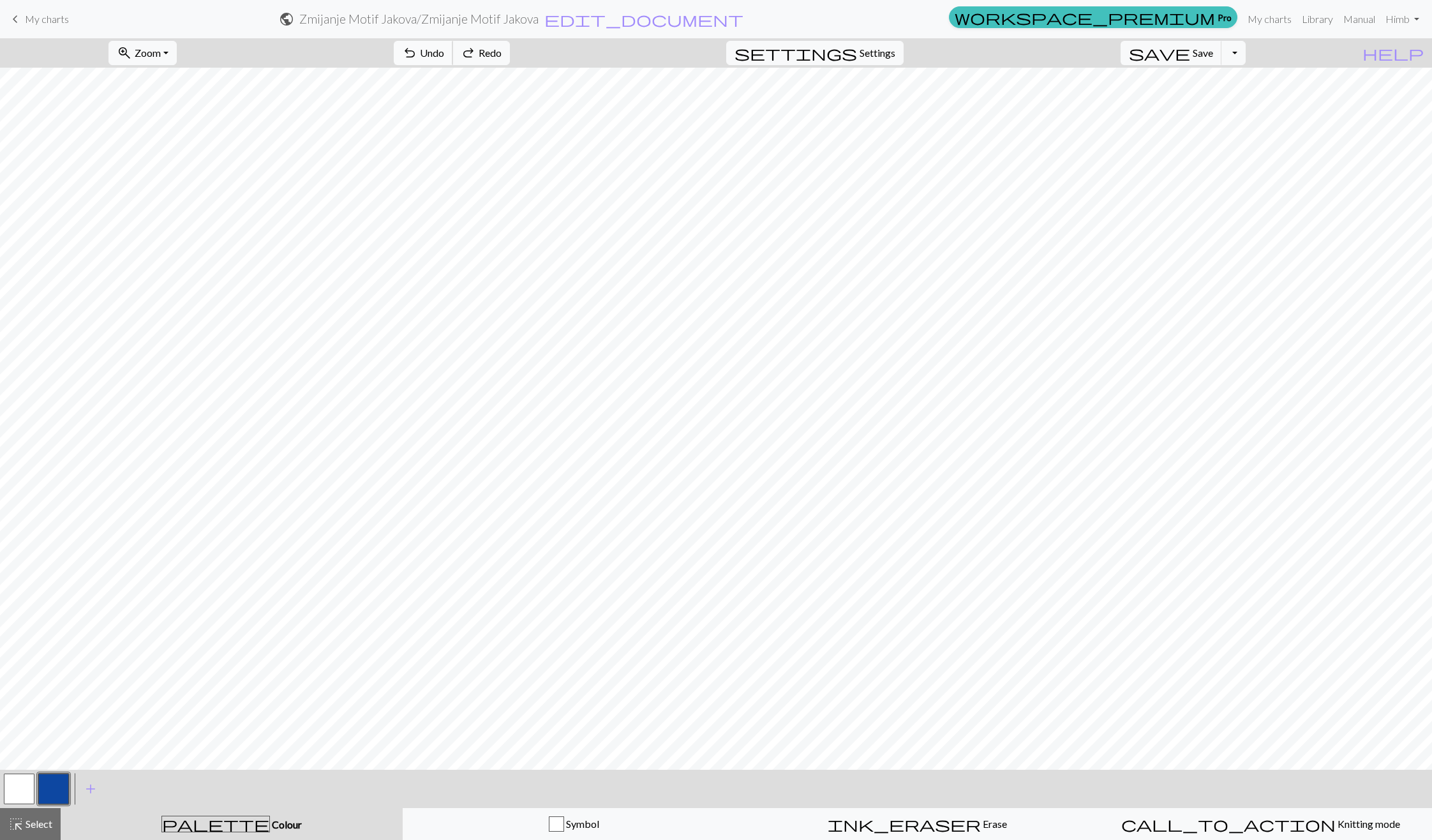
click at [453, 44] on button "undo Undo Undo" at bounding box center [423, 52] width 59 height 24
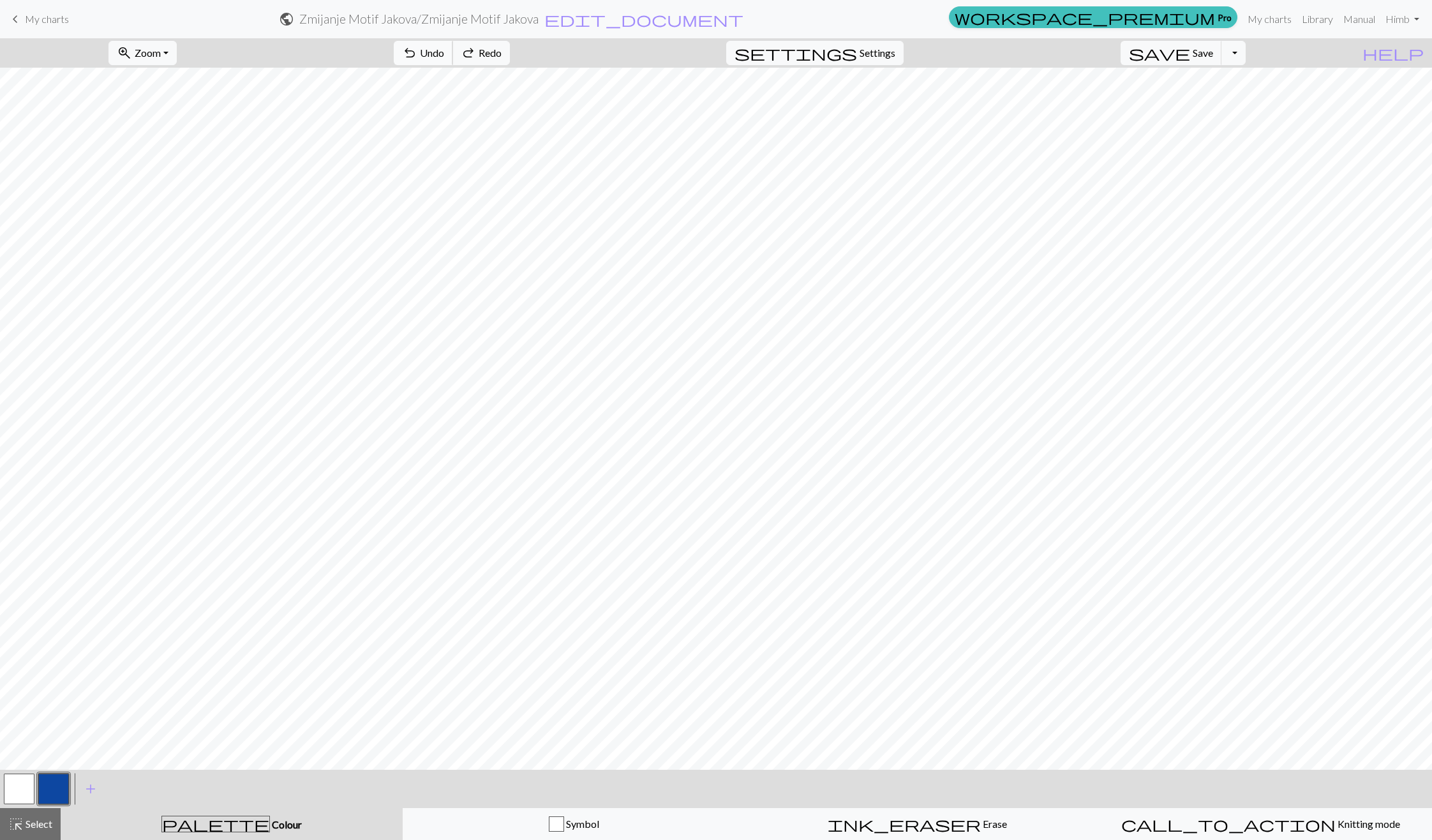
click at [453, 44] on button "undo Undo Undo" at bounding box center [423, 52] width 59 height 24
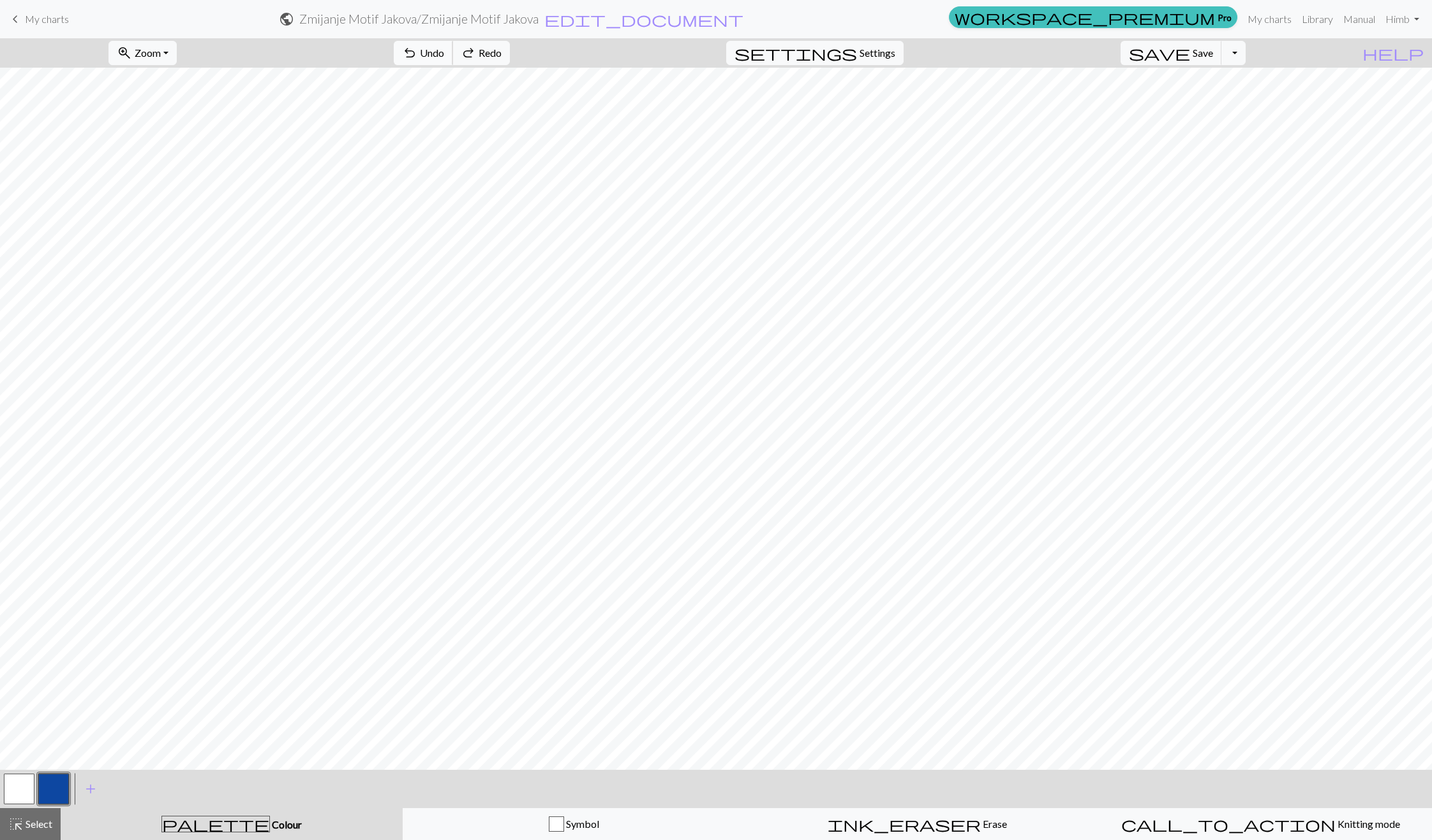
click at [453, 44] on button "undo Undo Undo" at bounding box center [423, 52] width 59 height 24
click at [444, 47] on span "Undo" at bounding box center [432, 52] width 24 height 12
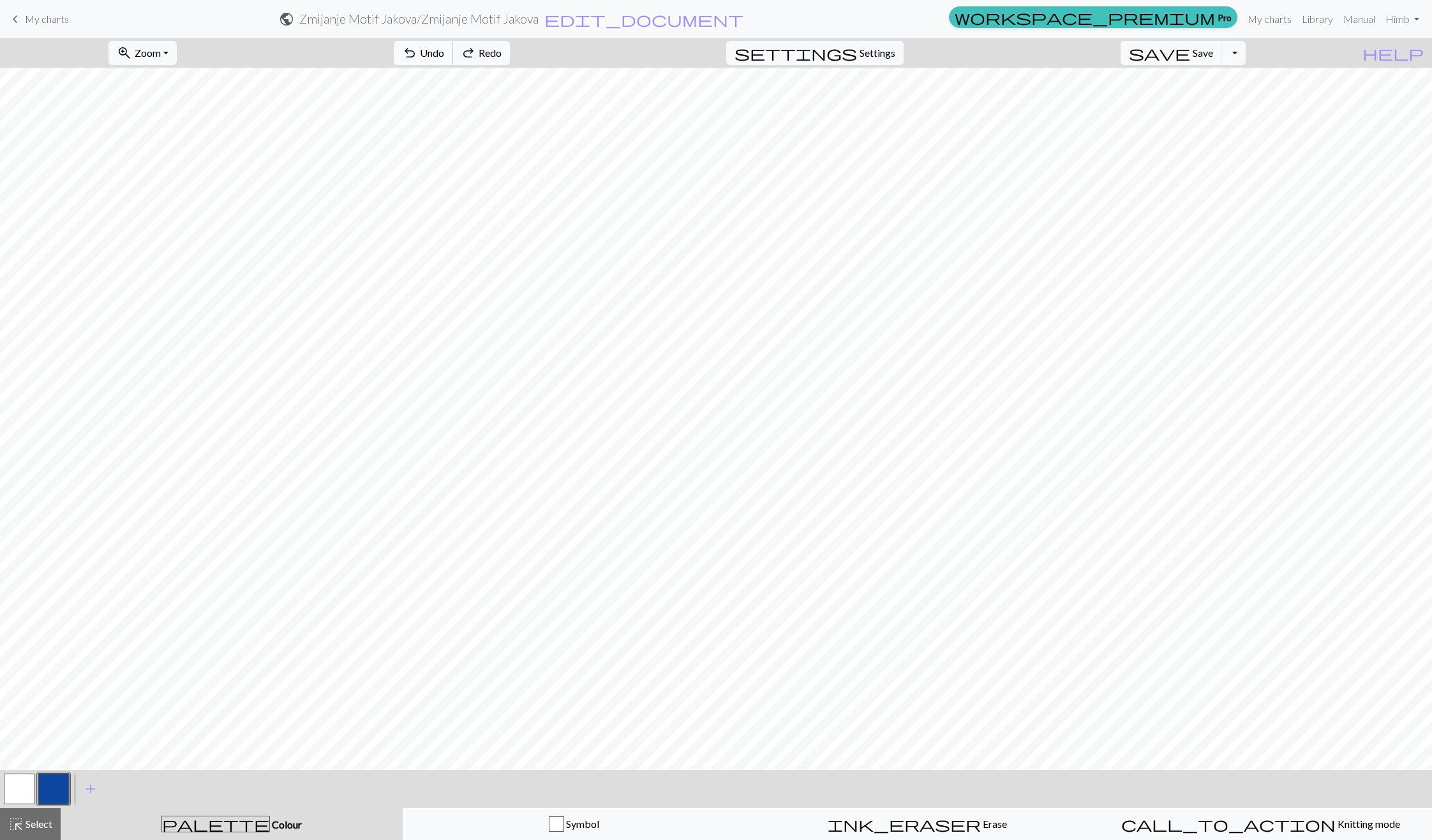
click at [444, 47] on span "Undo" at bounding box center [432, 52] width 24 height 12
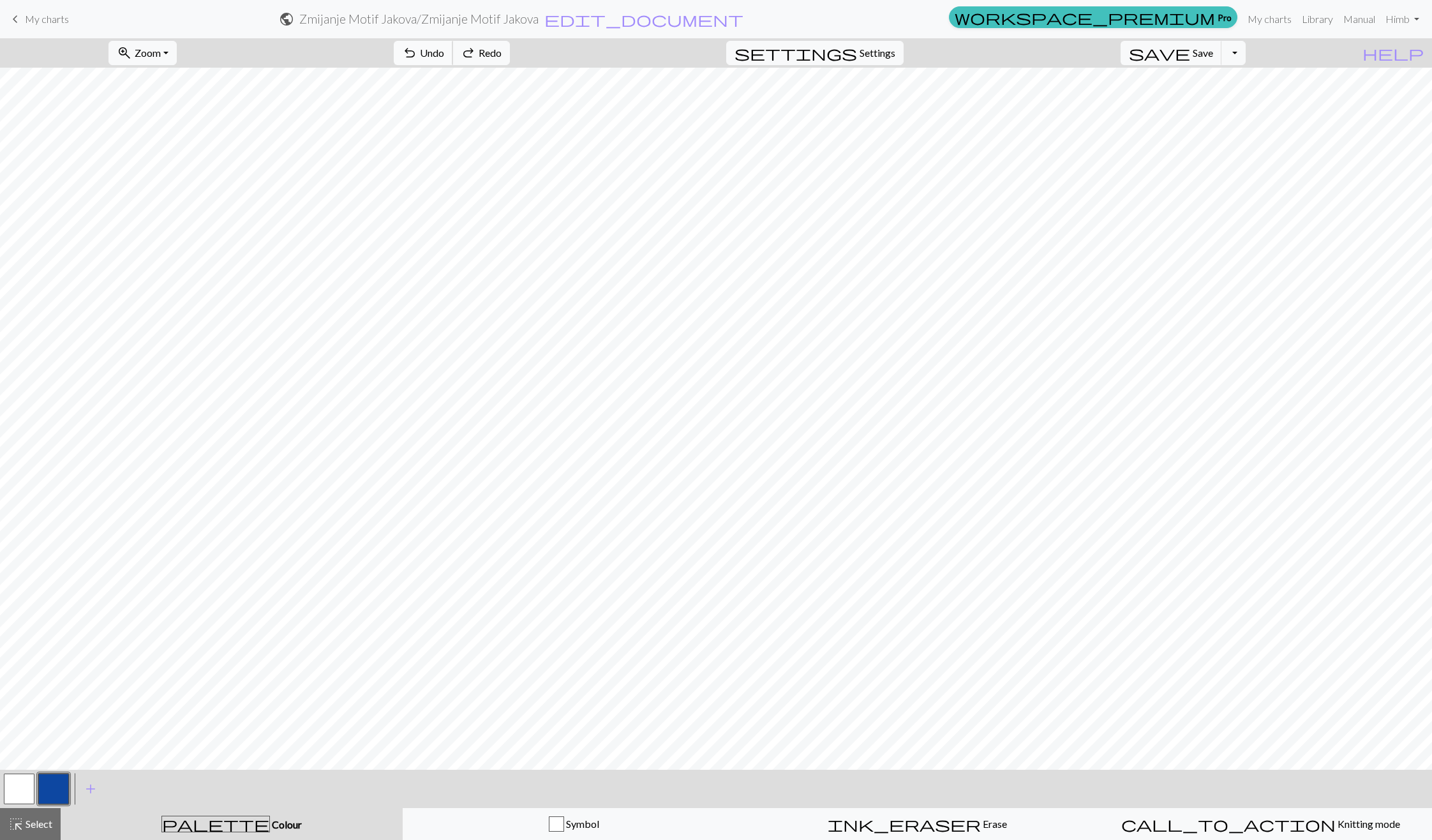
click at [444, 47] on span "Undo" at bounding box center [432, 52] width 24 height 12
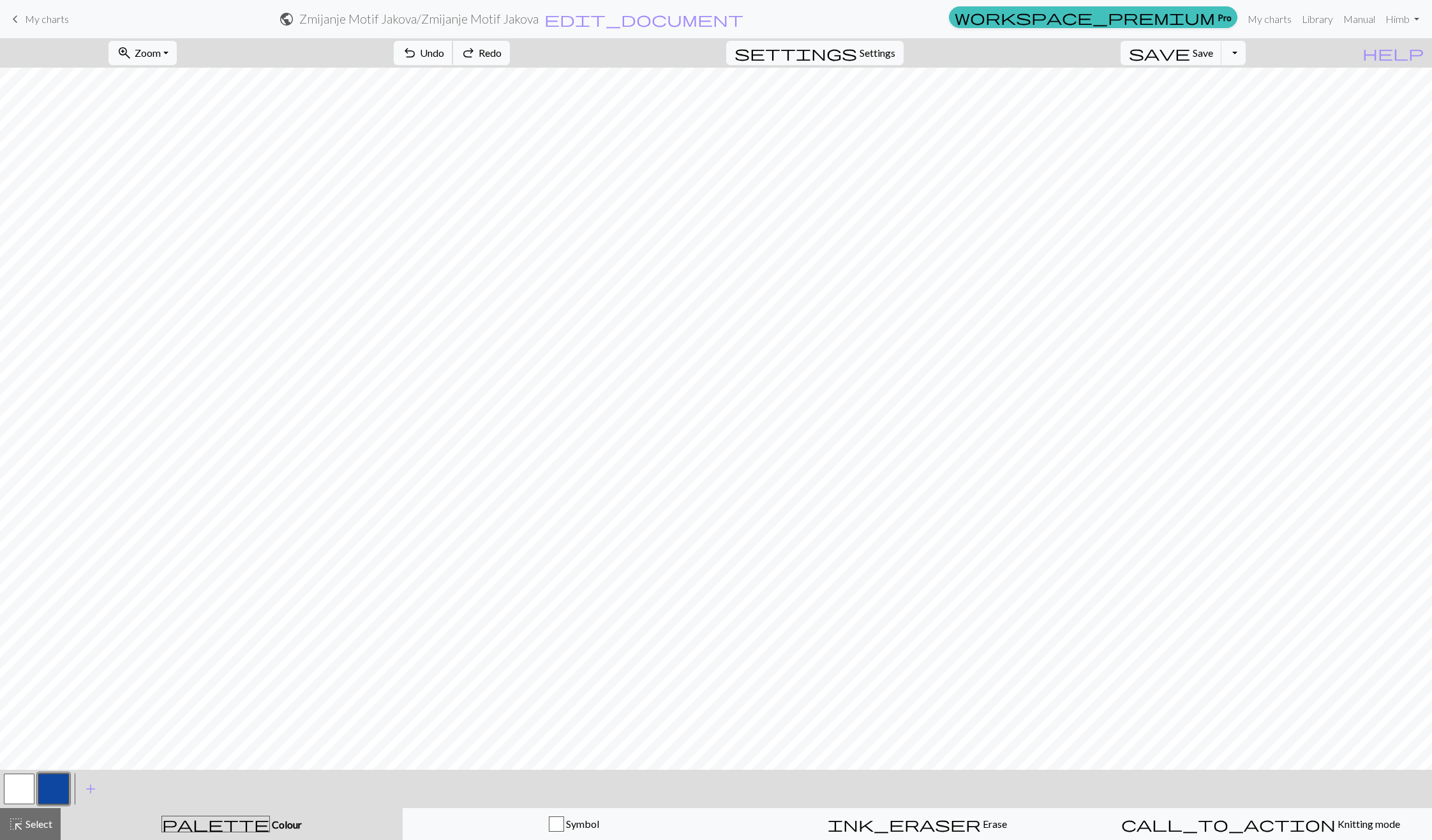
click at [444, 47] on span "Undo" at bounding box center [432, 52] width 24 height 12
click at [453, 64] on button "undo Undo Undo" at bounding box center [423, 52] width 59 height 24
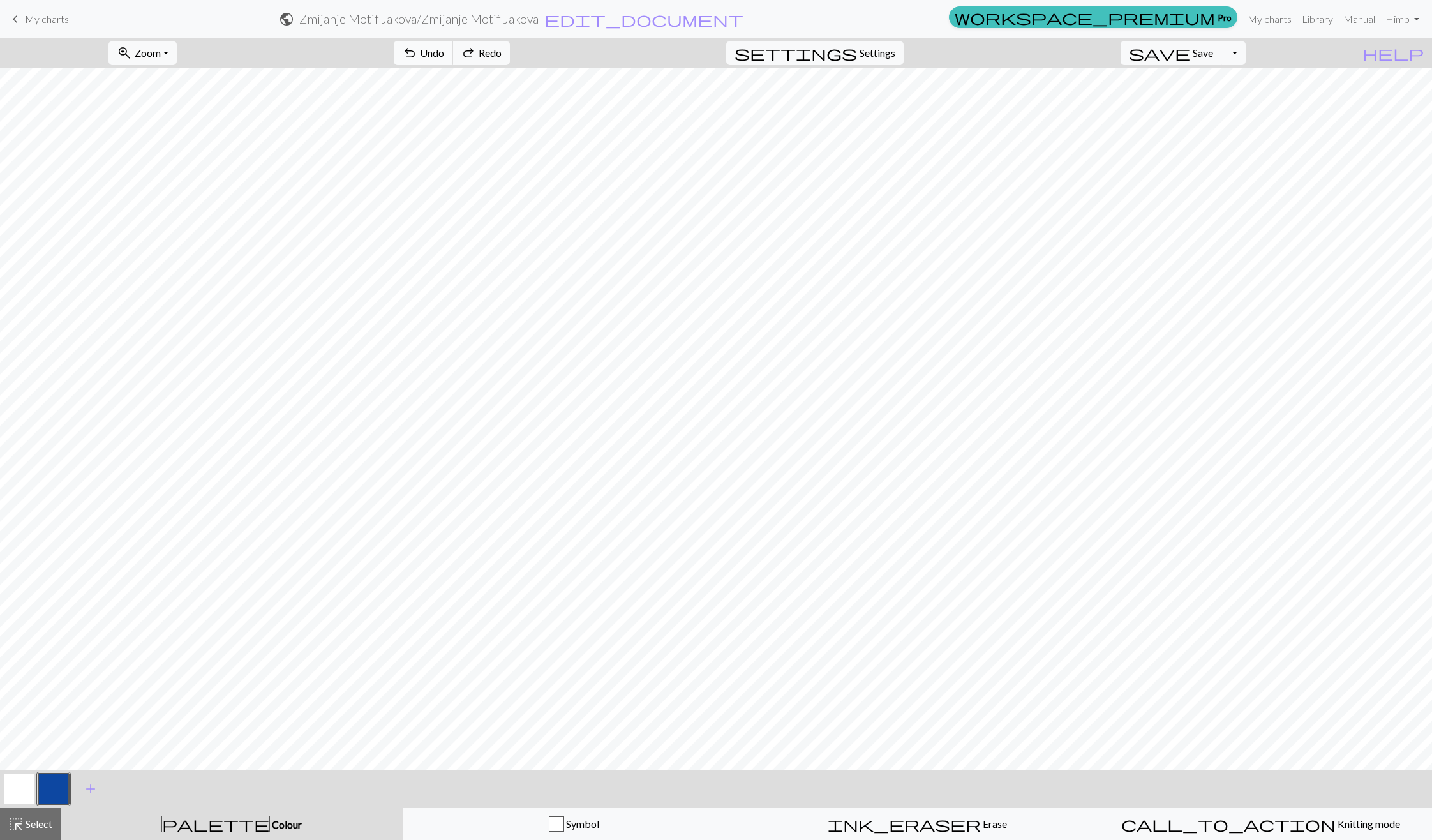
click at [453, 64] on button "undo Undo Undo" at bounding box center [423, 52] width 59 height 24
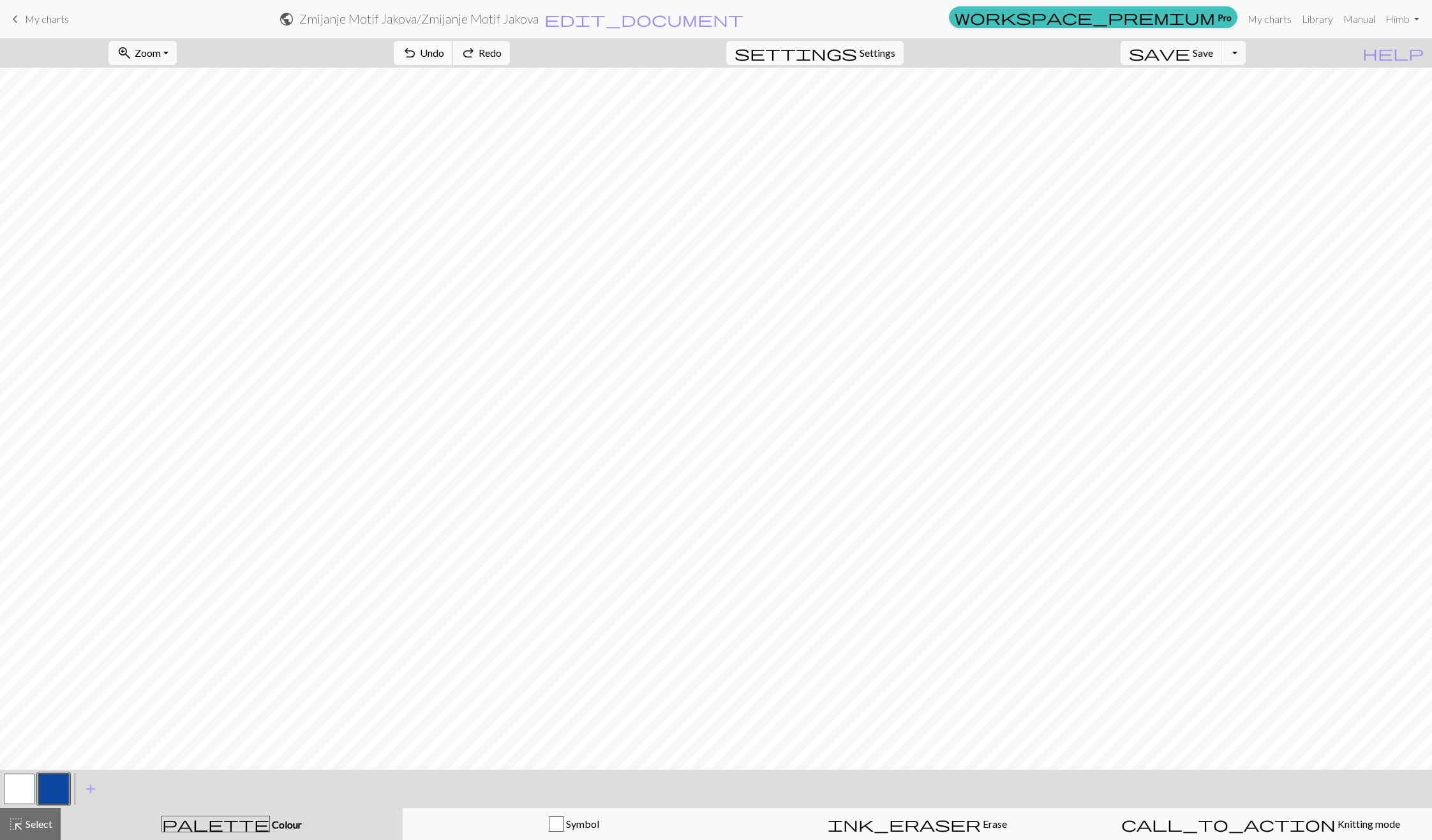
click at [453, 64] on button "undo Undo Undo" at bounding box center [423, 52] width 59 height 24
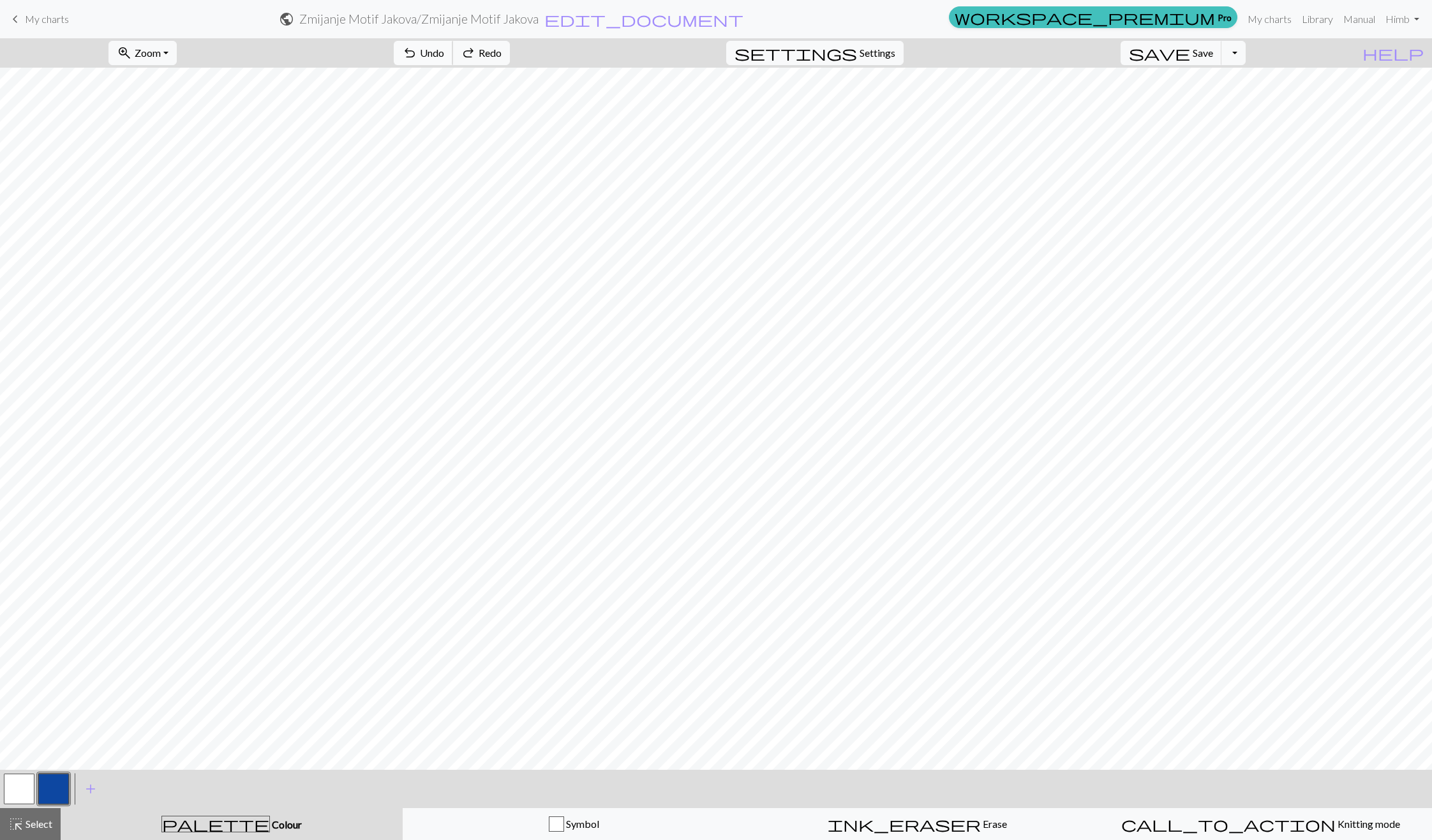
click at [453, 64] on button "undo Undo Undo" at bounding box center [423, 52] width 59 height 24
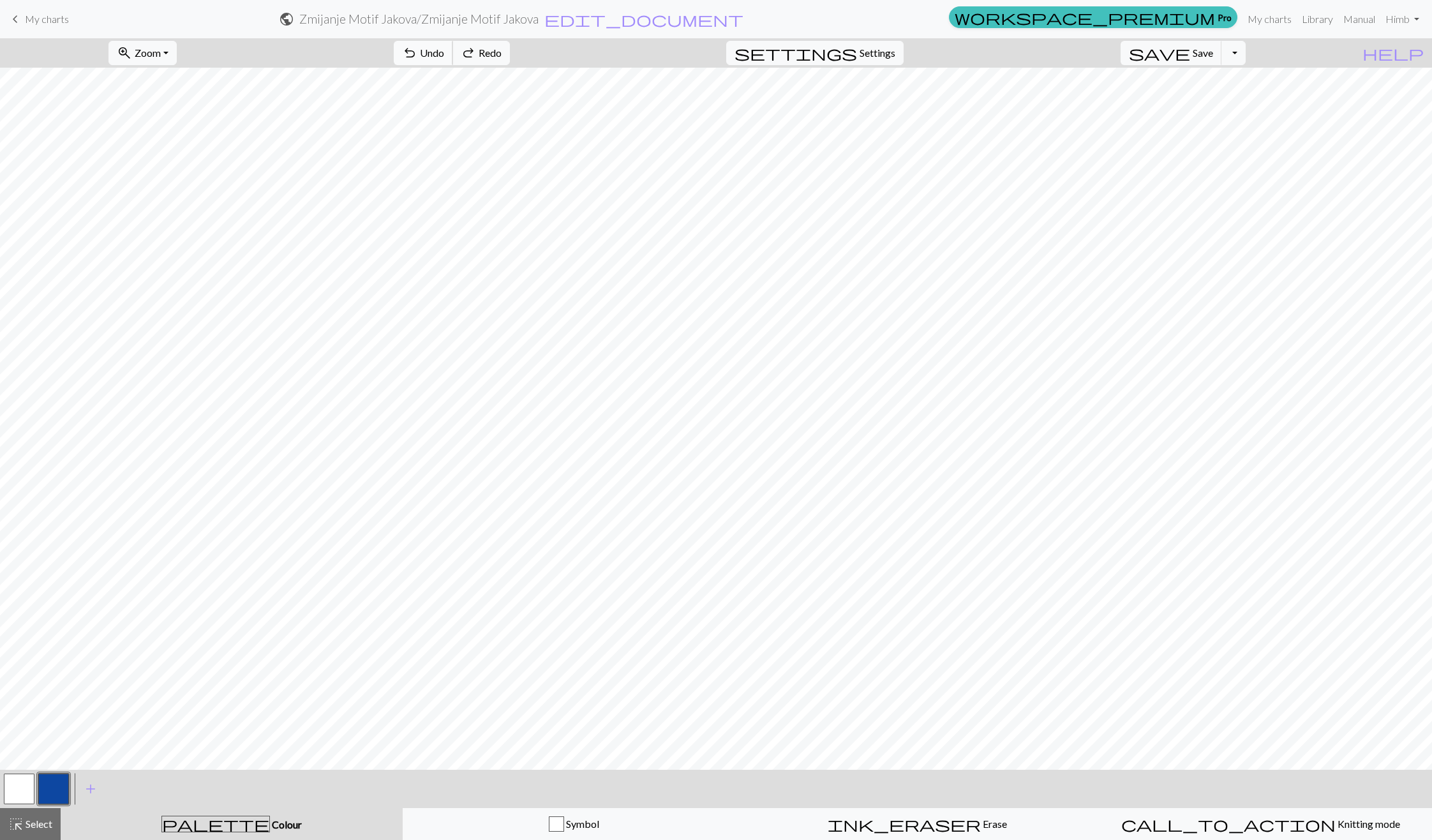
click at [453, 64] on button "undo Undo Undo" at bounding box center [423, 52] width 59 height 24
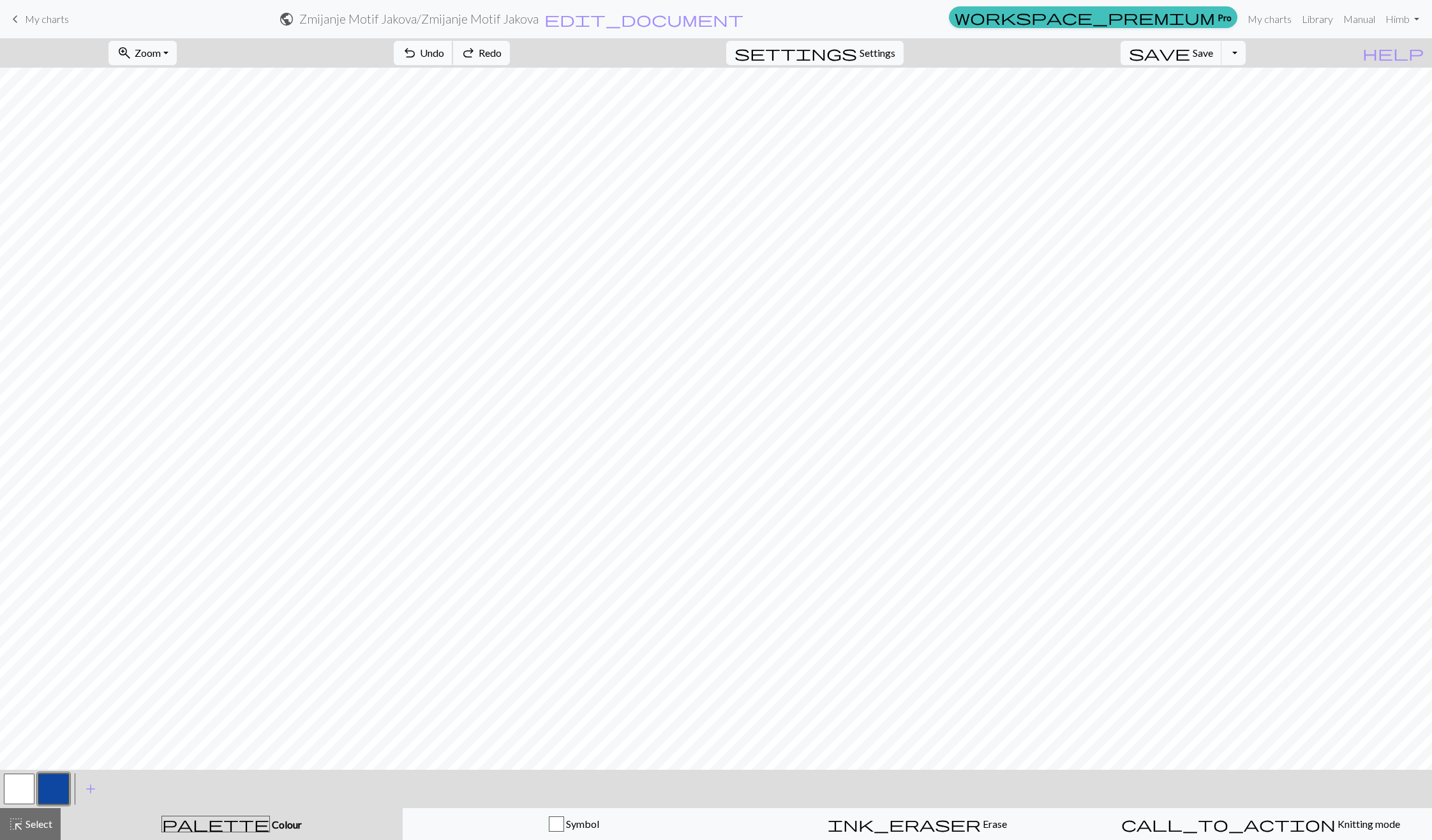
click at [453, 64] on button "undo Undo Undo" at bounding box center [423, 52] width 59 height 24
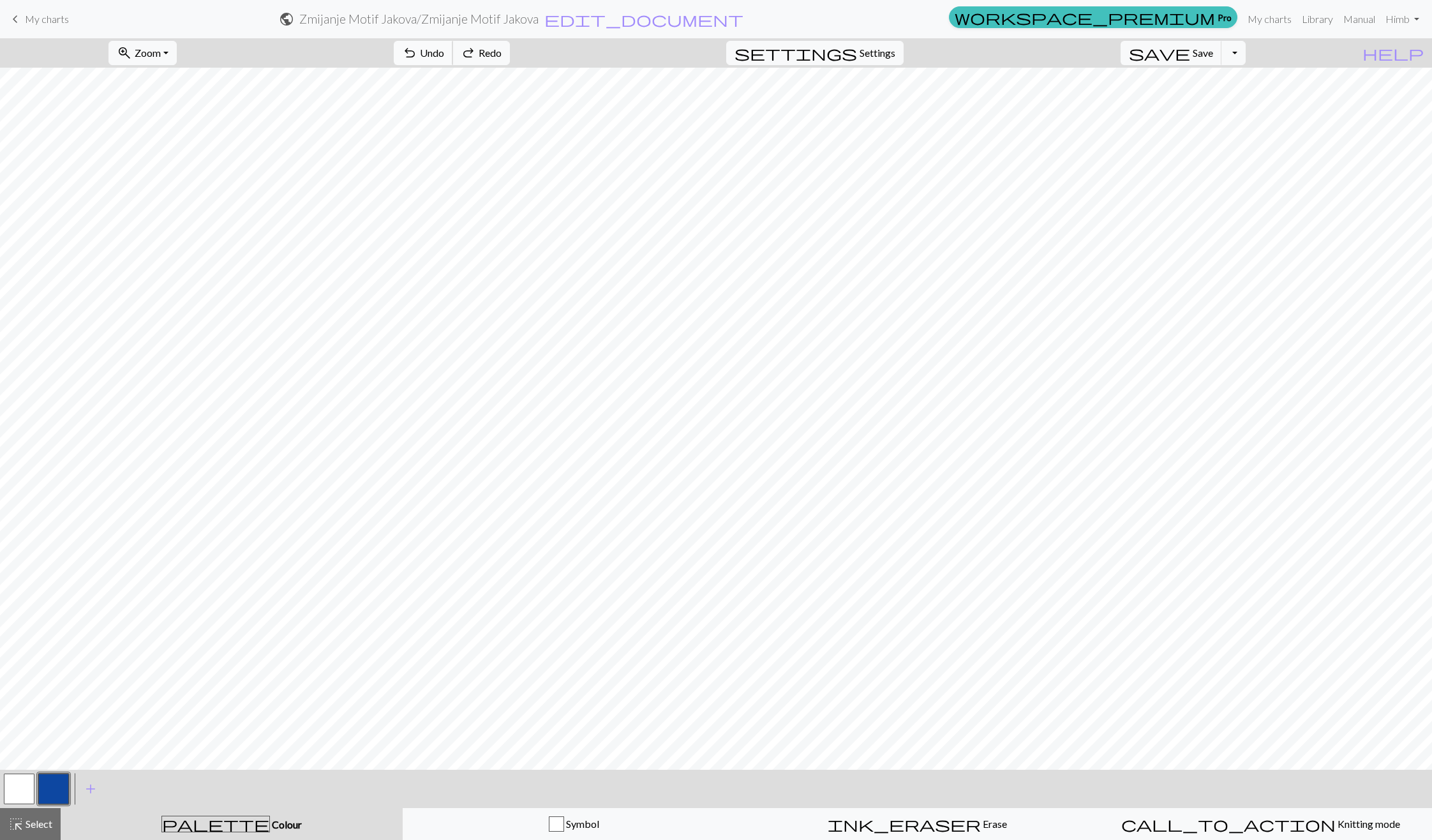
click at [453, 64] on button "undo Undo Undo" at bounding box center [423, 52] width 59 height 24
click at [444, 47] on span "Undo" at bounding box center [432, 52] width 24 height 12
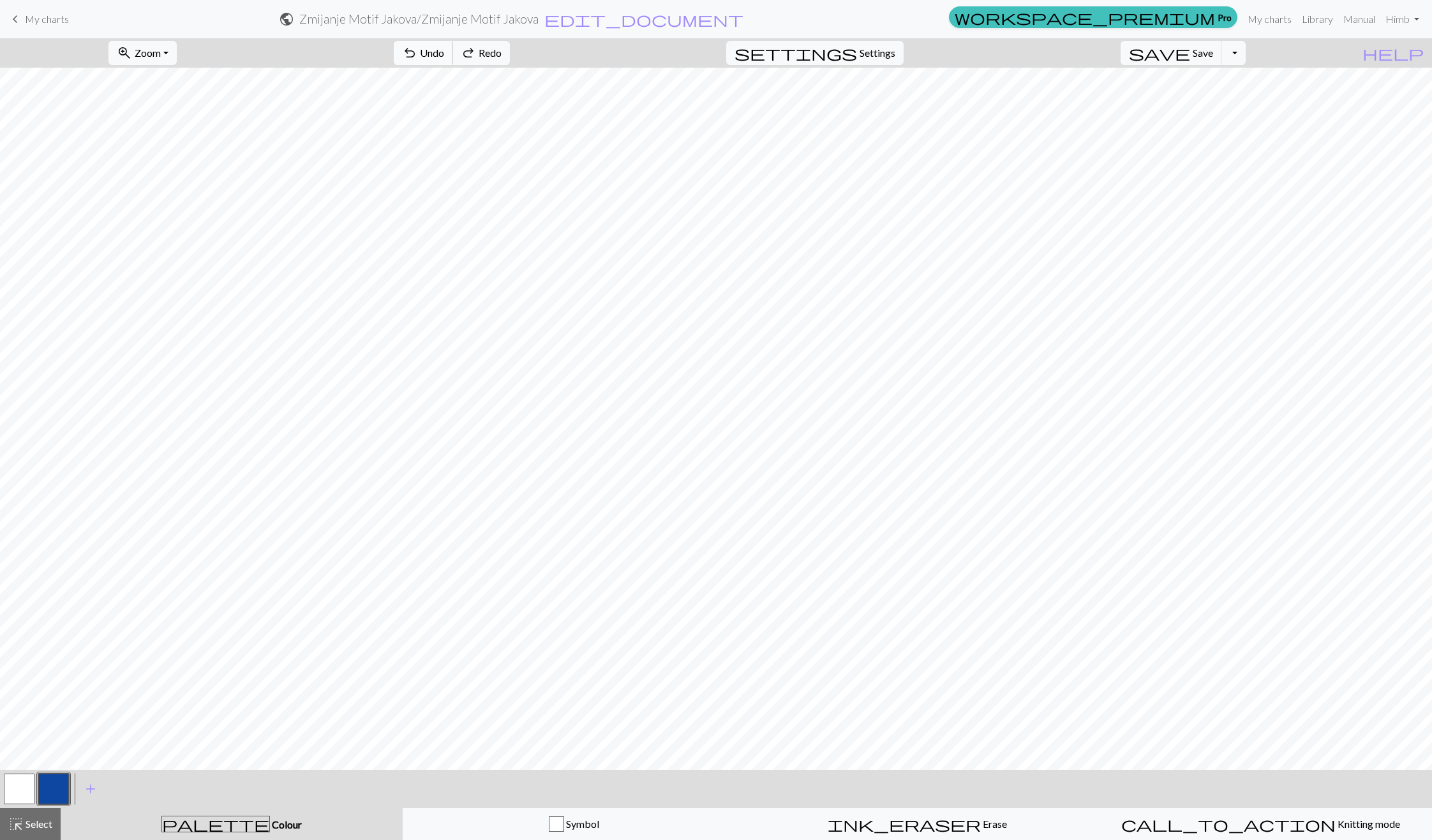
click at [444, 47] on span "Undo" at bounding box center [432, 52] width 24 height 12
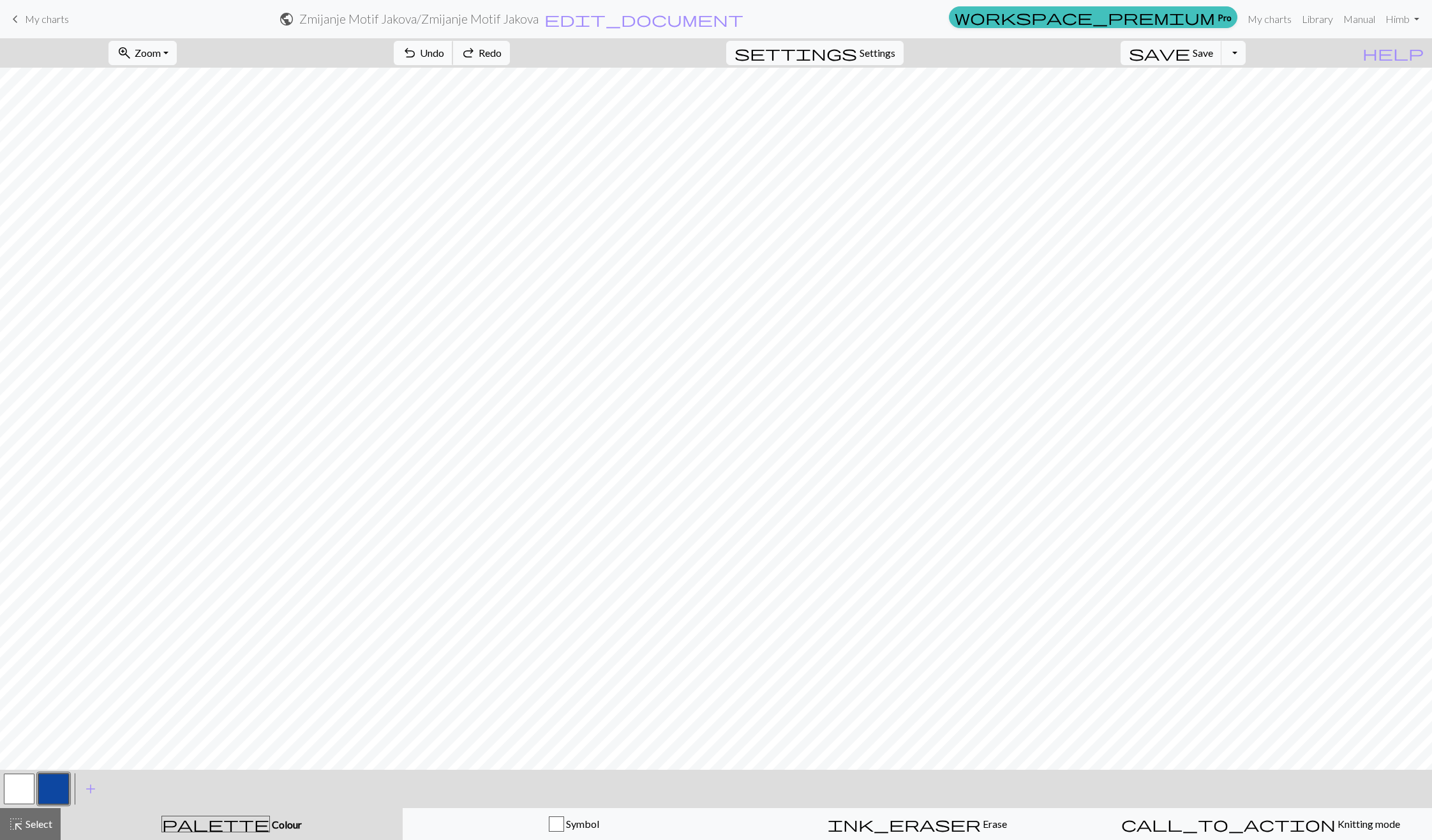
click at [444, 47] on span "Undo" at bounding box center [432, 52] width 24 height 12
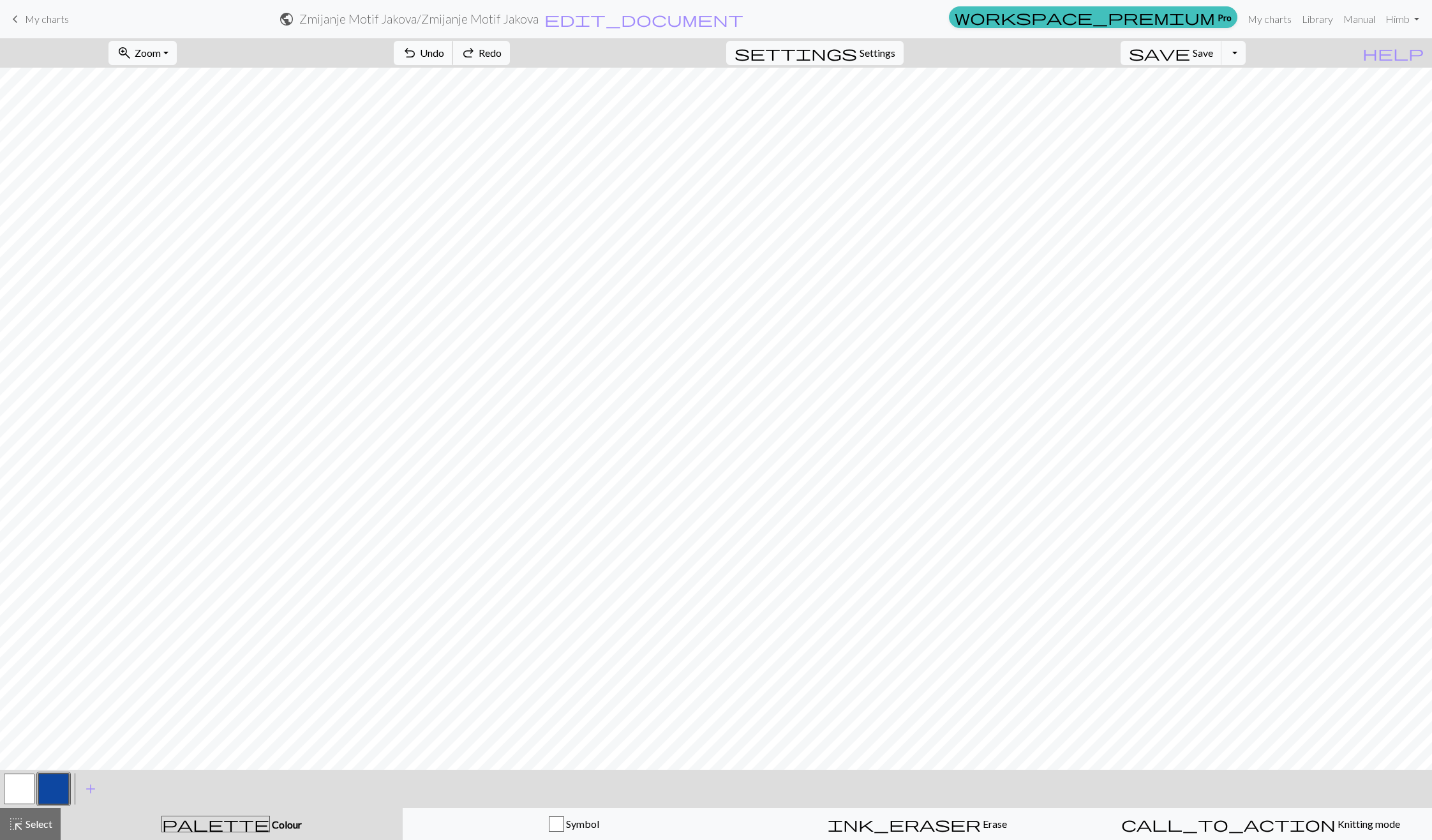
click at [444, 47] on span "Undo" at bounding box center [432, 52] width 24 height 12
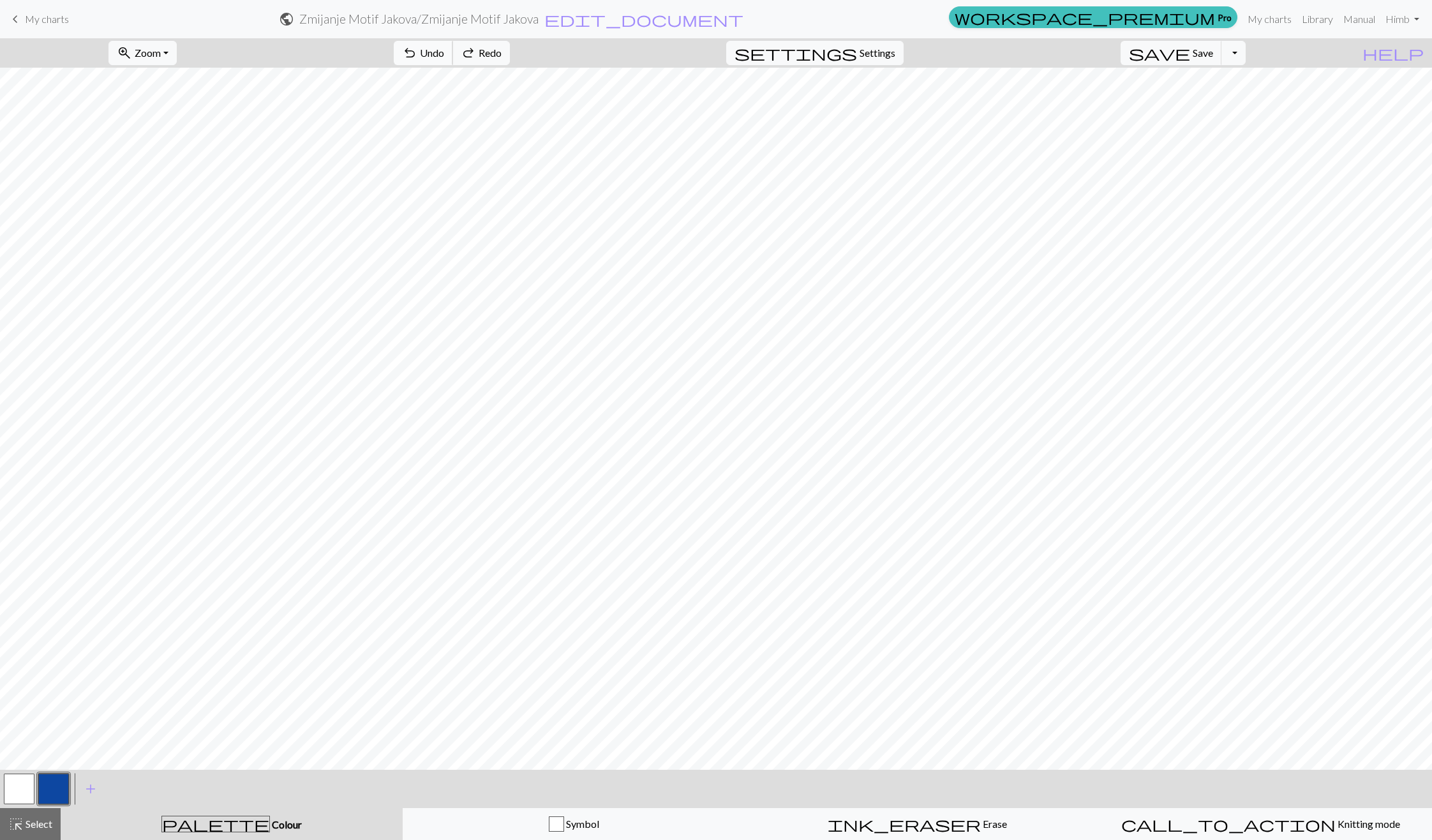
click at [444, 47] on span "Undo" at bounding box center [432, 52] width 24 height 12
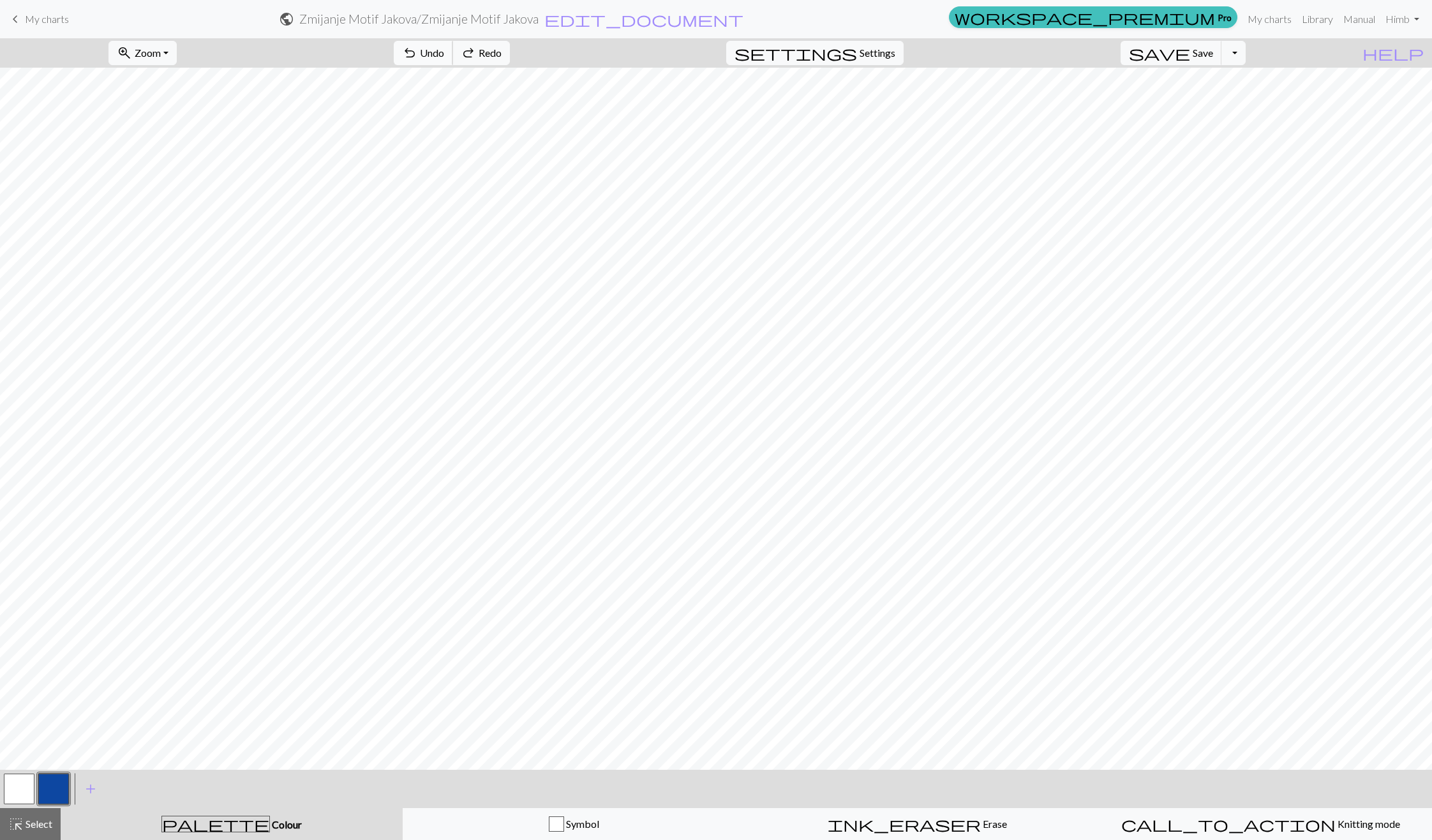
click at [444, 47] on span "Undo" at bounding box center [432, 52] width 24 height 12
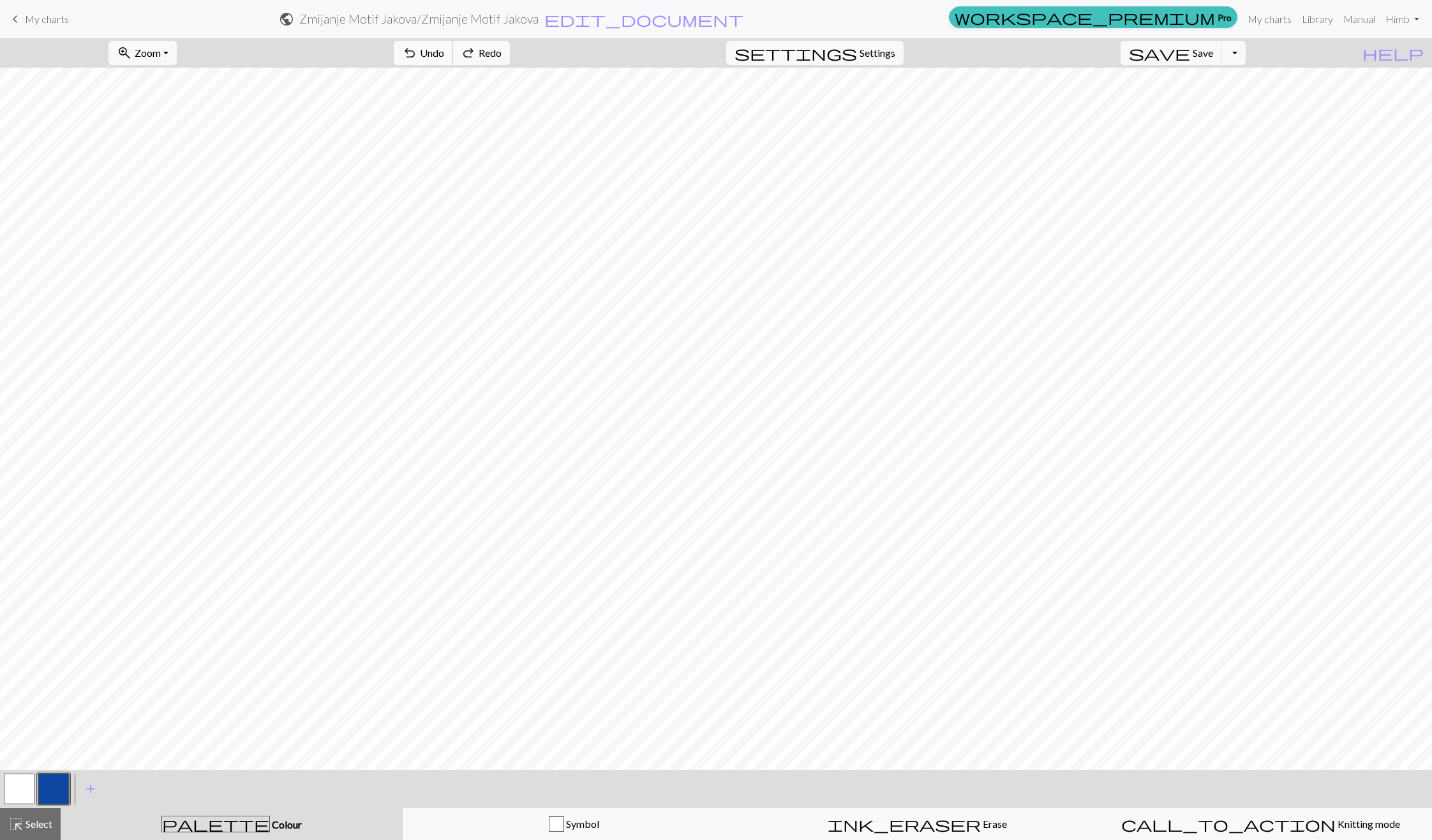
click at [444, 47] on span "Undo" at bounding box center [432, 52] width 24 height 12
click at [453, 62] on button "undo Undo Undo" at bounding box center [423, 52] width 59 height 24
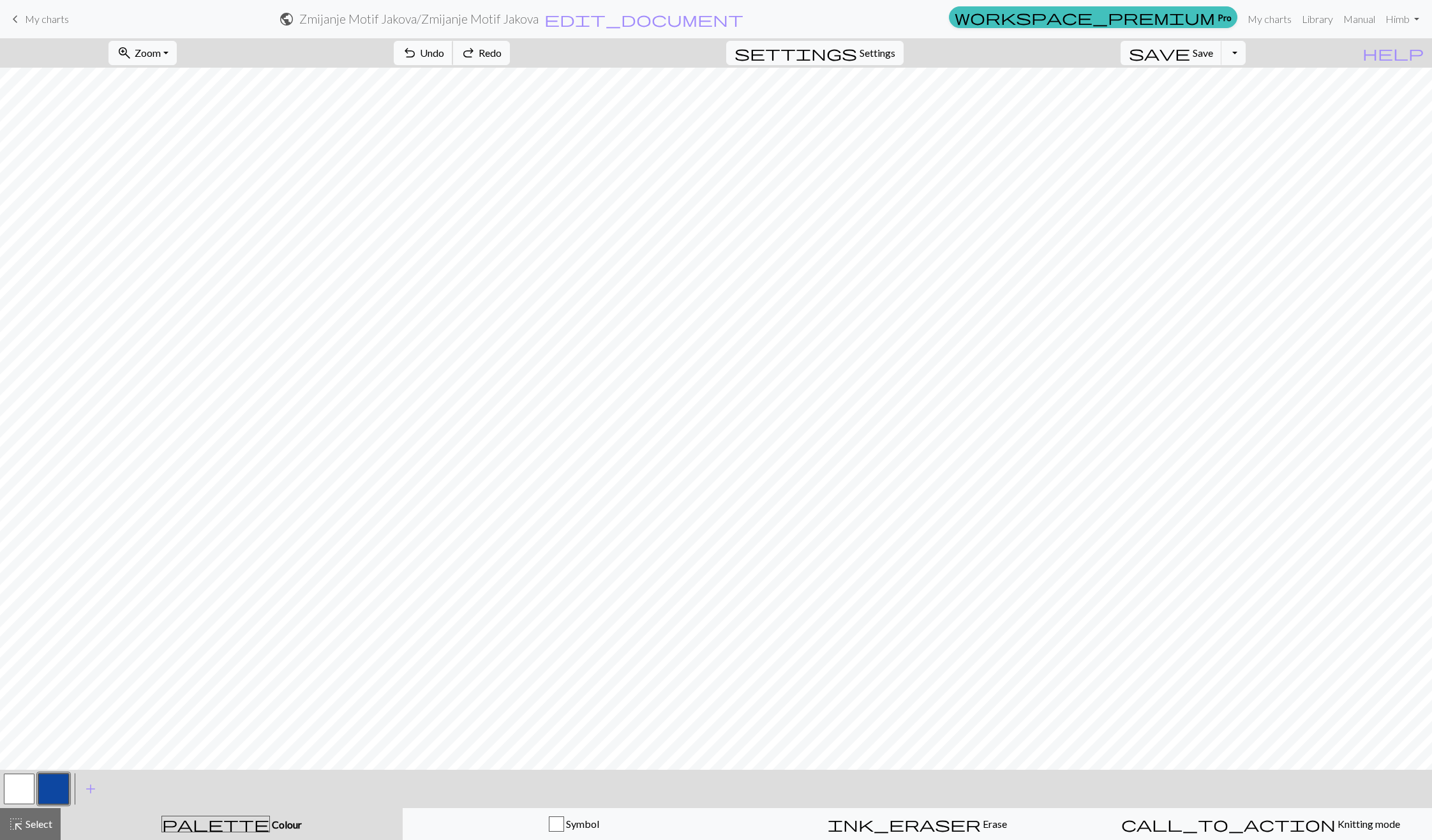
click at [453, 62] on button "undo Undo Undo" at bounding box center [423, 52] width 59 height 24
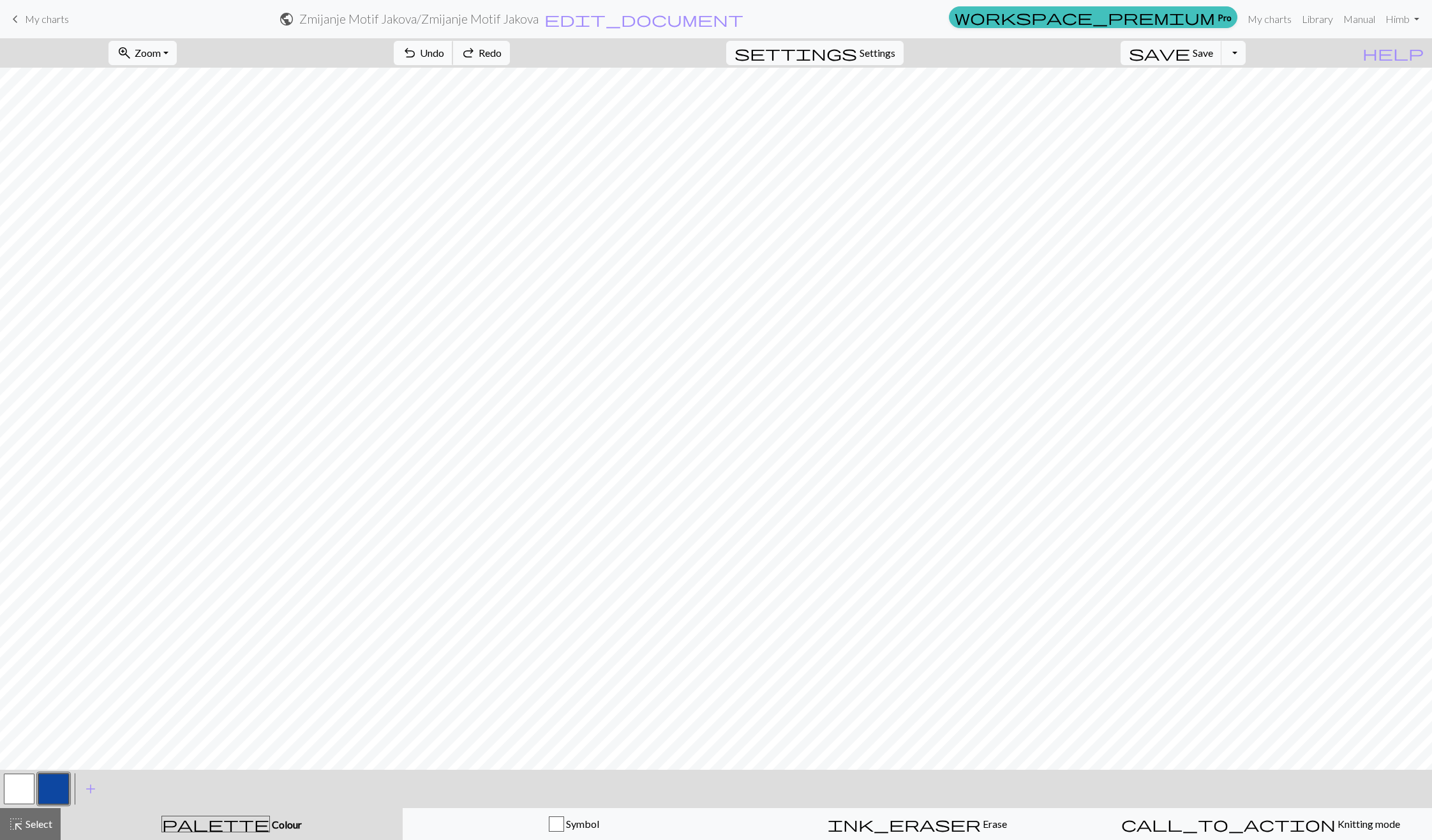
click at [453, 62] on button "undo Undo Undo" at bounding box center [423, 52] width 59 height 24
click at [18, 798] on button "button" at bounding box center [18, 788] width 30 height 30
click at [29, 813] on button "highlight_alt Select Select" at bounding box center [30, 823] width 61 height 32
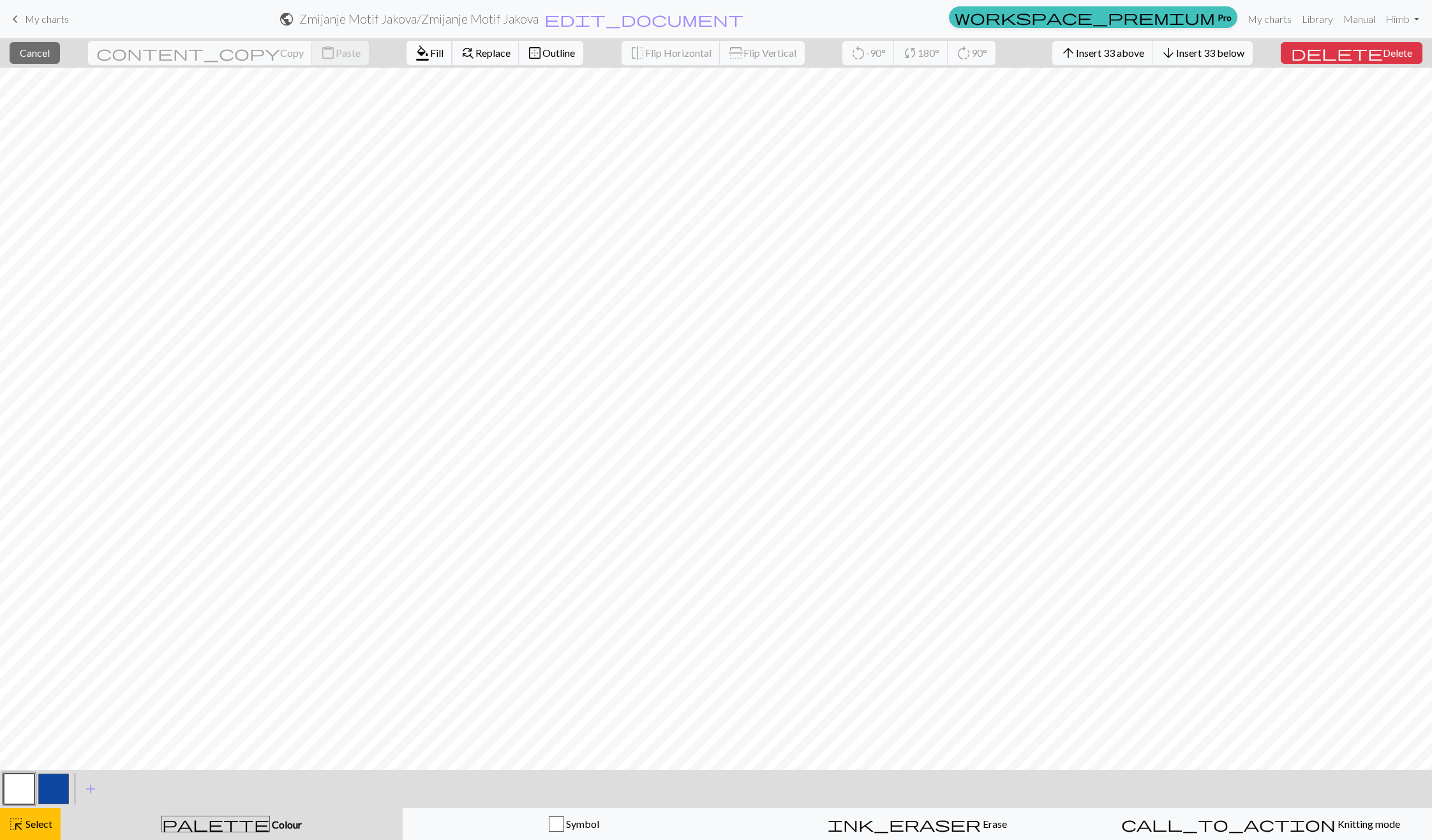
click at [430, 55] on span "Fill" at bounding box center [437, 52] width 13 height 12
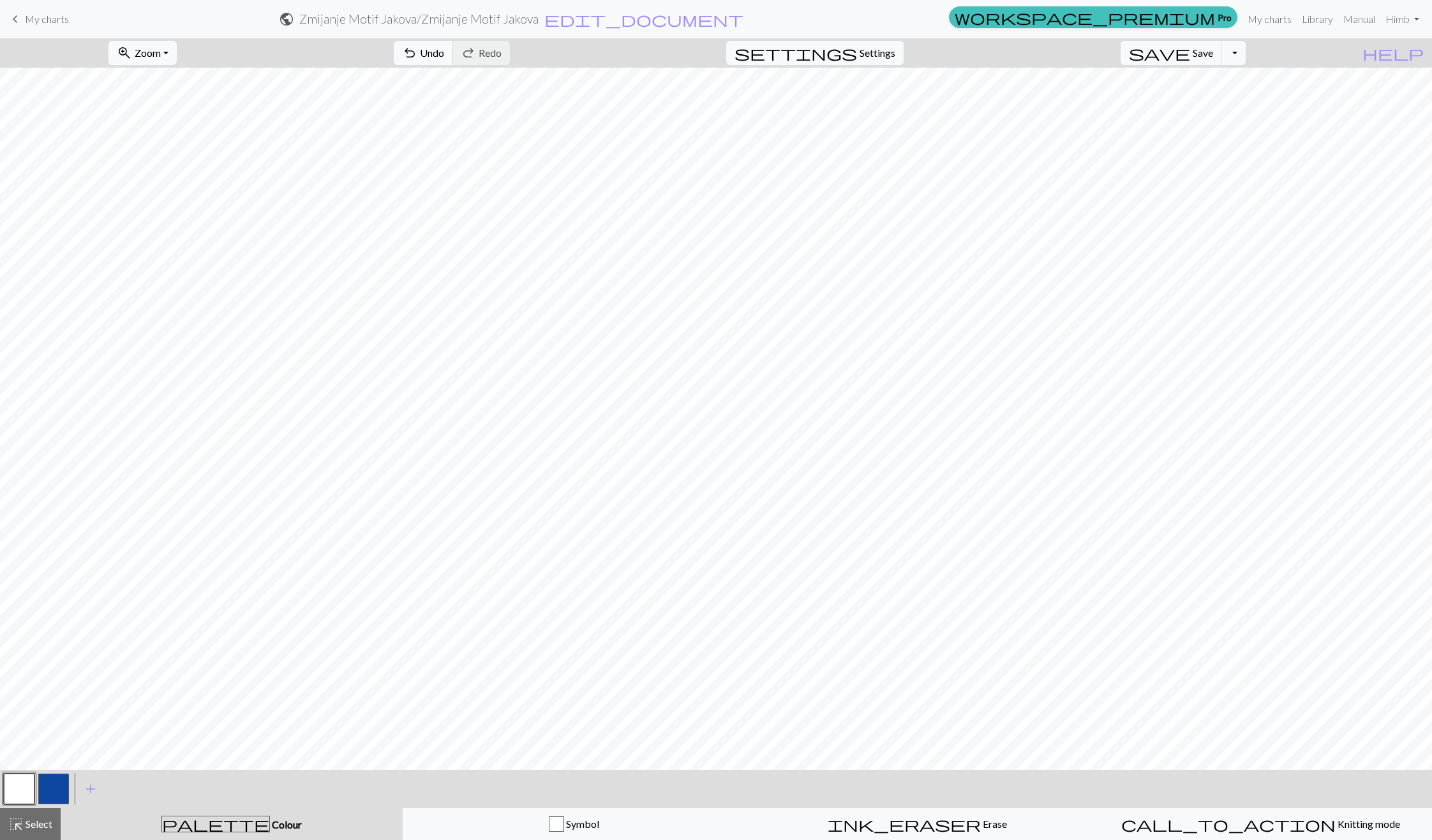
click at [54, 788] on button "button" at bounding box center [53, 788] width 30 height 30
click at [35, 776] on div at bounding box center [19, 788] width 35 height 35
click at [30, 778] on button "button" at bounding box center [18, 788] width 30 height 30
click at [50, 771] on div "< >" at bounding box center [36, 789] width 69 height 38
click at [52, 777] on button "button" at bounding box center [53, 788] width 30 height 30
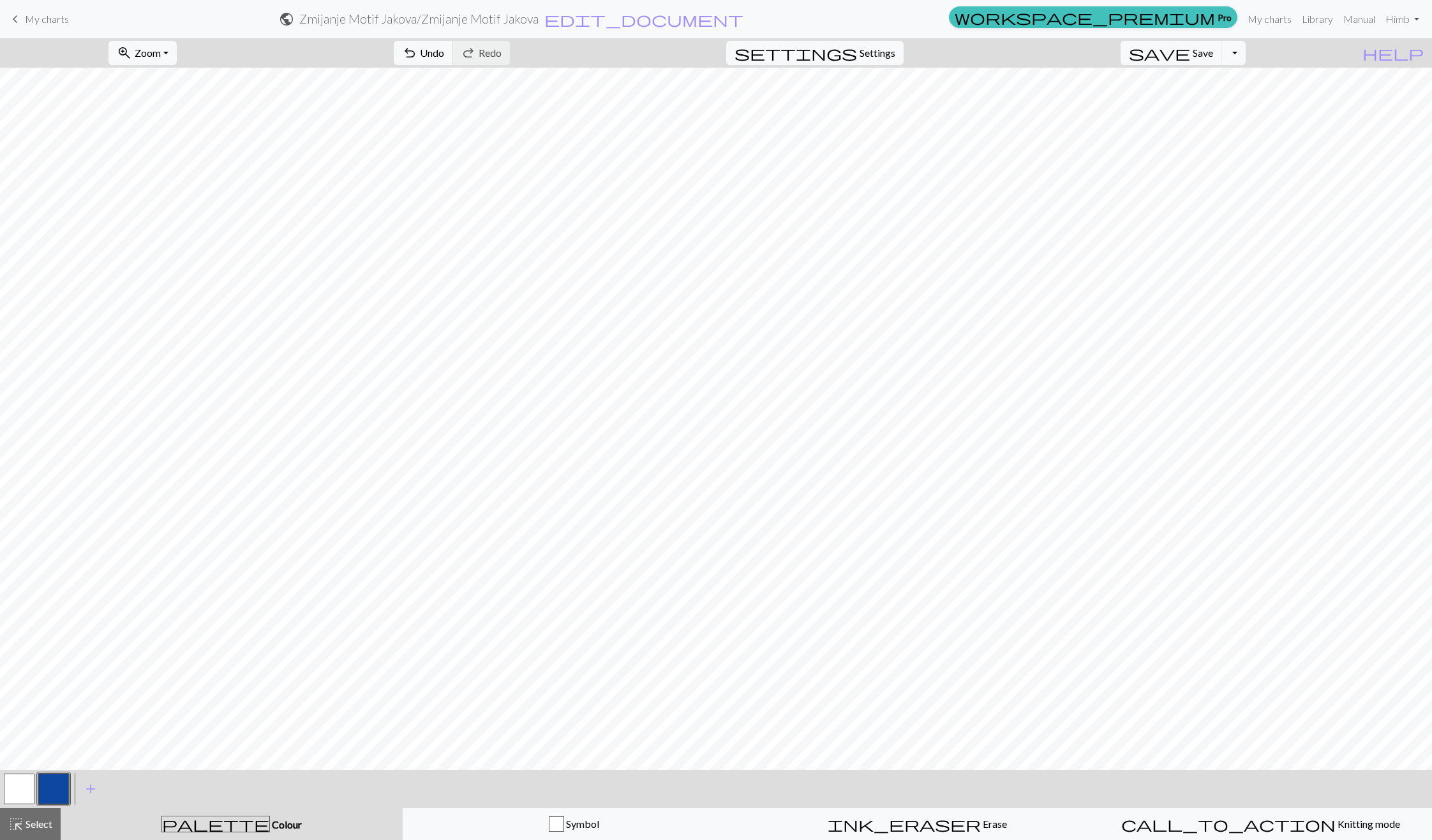
click at [27, 793] on button "button" at bounding box center [18, 788] width 30 height 30
click at [42, 788] on button "button" at bounding box center [53, 788] width 30 height 30
click at [417, 45] on span "undo" at bounding box center [409, 53] width 16 height 18
click at [453, 46] on button "undo Undo Undo" at bounding box center [423, 52] width 59 height 24
click at [444, 55] on span "Undo" at bounding box center [432, 52] width 24 height 12
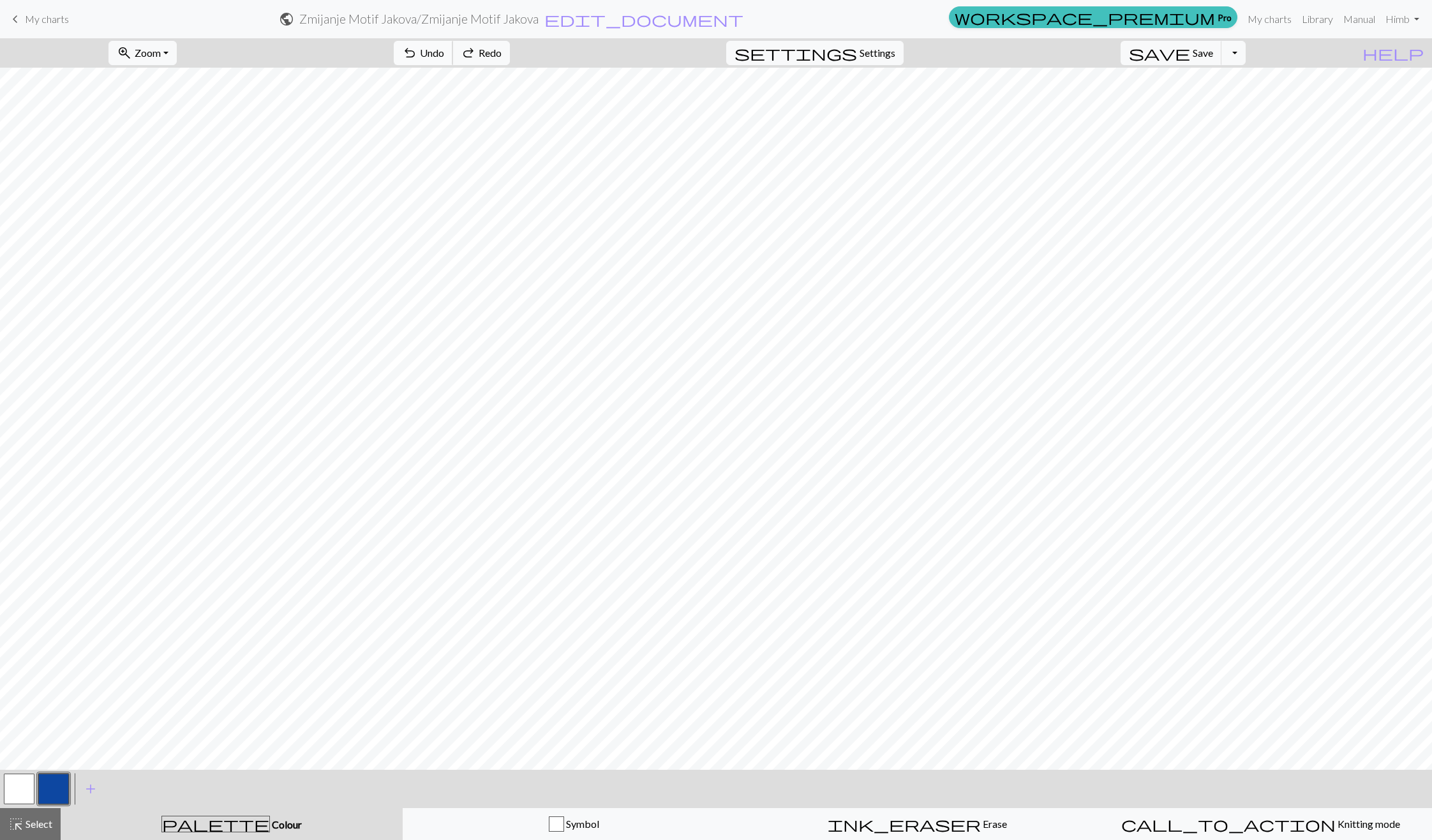
click at [444, 55] on span "Undo" at bounding box center [432, 52] width 24 height 12
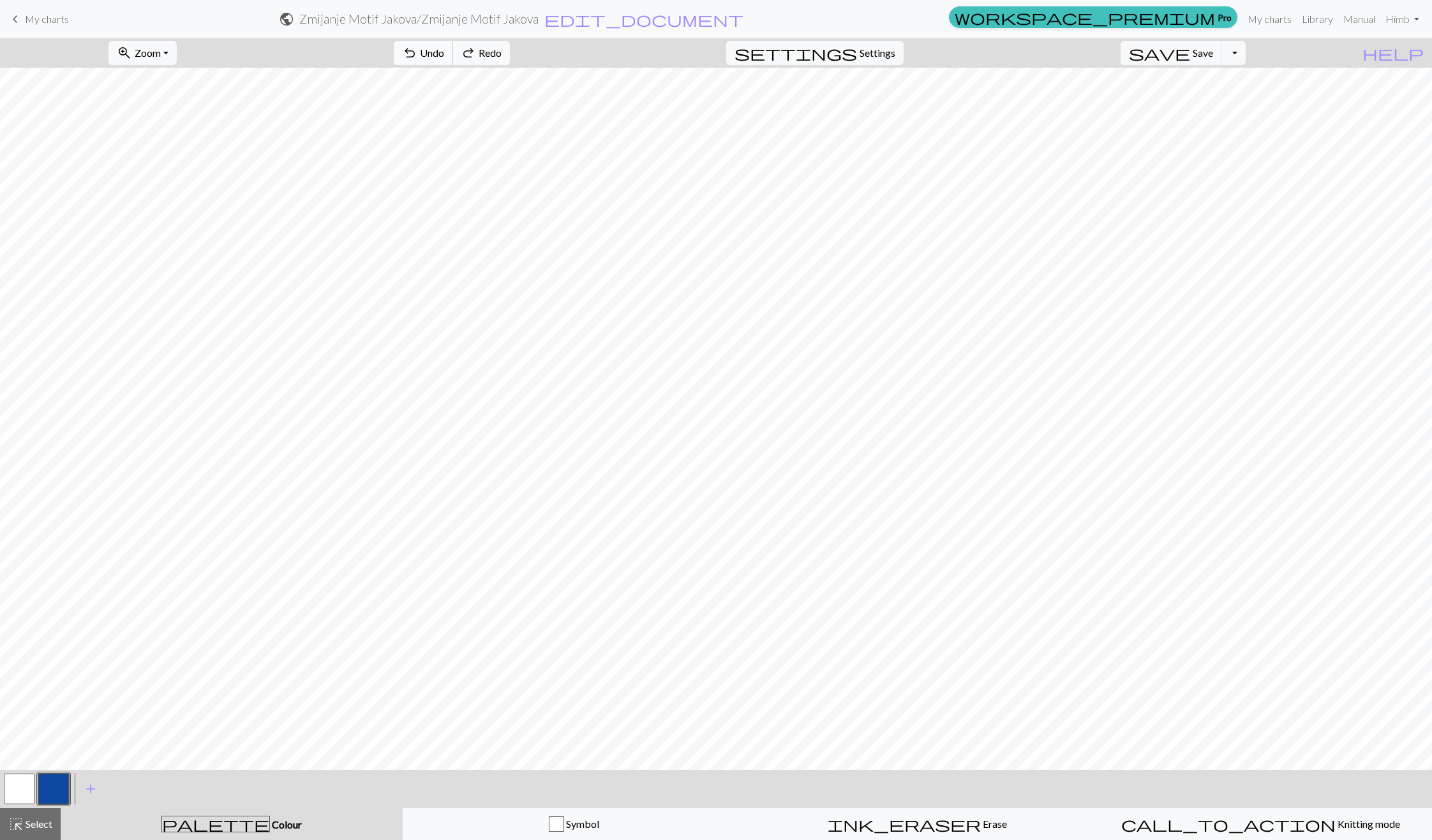
click at [444, 55] on span "Undo" at bounding box center [432, 52] width 24 height 12
click at [444, 54] on span "Undo" at bounding box center [432, 52] width 24 height 12
click at [6, 796] on button "button" at bounding box center [18, 788] width 30 height 30
click at [60, 783] on button "button" at bounding box center [53, 788] width 30 height 30
click at [7, 793] on button "button" at bounding box center [18, 788] width 30 height 30
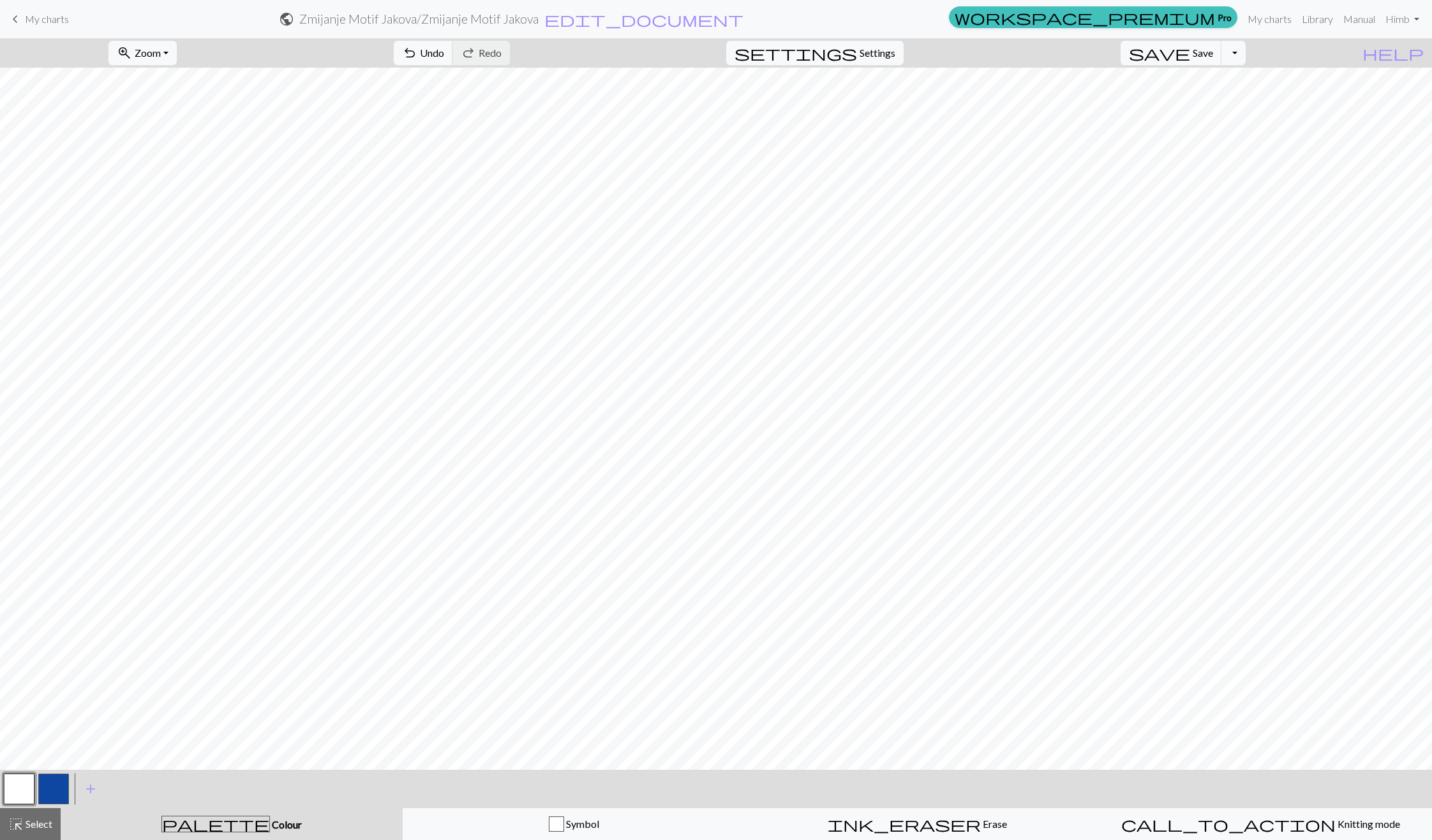
click at [48, 793] on button "button" at bounding box center [53, 788] width 30 height 30
click at [13, 782] on button "button" at bounding box center [18, 788] width 30 height 30
click at [50, 785] on button "button" at bounding box center [53, 788] width 30 height 30
click at [10, 792] on button "button" at bounding box center [18, 788] width 30 height 30
click at [45, 785] on button "button" at bounding box center [53, 788] width 30 height 30
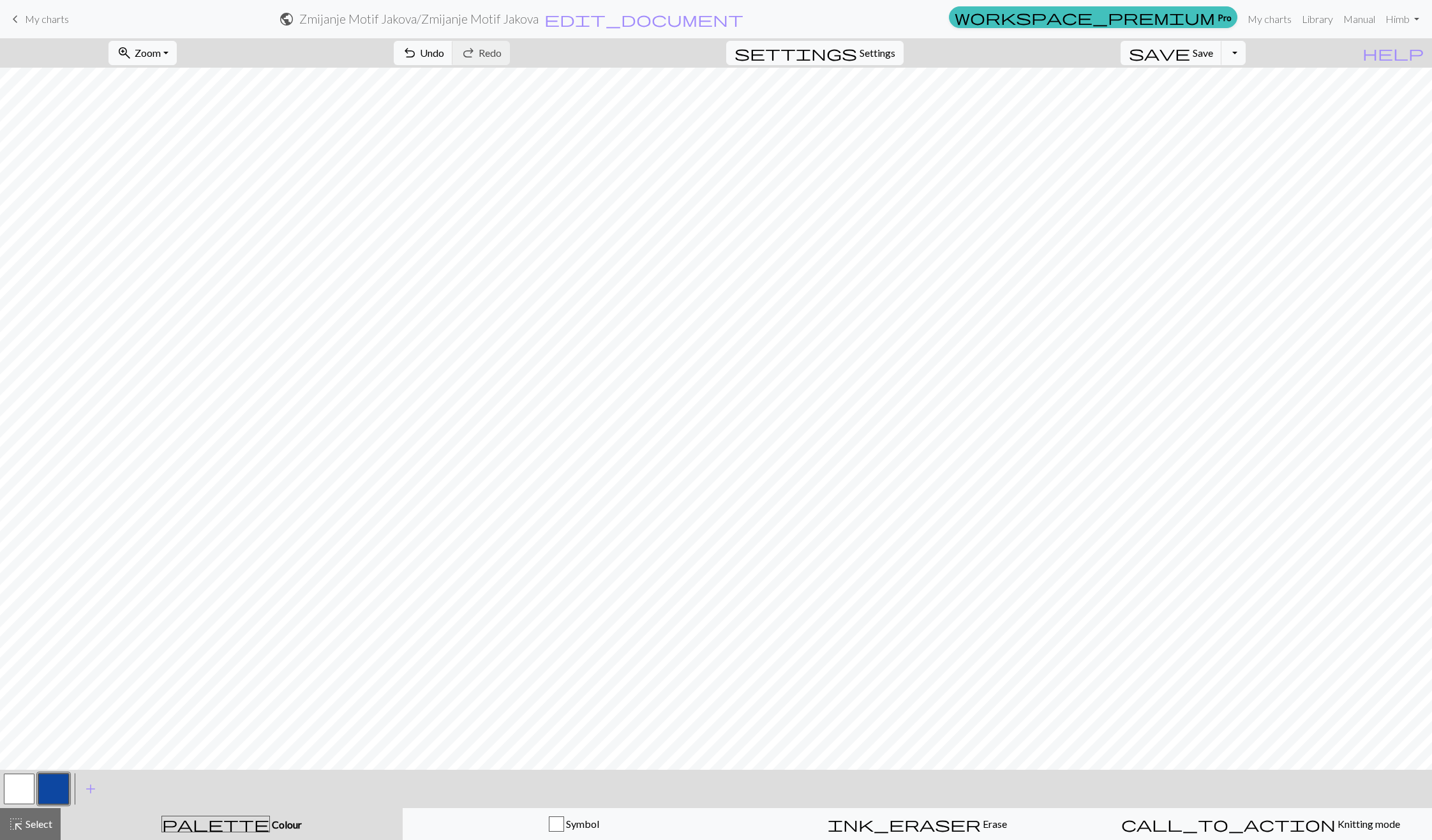
click at [27, 776] on button "button" at bounding box center [18, 788] width 30 height 30
click at [55, 788] on button "button" at bounding box center [53, 788] width 30 height 30
click at [34, 830] on div "highlight_alt Select Select" at bounding box center [30, 824] width 44 height 16
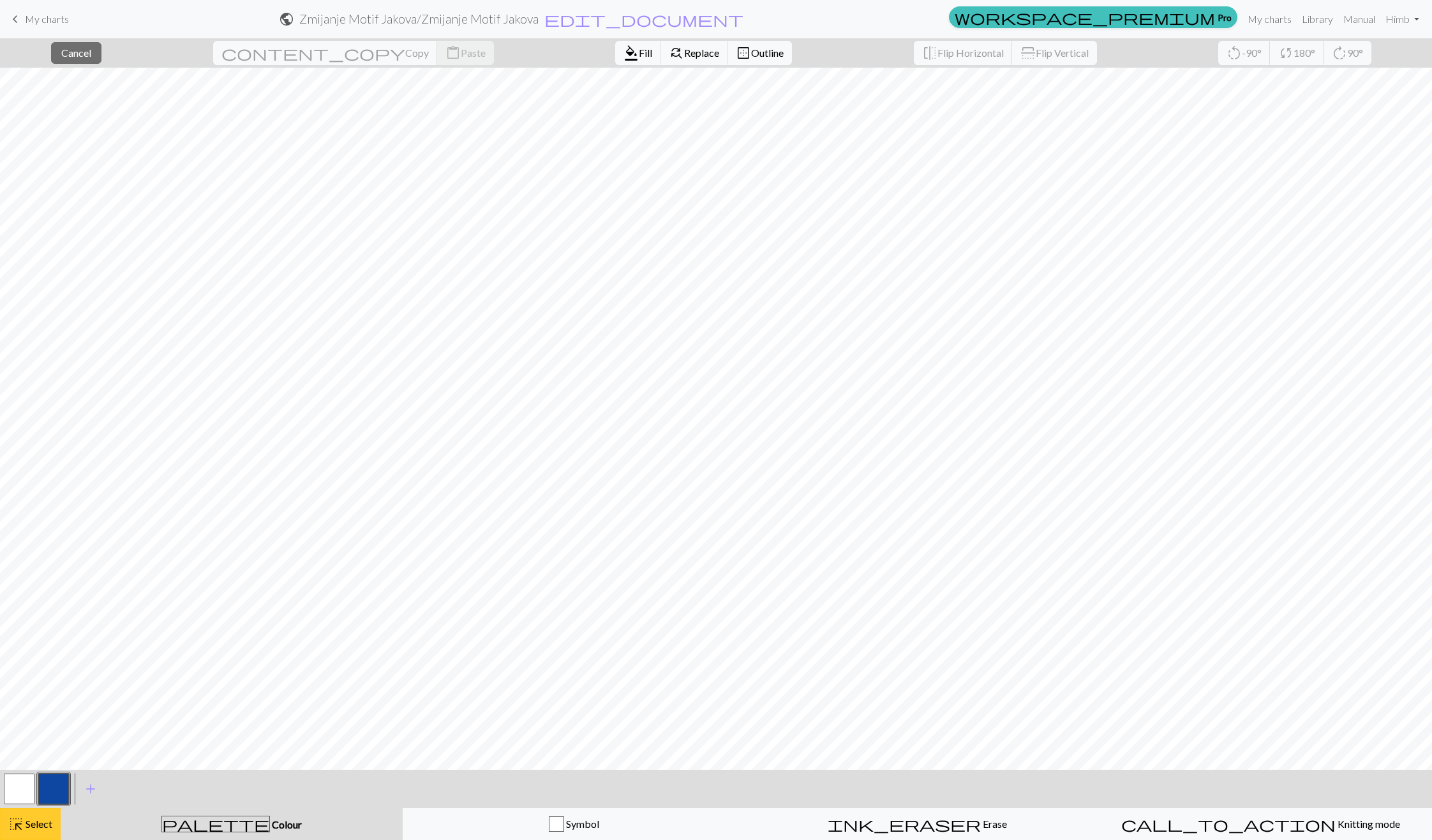
click at [47, 817] on div "highlight_alt Select Select" at bounding box center [30, 824] width 44 height 16
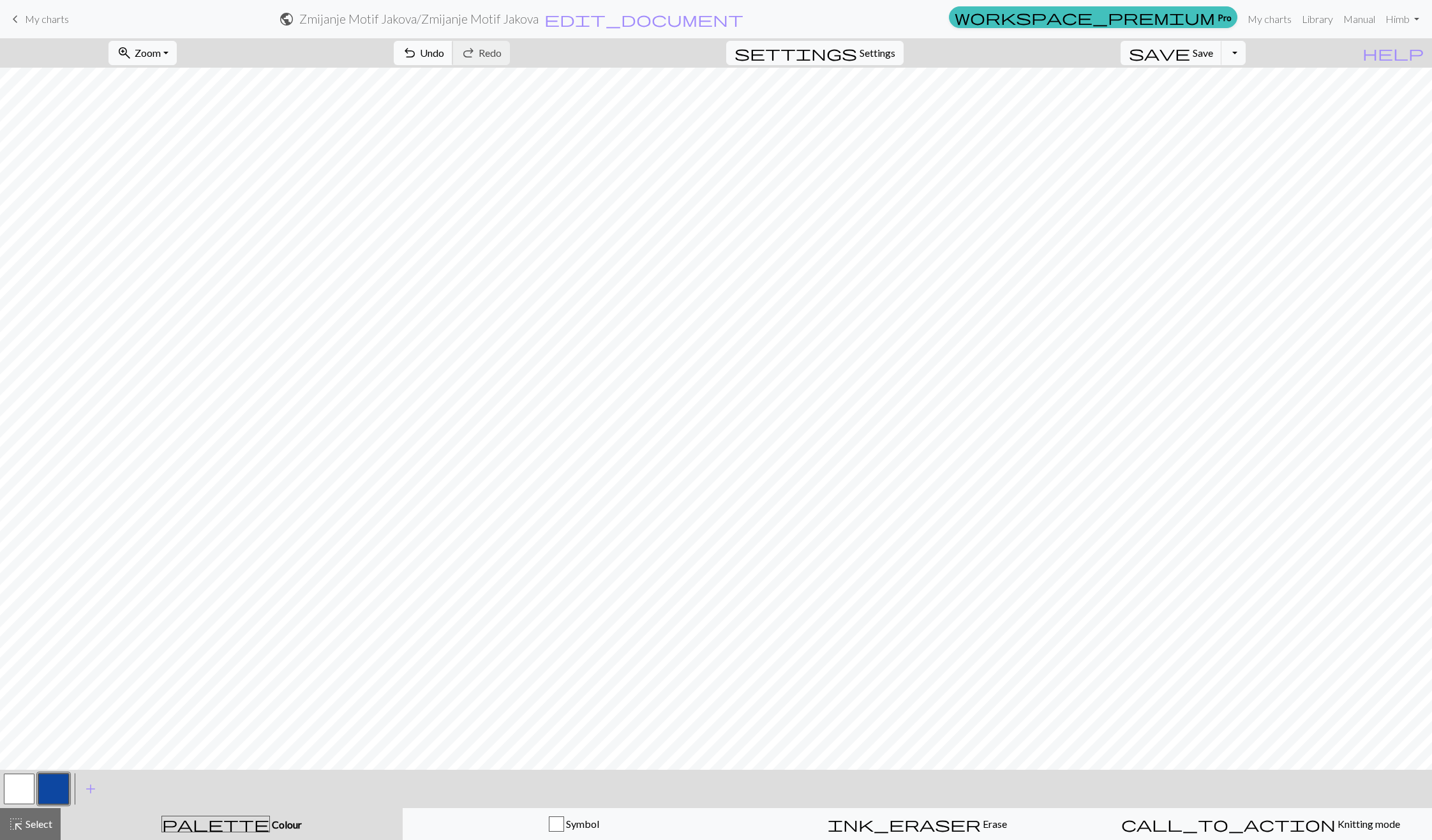
click at [417, 49] on span "undo" at bounding box center [409, 53] width 16 height 18
click at [444, 57] on span "Undo" at bounding box center [432, 52] width 24 height 12
click at [453, 63] on button "undo Undo Undo" at bounding box center [423, 52] width 59 height 24
click at [15, 775] on button "button" at bounding box center [18, 788] width 30 height 30
click at [55, 805] on div at bounding box center [53, 788] width 35 height 35
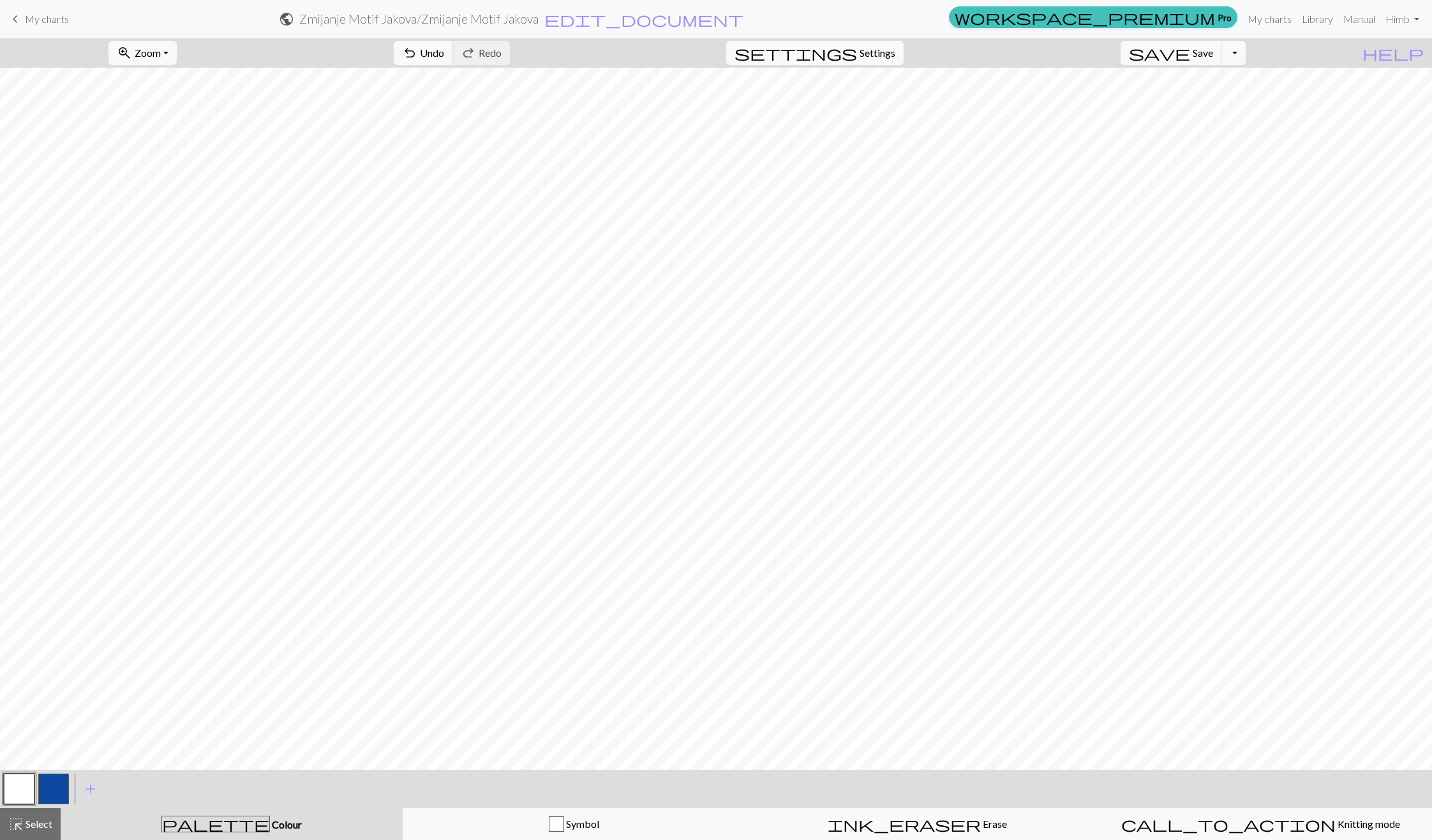
click at [51, 803] on button "button" at bounding box center [53, 788] width 30 height 30
click at [21, 788] on button "button" at bounding box center [18, 788] width 30 height 30
click at [54, 786] on button "button" at bounding box center [53, 788] width 30 height 30
click at [16, 793] on button "button" at bounding box center [18, 788] width 30 height 30
click at [50, 774] on button "button" at bounding box center [53, 788] width 30 height 30
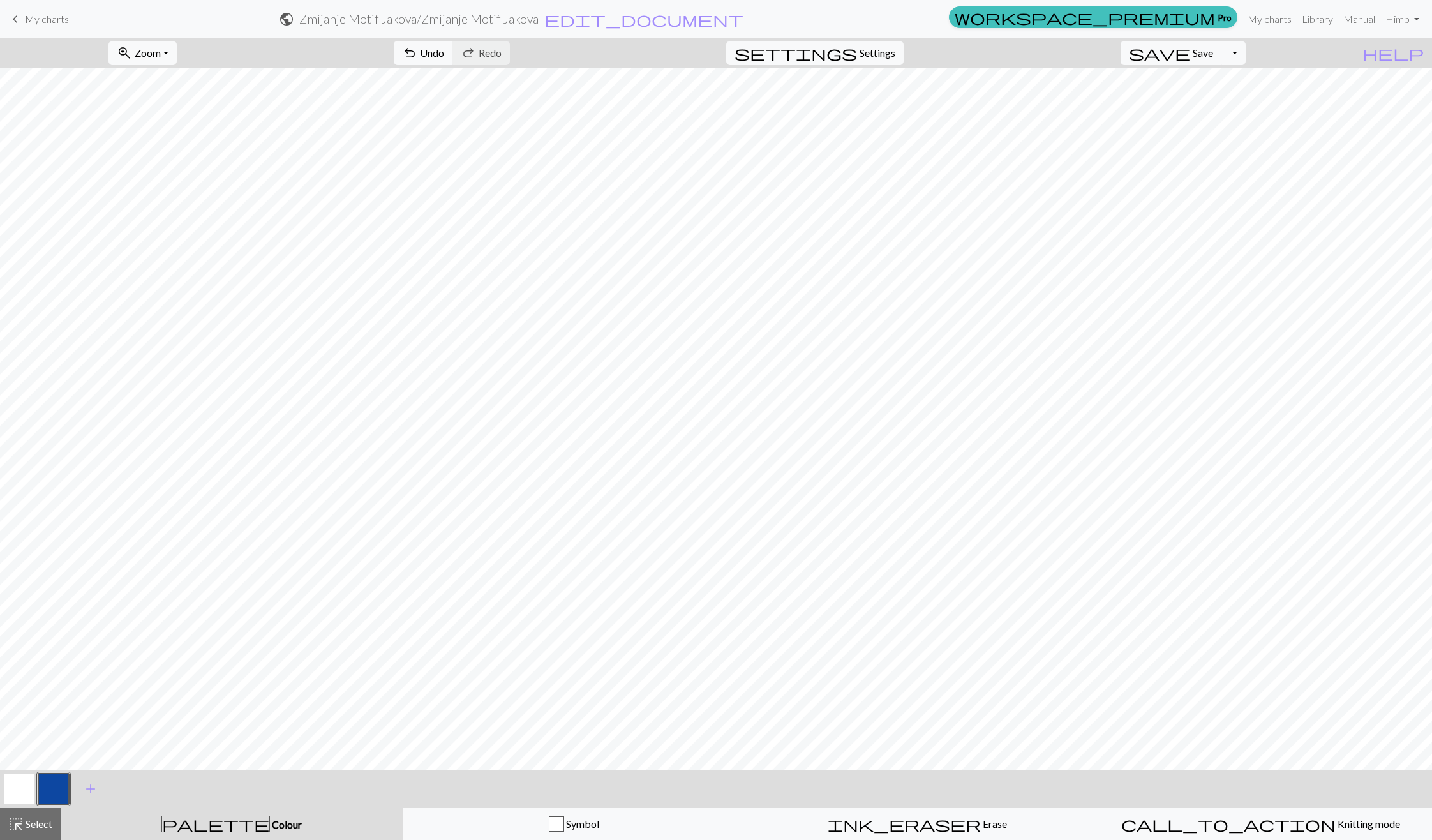
click at [6, 795] on button "button" at bounding box center [18, 788] width 30 height 30
click at [58, 793] on button "button" at bounding box center [53, 788] width 30 height 30
click at [417, 44] on span "undo" at bounding box center [409, 53] width 16 height 18
click at [29, 779] on button "button" at bounding box center [18, 788] width 30 height 30
click at [453, 63] on button "undo Undo Undo" at bounding box center [423, 52] width 59 height 24
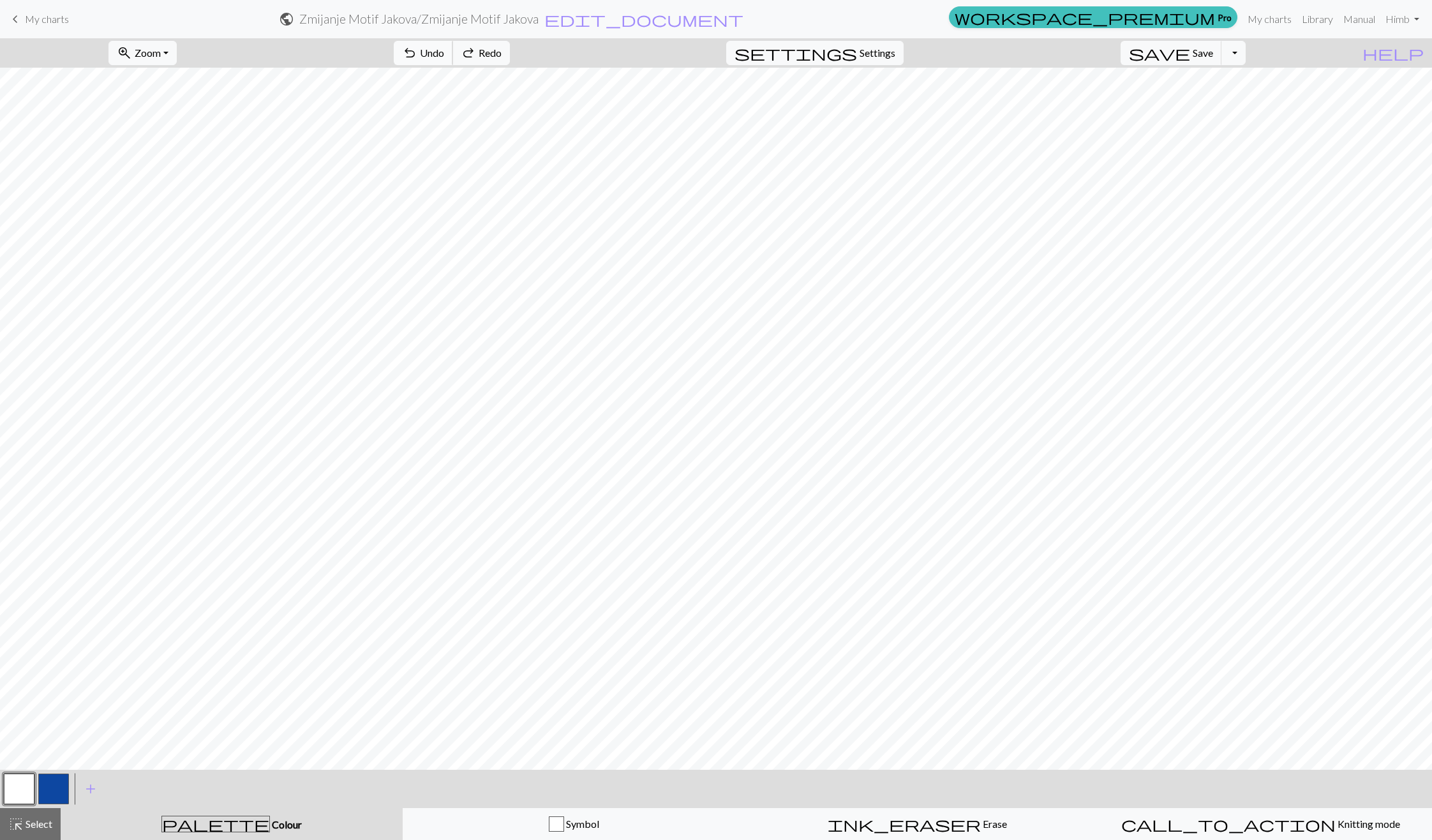
click at [453, 63] on button "undo Undo Undo" at bounding box center [423, 52] width 59 height 24
click at [61, 788] on button "button" at bounding box center [53, 788] width 30 height 30
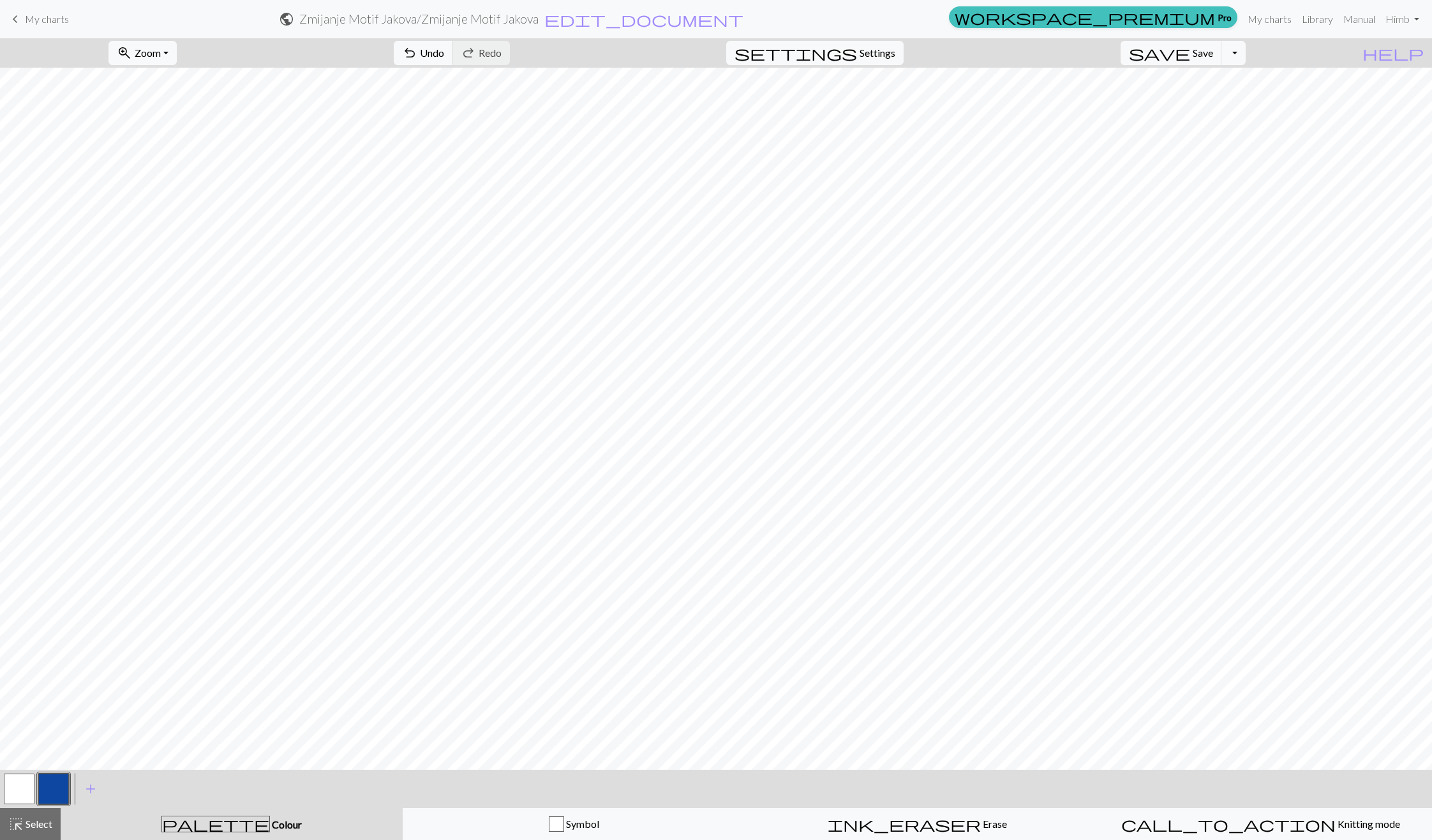
click at [26, 799] on button "button" at bounding box center [18, 788] width 30 height 30
click at [67, 776] on button "button" at bounding box center [53, 788] width 30 height 30
click at [4, 803] on button "button" at bounding box center [18, 788] width 30 height 30
click at [50, 803] on button "button" at bounding box center [53, 788] width 30 height 30
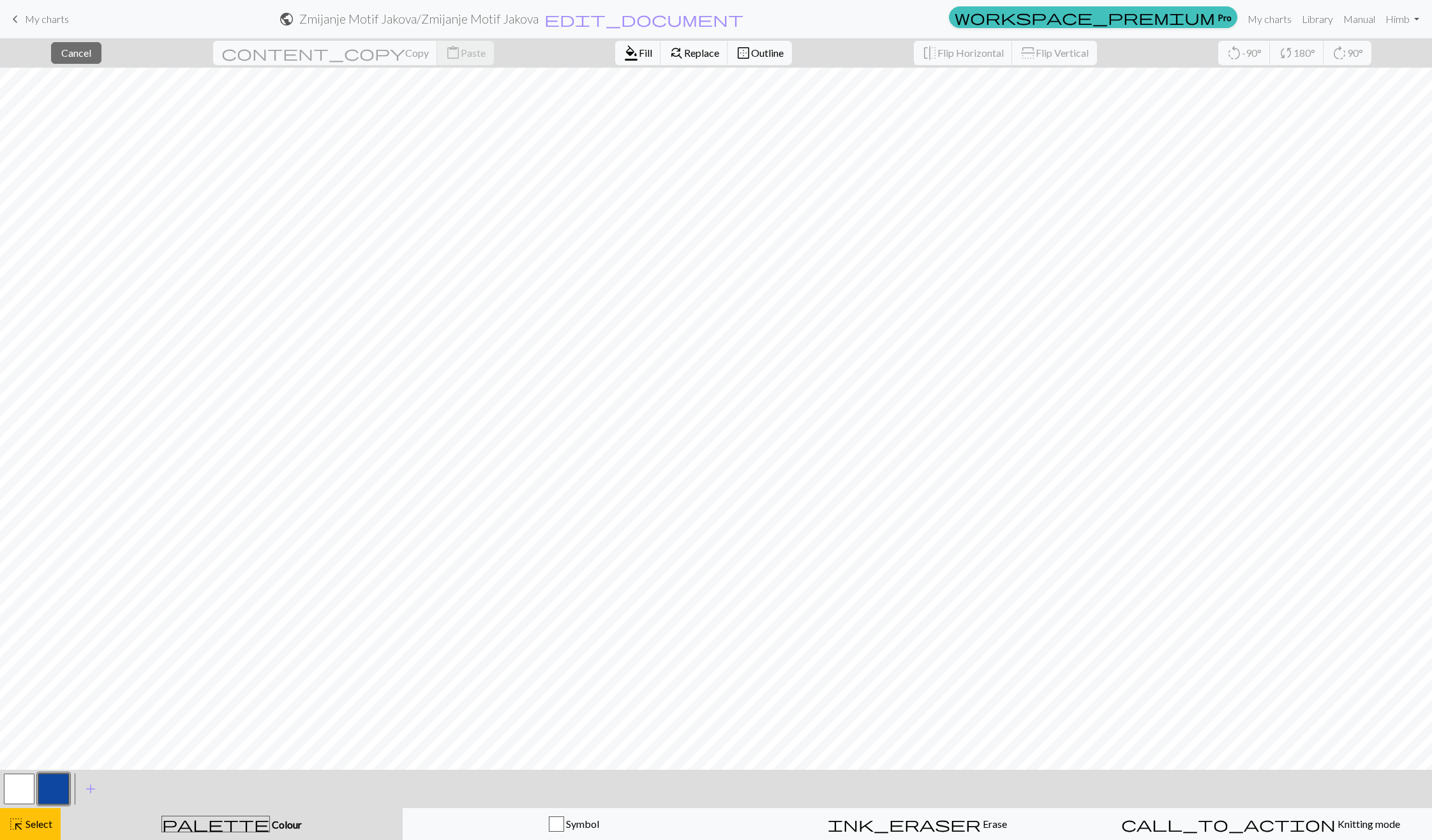
click at [55, 792] on button "button" at bounding box center [53, 788] width 30 height 30
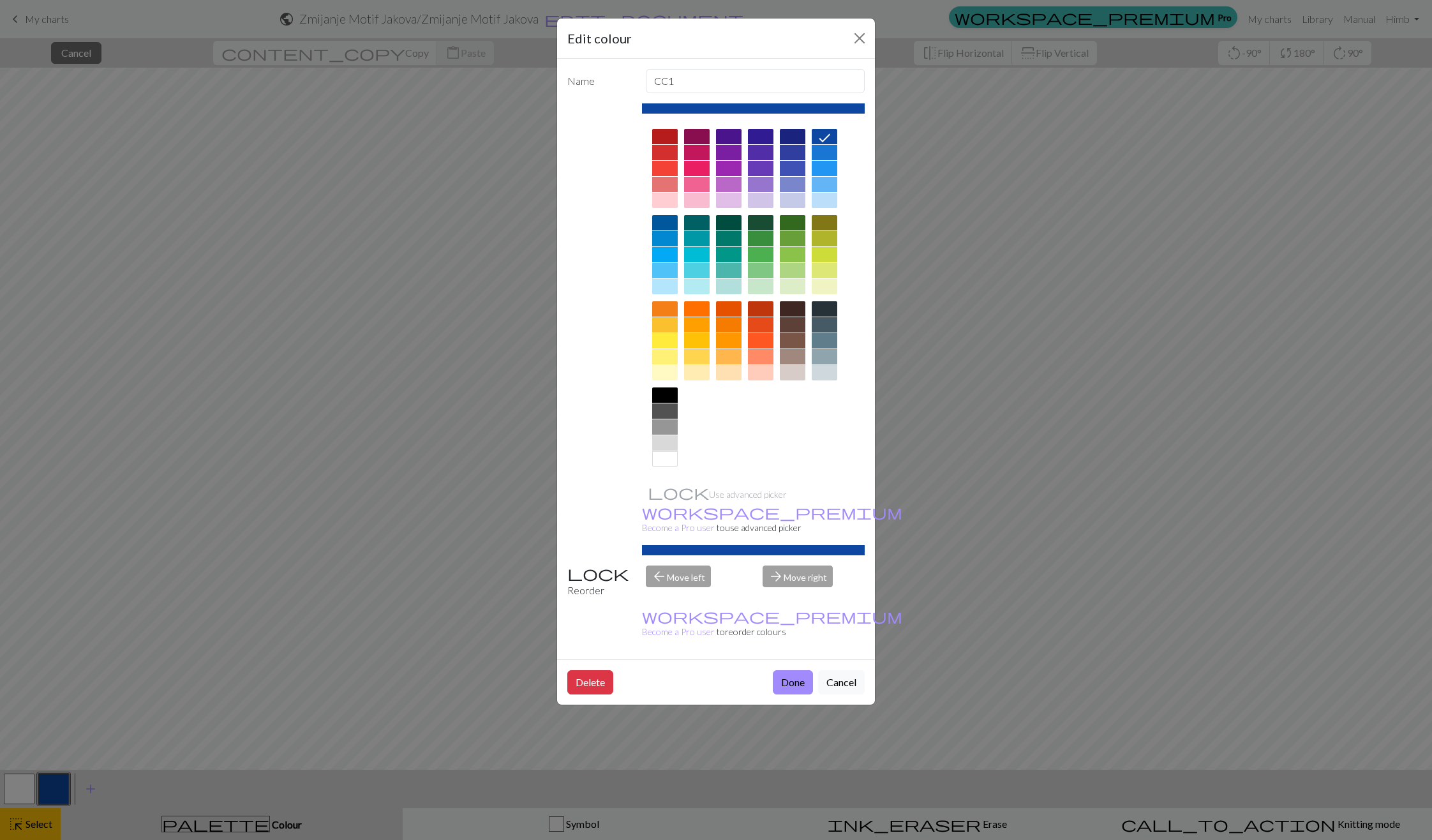
click at [45, 817] on div "Edit colour Name CC1 Use advanced picker workspace_premium Become a Pro user to…" at bounding box center [716, 420] width 1432 height 840
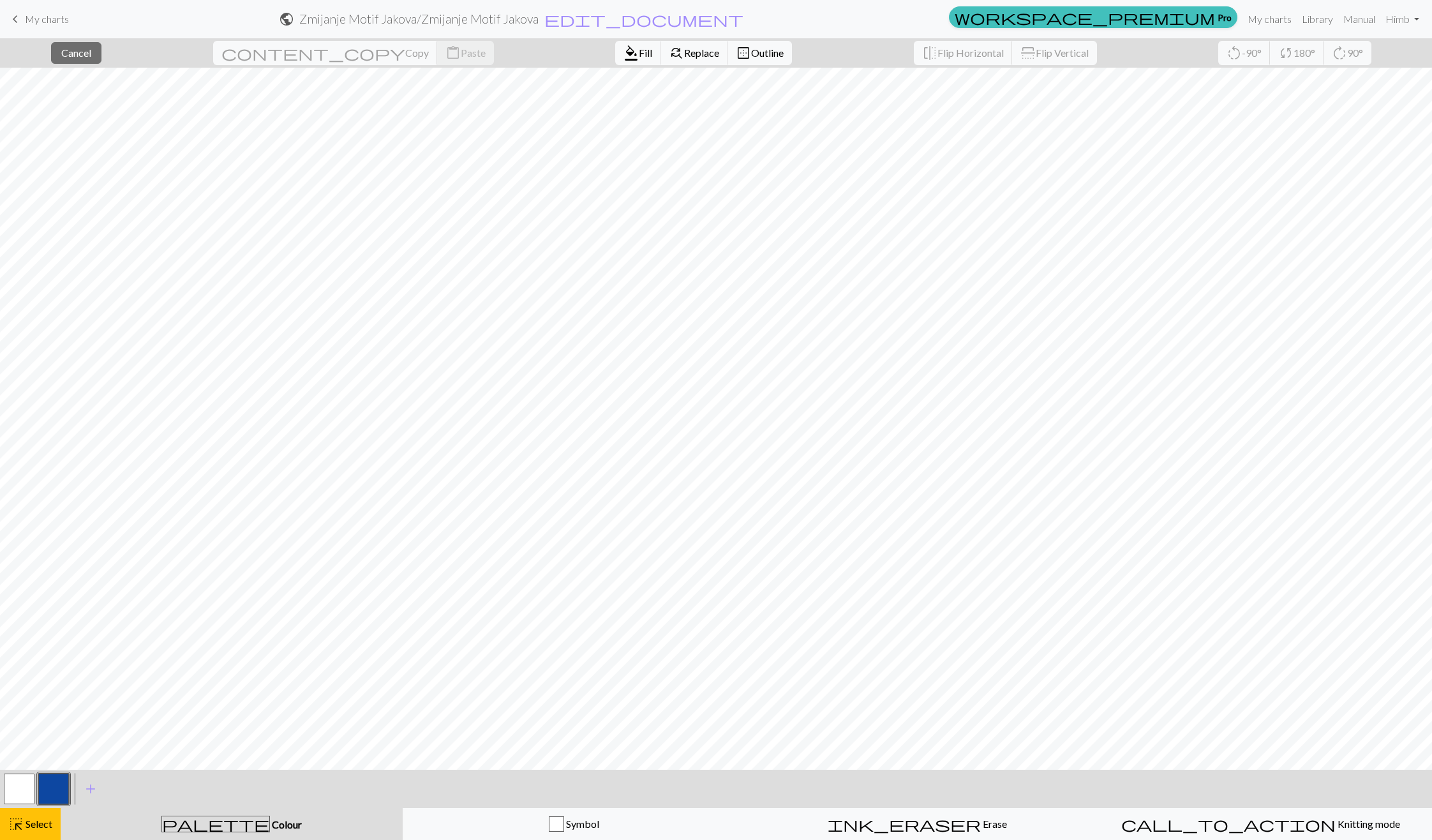
click at [45, 817] on span "Select" at bounding box center [38, 823] width 29 height 12
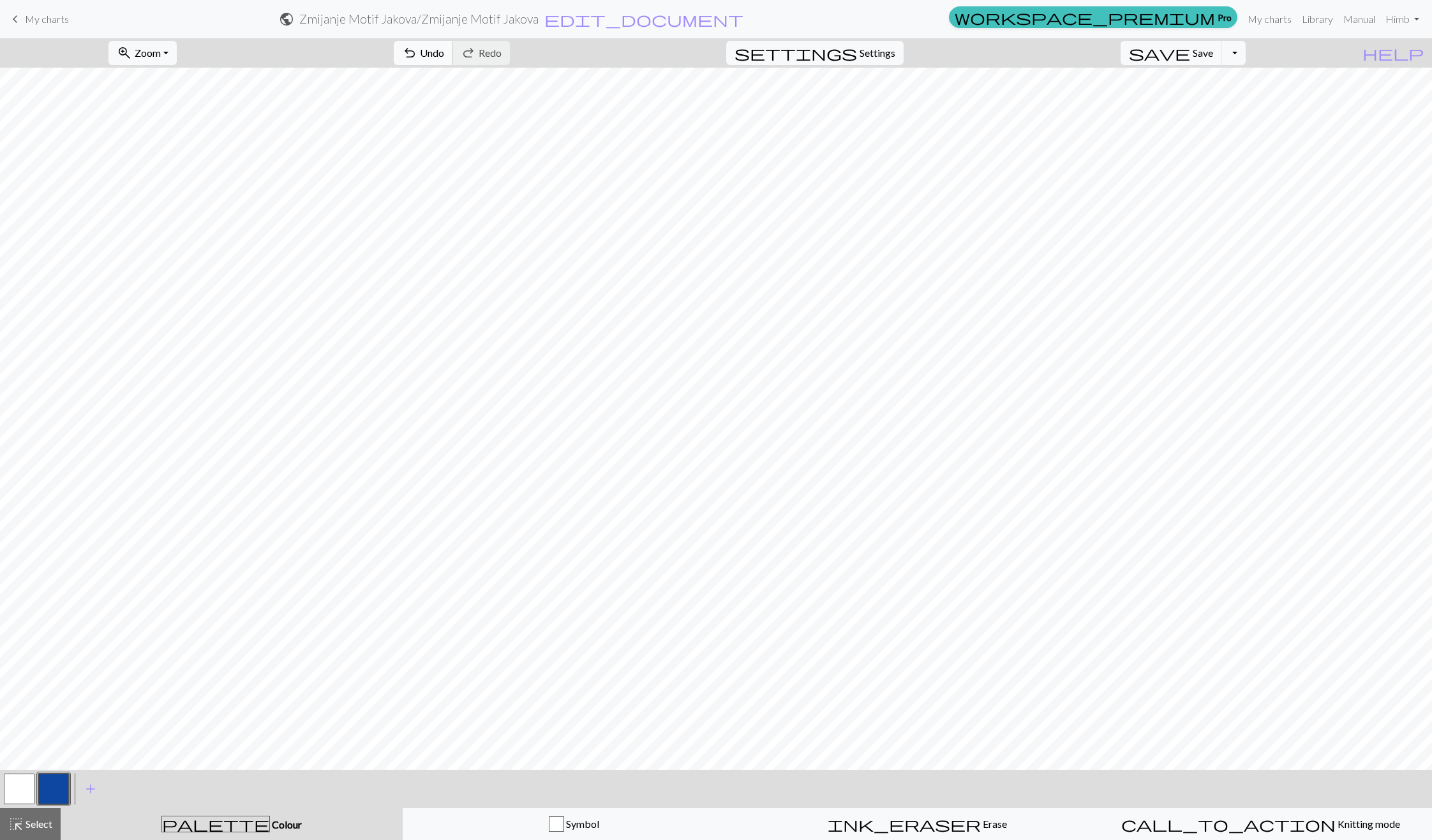
click at [453, 62] on button "undo Undo Undo" at bounding box center [423, 52] width 59 height 24
click at [13, 790] on button "button" at bounding box center [18, 788] width 30 height 30
click at [52, 782] on button "button" at bounding box center [53, 788] width 30 height 30
click at [21, 793] on button "button" at bounding box center [18, 788] width 30 height 30
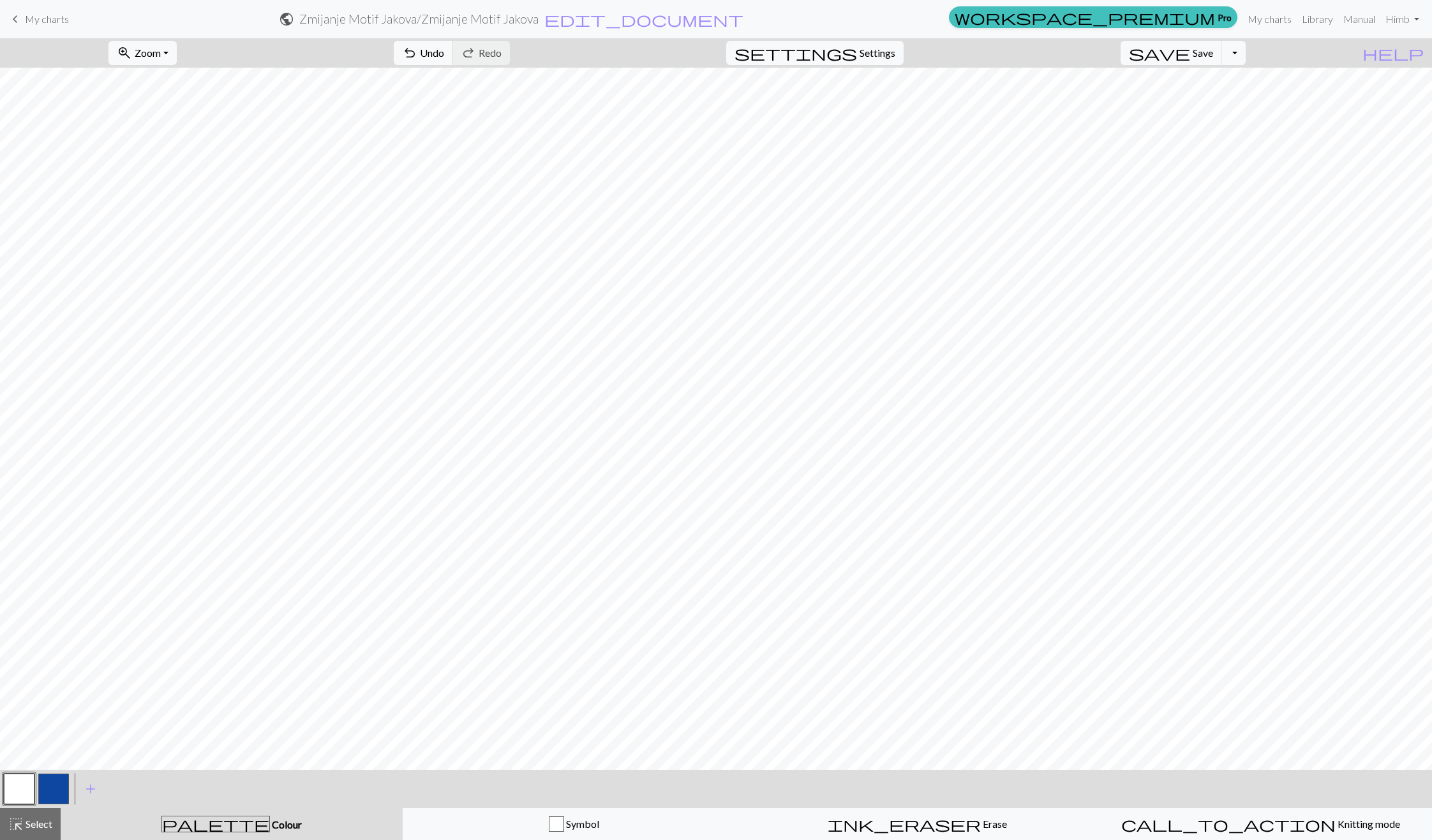
click at [58, 783] on button "button" at bounding box center [53, 788] width 30 height 30
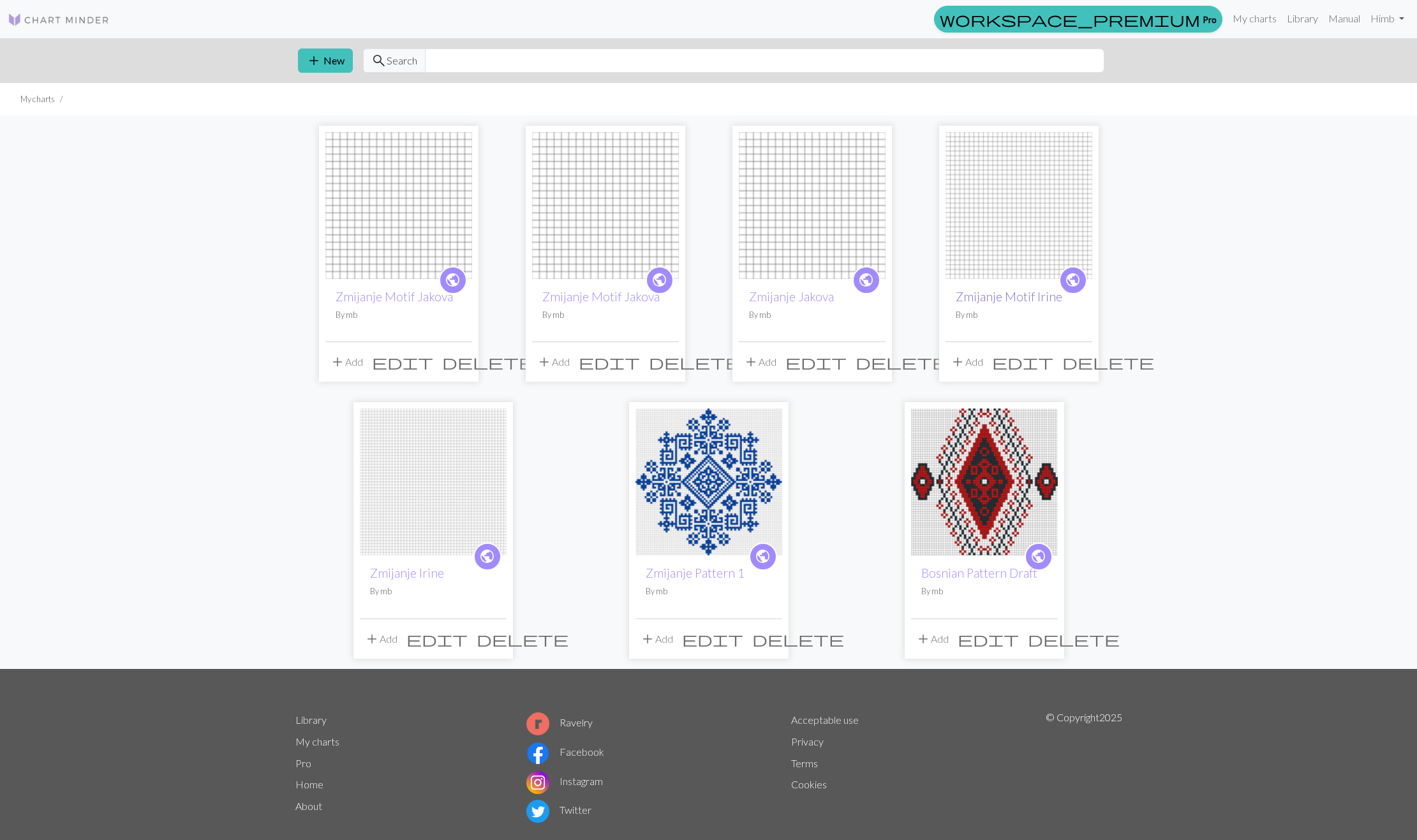
click at [1019, 299] on link "Zmijanje Motif Irine" at bounding box center [1009, 296] width 106 height 15
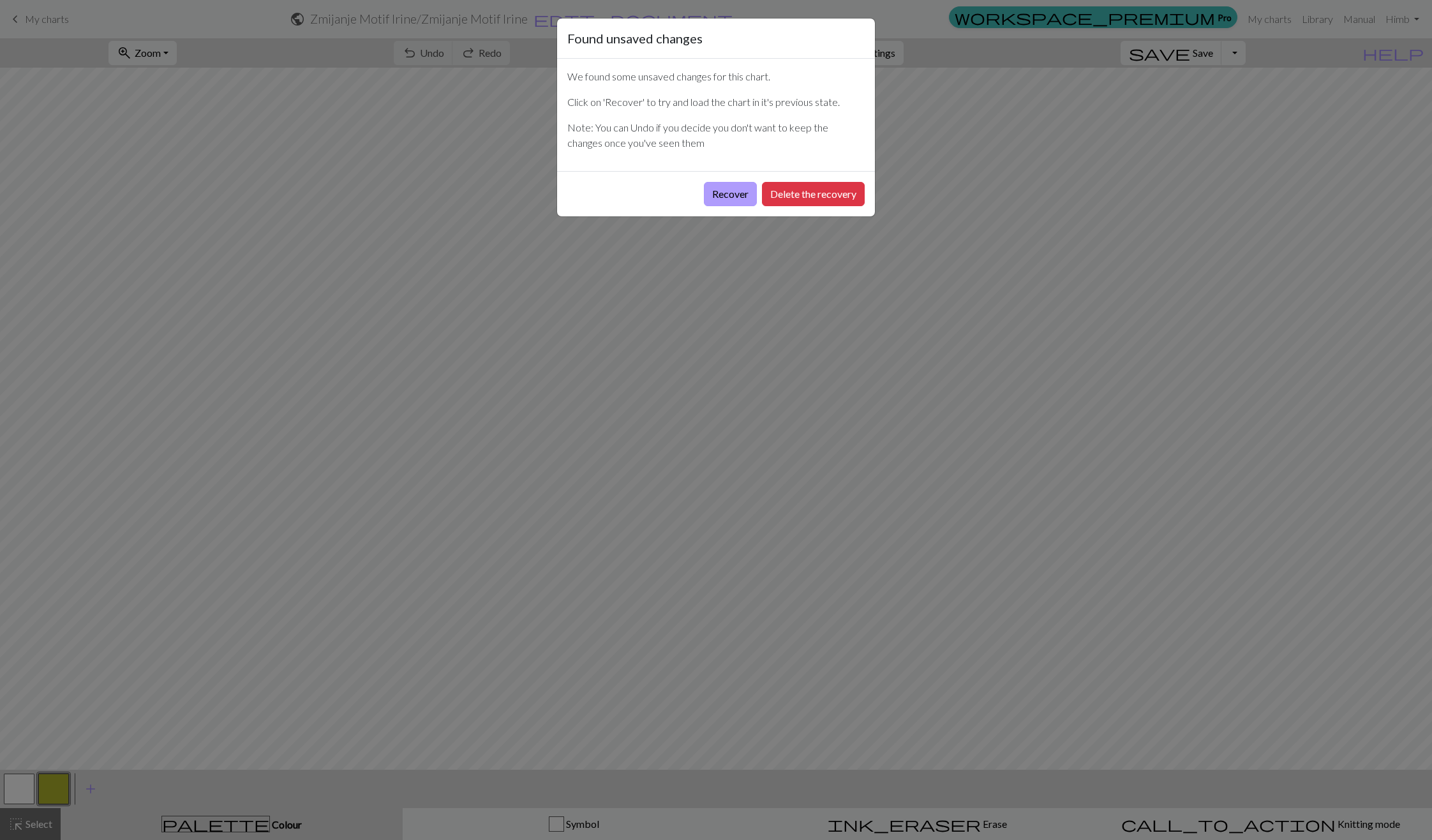
click at [719, 192] on button "Recover" at bounding box center [731, 194] width 53 height 24
click at [696, 199] on div "Recover Delete the recovery" at bounding box center [716, 193] width 318 height 45
click at [717, 204] on button "Recover" at bounding box center [731, 194] width 53 height 24
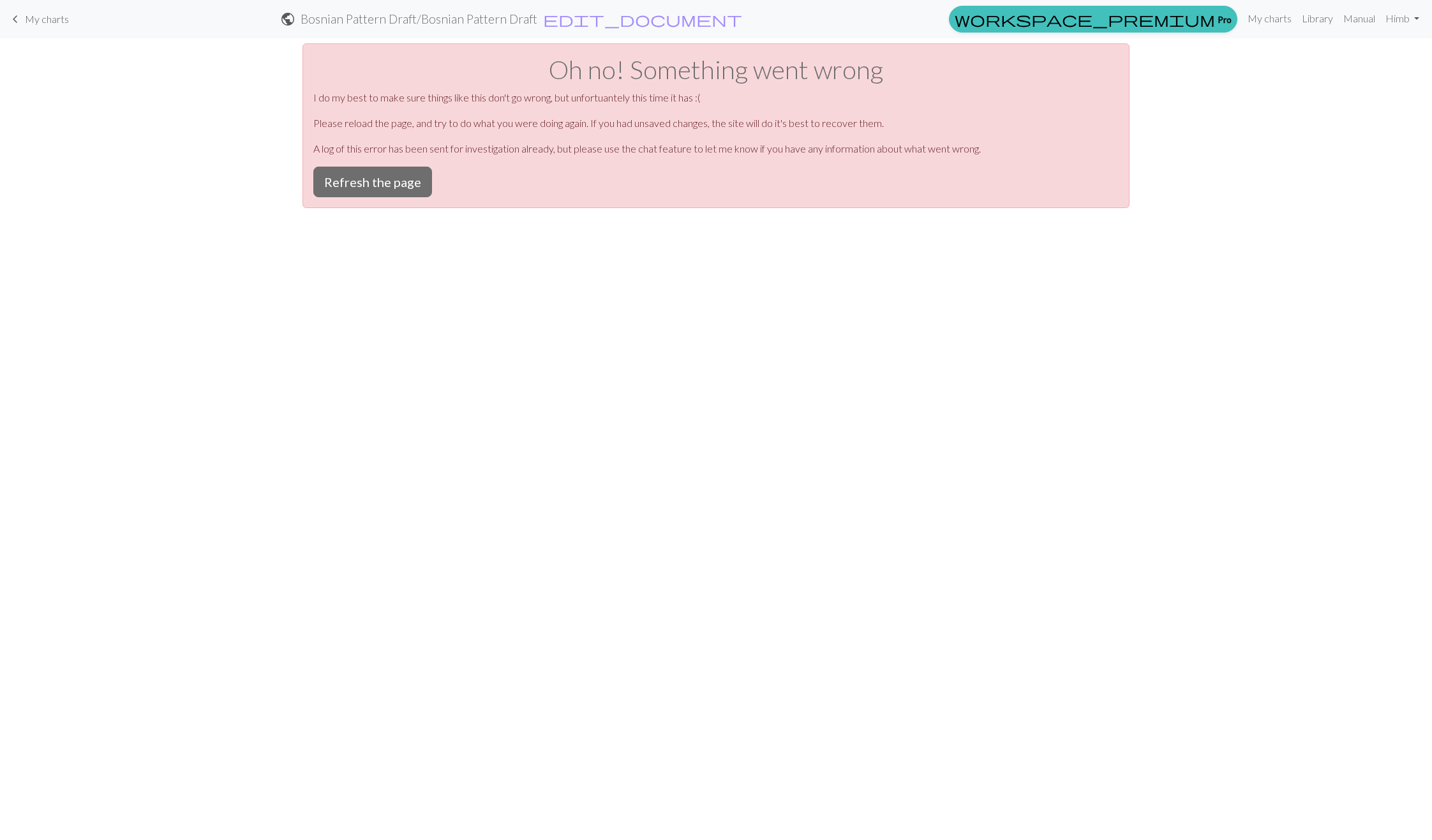
click at [361, 201] on div "Oh no! Something went wrong I do my best to make sure things like this don't go…" at bounding box center [715, 126] width 827 height 165
click at [363, 186] on button "Refresh the page" at bounding box center [372, 181] width 119 height 30
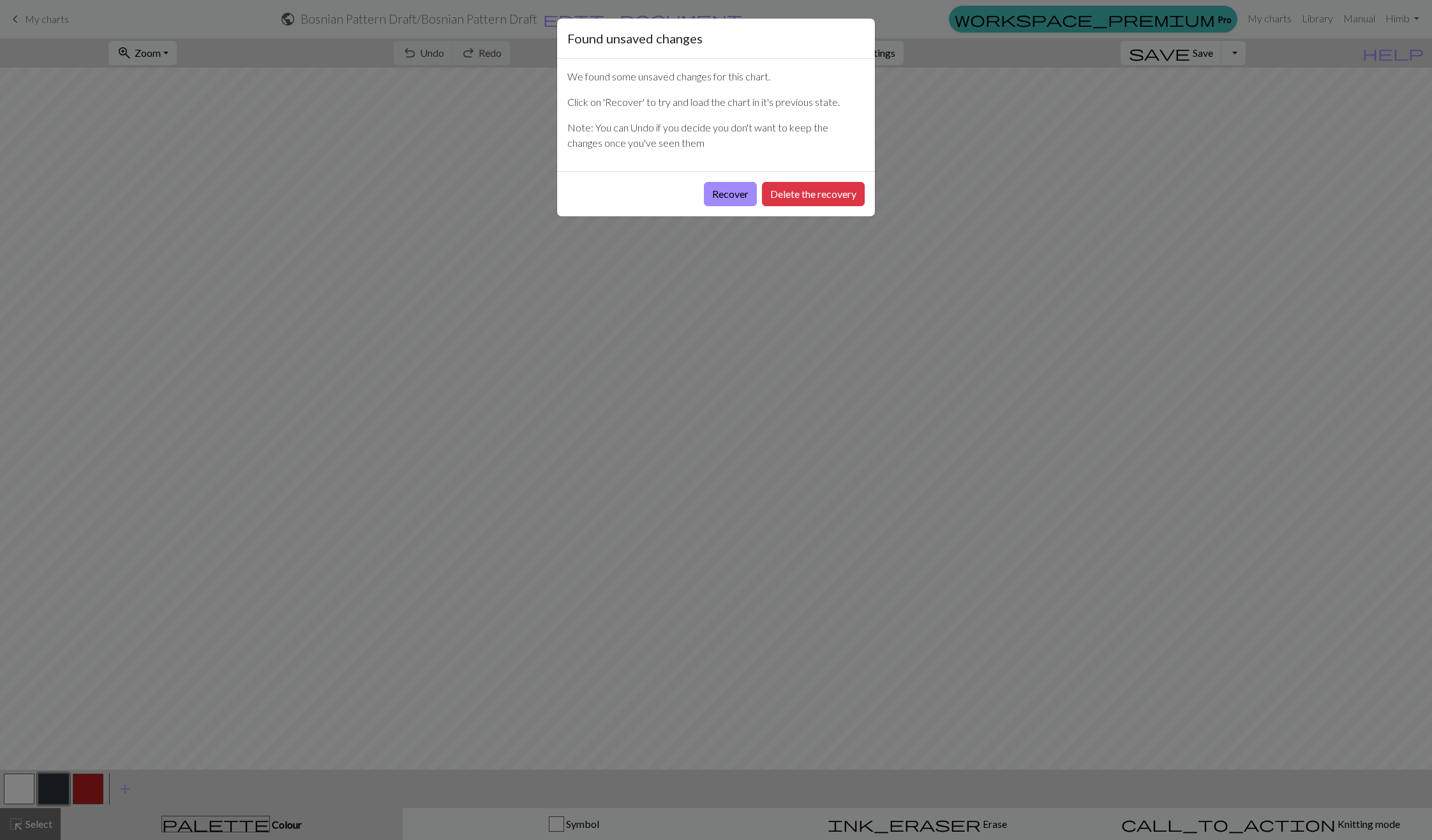
click at [810, 165] on div "We found some unsaved changes for this chart. Click on 'Recover' to try and loa…" at bounding box center [716, 115] width 318 height 112
click at [814, 188] on button "Delete the recovery" at bounding box center [813, 194] width 103 height 24
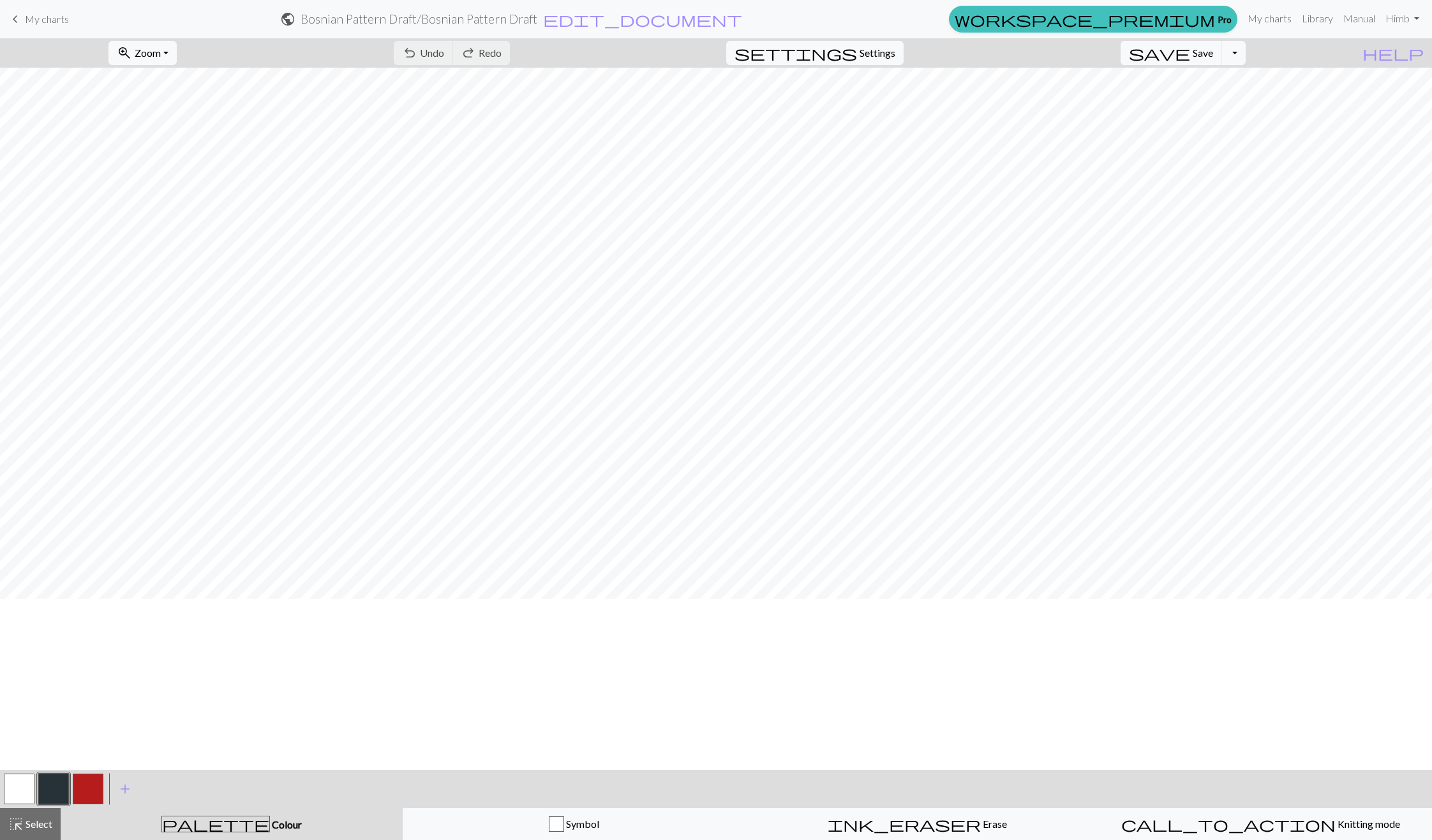
scroll to position [231, 0]
click at [26, 7] on div "keyboard_arrow_left My charts public Zmijanje Motif [PERSON_NAME] / Zmijanje Mo…" at bounding box center [716, 19] width 1432 height 26
click at [31, 24] on span "My charts" at bounding box center [47, 18] width 44 height 12
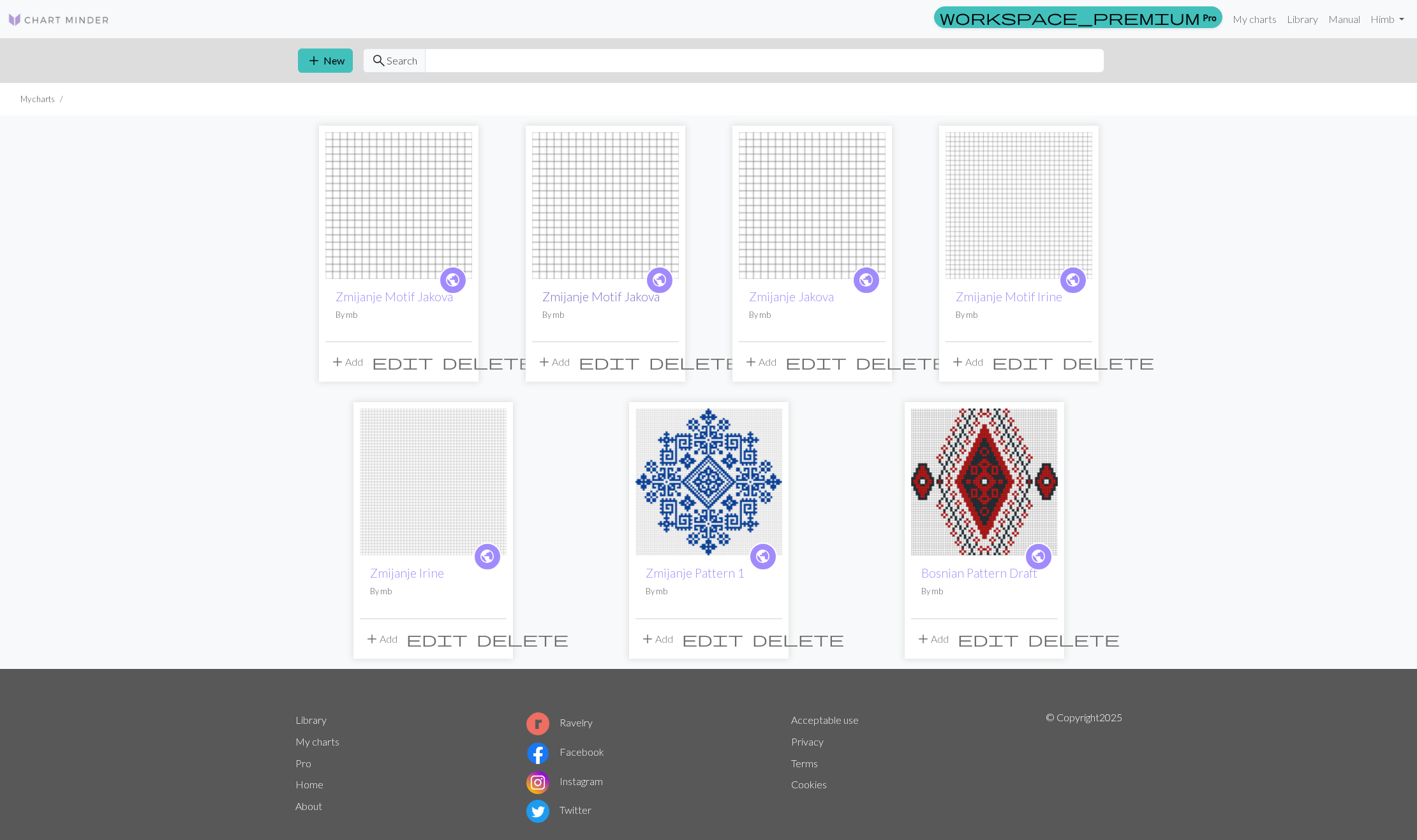
drag, startPoint x: 596, startPoint y: 285, endPoint x: 598, endPoint y: 293, distance: 8.2
click at [598, 293] on div "public Zmijanje Motif Jakova By mb" at bounding box center [605, 310] width 147 height 63
click at [599, 299] on link "Zmijanje Motif Jakova" at bounding box center [601, 296] width 117 height 15
click at [607, 291] on link "Zmijanje Motif Jakova" at bounding box center [601, 296] width 117 height 15
click at [669, 364] on span "delete" at bounding box center [694, 362] width 92 height 18
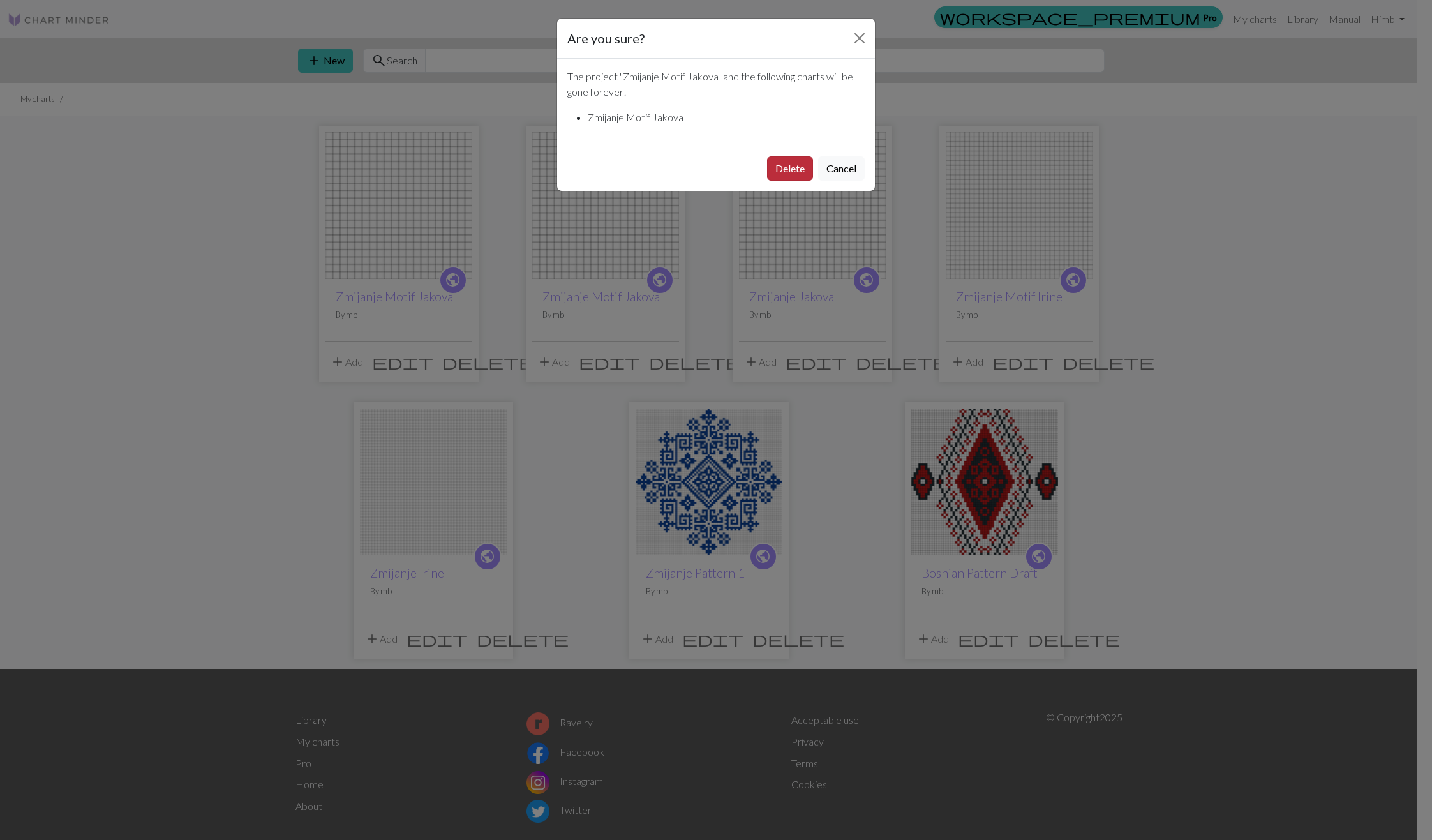
click at [780, 176] on button "Delete" at bounding box center [790, 168] width 46 height 24
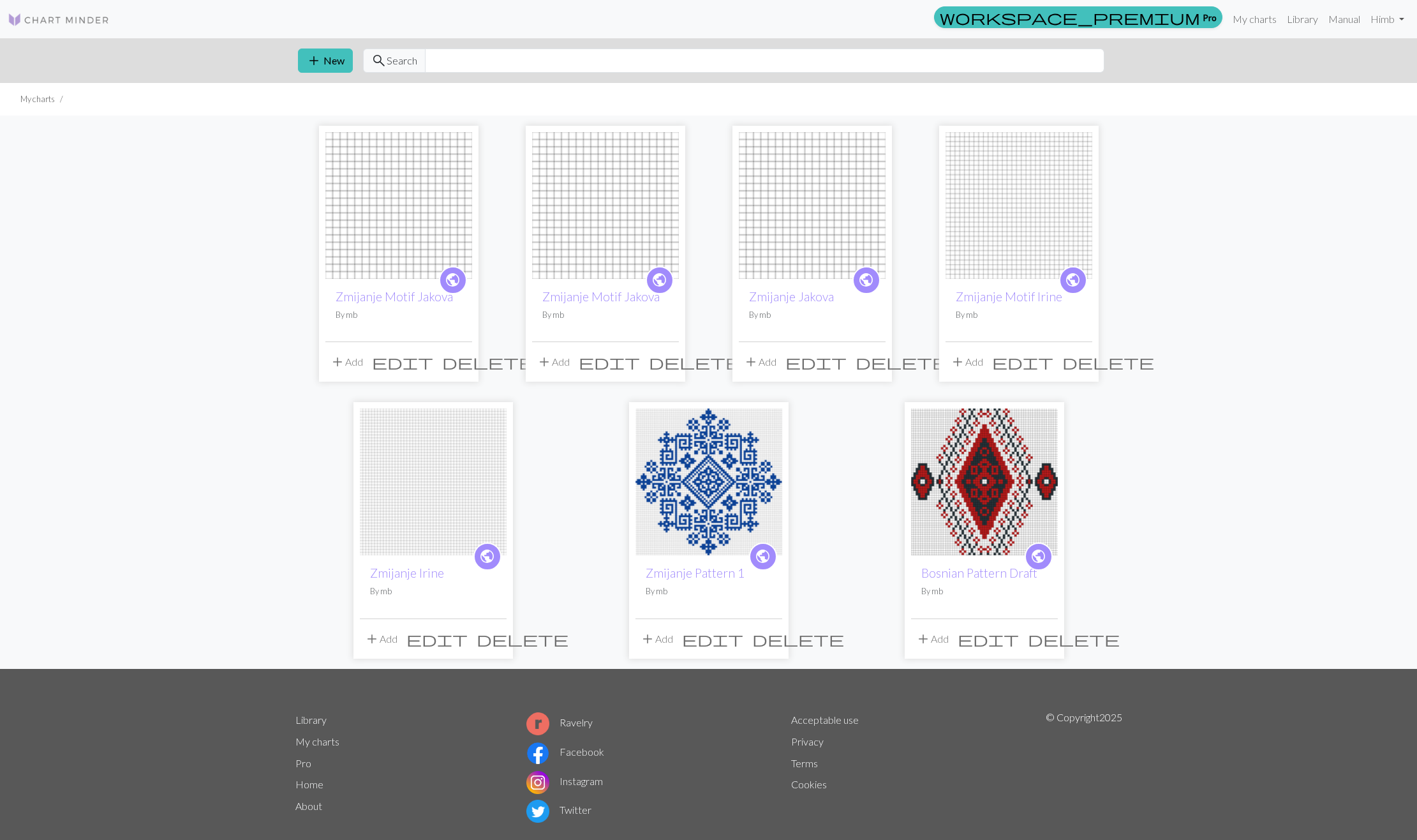
click at [783, 160] on img at bounding box center [812, 205] width 147 height 147
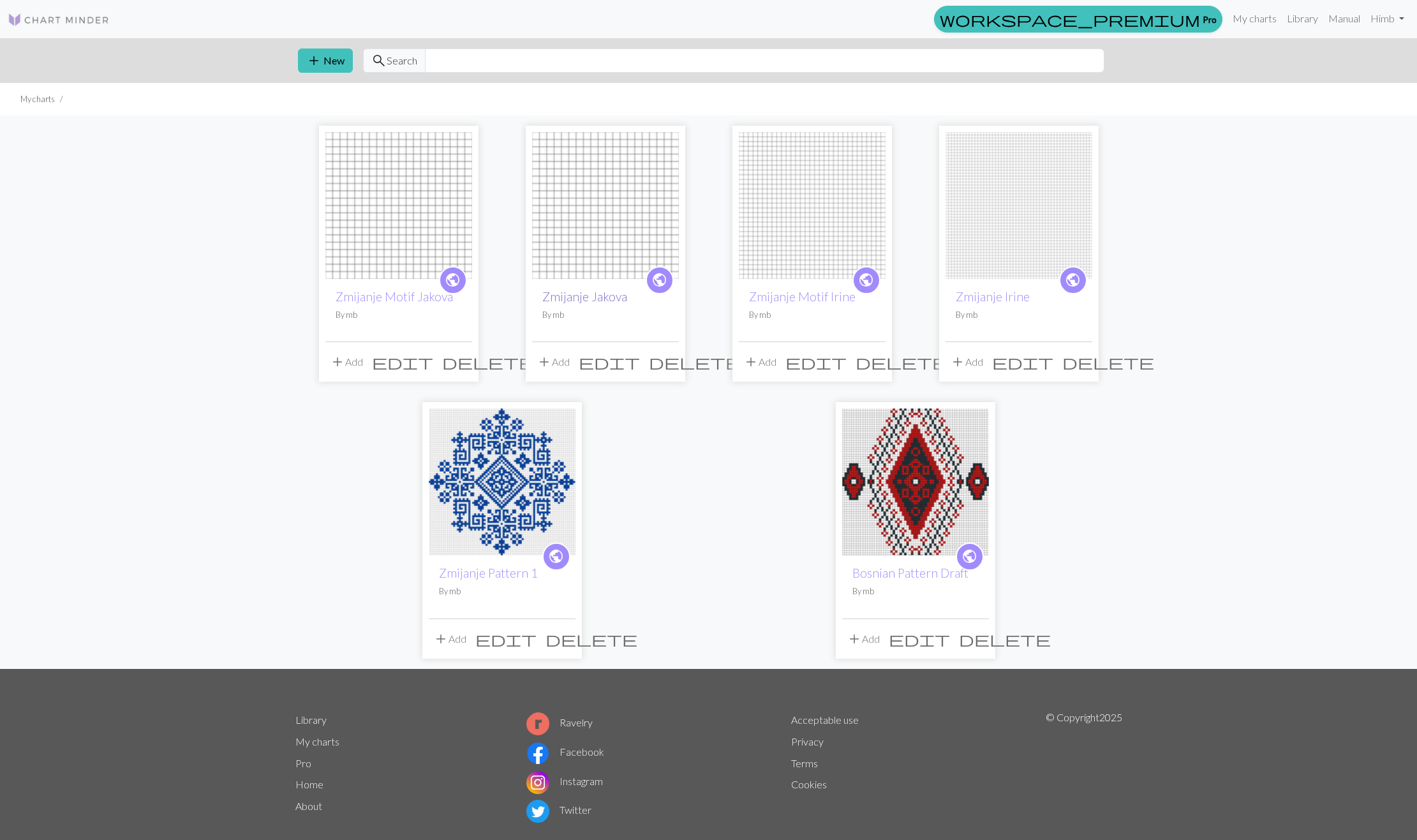
click at [597, 293] on link "Zmijanje Jakova" at bounding box center [584, 296] width 85 height 15
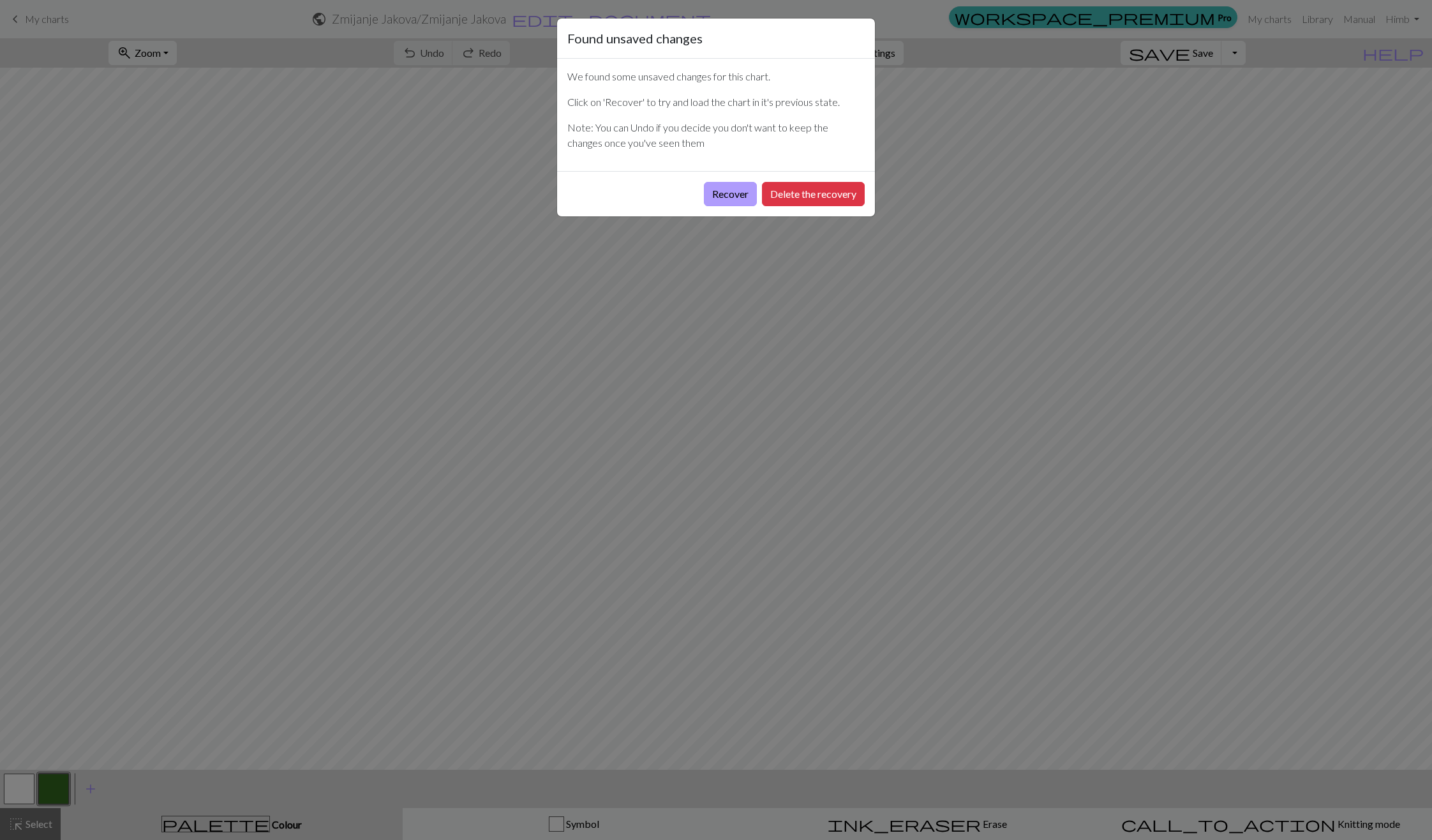
click at [712, 195] on button "Recover" at bounding box center [731, 194] width 53 height 24
